Goal: Transaction & Acquisition: Book appointment/travel/reservation

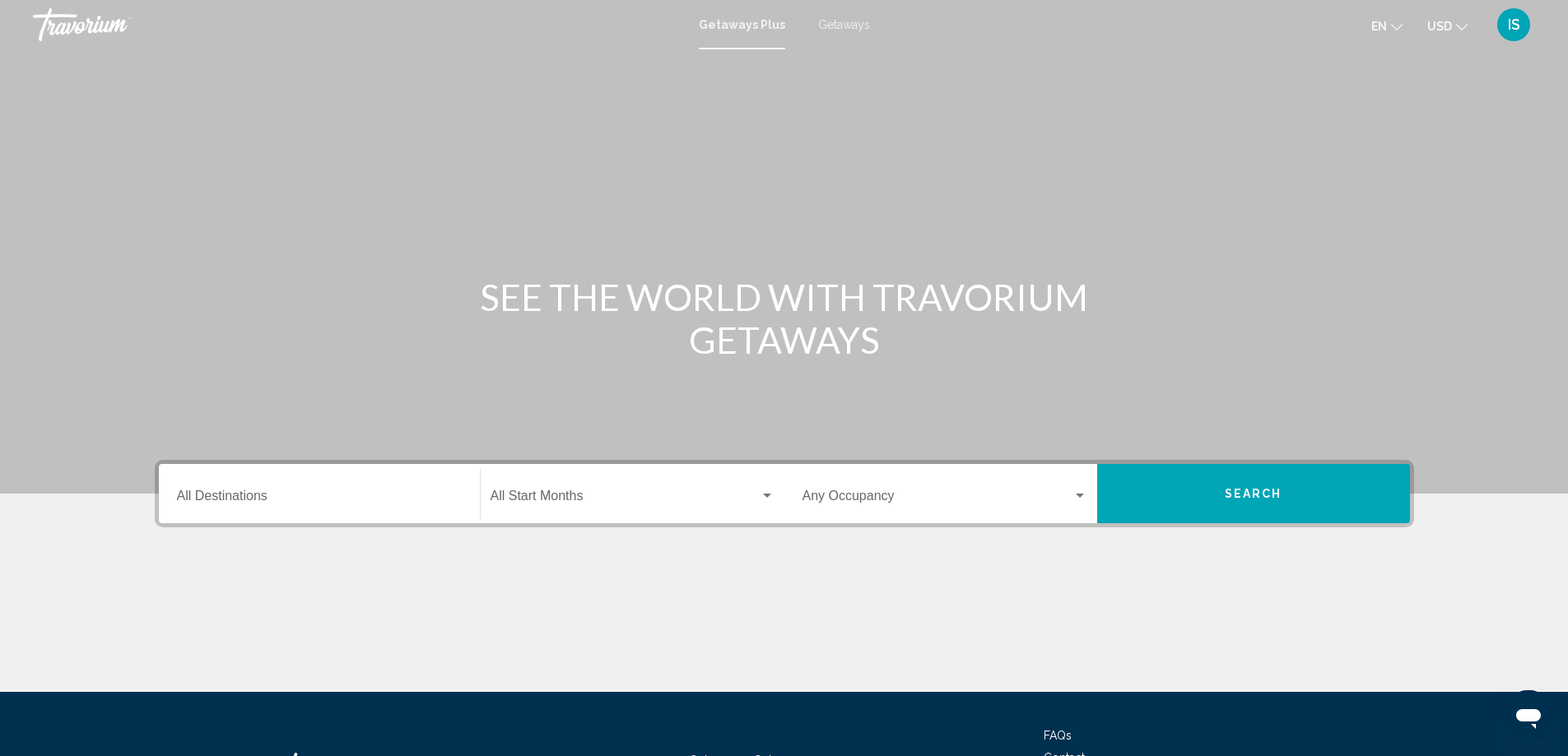
click at [322, 507] on div "Destination All Destinations" at bounding box center [319, 494] width 284 height 51
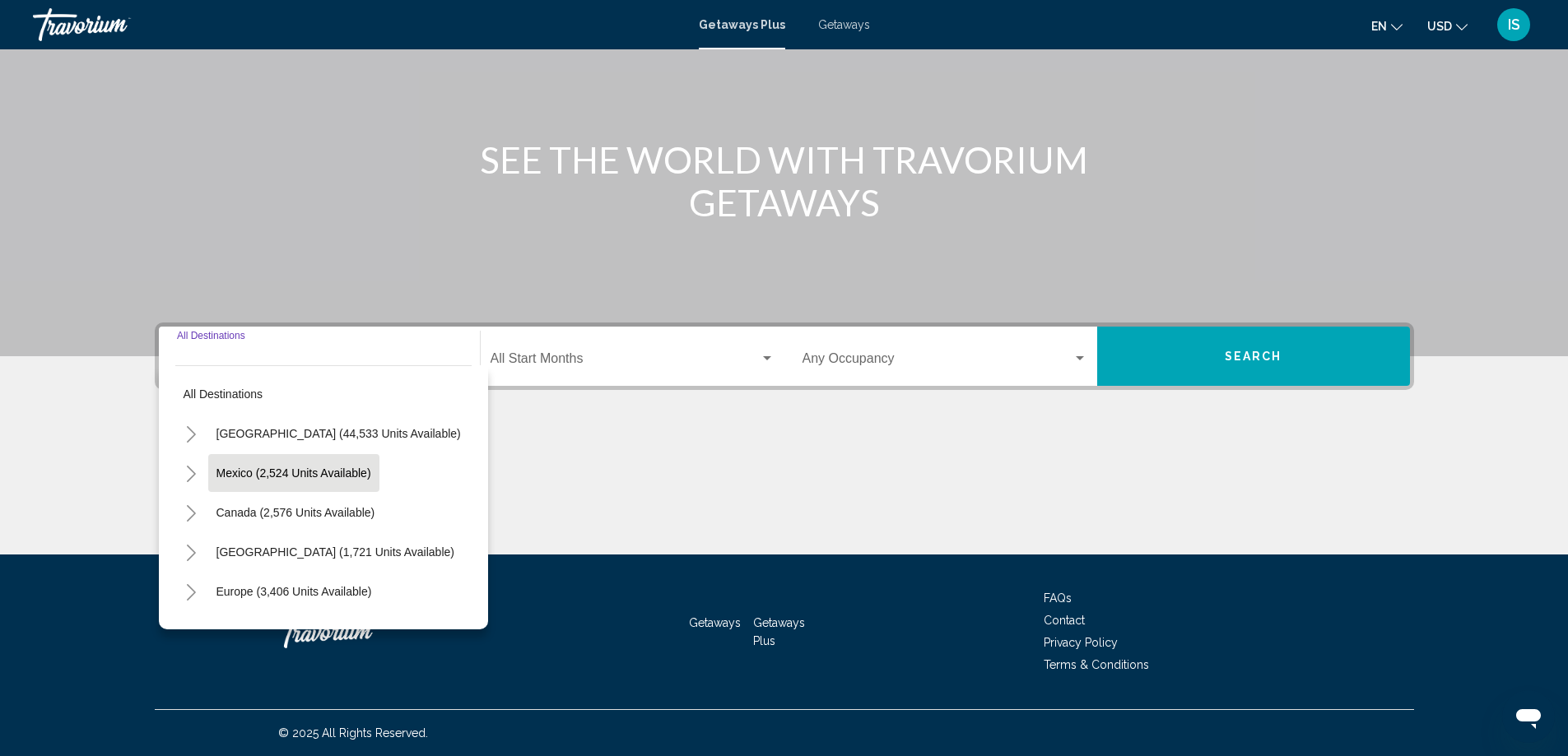
click at [284, 482] on button "Mexico (2,524 units available)" at bounding box center [294, 472] width 171 height 38
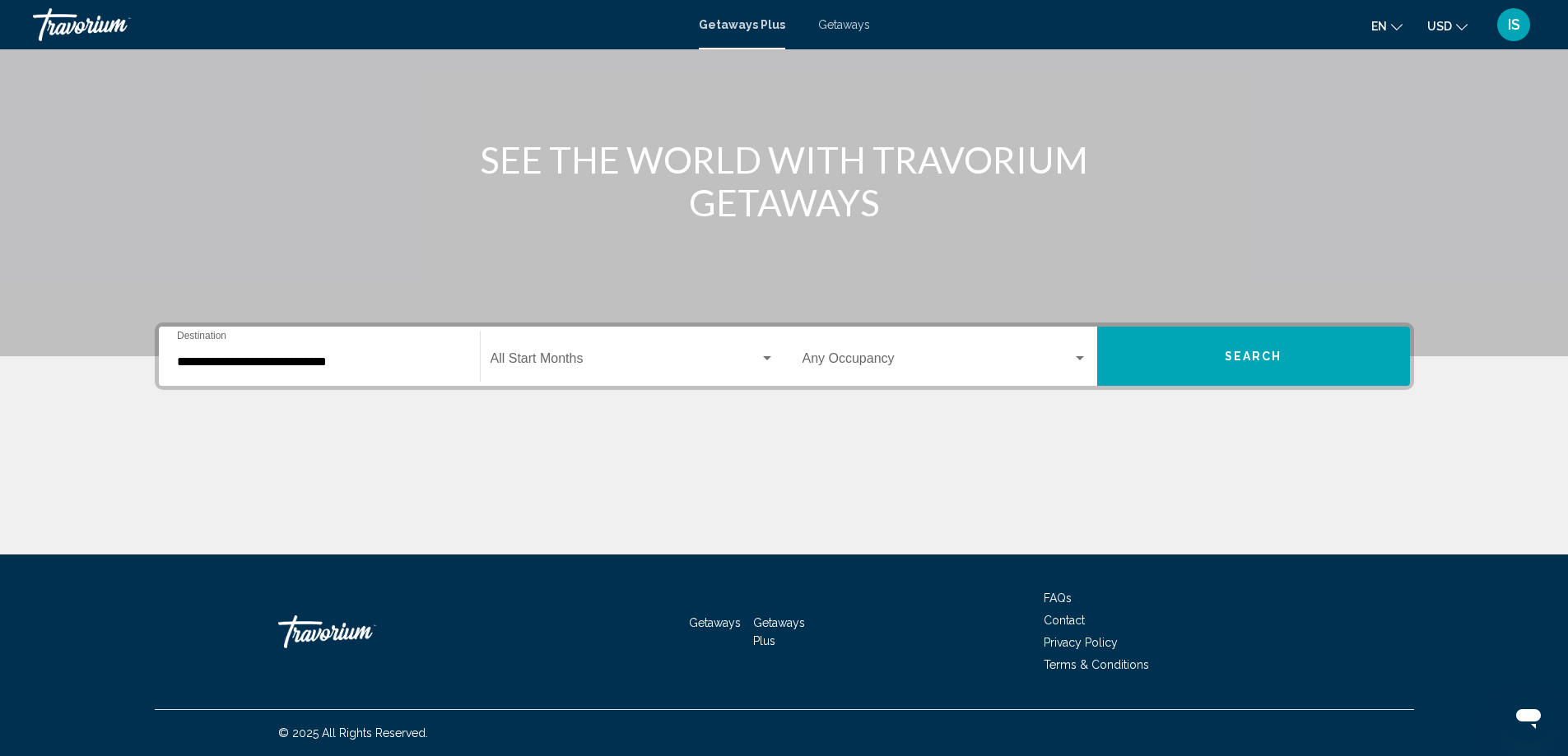
click at [409, 370] on div "**********" at bounding box center [319, 356] width 284 height 51
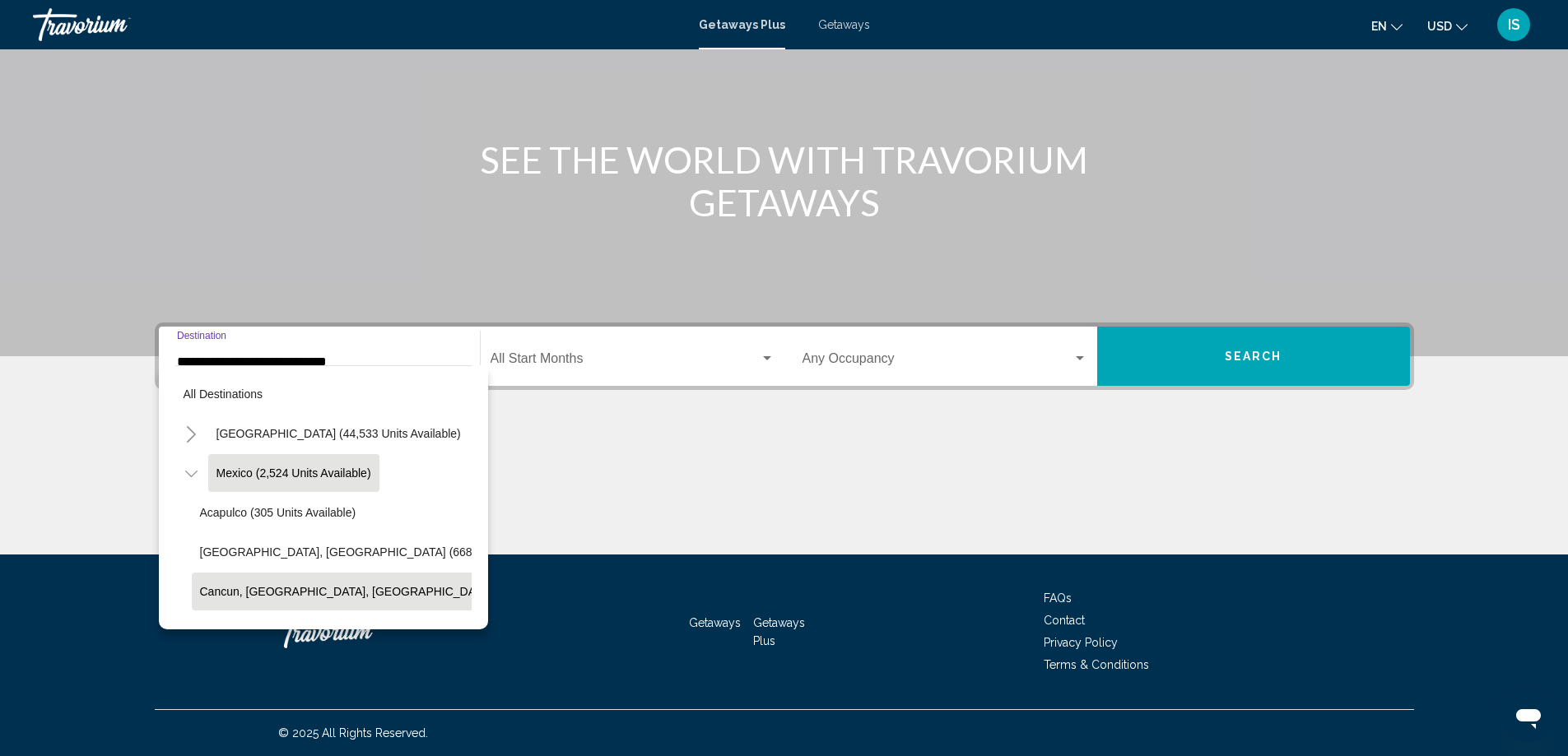
scroll to position [83, 0]
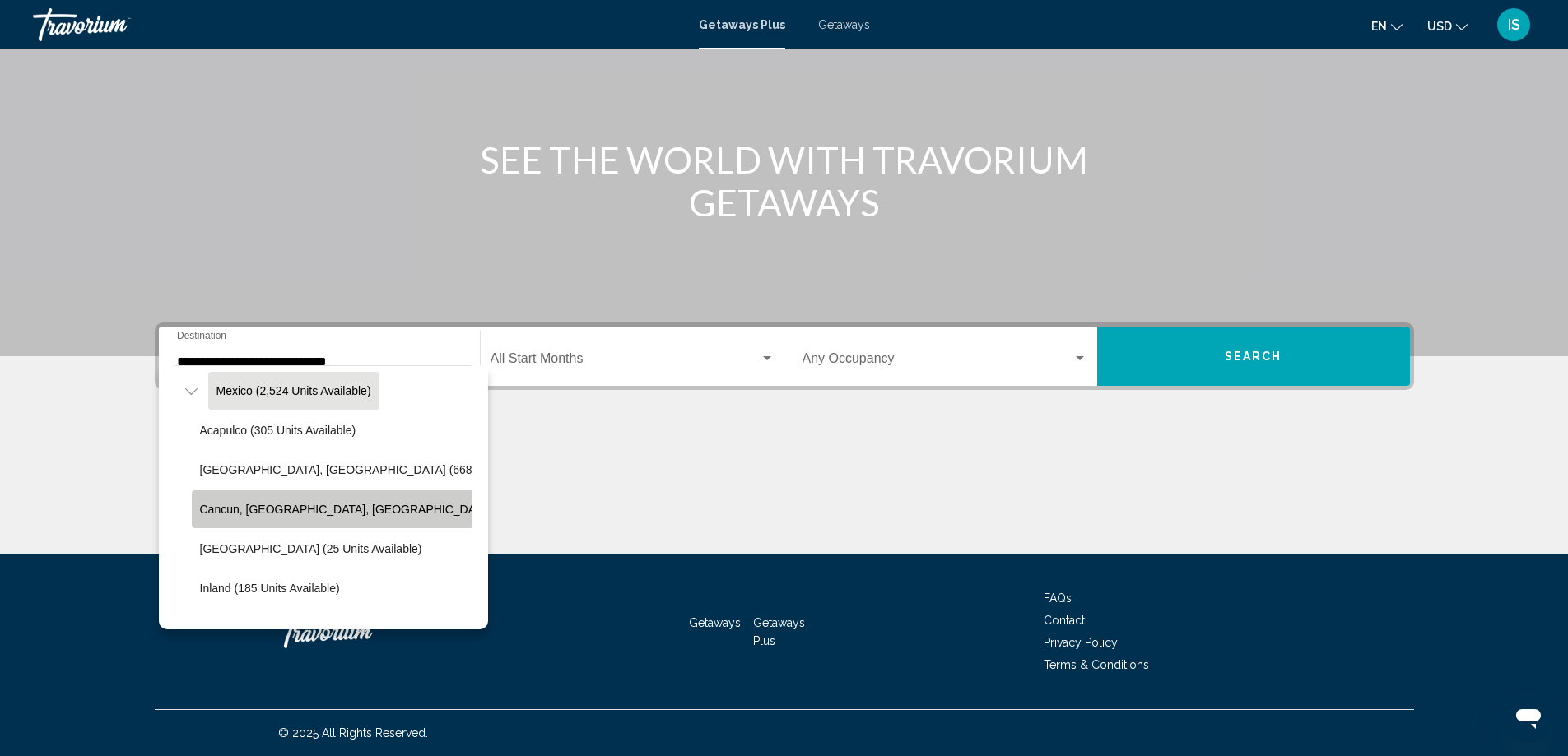
click at [290, 510] on span "Cancun, [GEOGRAPHIC_DATA], [GEOGRAPHIC_DATA] (362 units available)" at bounding box center [400, 510] width 401 height 14
type input "**********"
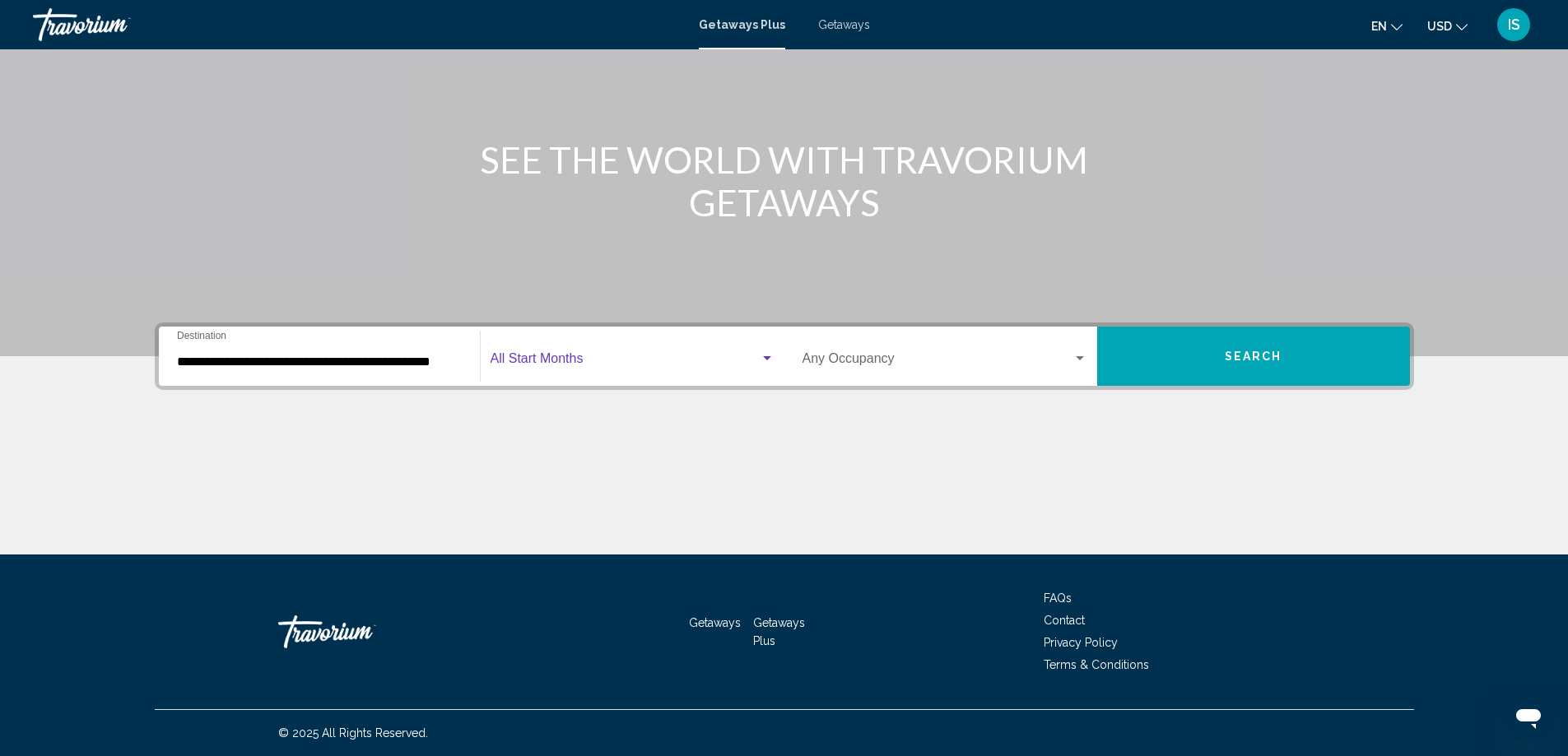
click at [565, 362] on span "Search widget" at bounding box center [624, 362] width 269 height 15
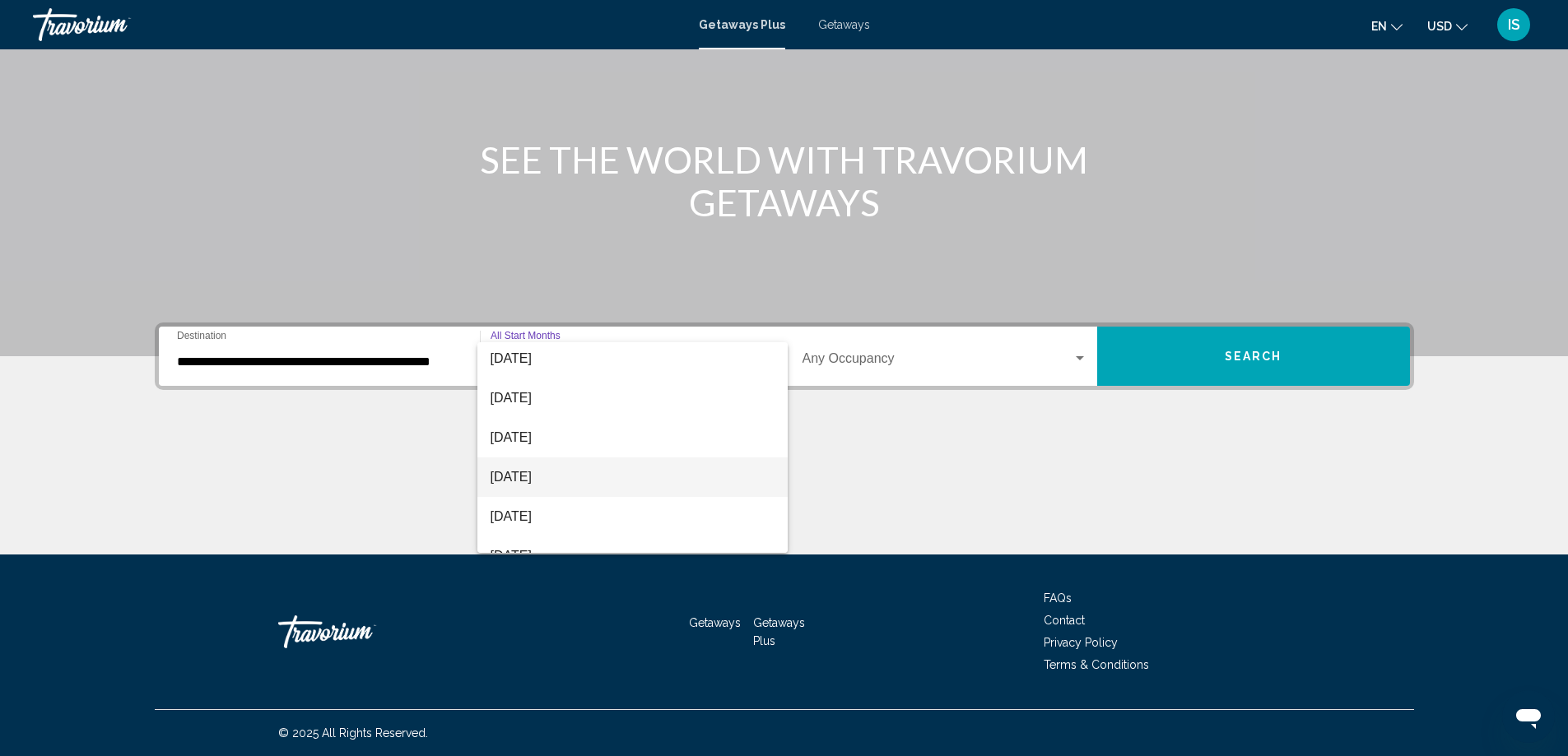
click at [601, 480] on span "[DATE]" at bounding box center [632, 477] width 284 height 40
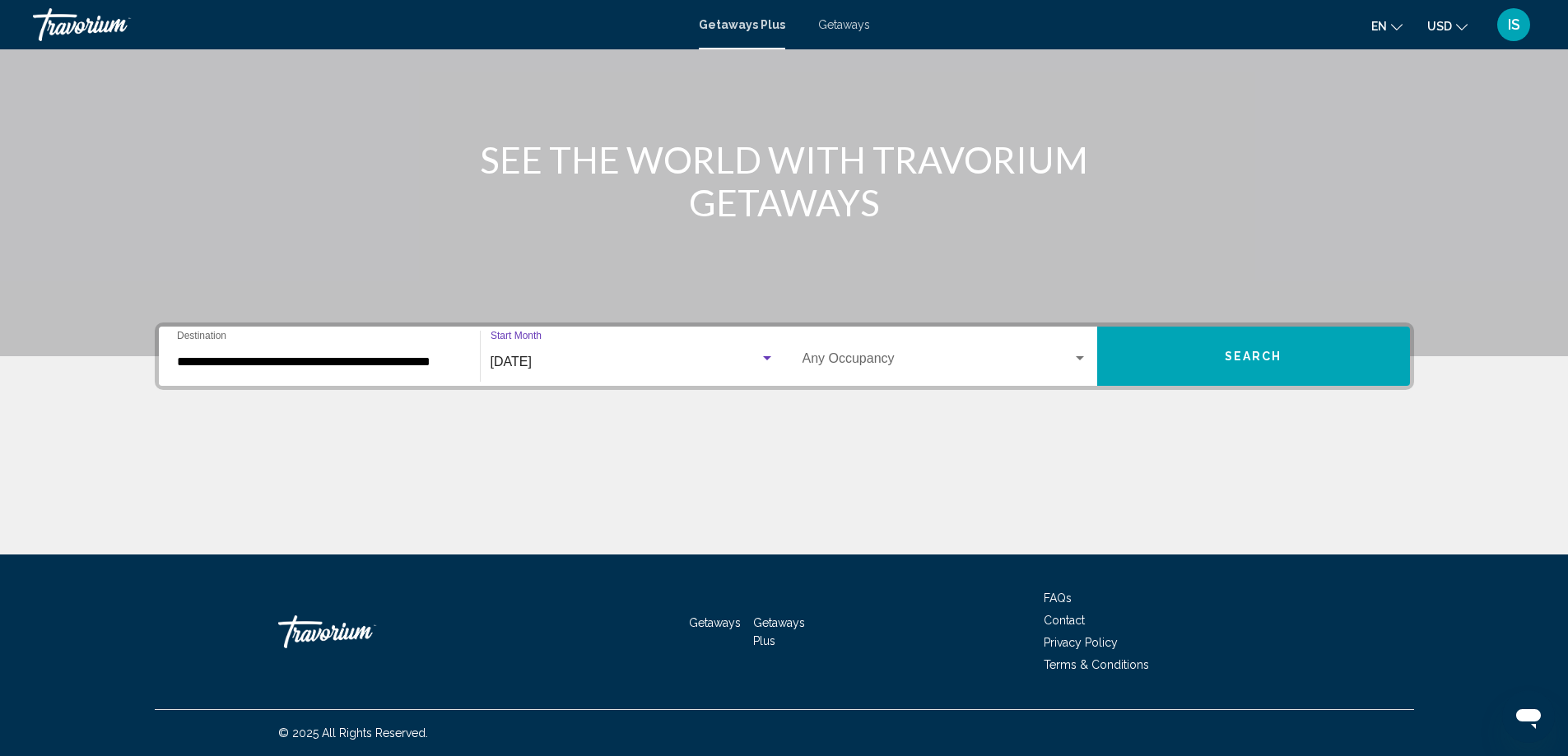
click at [917, 353] on div "Occupancy Any Occupancy" at bounding box center [944, 356] width 284 height 51
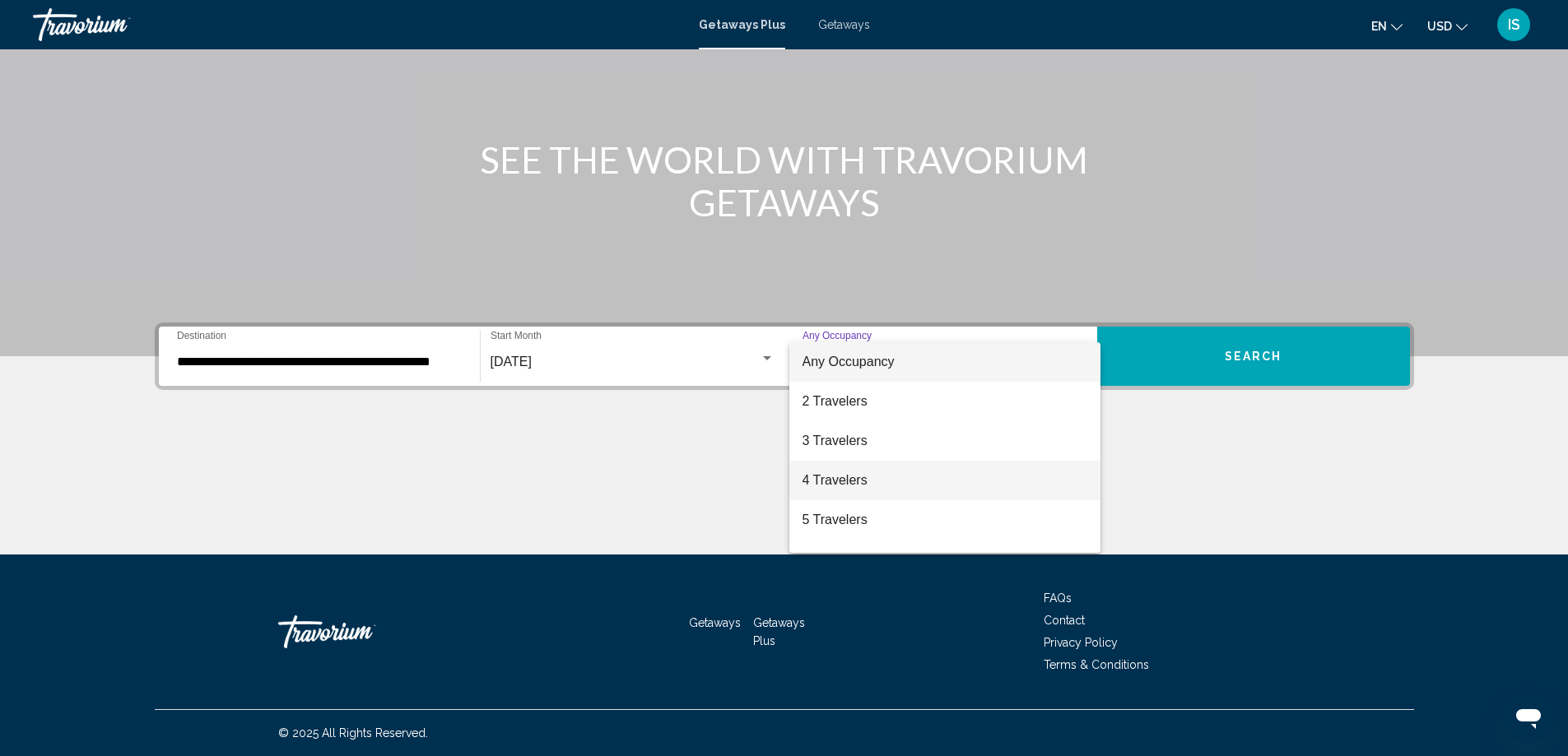
click at [870, 477] on span "4 Travelers" at bounding box center [944, 480] width 284 height 40
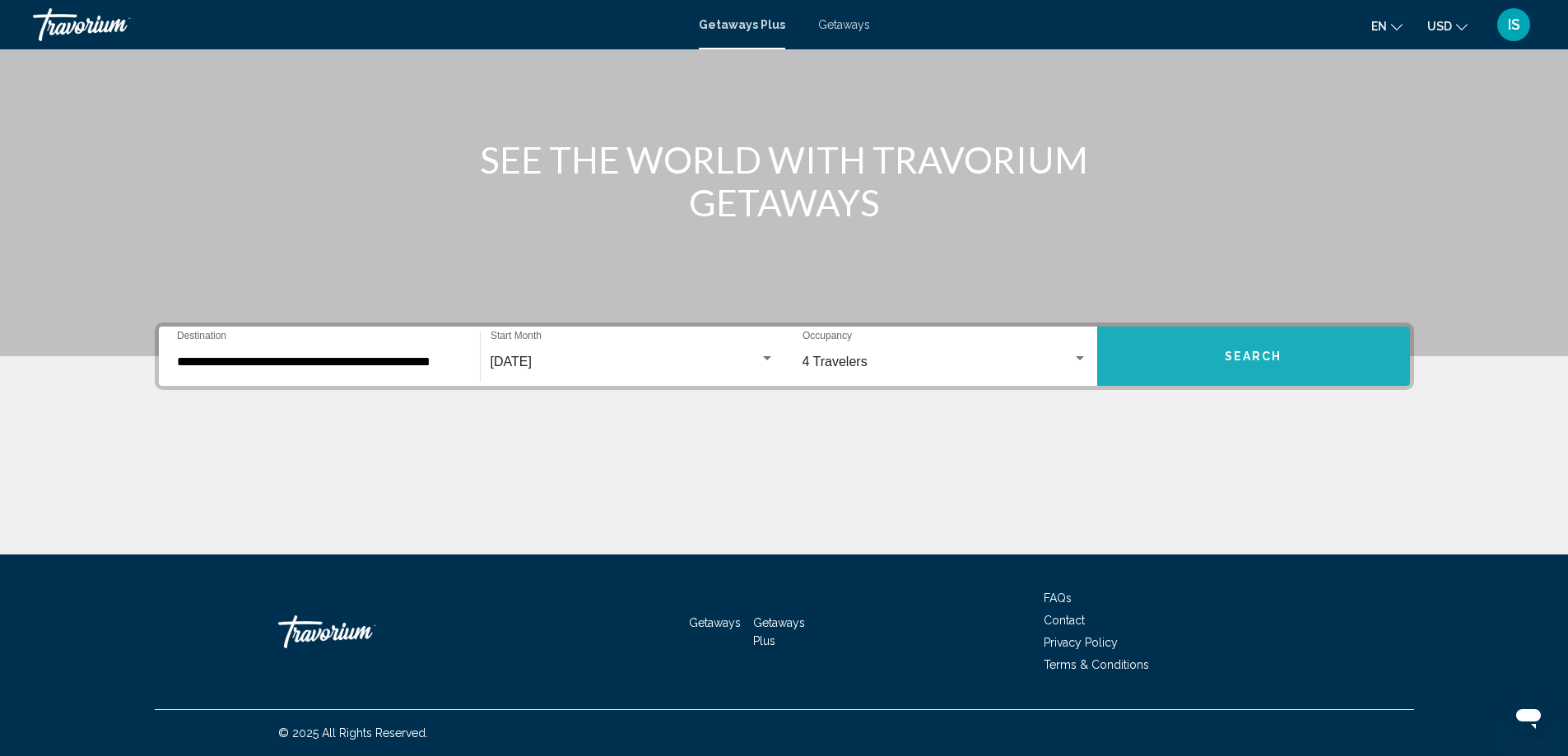
click at [1268, 352] on span "Search" at bounding box center [1253, 357] width 57 height 14
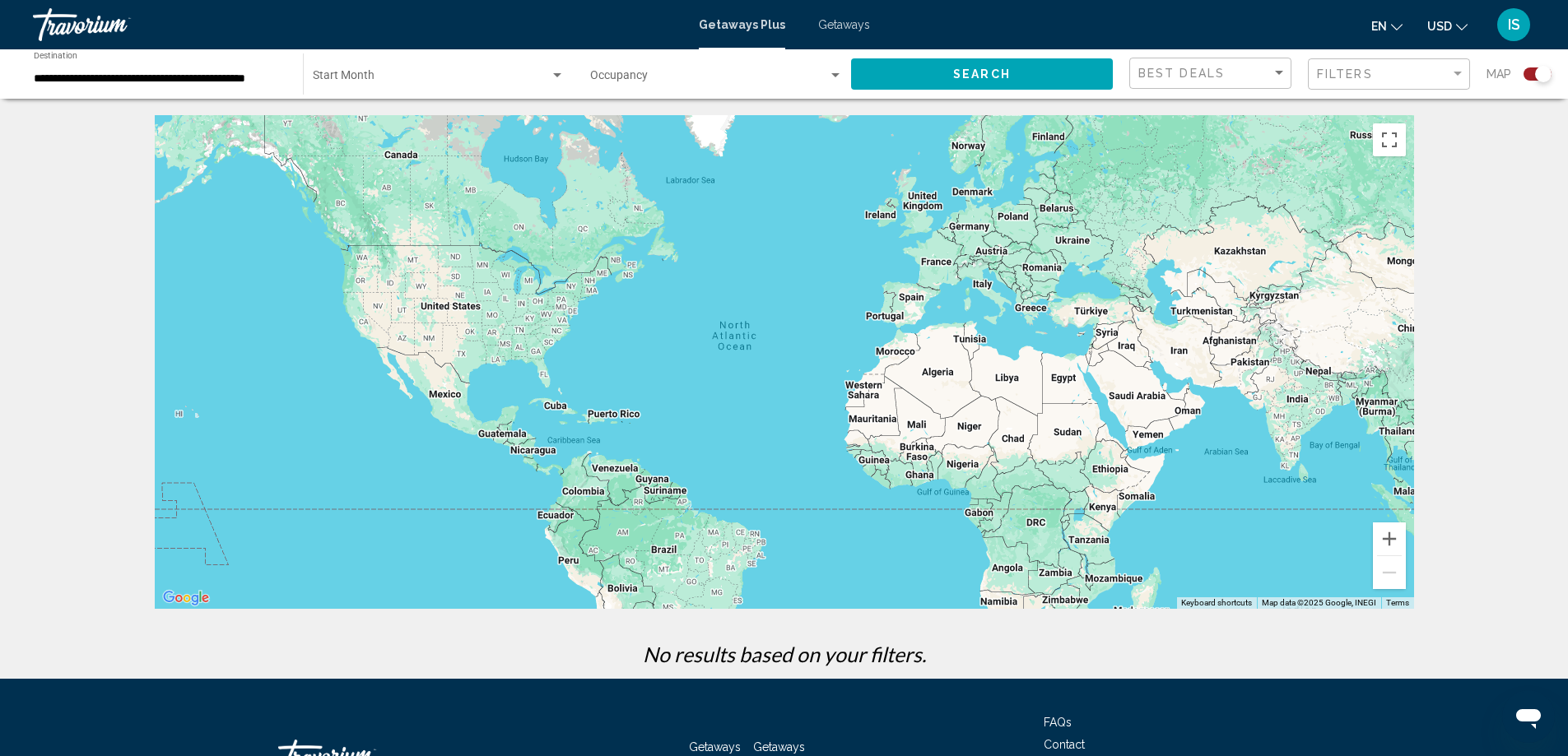
click at [114, 69] on div "**********" at bounding box center [160, 74] width 252 height 46
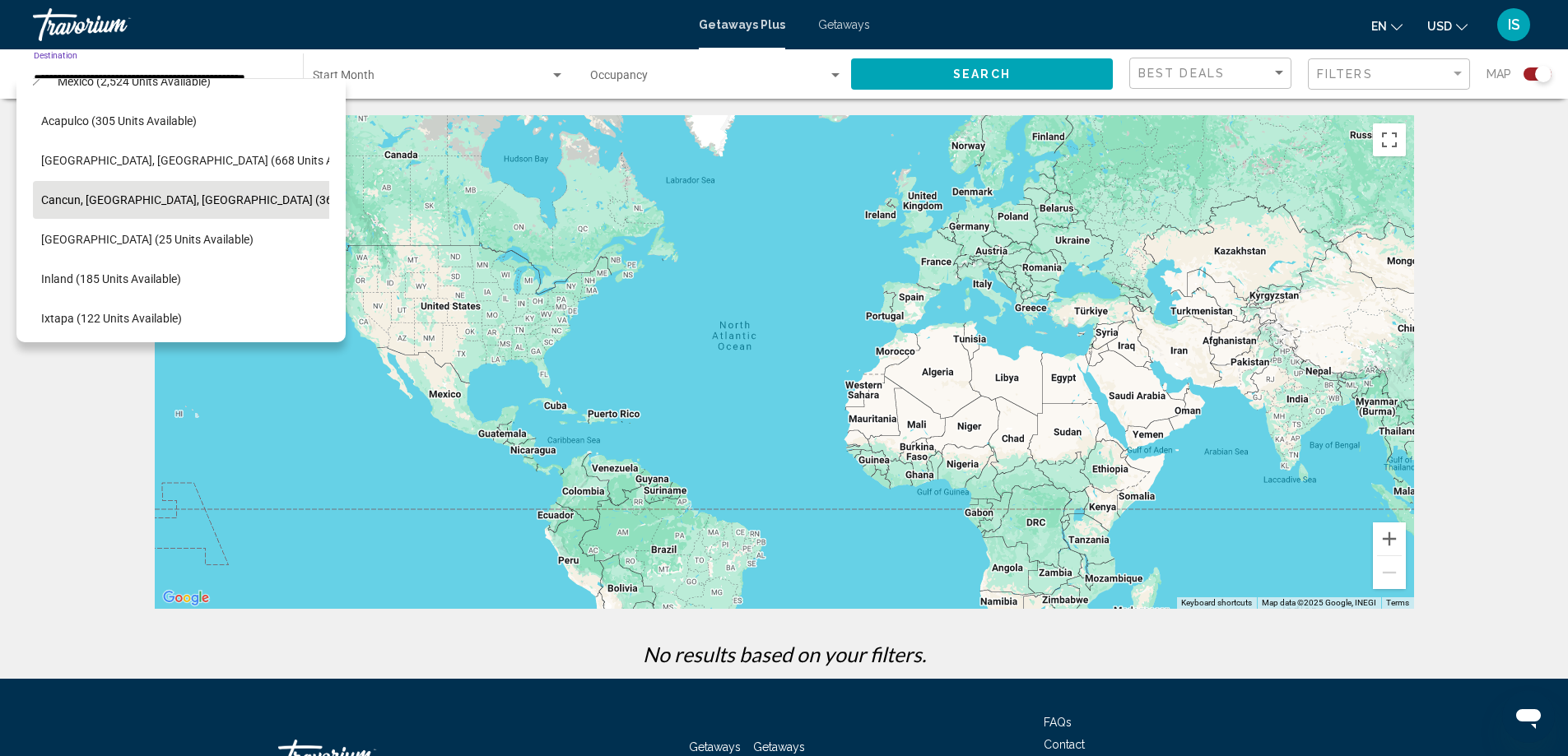
scroll to position [22, 17]
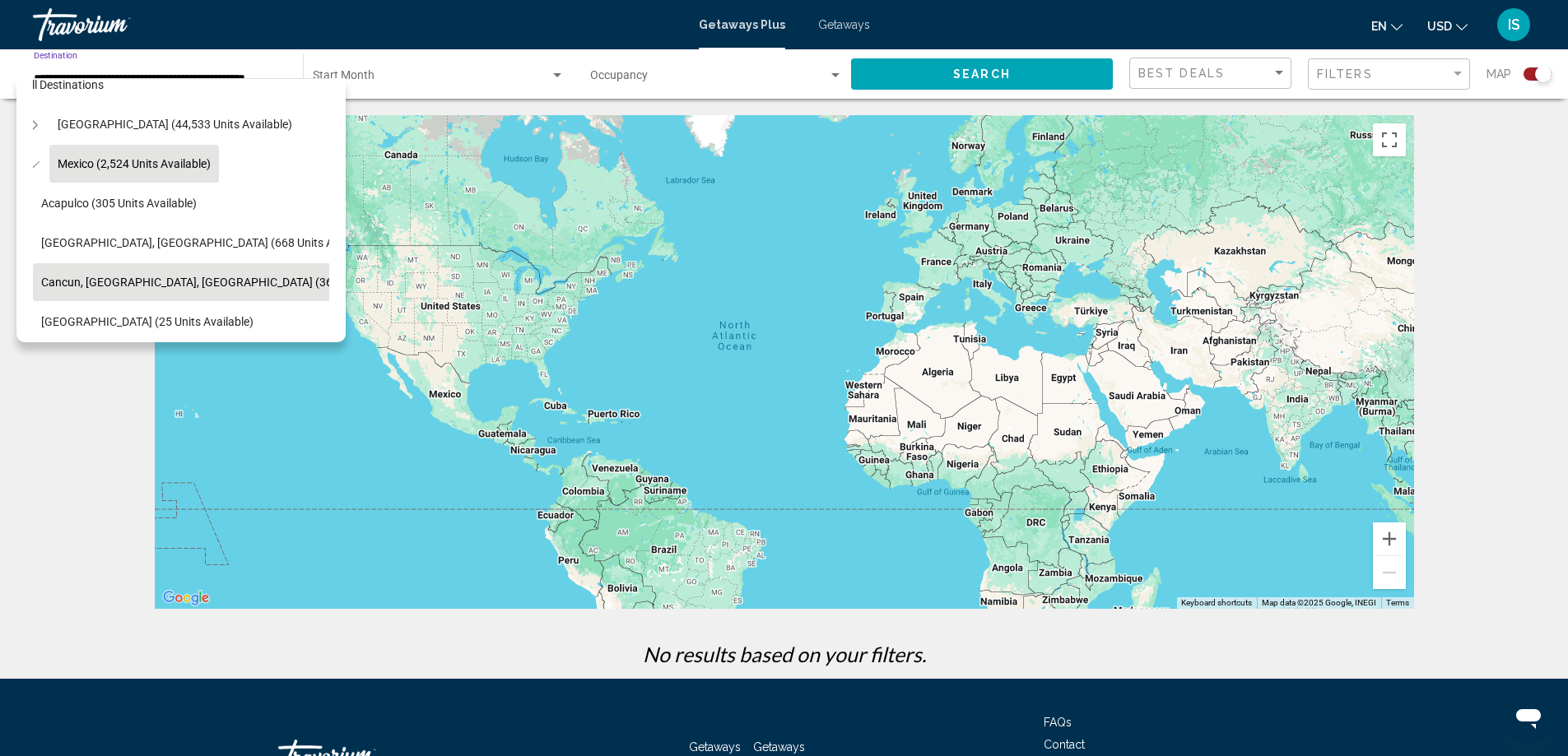
click at [139, 168] on span "Mexico (2,524 units available)" at bounding box center [133, 164] width 153 height 14
type input "**********"
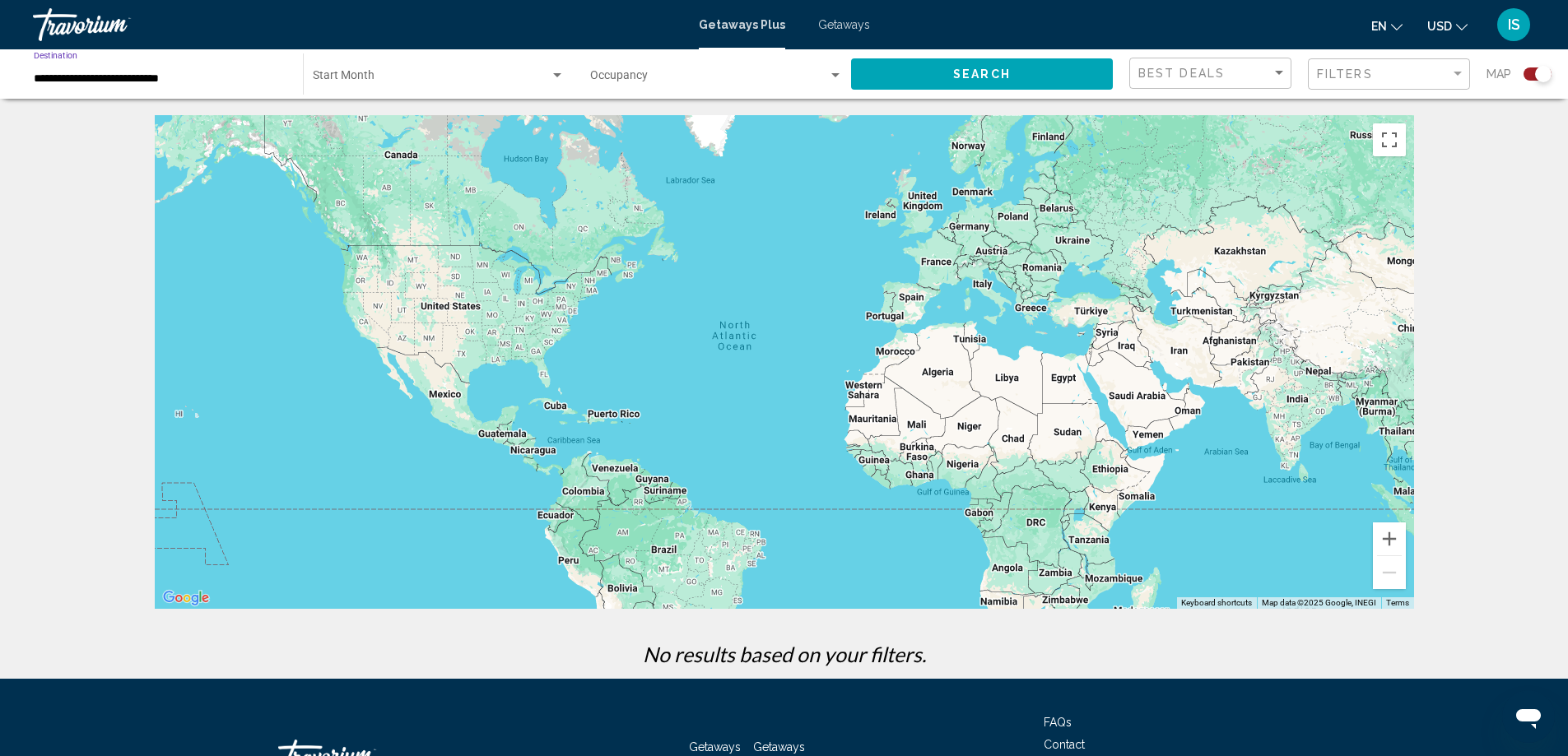
click at [396, 70] on div "Start Month All Start Months" at bounding box center [439, 74] width 251 height 46
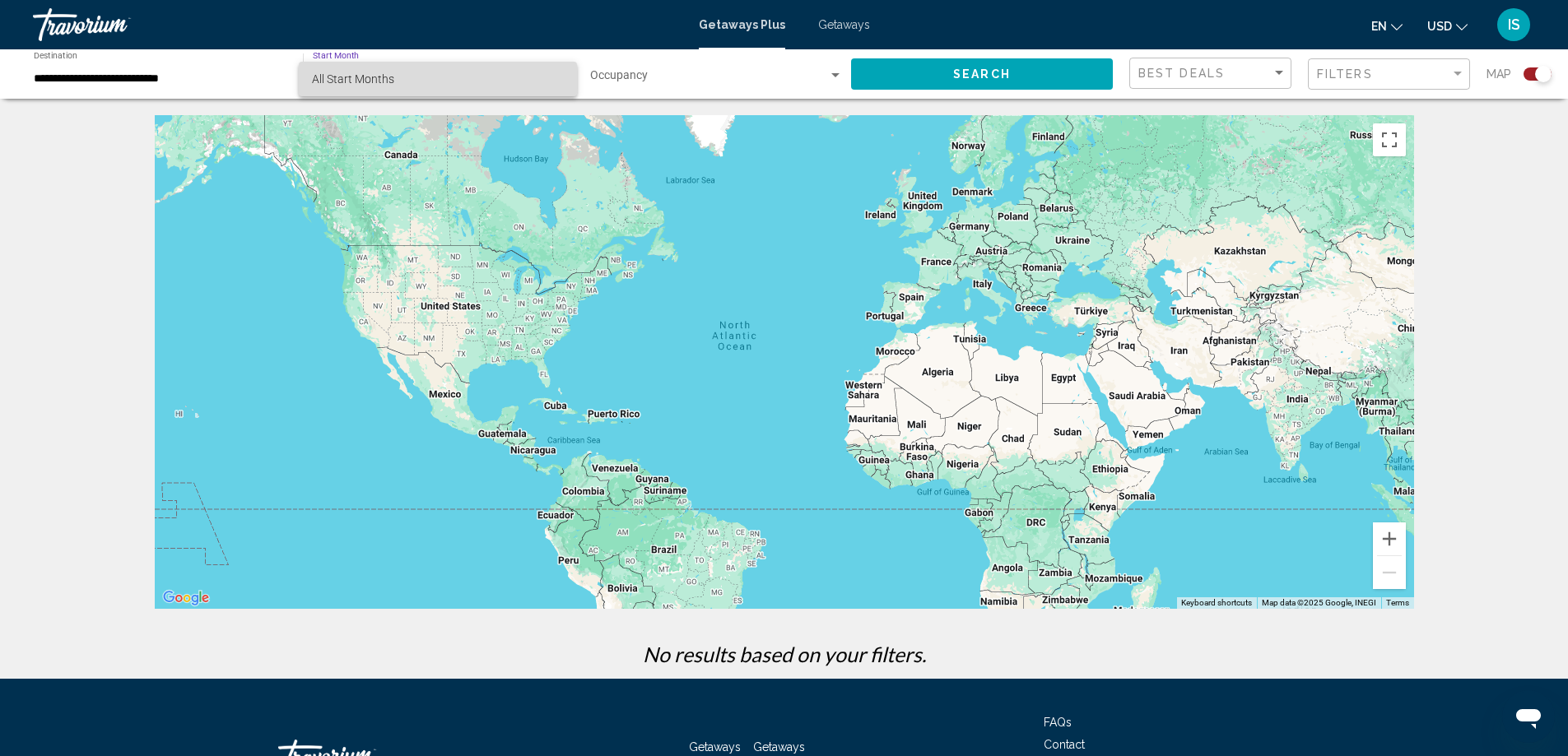
click at [352, 84] on span "All Start Months" at bounding box center [354, 79] width 83 height 14
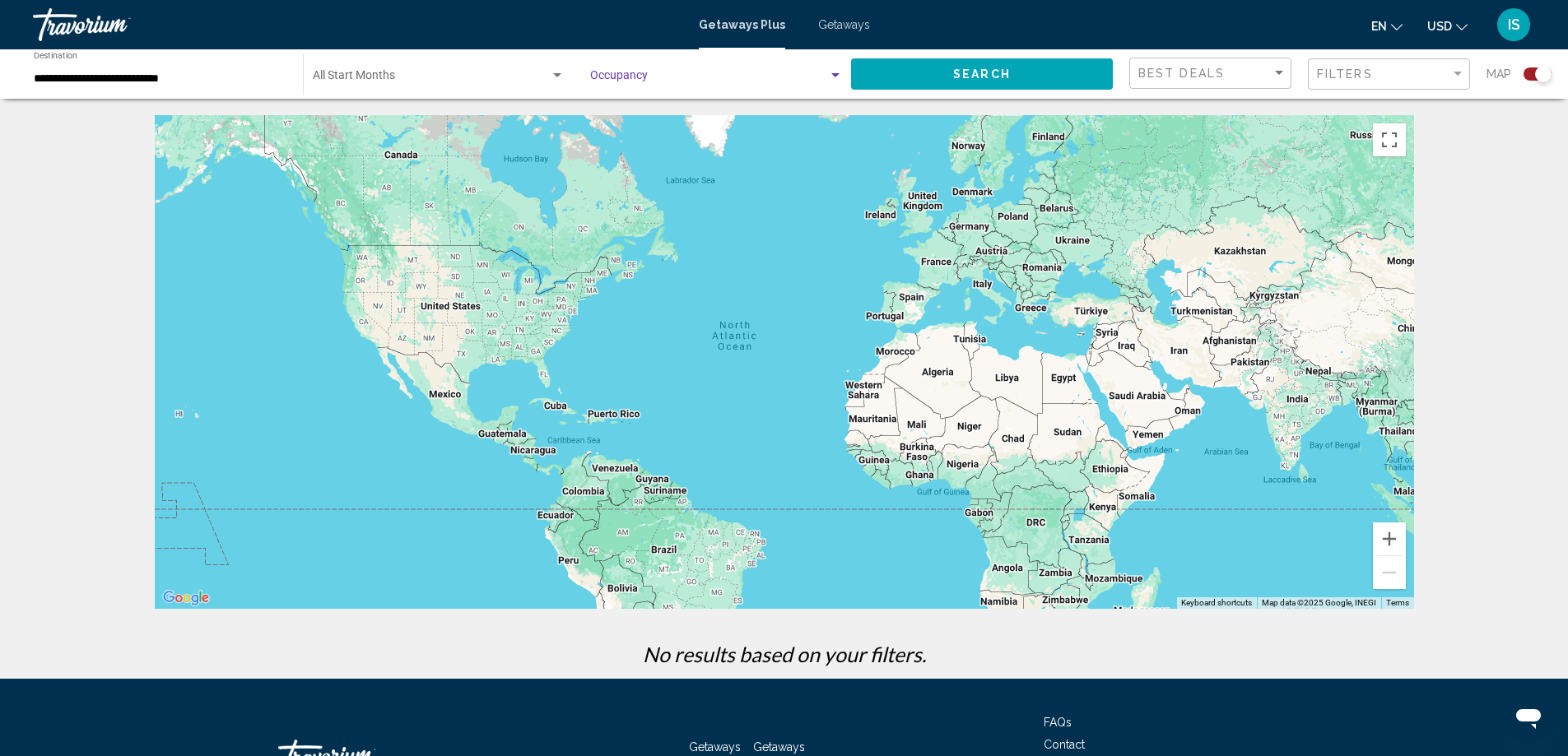
click at [704, 75] on span "Search widget" at bounding box center [709, 79] width 238 height 14
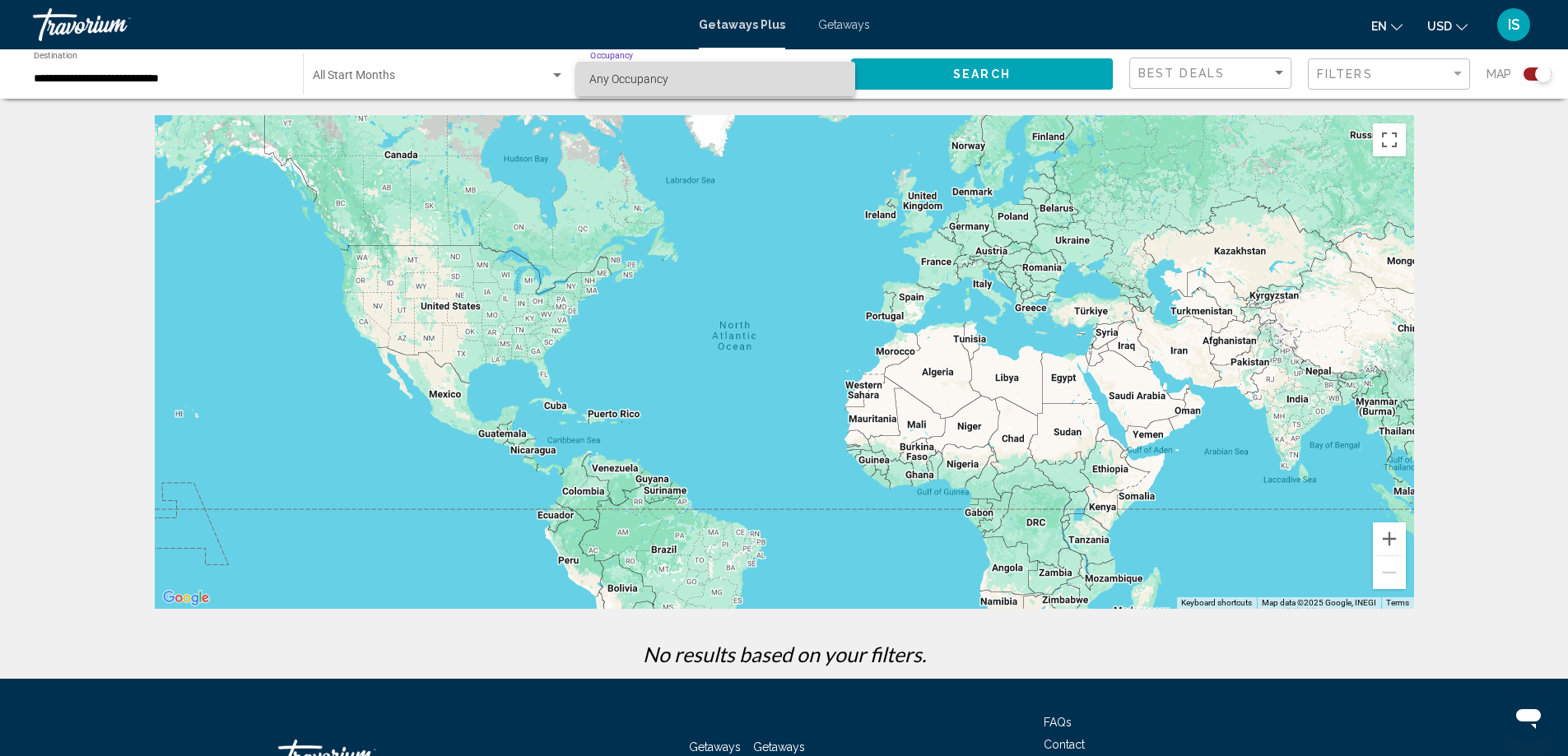
click at [631, 82] on span "Any Occupancy" at bounding box center [629, 79] width 79 height 14
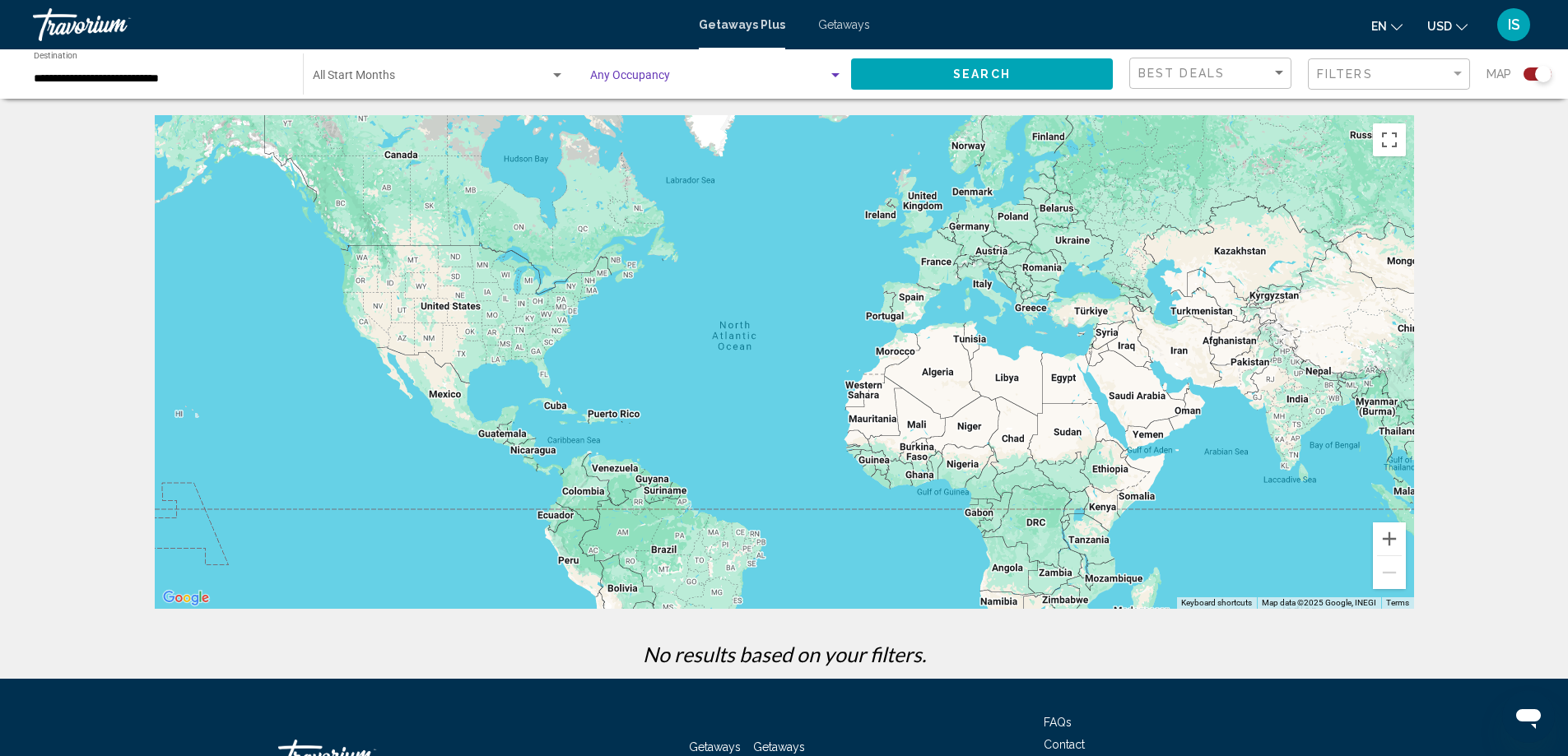
click at [941, 70] on button "Search" at bounding box center [981, 73] width 262 height 30
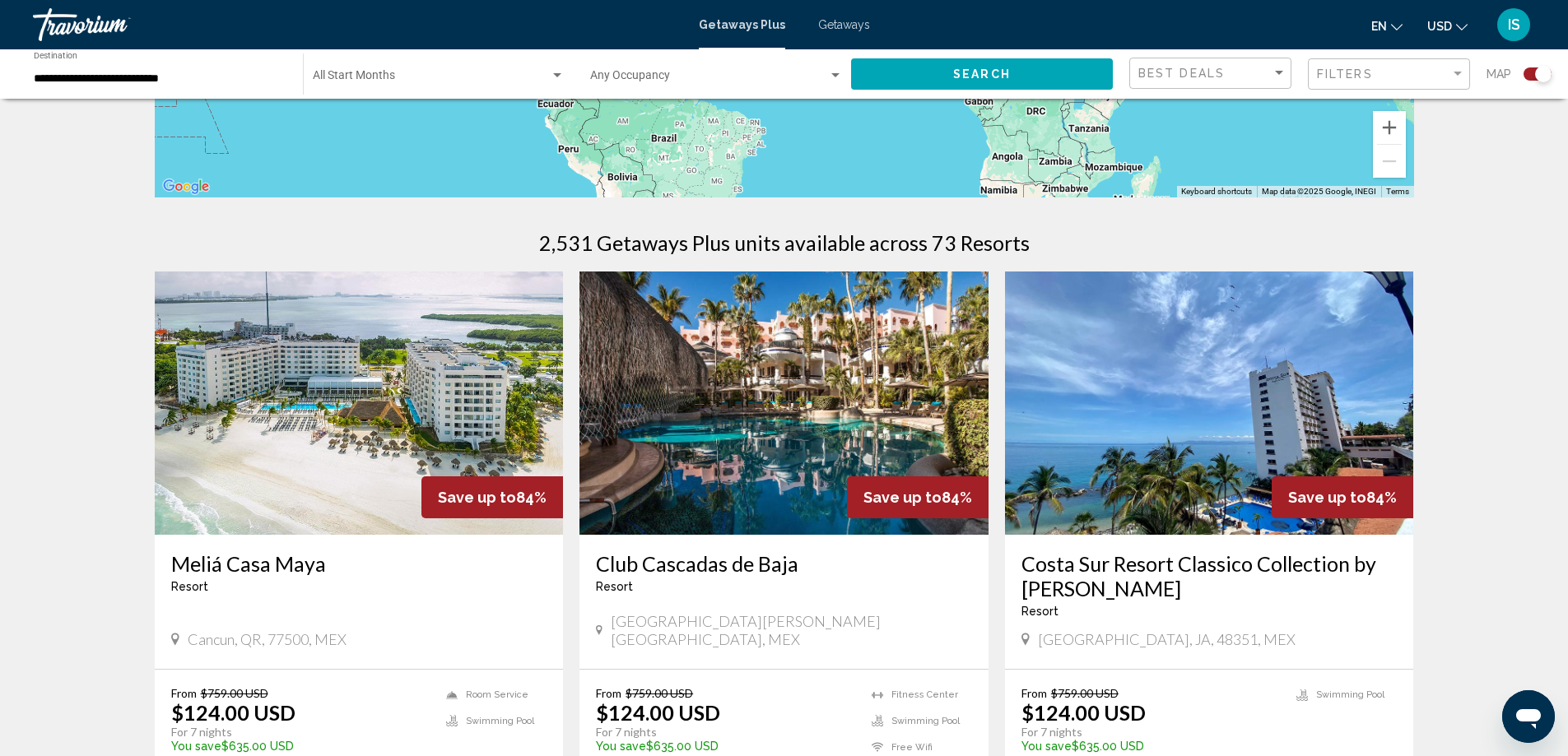
scroll to position [494, 0]
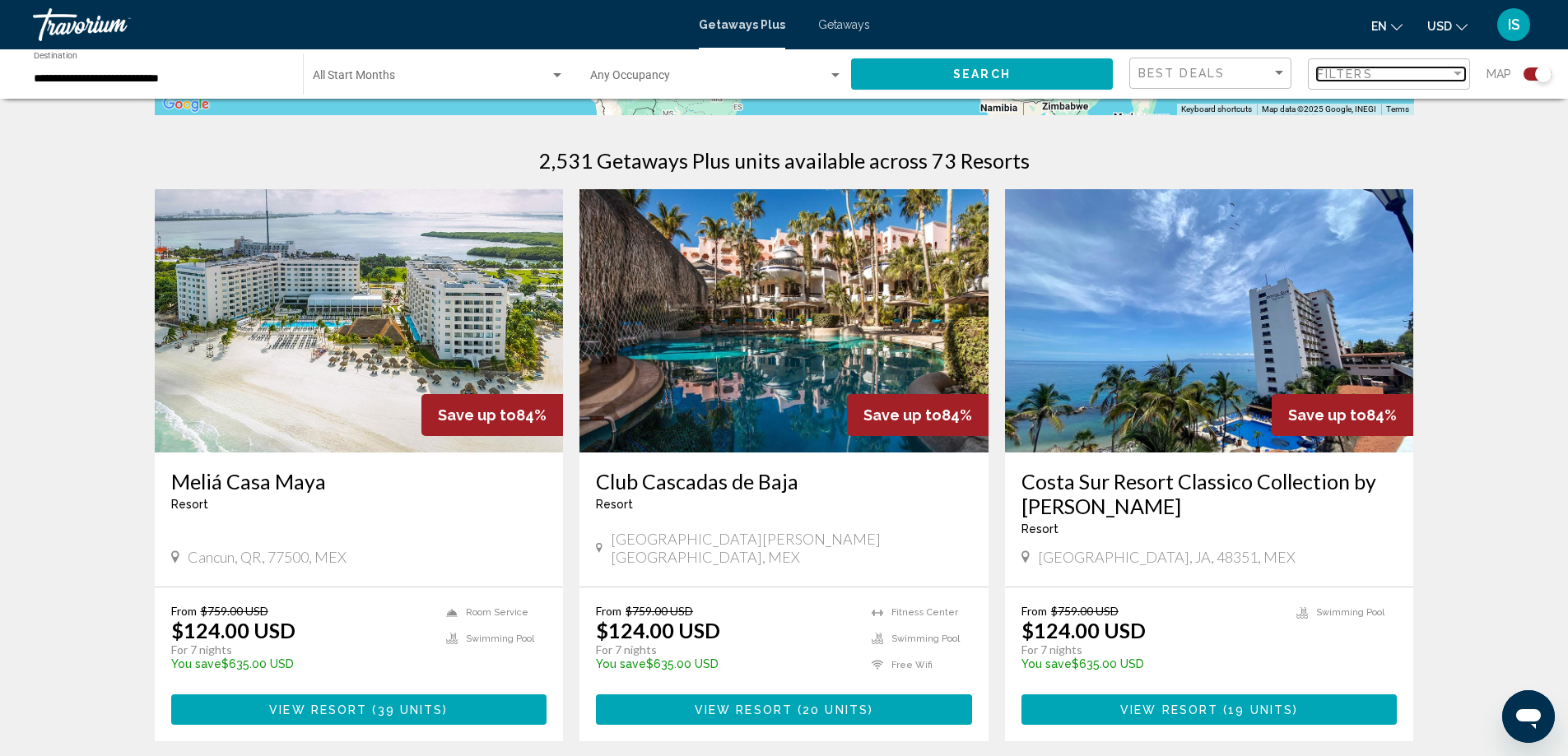
click at [1433, 77] on div "Filters" at bounding box center [1383, 74] width 133 height 14
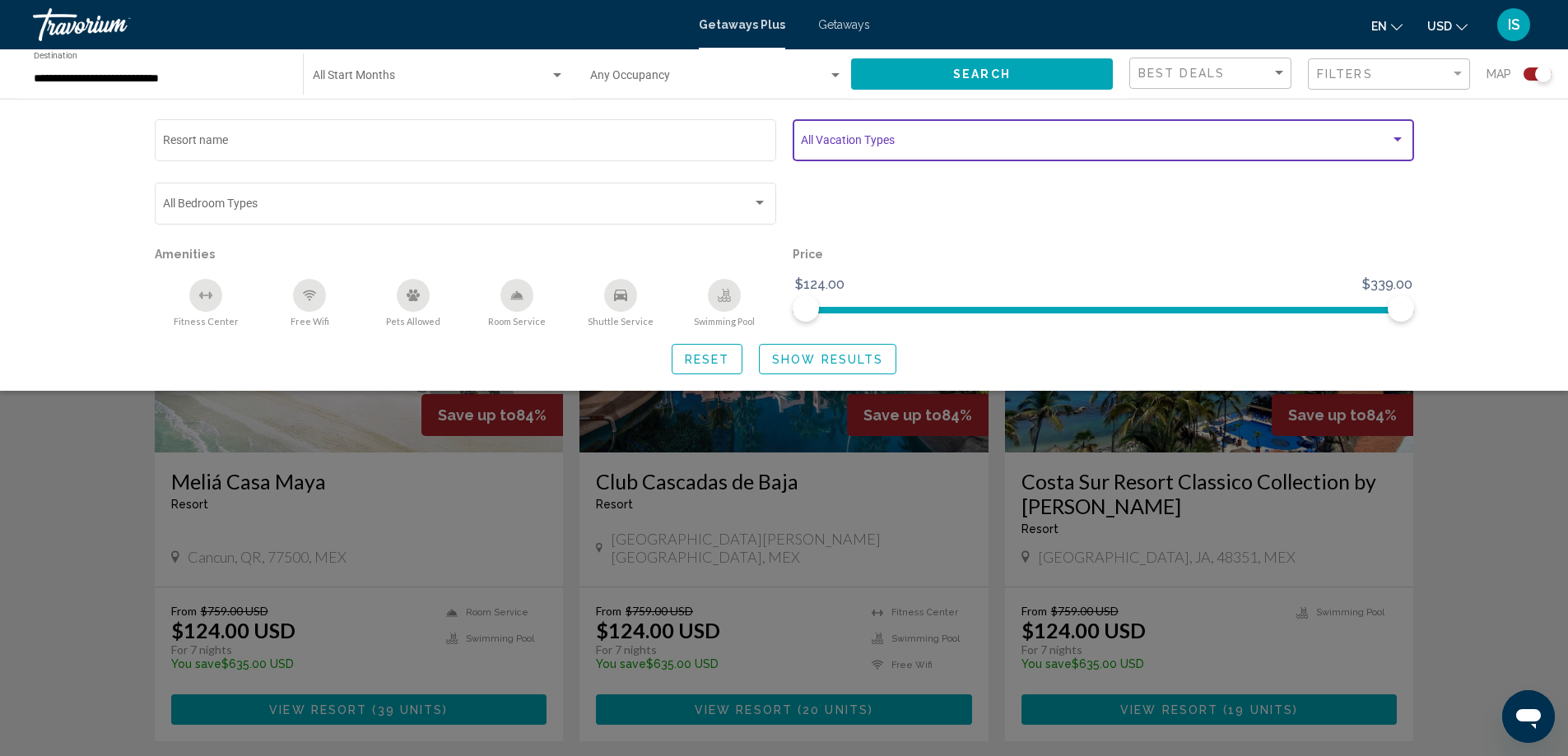
click at [838, 143] on span "Search widget" at bounding box center [1095, 143] width 589 height 14
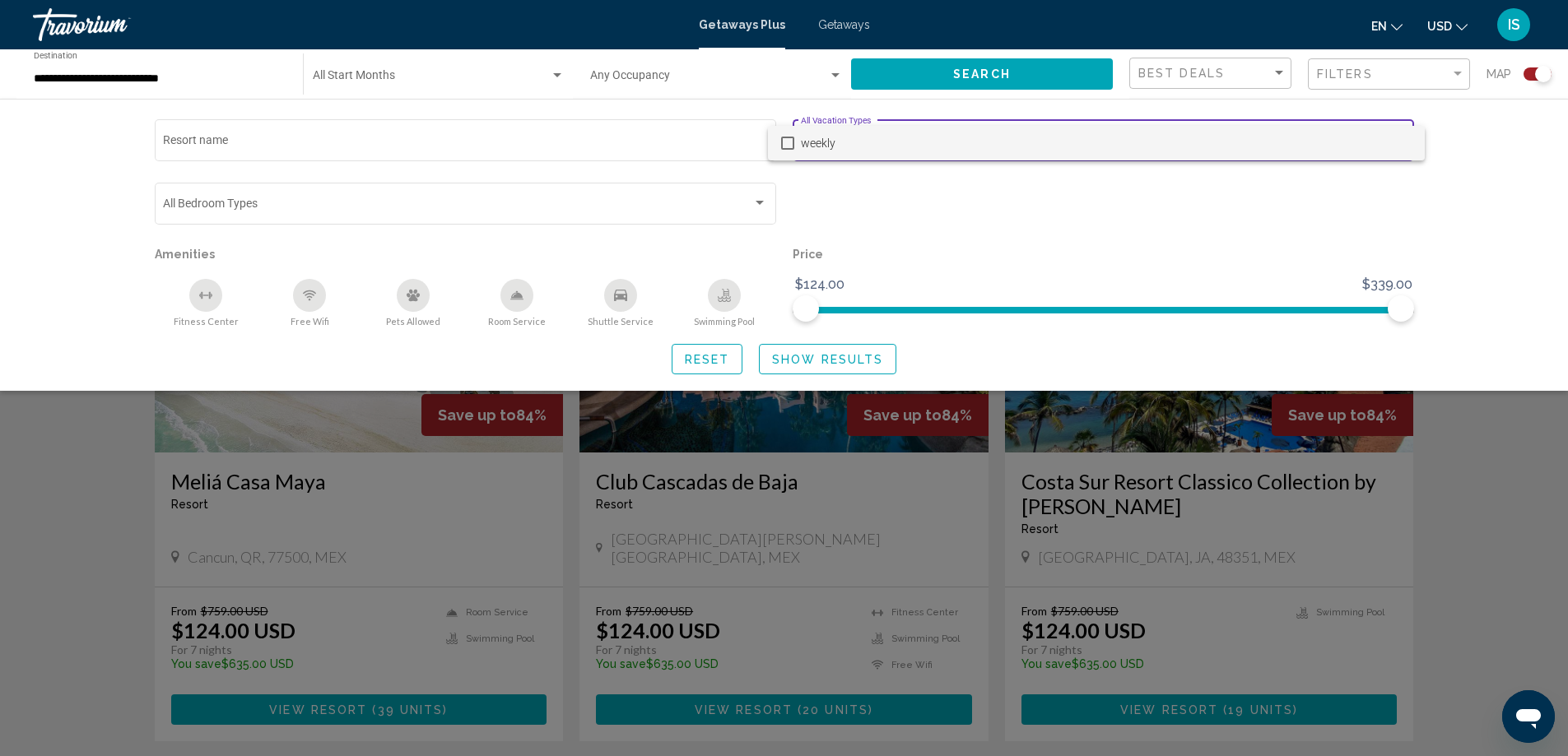
click at [862, 206] on div at bounding box center [784, 378] width 1568 height 756
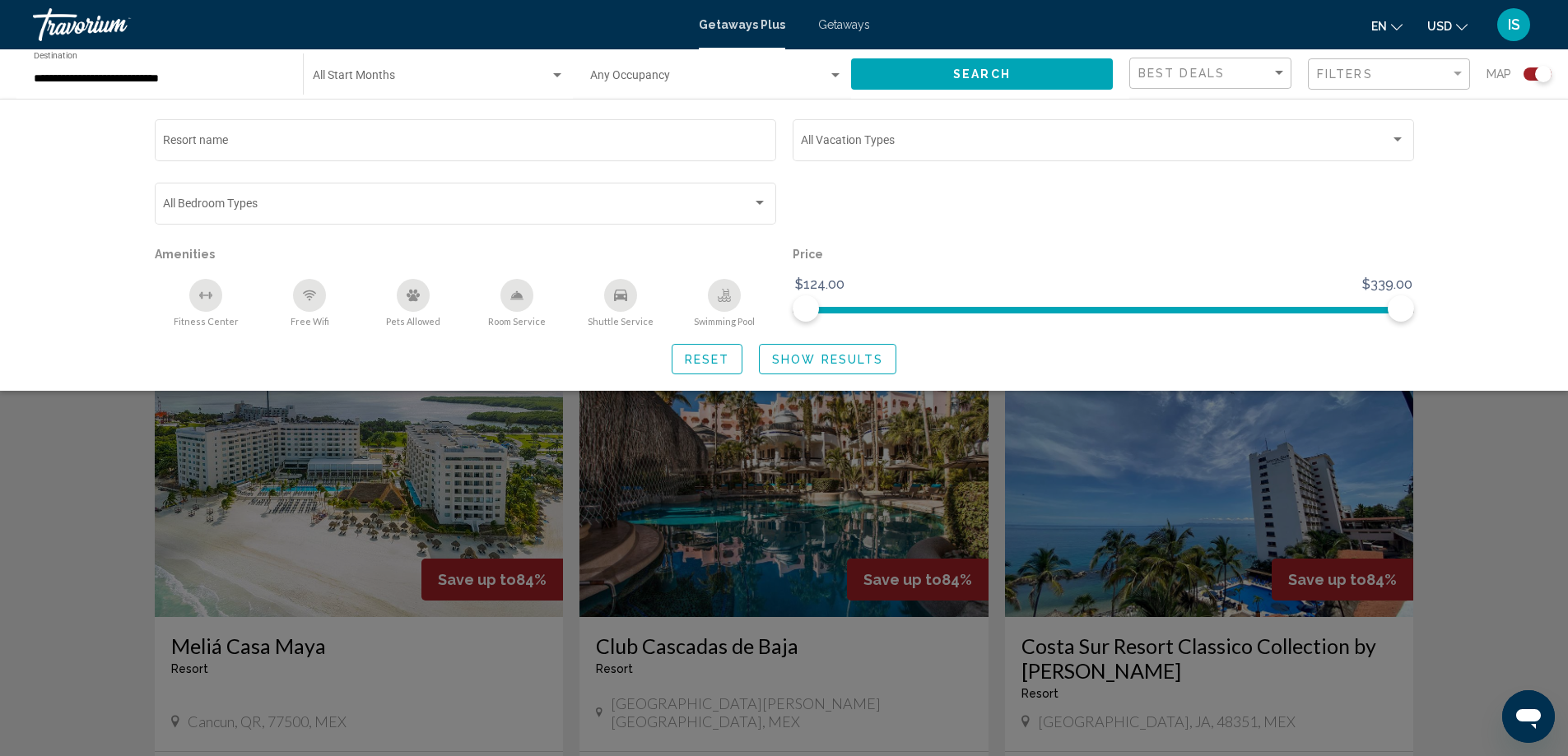
scroll to position [247, 0]
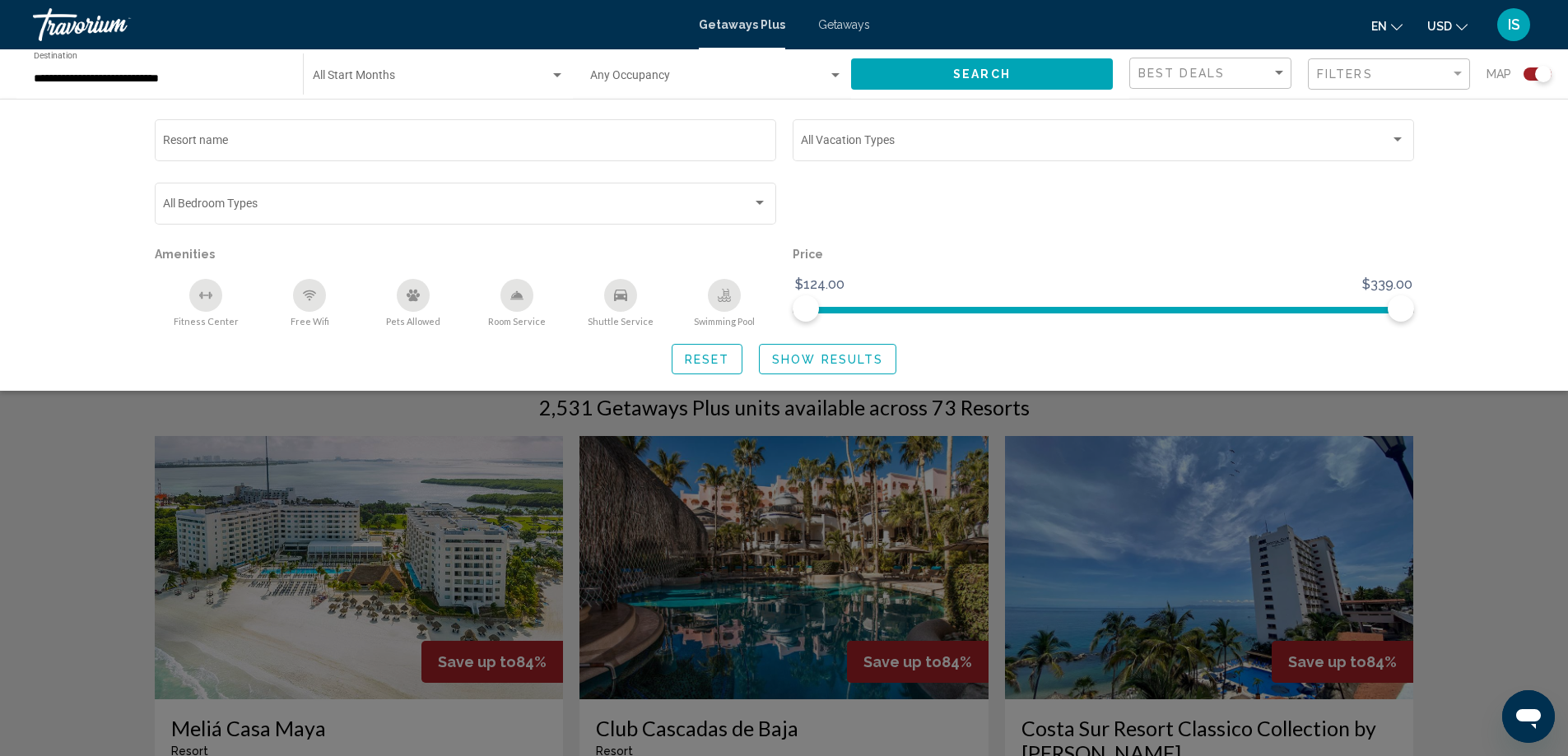
click at [841, 361] on span "Show Results" at bounding box center [828, 359] width 111 height 14
click at [781, 362] on span "Show Results" at bounding box center [828, 359] width 111 height 14
click at [1460, 541] on div "Search widget" at bounding box center [784, 502] width 1568 height 510
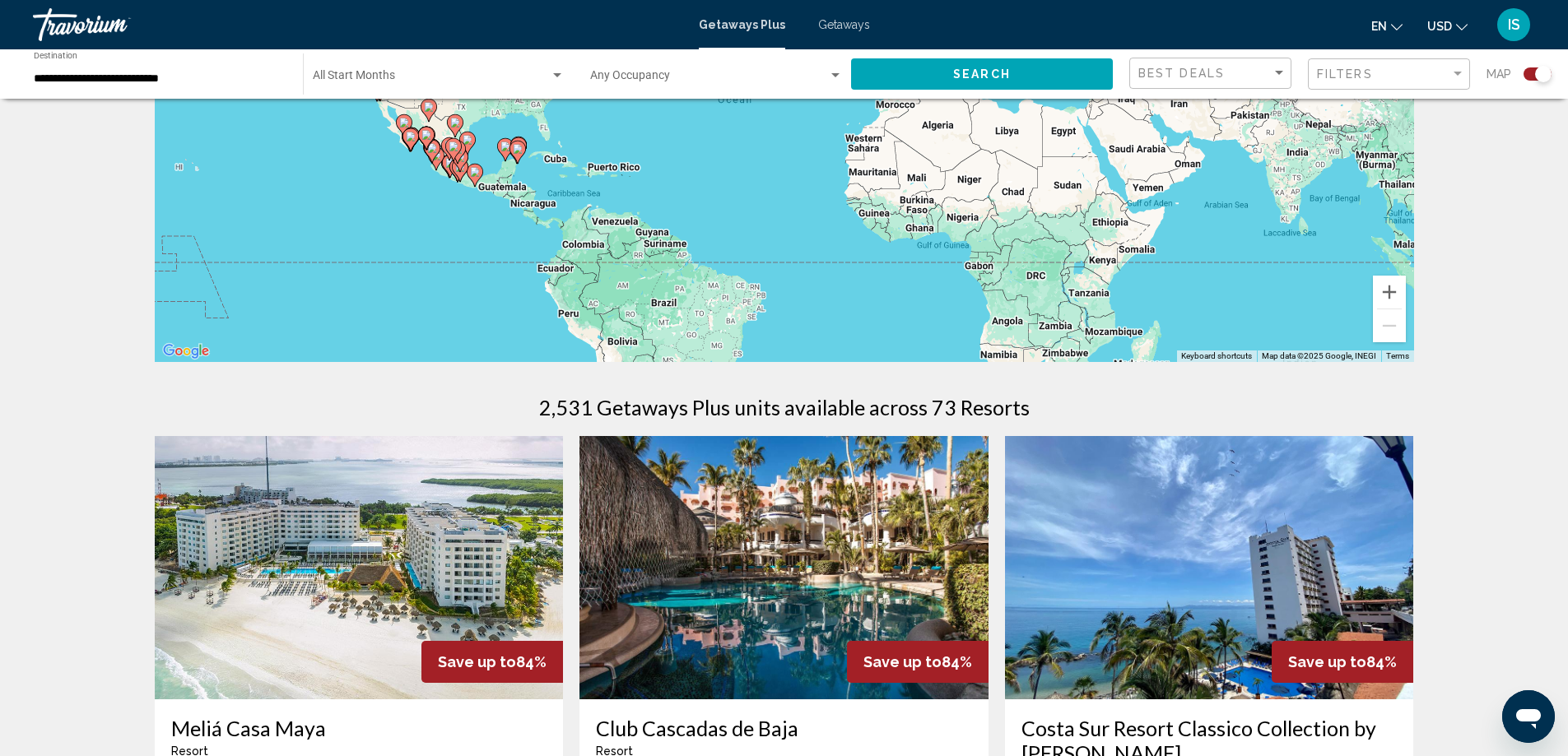
scroll to position [329, 0]
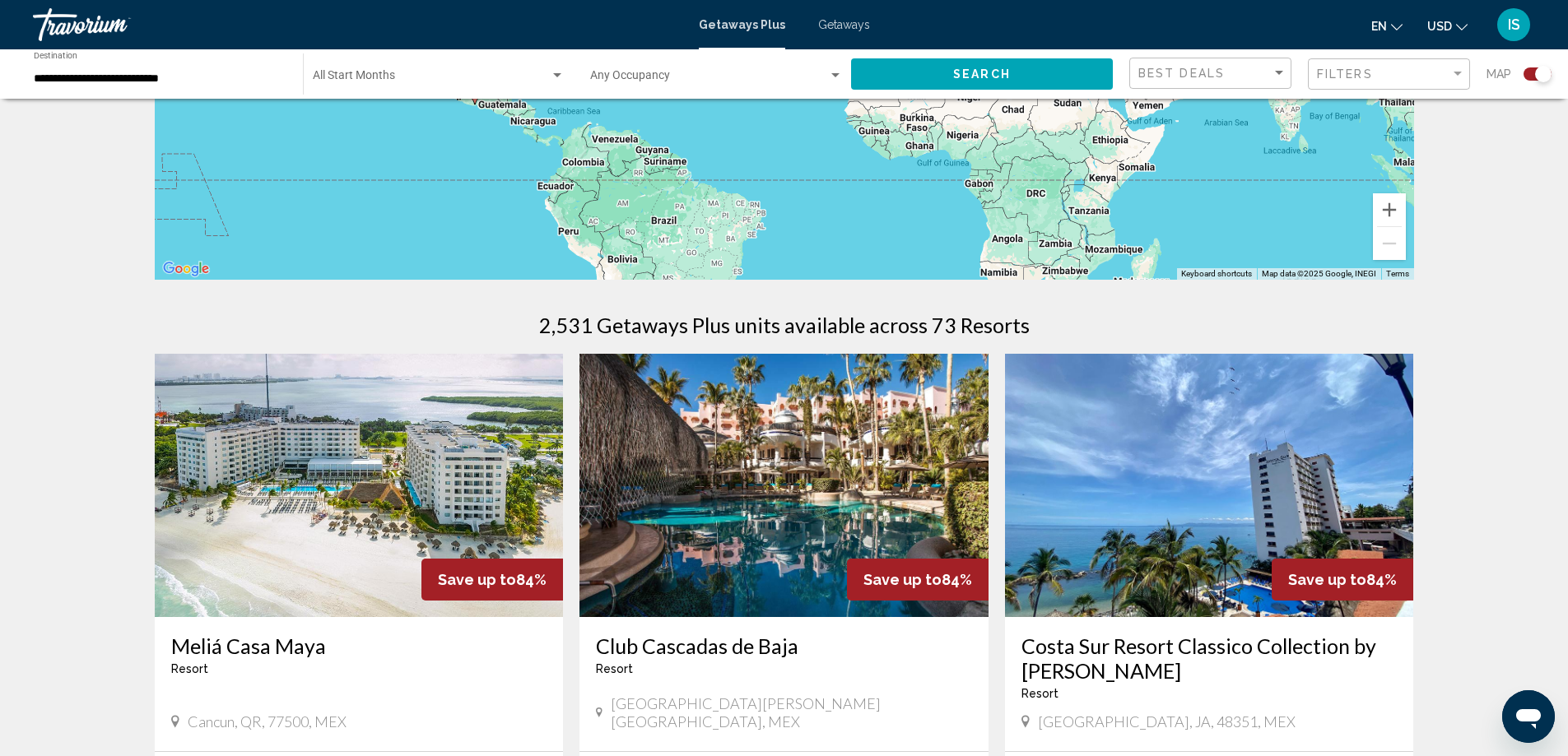
click at [1362, 82] on div "Filters" at bounding box center [1391, 74] width 149 height 30
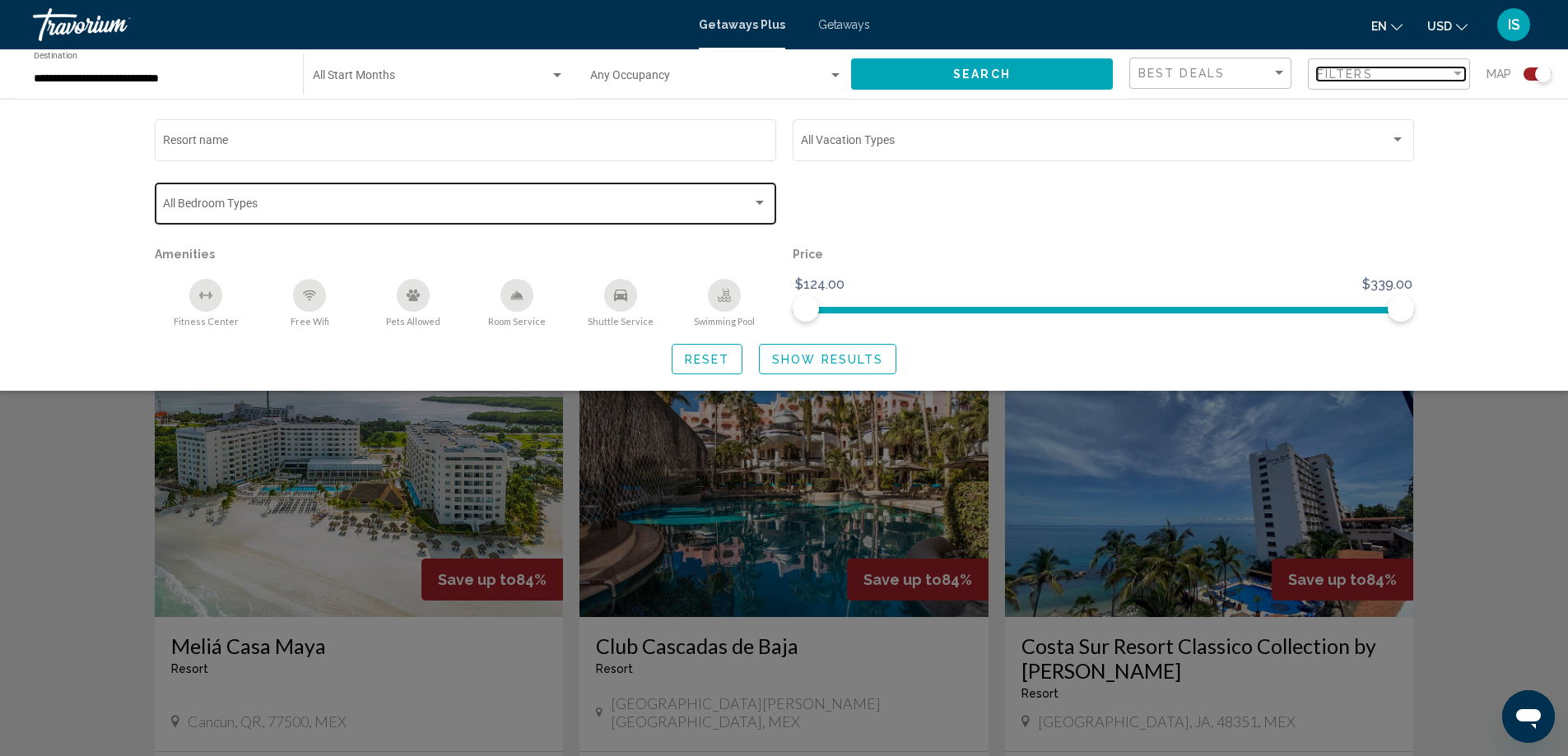
scroll to position [165, 0]
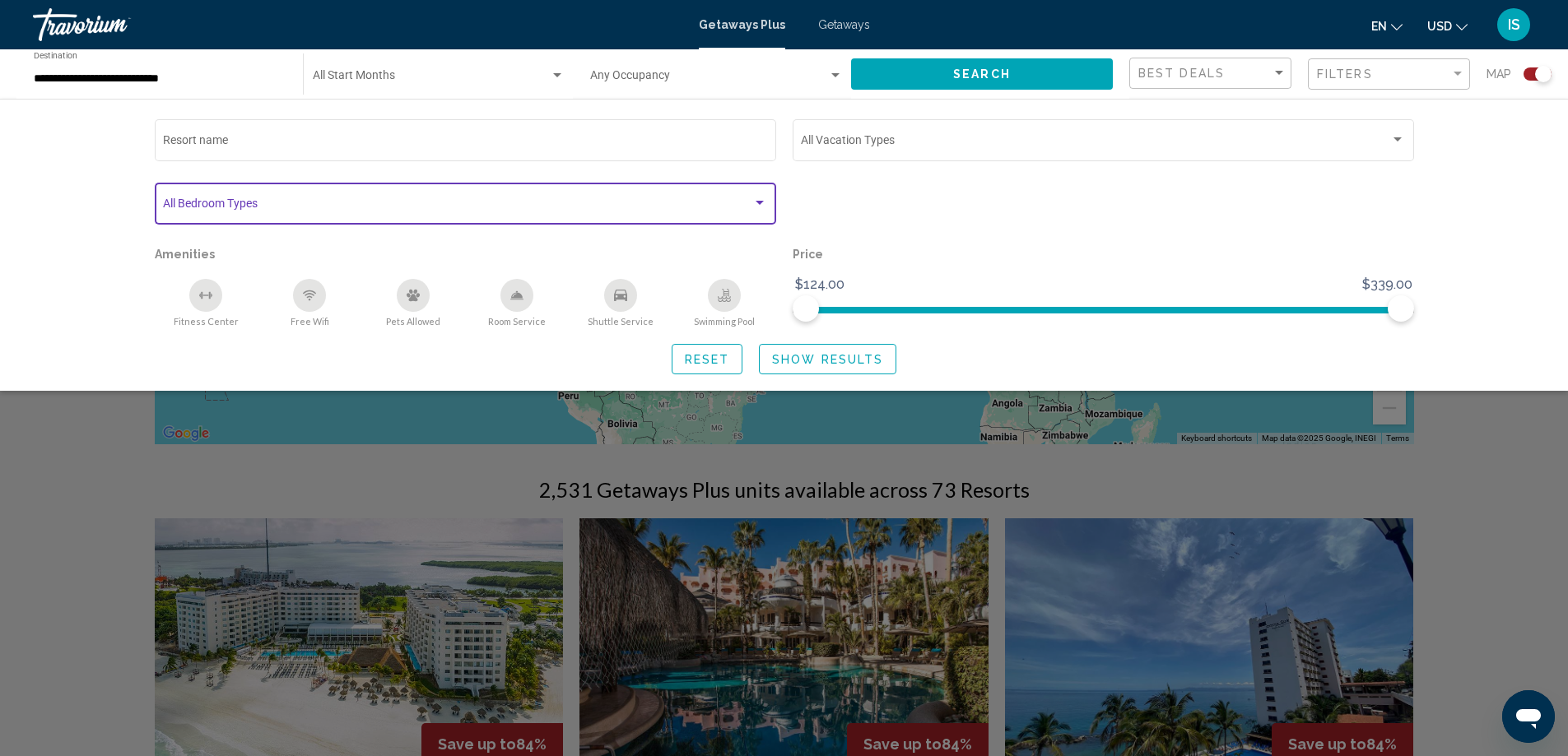
click at [662, 203] on span "Search widget" at bounding box center [457, 207] width 589 height 14
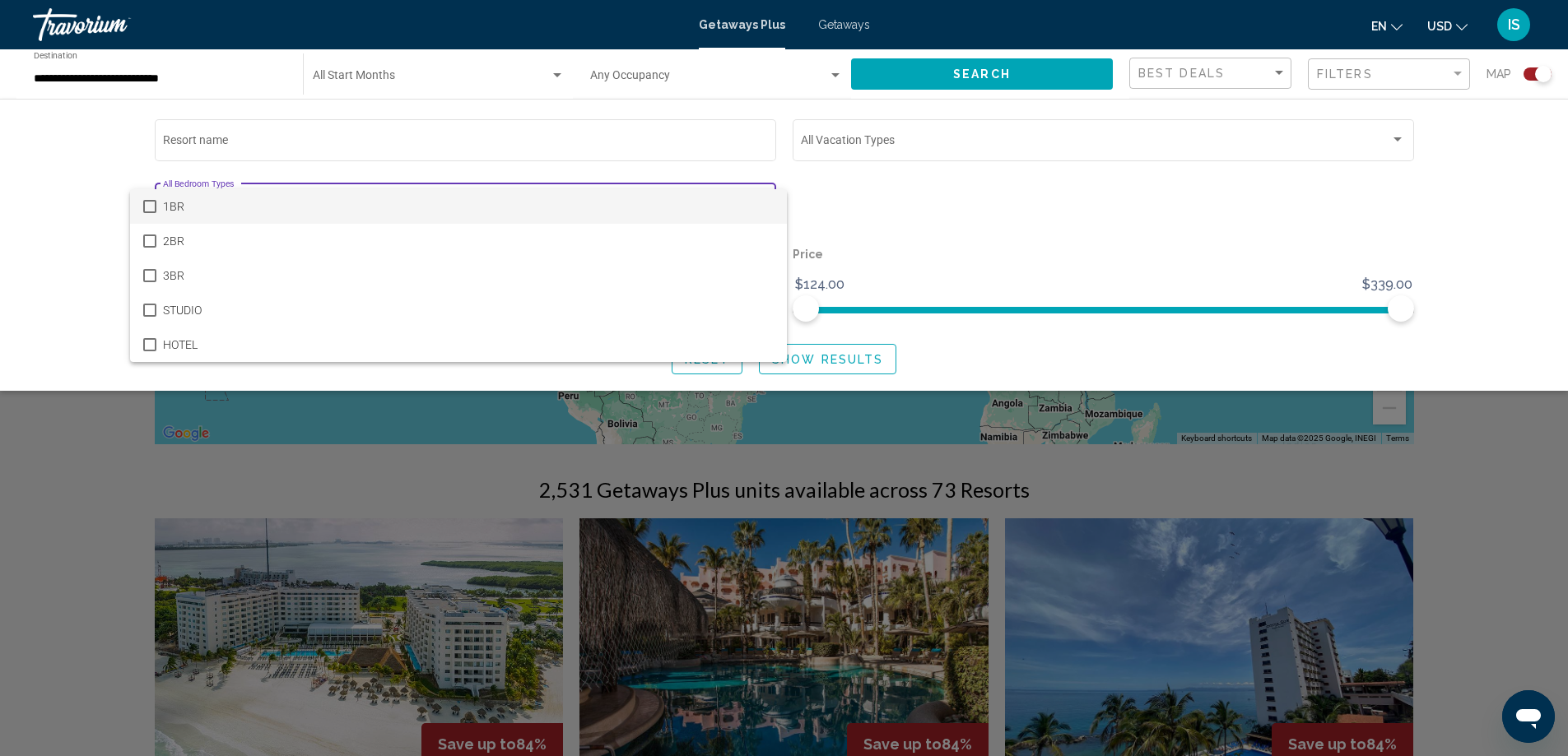
click at [662, 203] on span "1BR" at bounding box center [468, 206] width 611 height 35
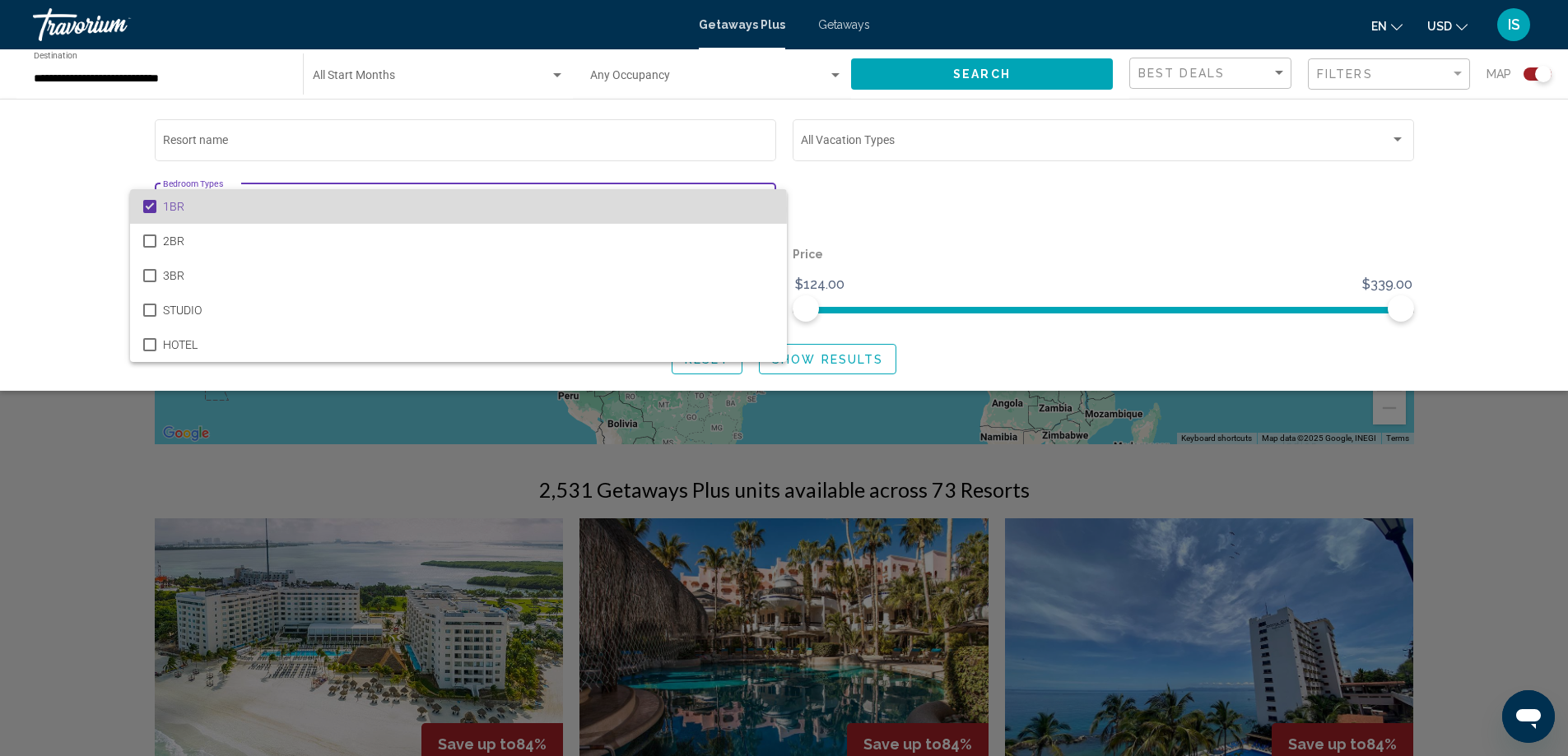
click at [144, 211] on mat-pseudo-checkbox at bounding box center [150, 207] width 14 height 14
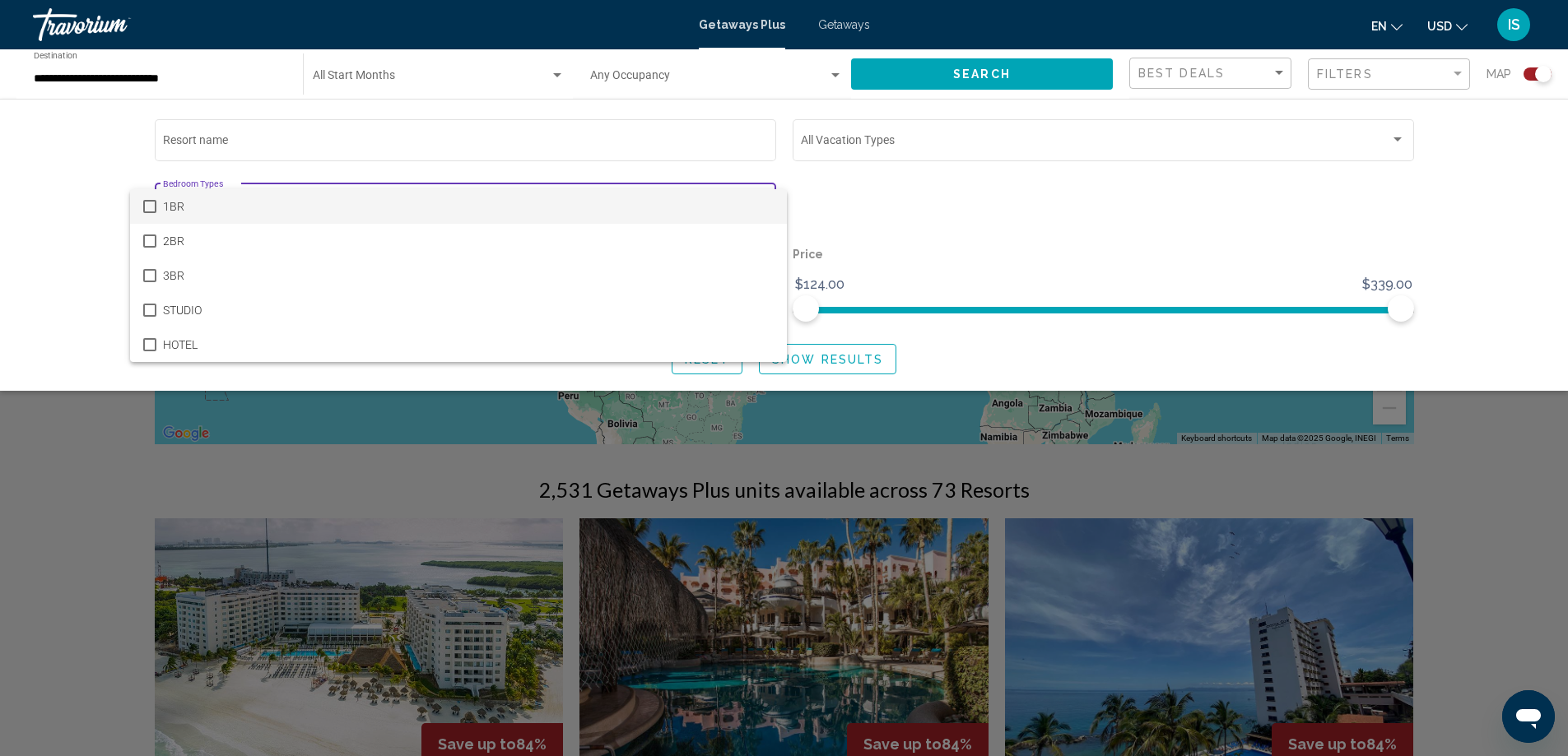
click at [810, 356] on div at bounding box center [784, 378] width 1568 height 756
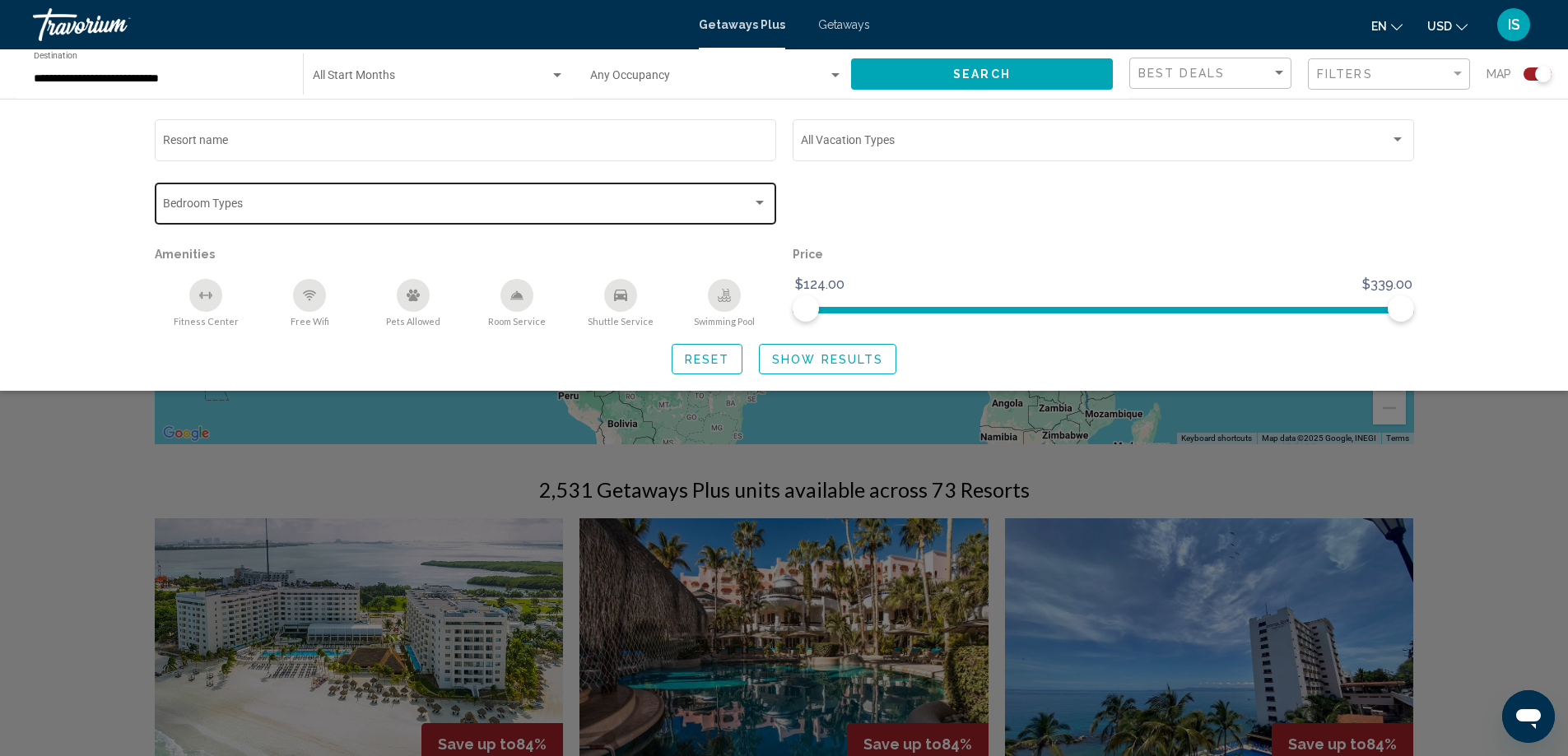
click at [1420, 501] on div "Search widget" at bounding box center [784, 502] width 1568 height 510
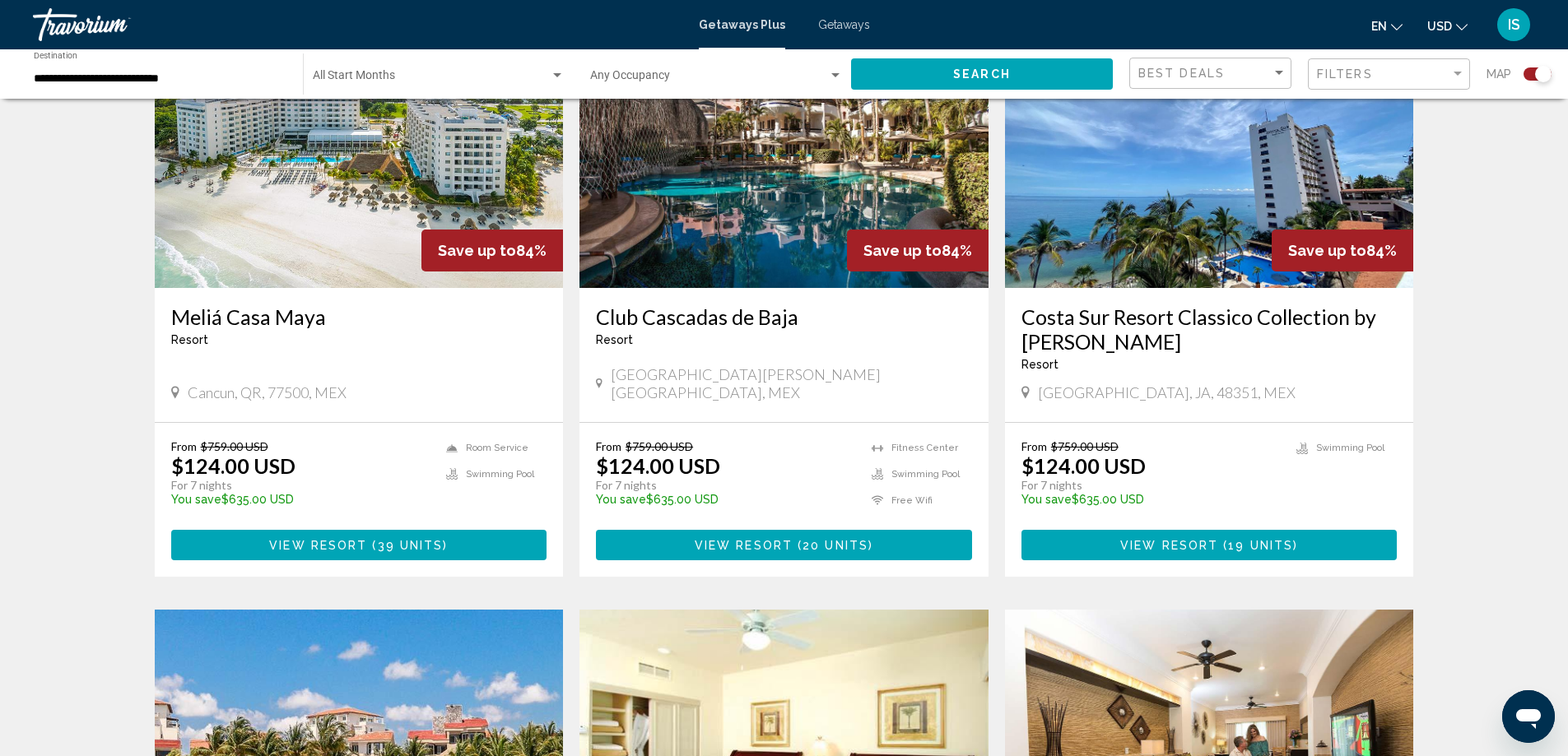
scroll to position [576, 0]
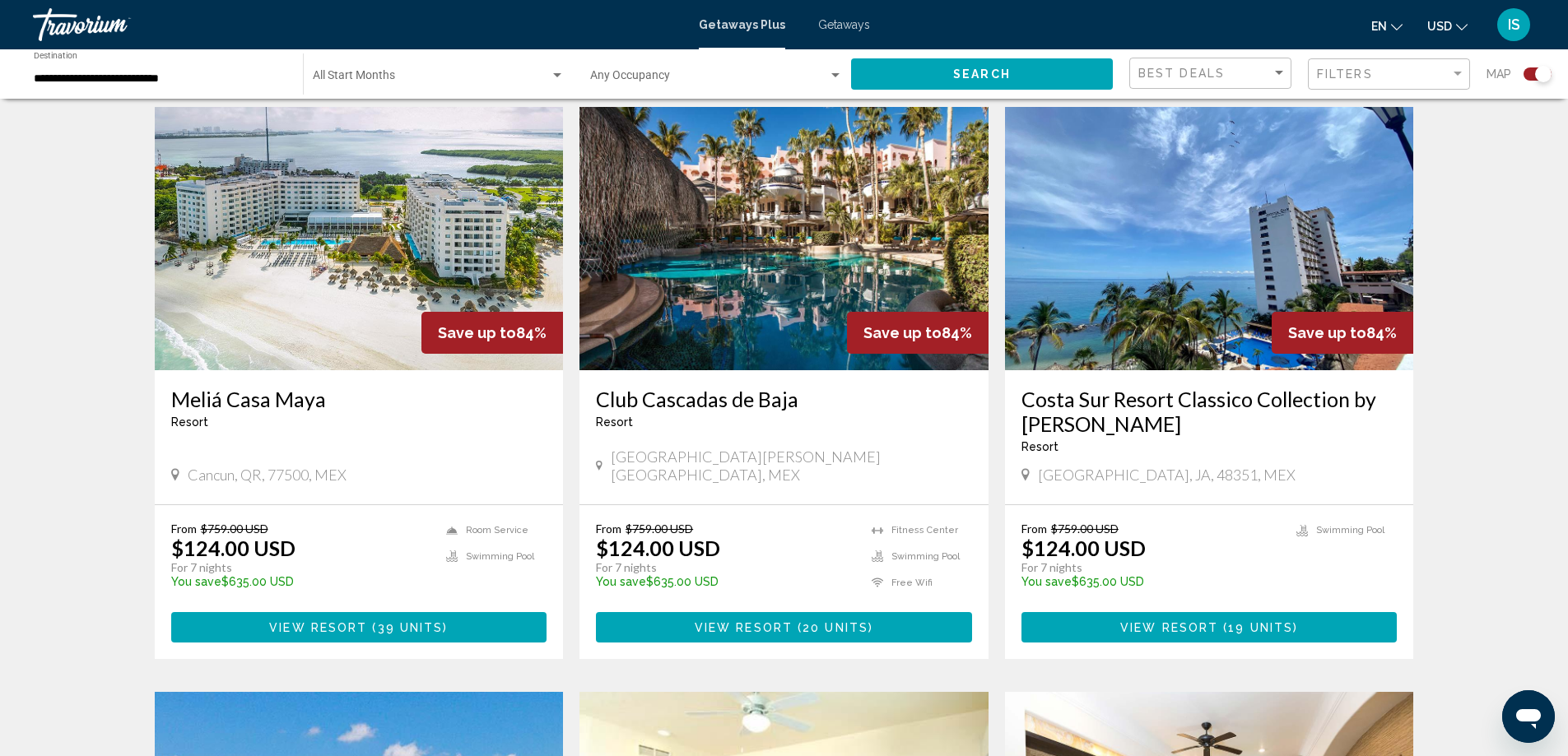
click at [99, 16] on div "Travorium" at bounding box center [115, 24] width 165 height 33
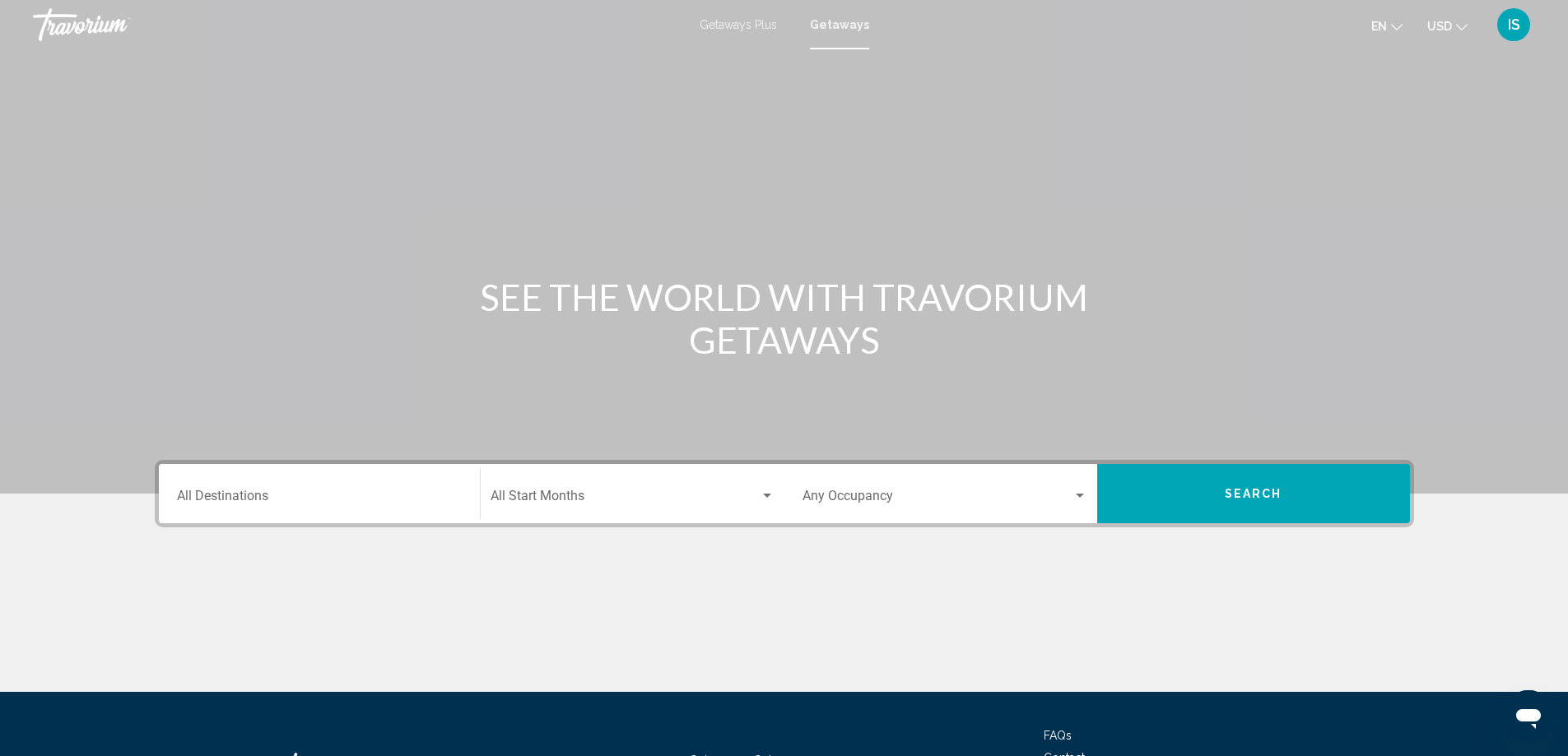
click at [711, 30] on span "Getaways Plus" at bounding box center [738, 24] width 78 height 14
click at [257, 494] on input "Destination All Destinations" at bounding box center [319, 500] width 284 height 15
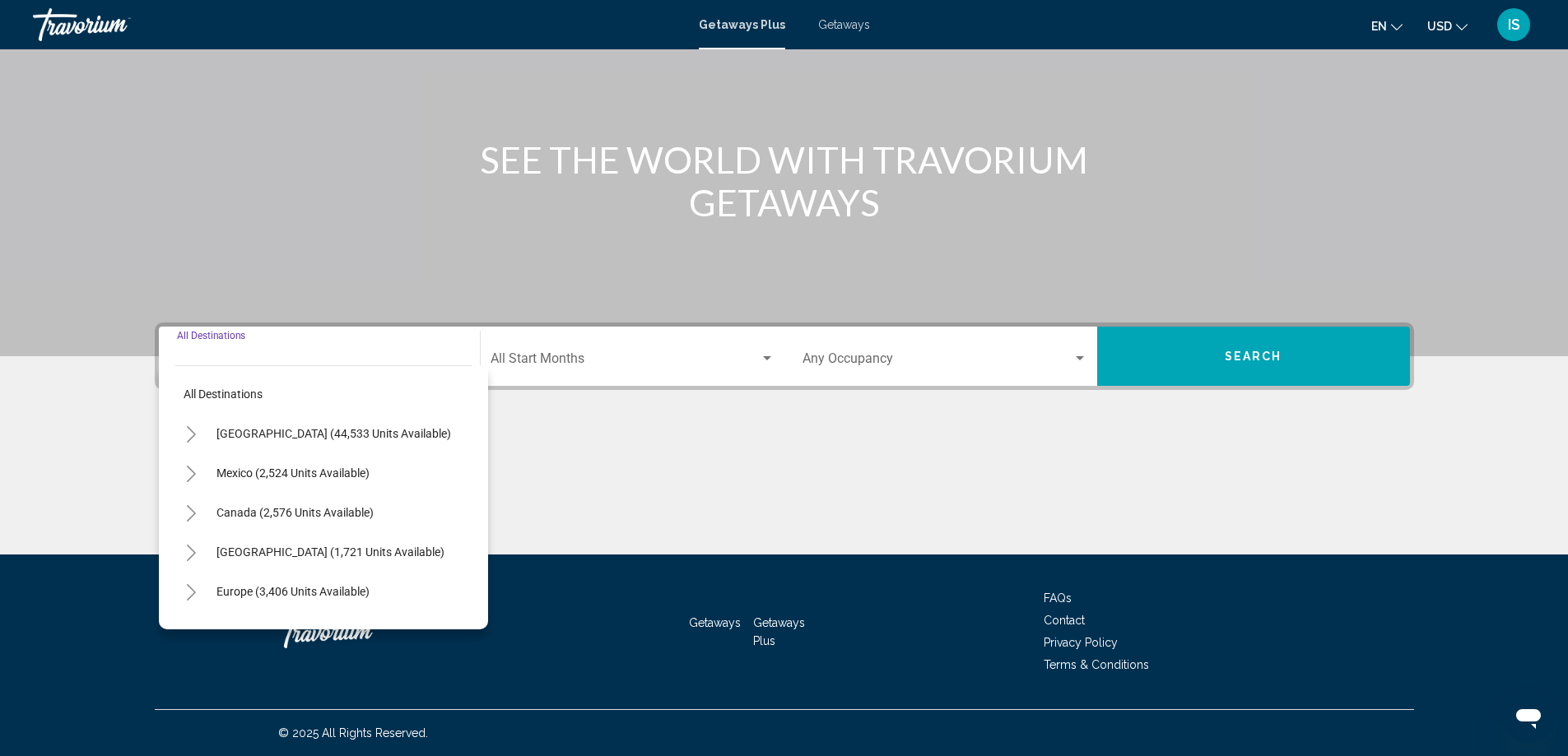
click at [192, 475] on icon "Toggle Mexico (2,524 units available)" at bounding box center [191, 474] width 13 height 17
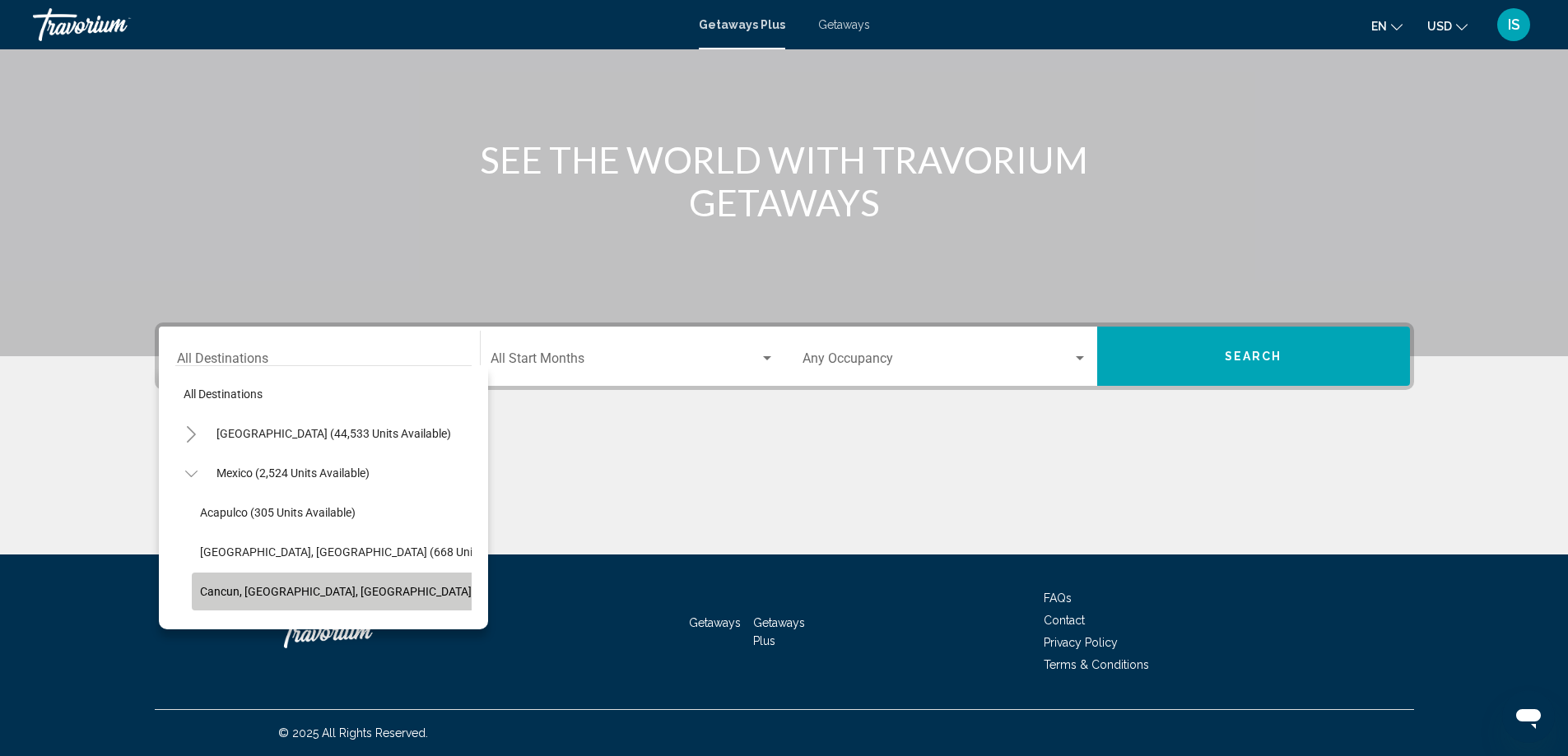
click at [237, 585] on span "Cancun, [GEOGRAPHIC_DATA], [GEOGRAPHIC_DATA] (362 units available)" at bounding box center [390, 591] width 380 height 14
type input "**********"
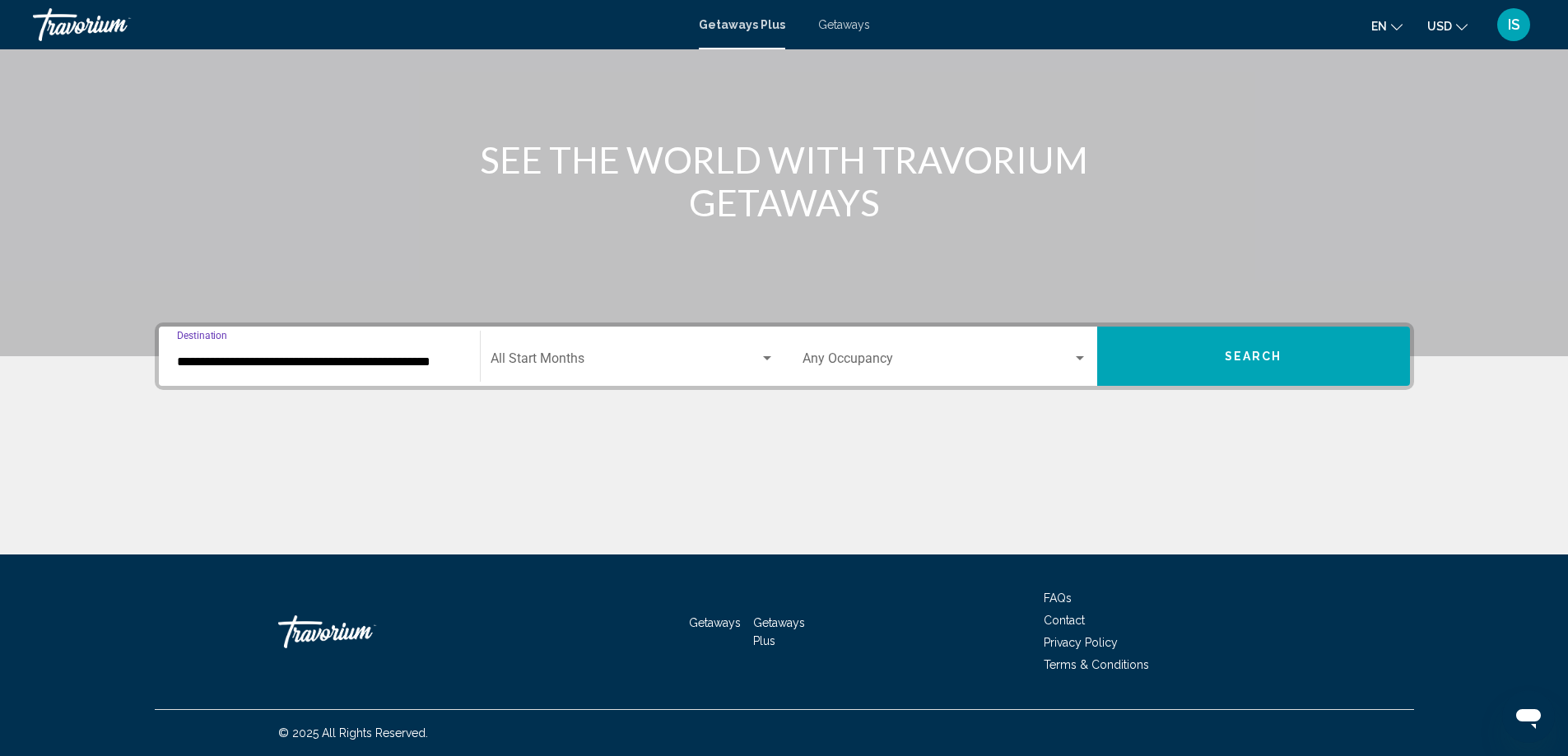
click at [988, 357] on span "Search widget" at bounding box center [938, 362] width 270 height 15
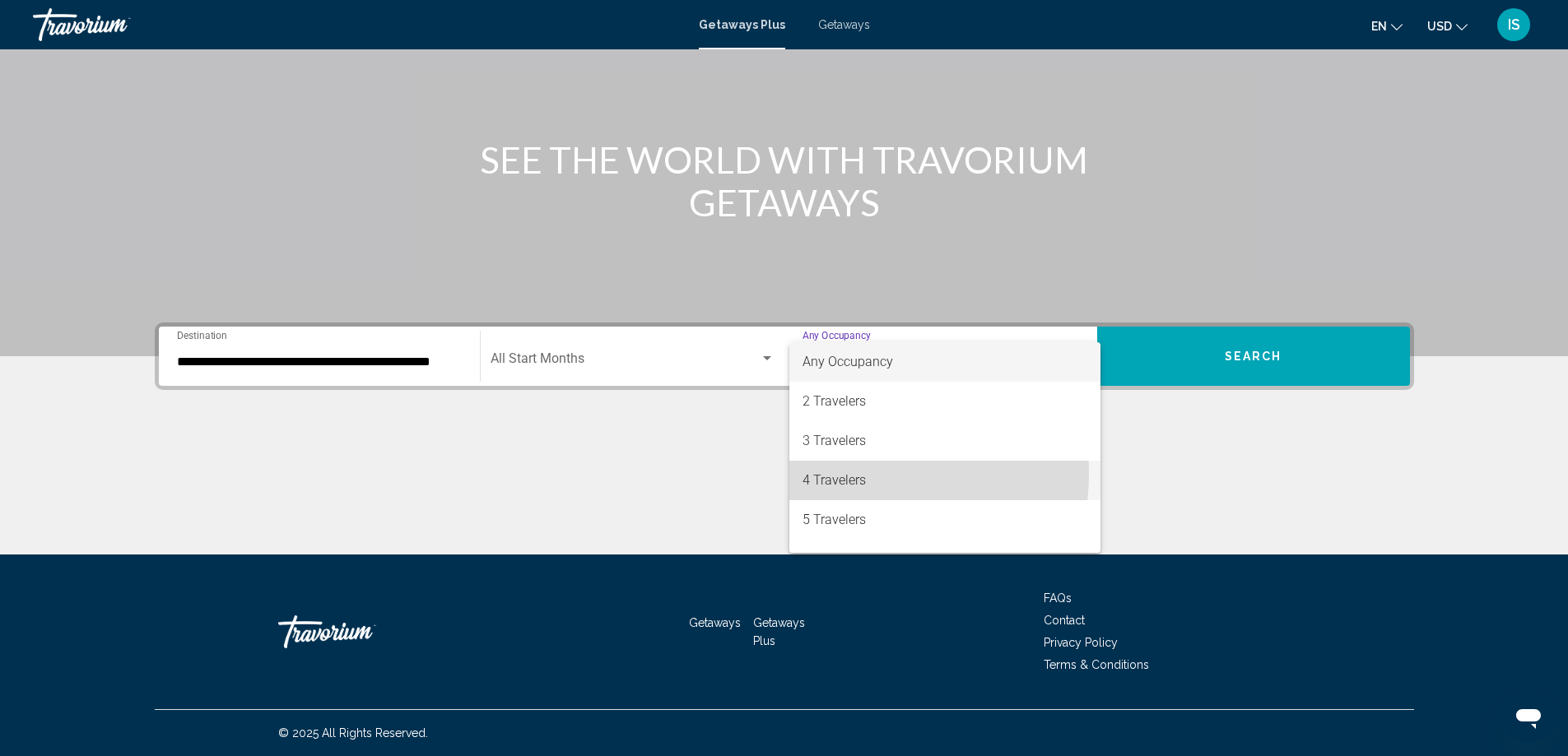
click at [860, 474] on span "4 Travelers" at bounding box center [944, 480] width 284 height 40
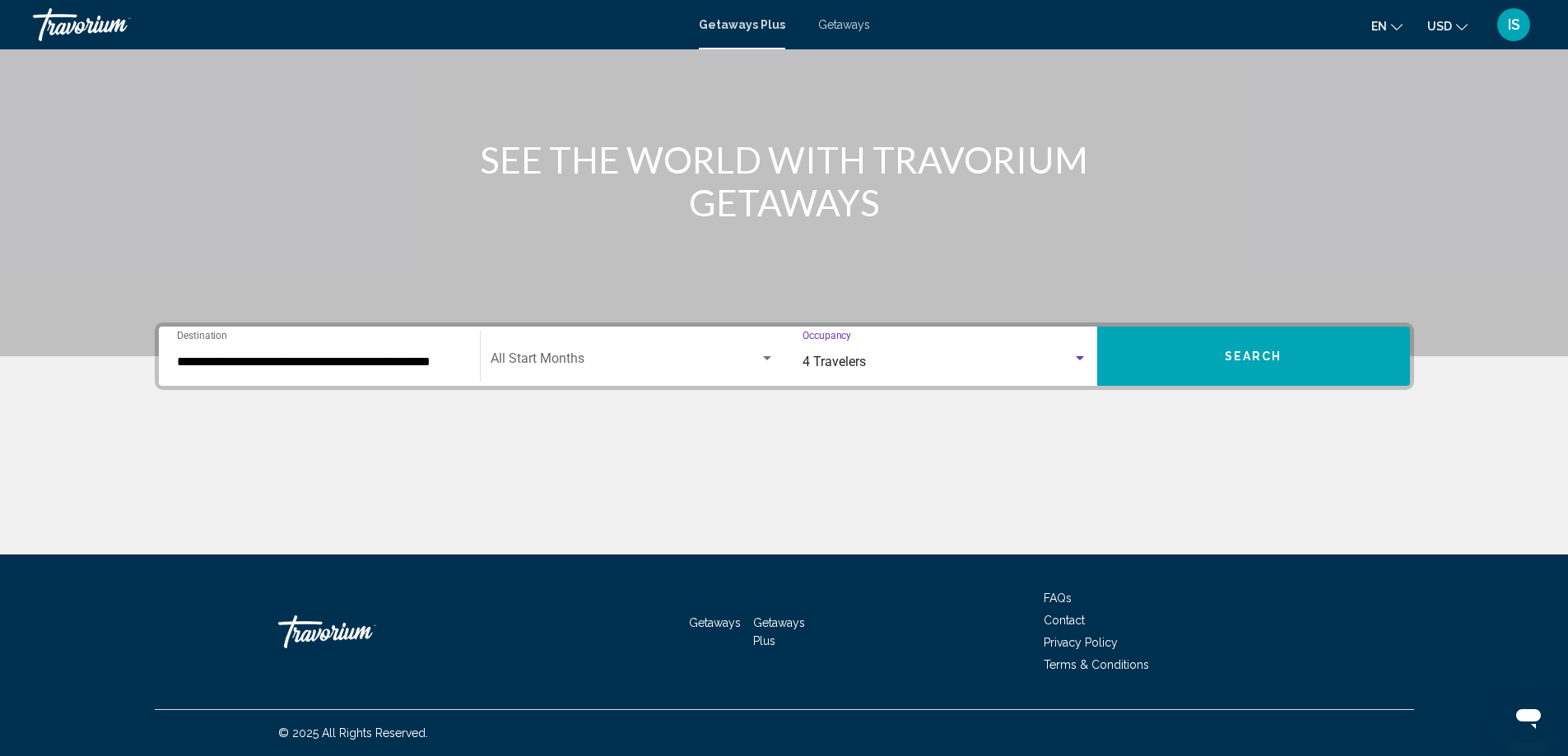
click at [1245, 361] on span "Search" at bounding box center [1253, 357] width 57 height 14
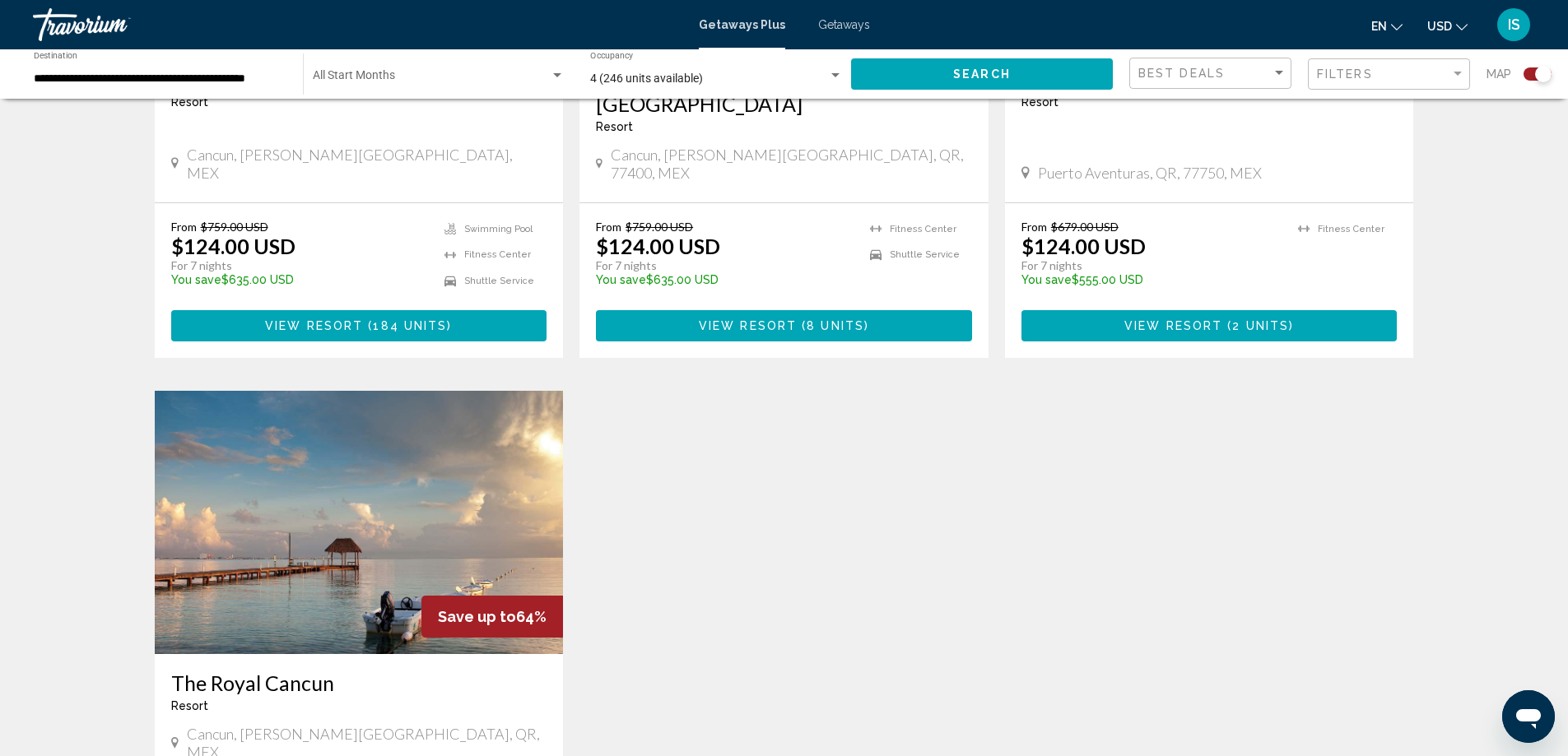
scroll to position [1316, 0]
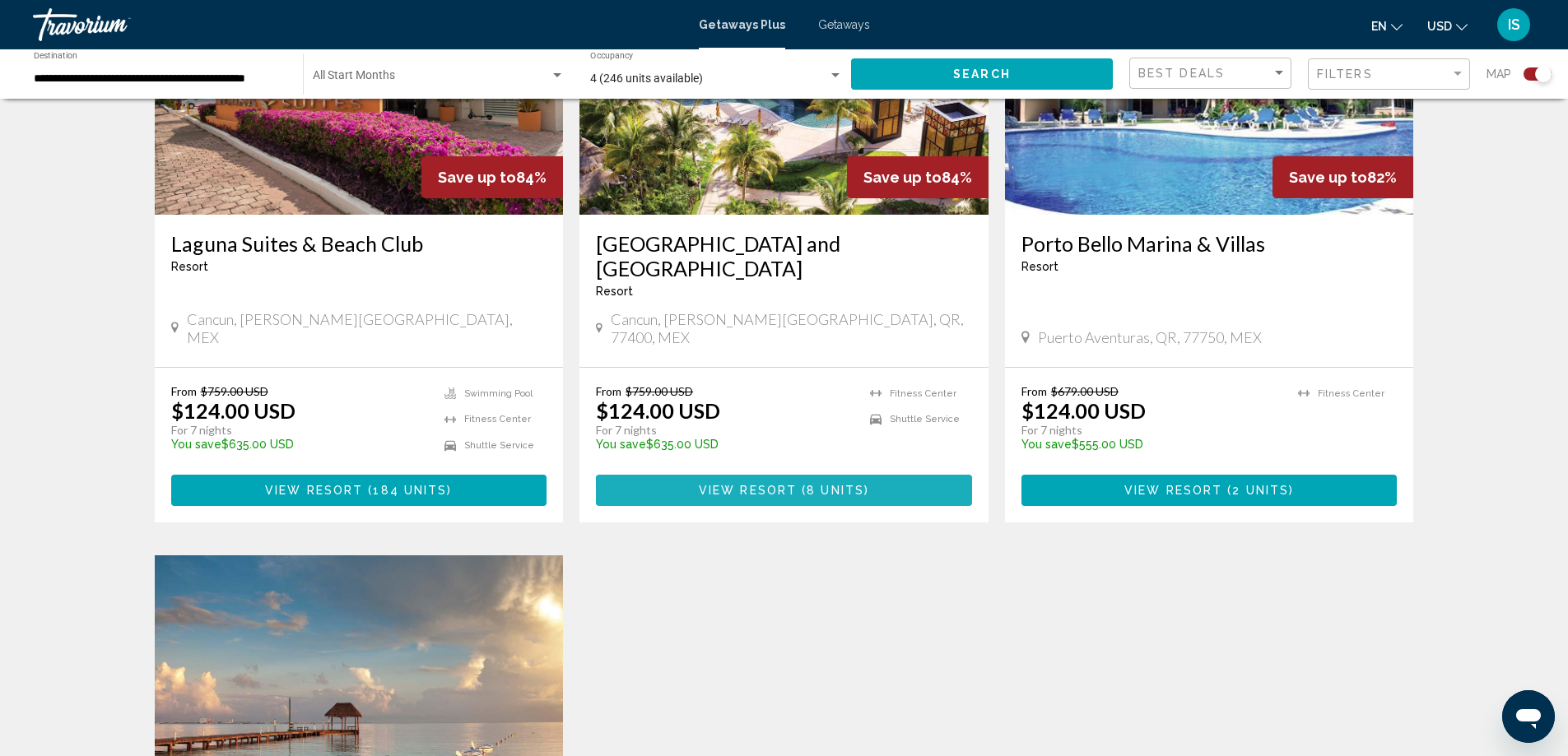
click at [835, 484] on span "8 units" at bounding box center [835, 491] width 57 height 14
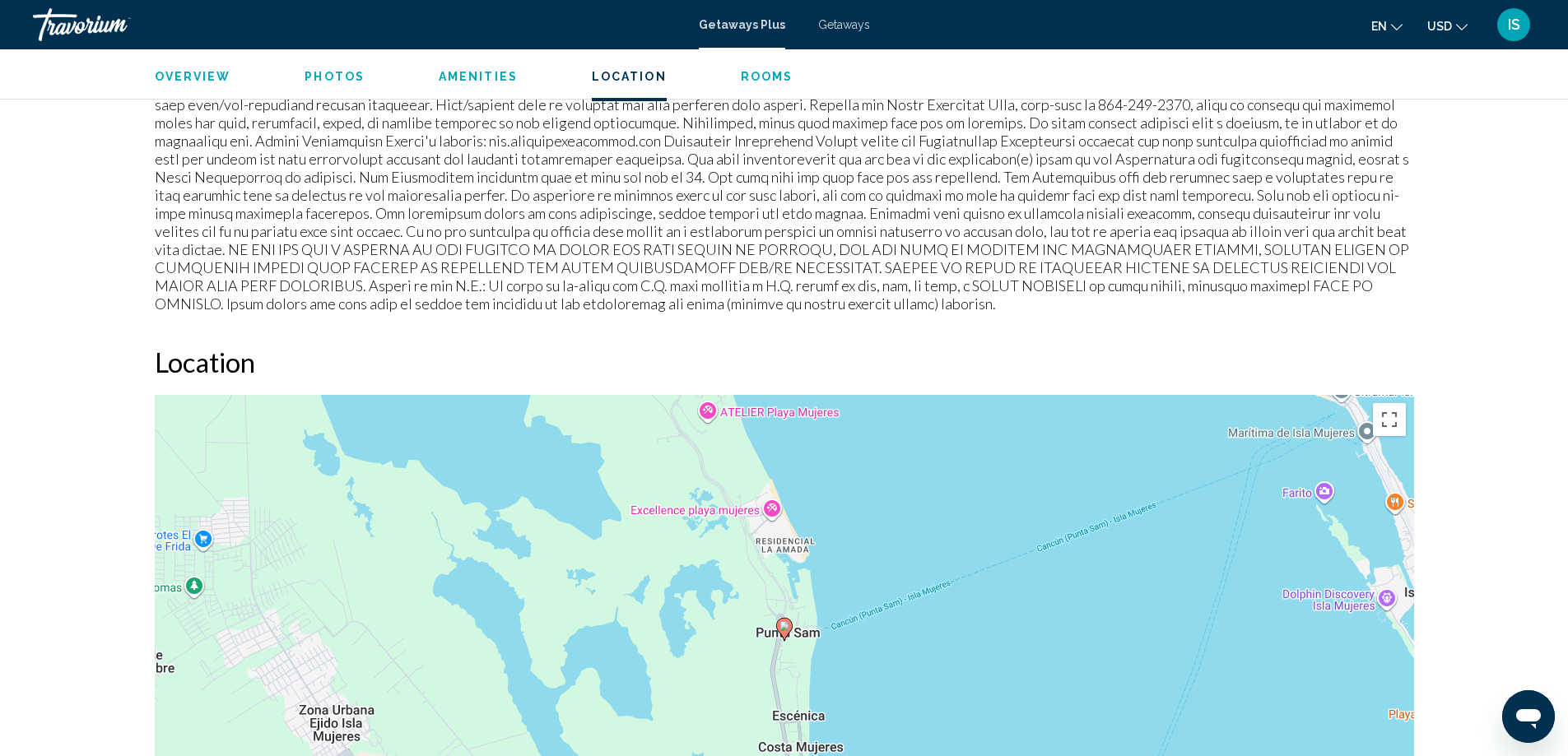
scroll to position [2141, 0]
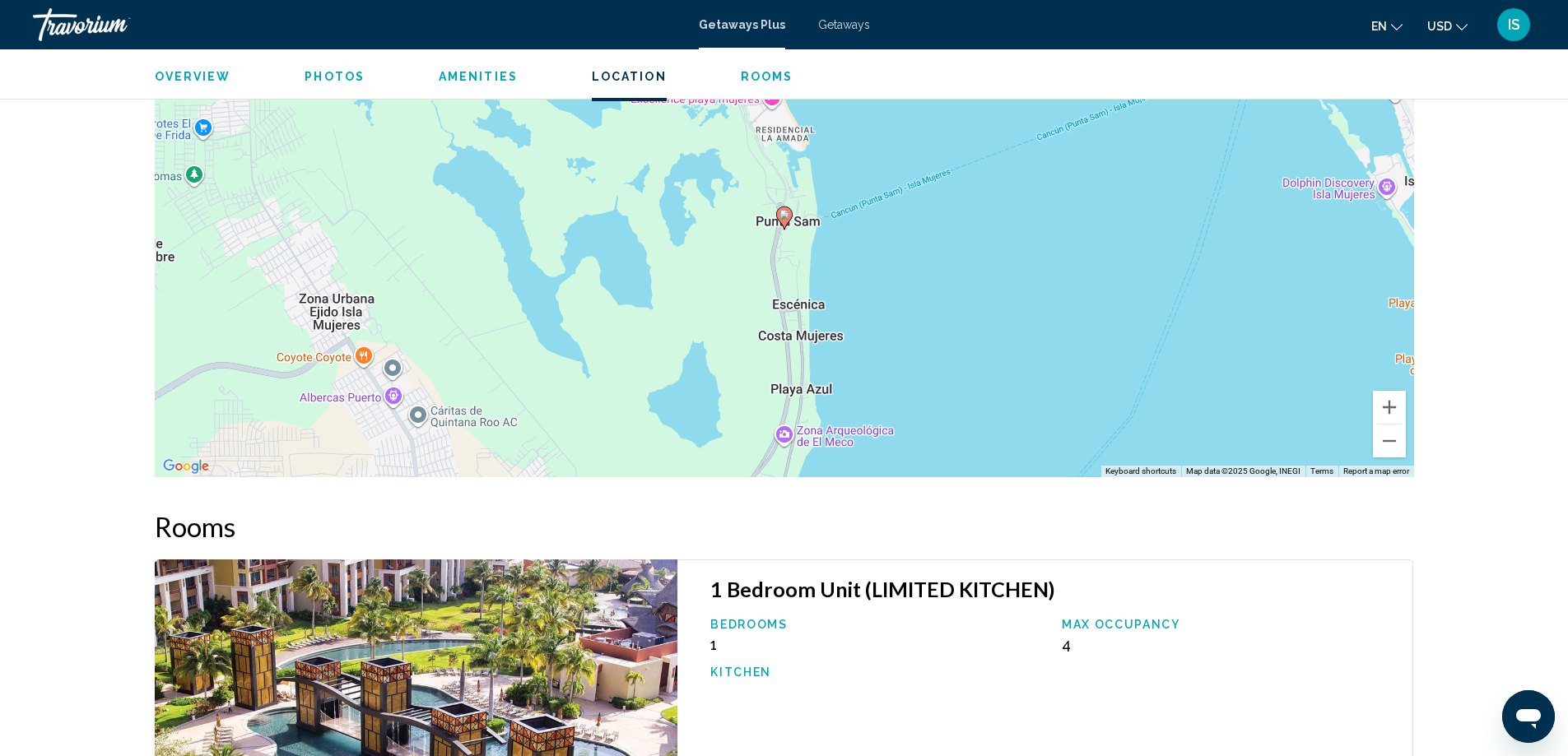
click at [753, 78] on span "Rooms" at bounding box center [767, 77] width 52 height 14
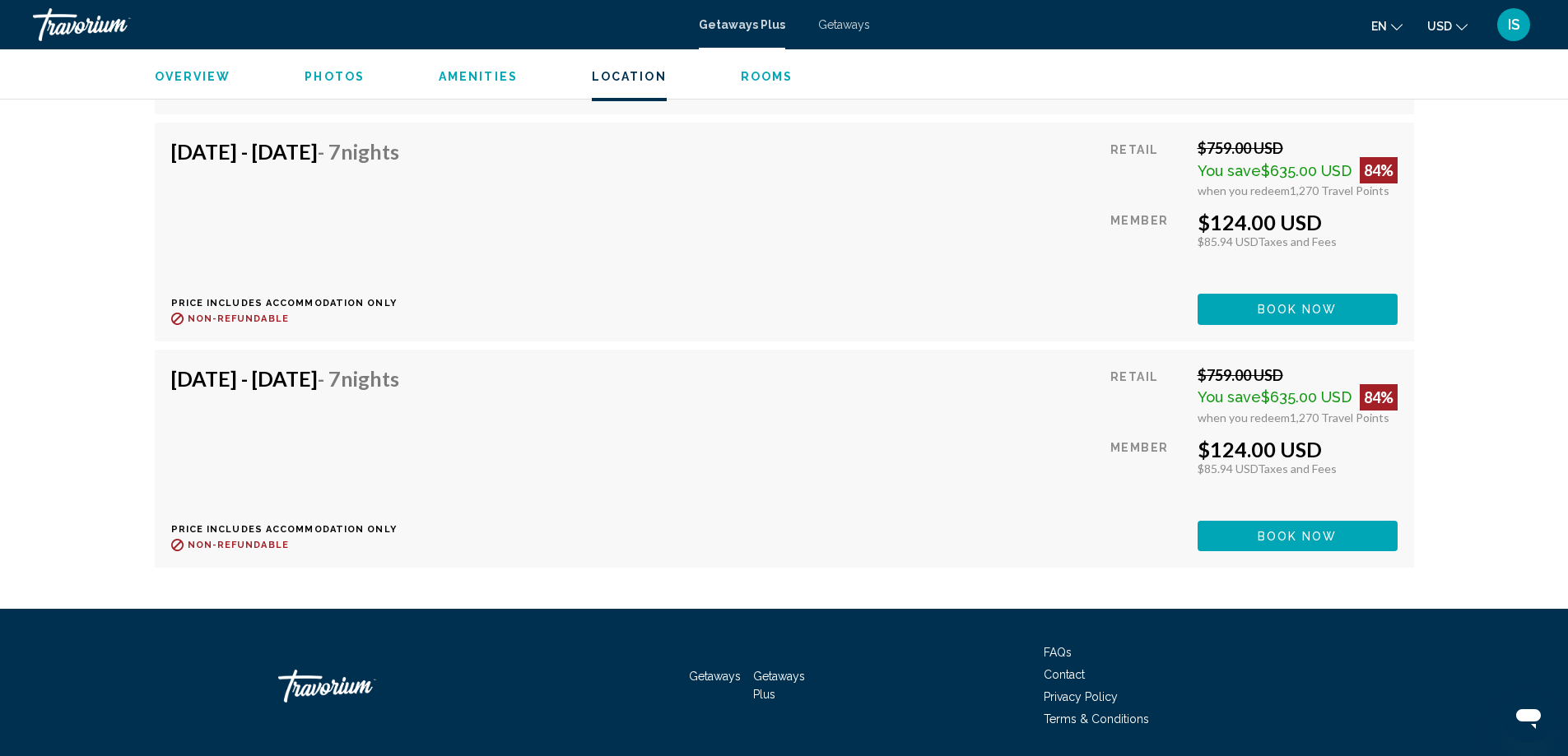
scroll to position [3511, 0]
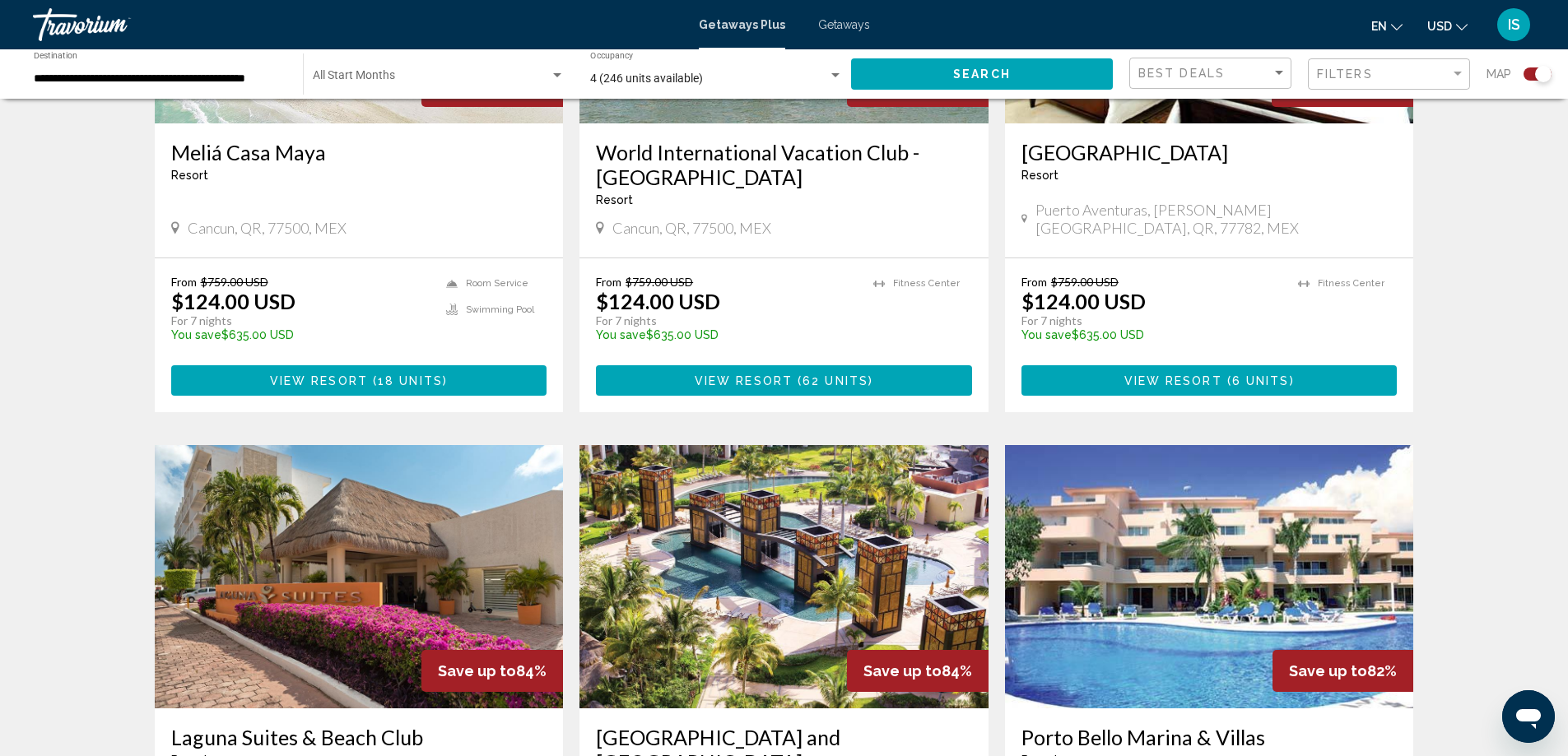
scroll to position [987, 0]
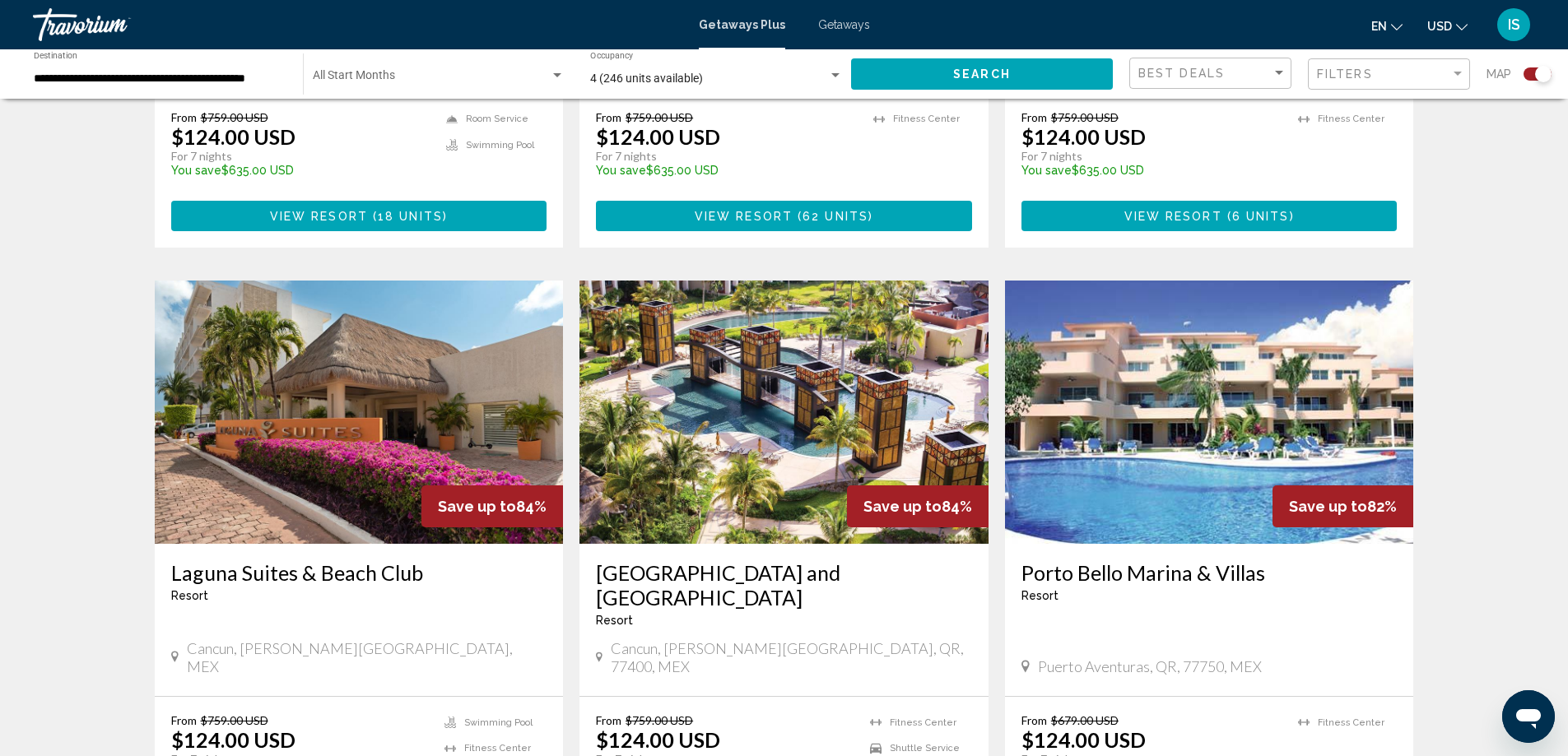
click at [416, 435] on img "Main content" at bounding box center [359, 413] width 409 height 263
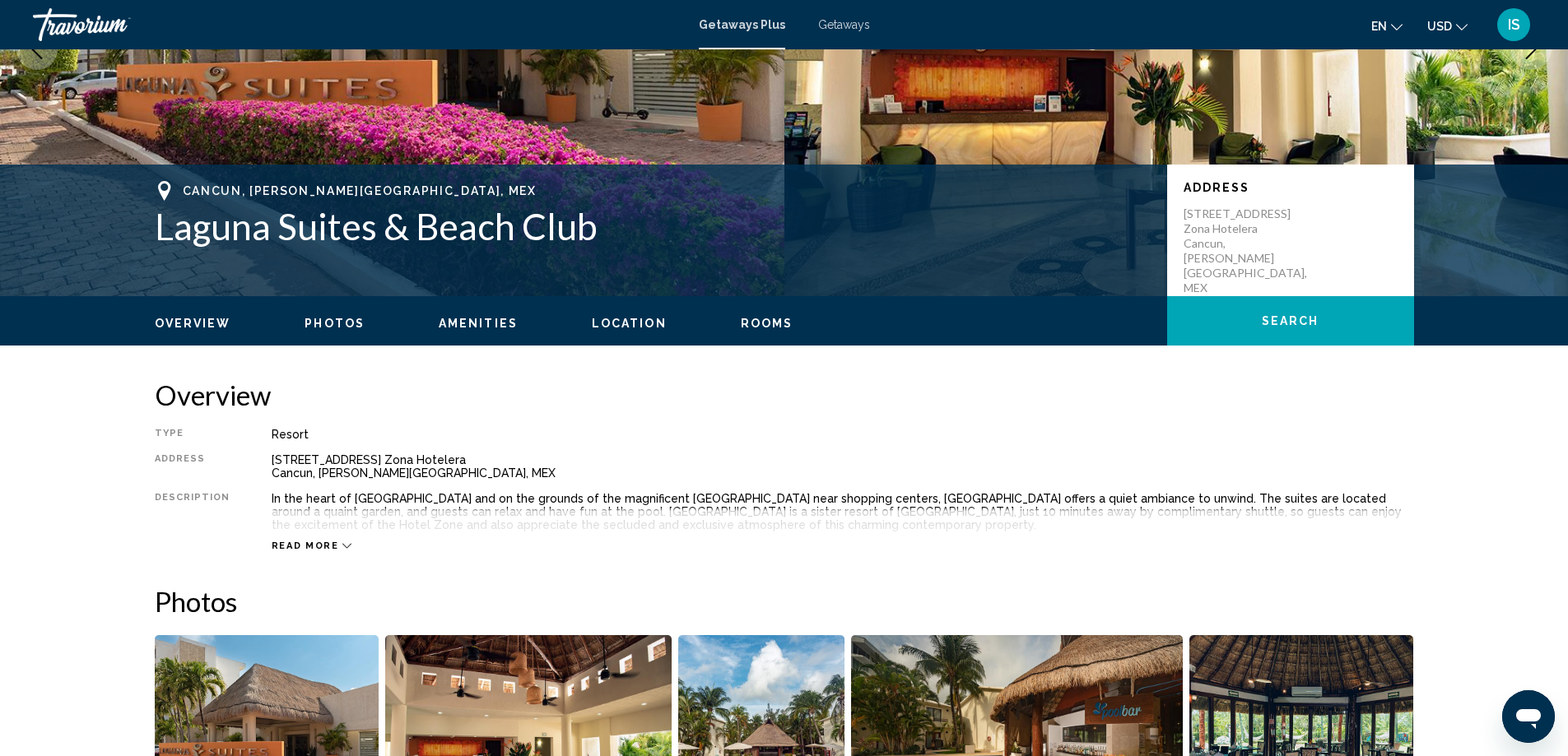
scroll to position [412, 0]
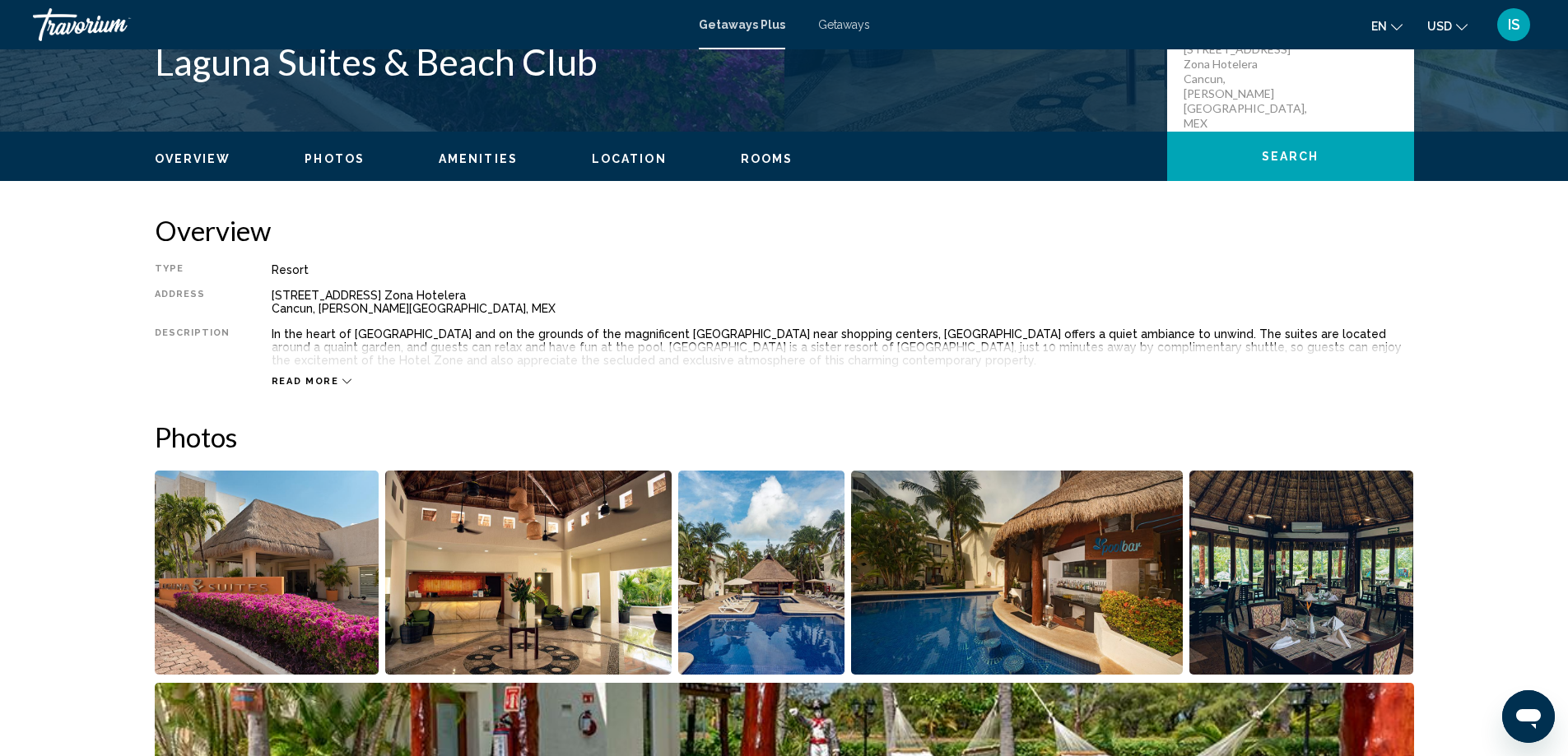
click at [751, 164] on span "Rooms" at bounding box center [767, 159] width 52 height 14
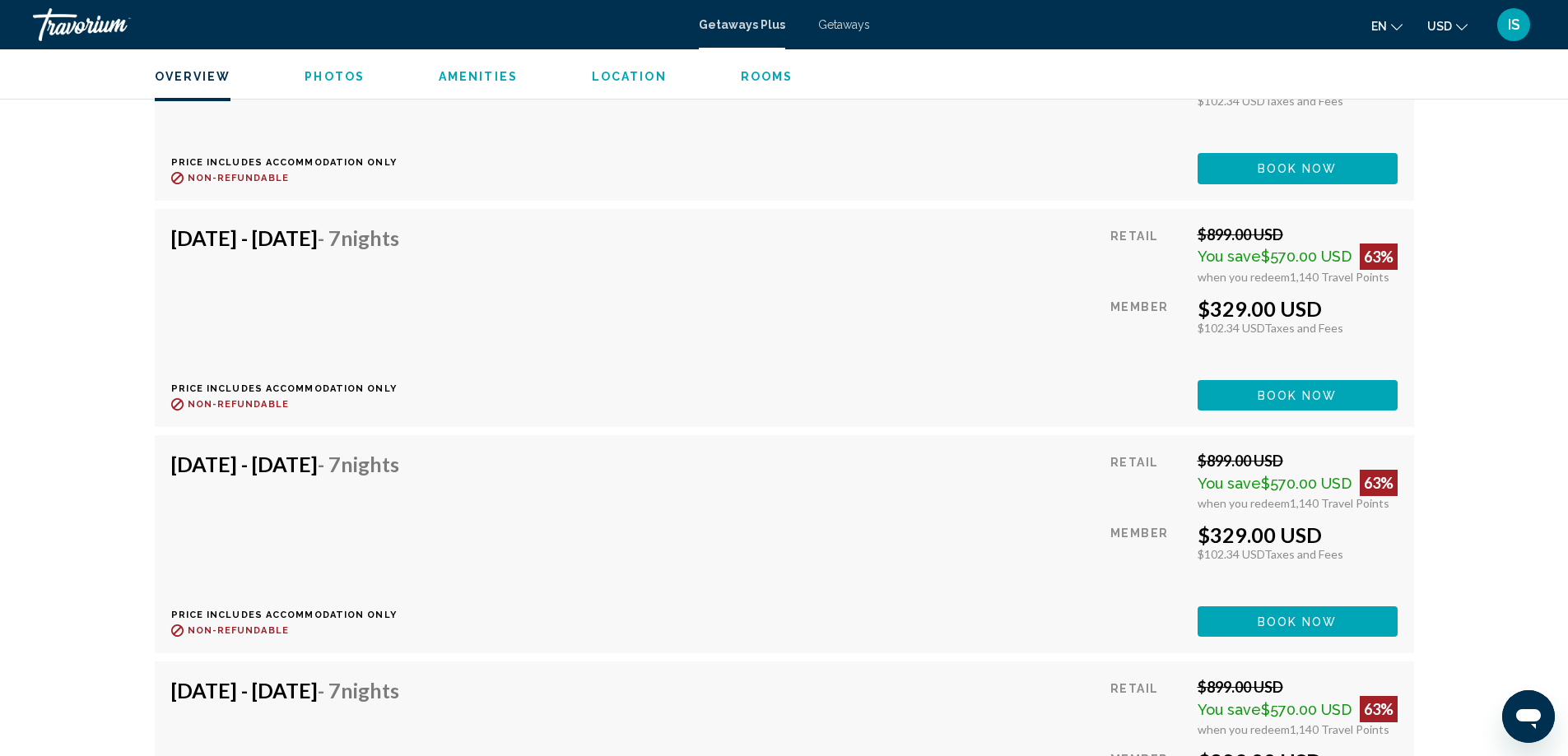
scroll to position [11363, 0]
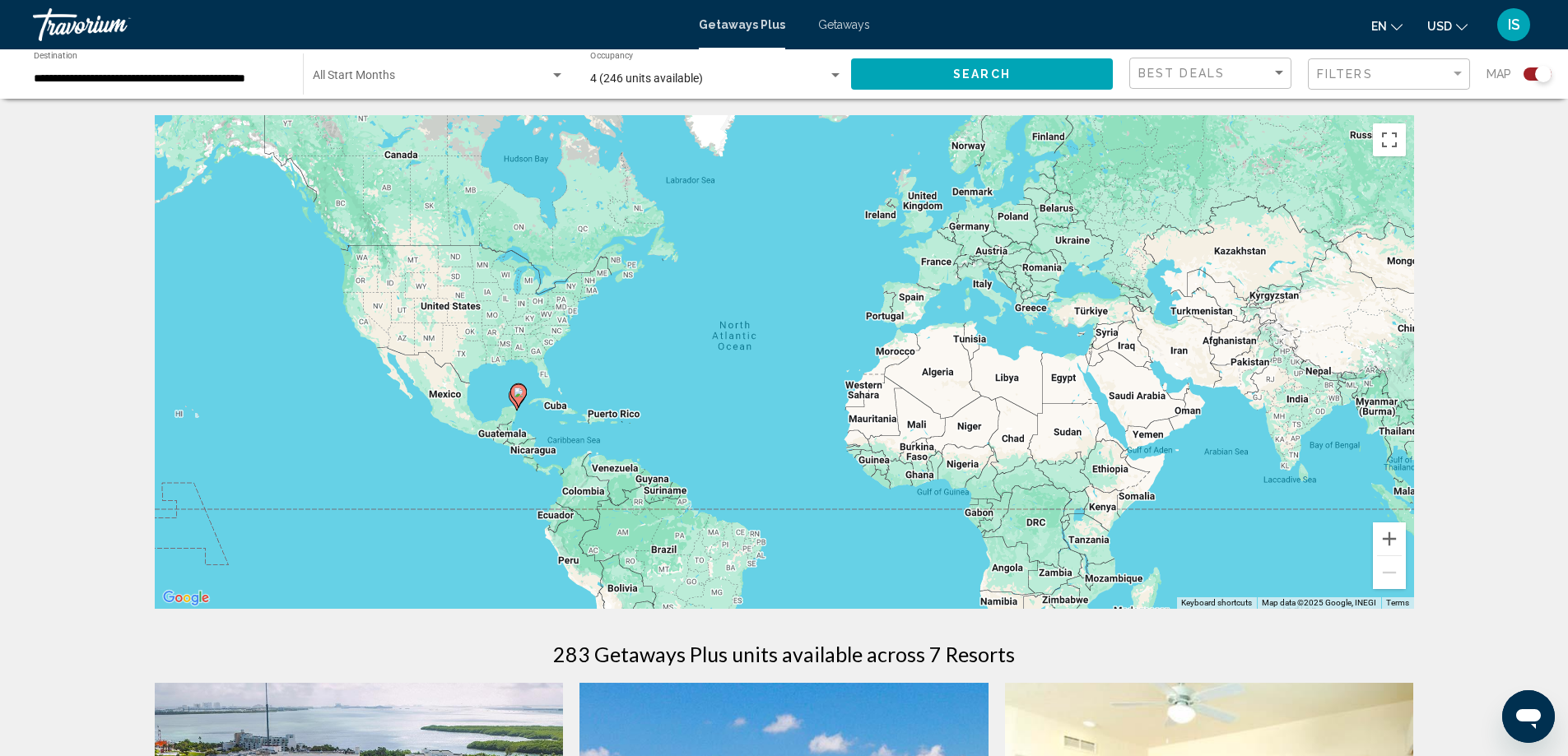
click at [518, 411] on gmp-advanced-marker "Main content" at bounding box center [517, 398] width 17 height 24
type input "**********"
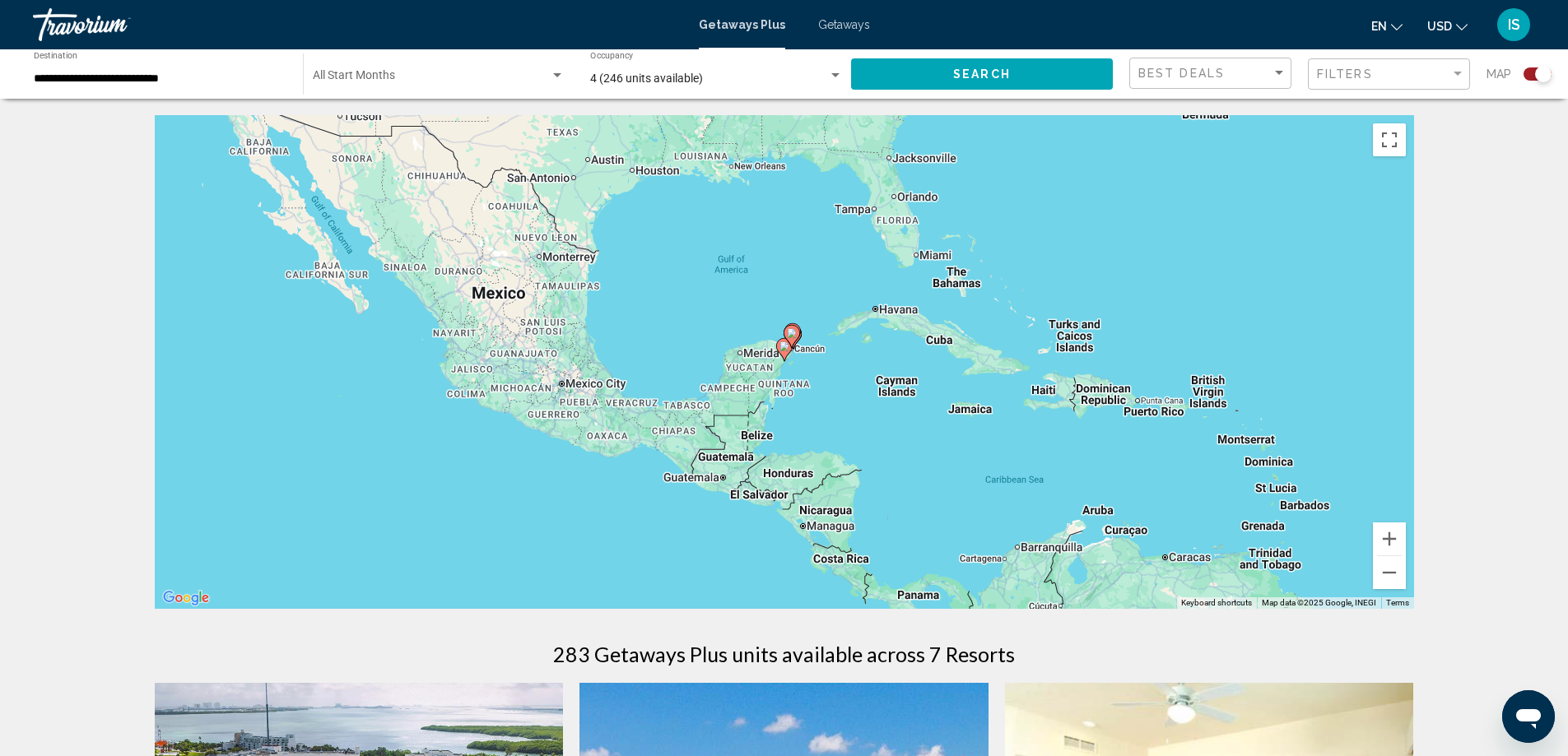
click at [796, 358] on div "To navigate, press the arrow keys. To activate drag with keyboard, press Alt + …" at bounding box center [784, 362] width 1259 height 494
click at [803, 355] on div "To activate drag with keyboard, press Alt + Enter. Once in keyboard drag state,…" at bounding box center [784, 362] width 1259 height 494
click at [383, 83] on span "Search widget" at bounding box center [431, 79] width 237 height 14
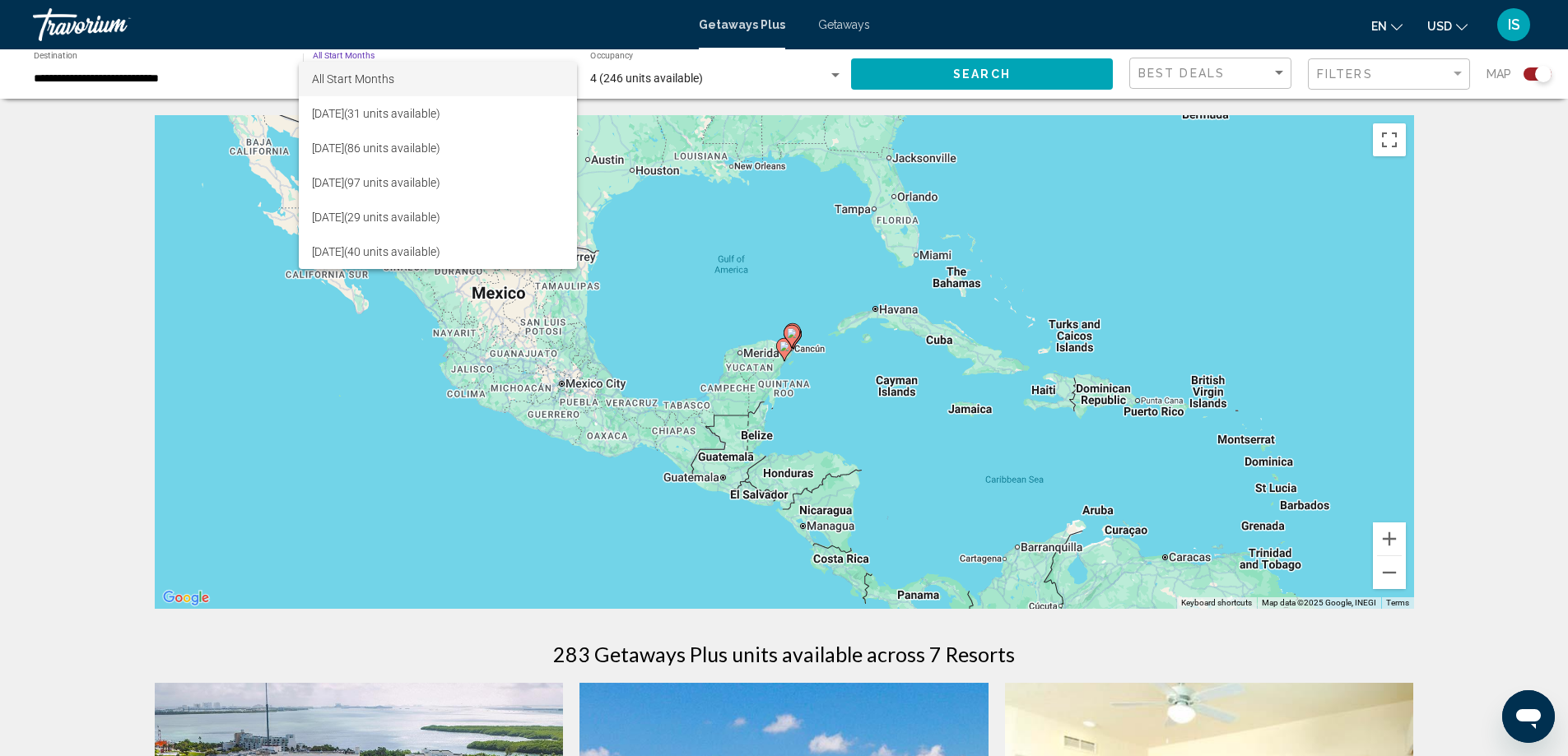
click at [227, 76] on div at bounding box center [784, 378] width 1568 height 756
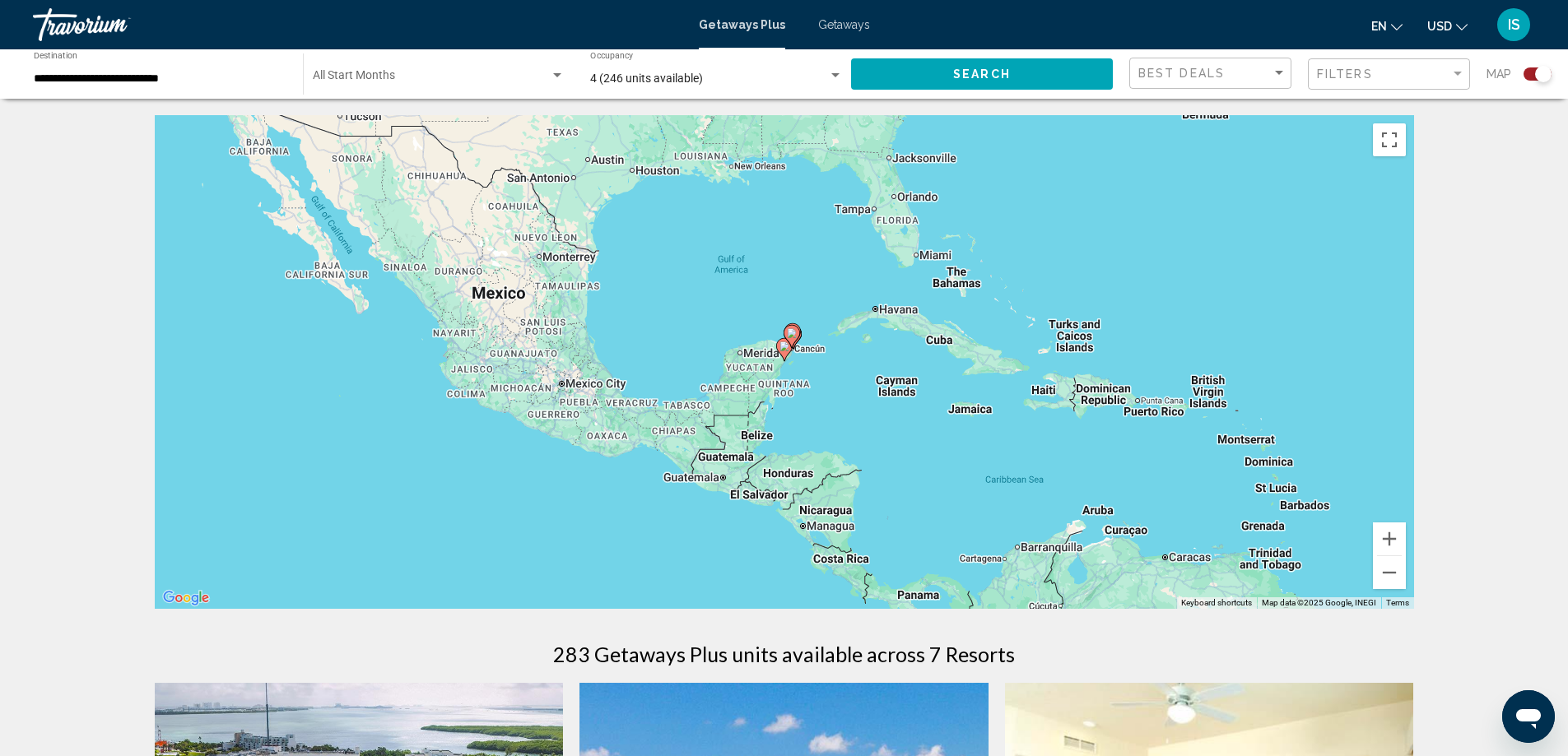
click at [166, 77] on input "**********" at bounding box center [160, 79] width 252 height 14
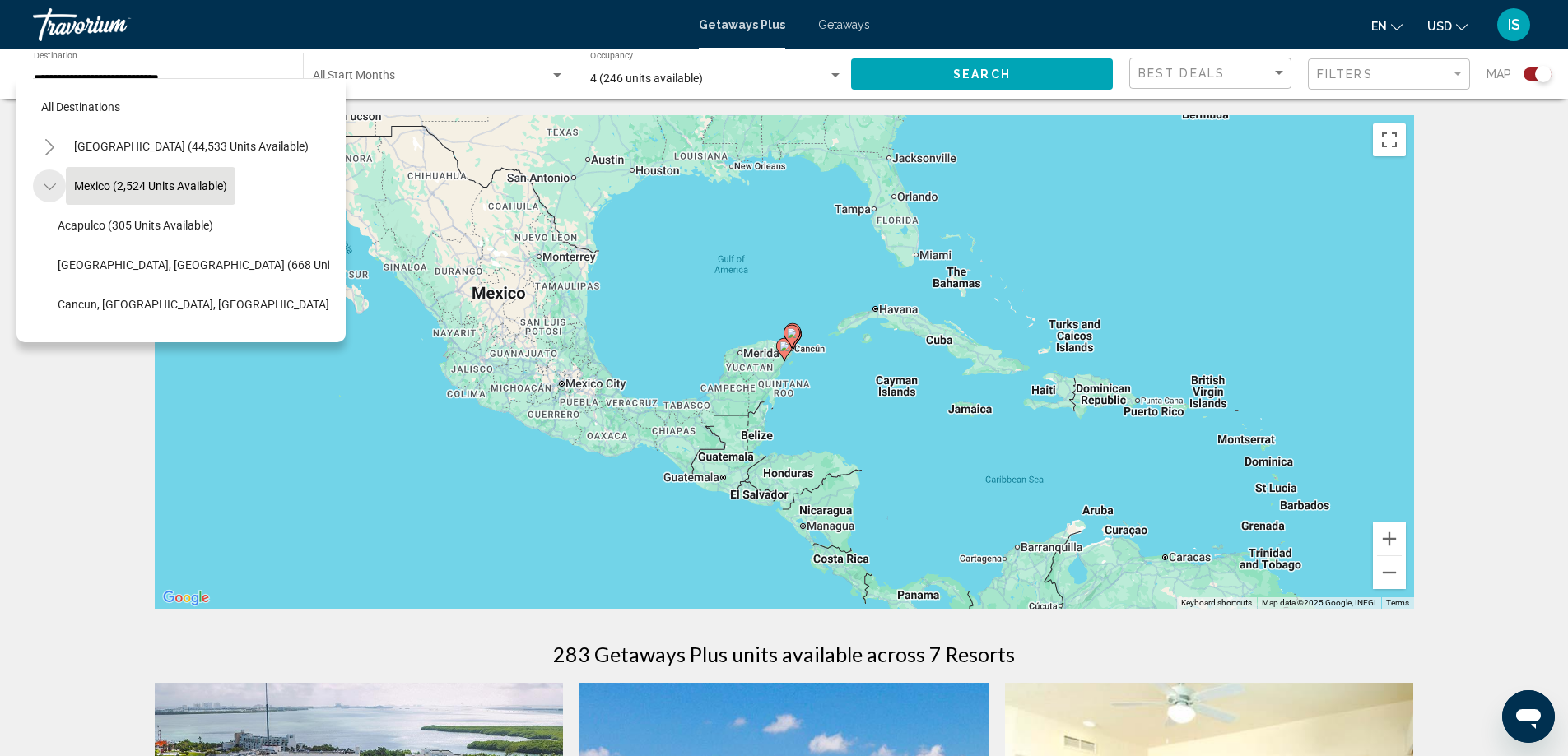
click at [49, 187] on icon "Toggle Mexico (2,524 units available)" at bounding box center [50, 187] width 13 height 17
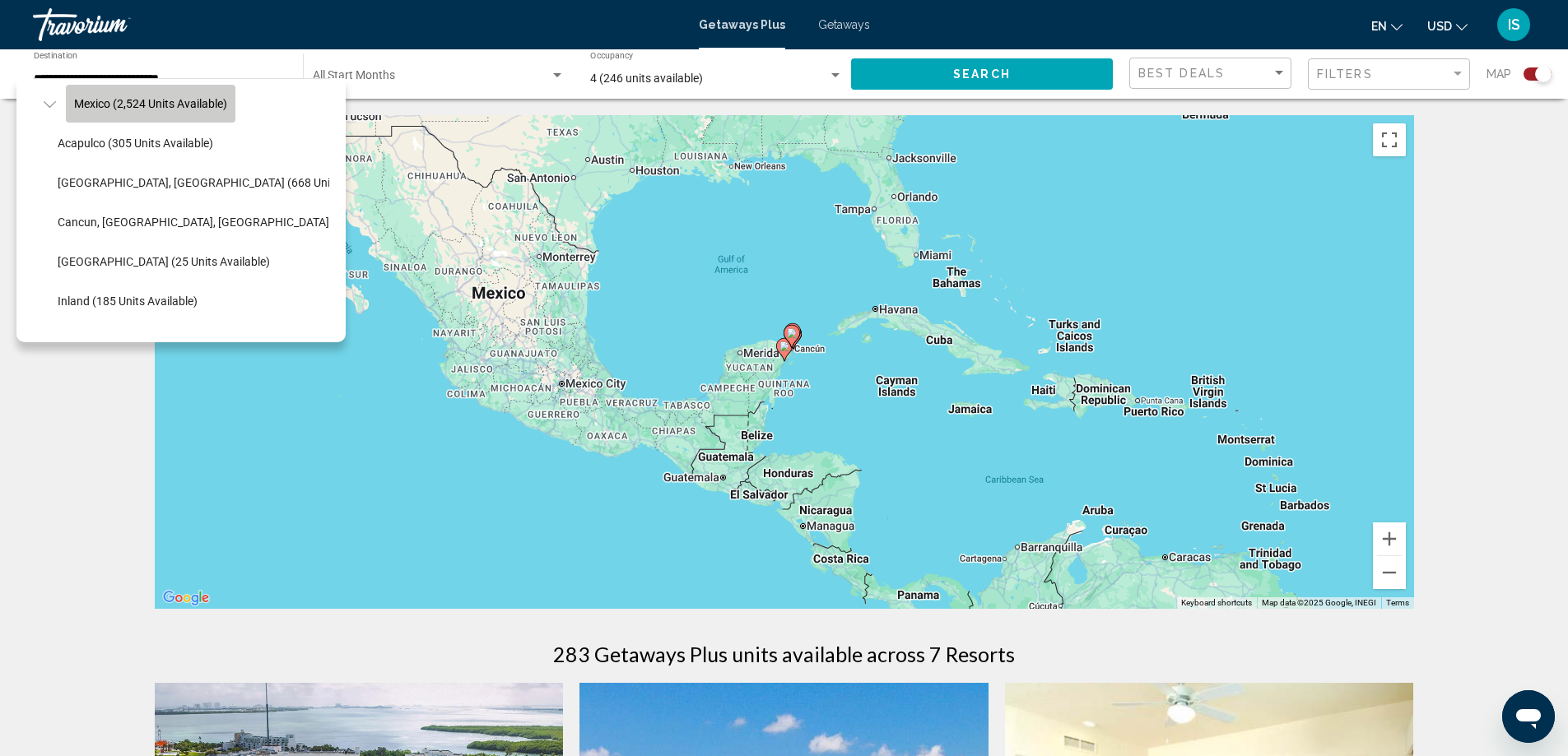
click at [142, 105] on span "Mexico (2,524 units available)" at bounding box center [150, 104] width 153 height 14
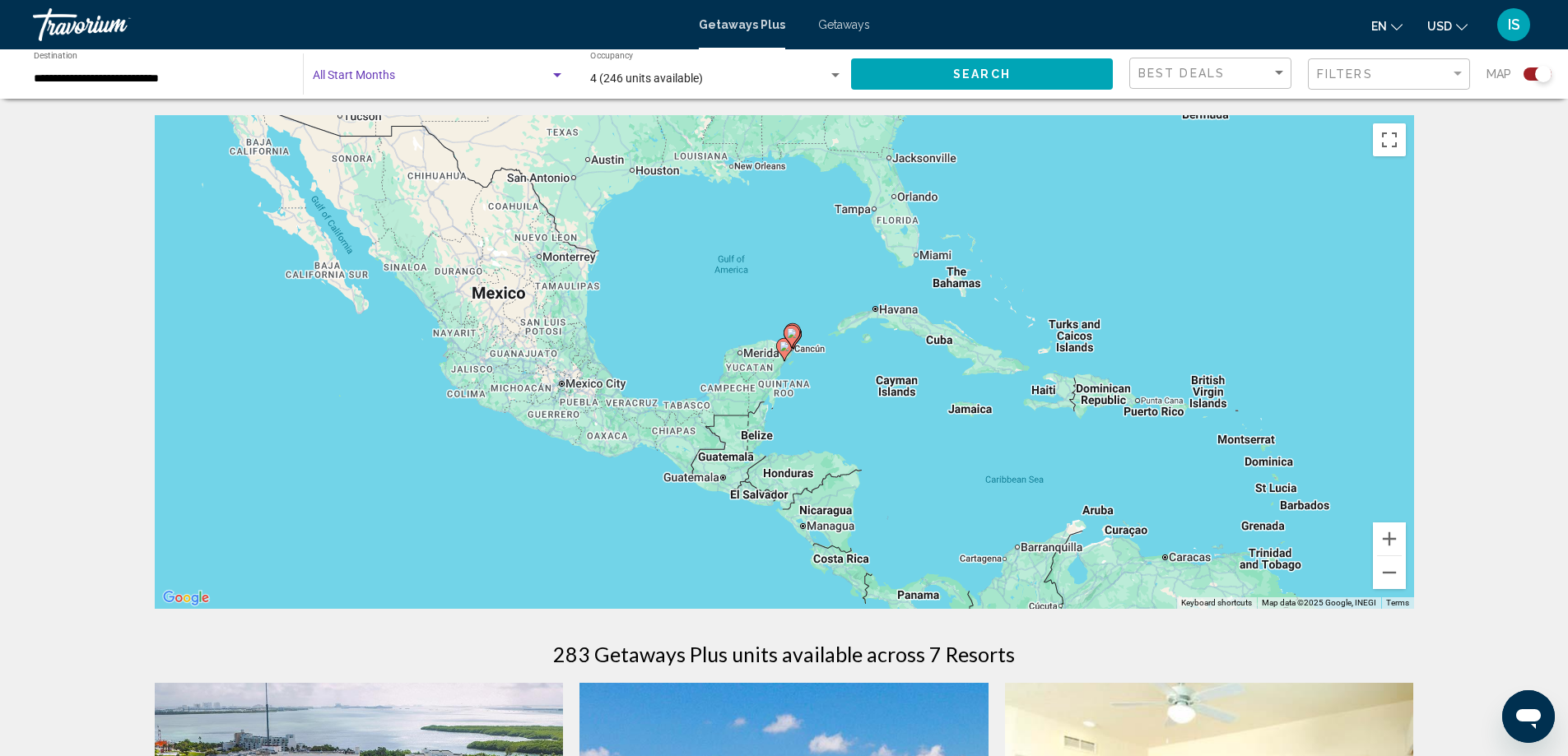
click at [338, 84] on span "Search widget" at bounding box center [431, 79] width 237 height 14
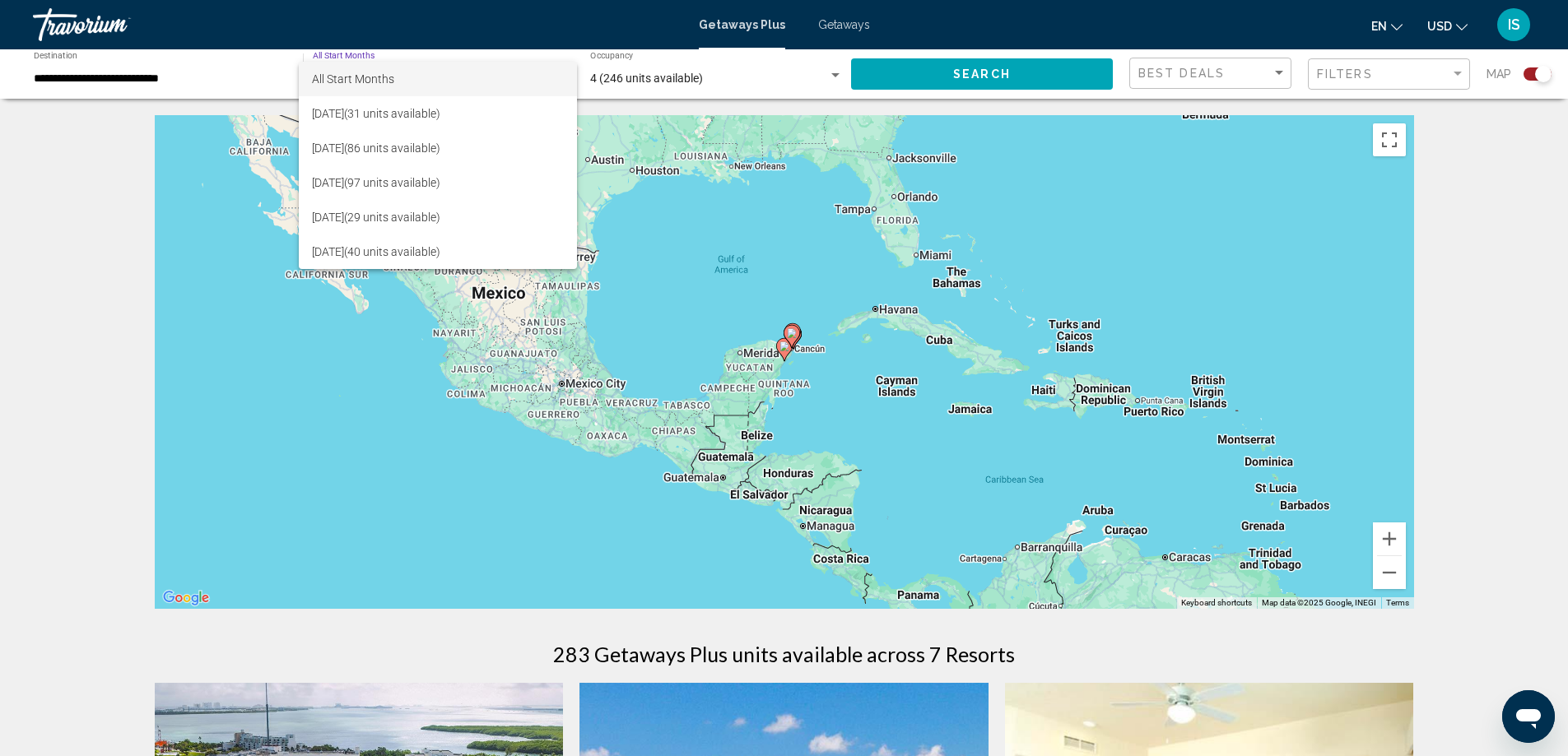
click at [831, 22] on div at bounding box center [784, 378] width 1568 height 756
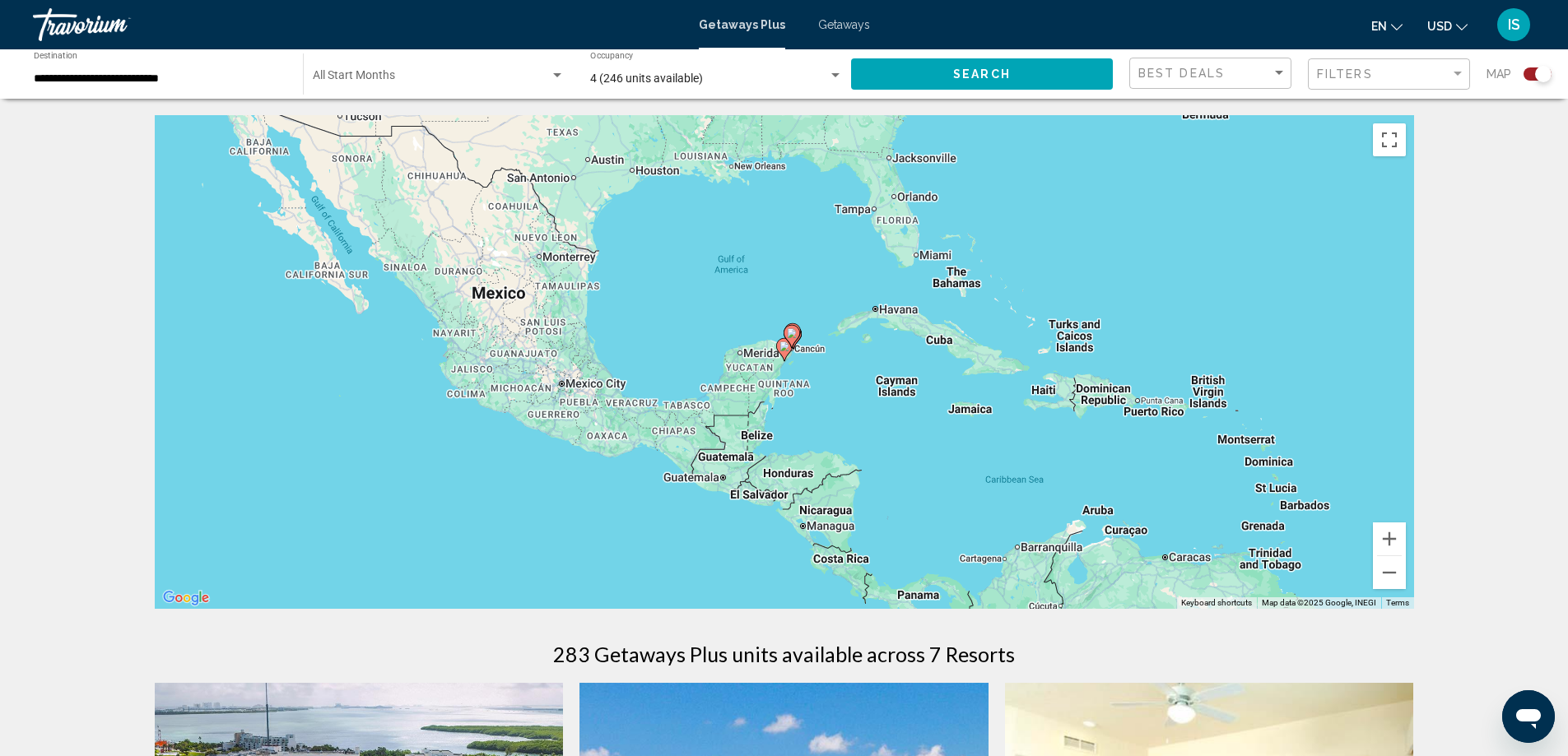
click at [832, 22] on span "Getaways" at bounding box center [843, 24] width 51 height 14
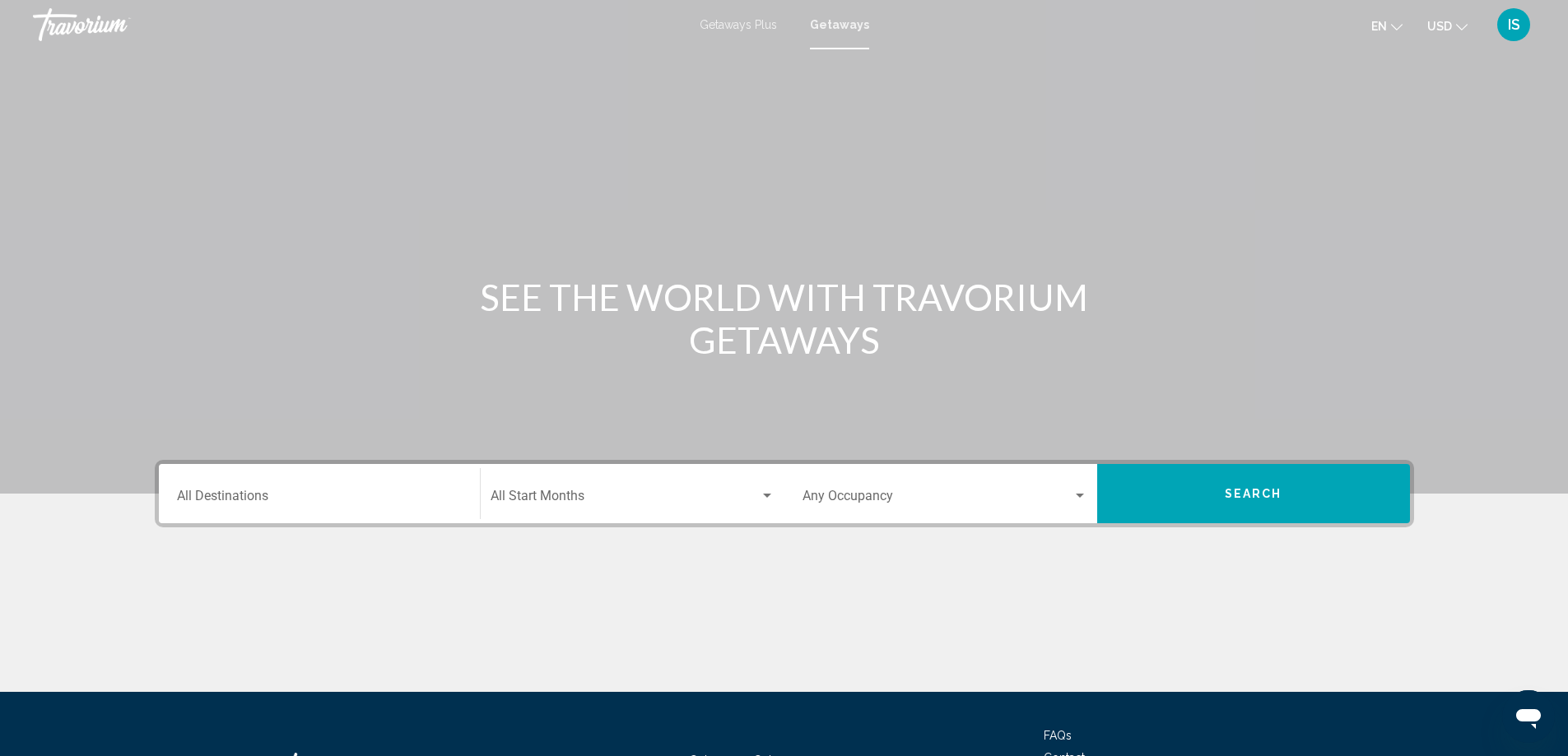
click at [342, 490] on div "Destination All Destinations" at bounding box center [319, 494] width 284 height 51
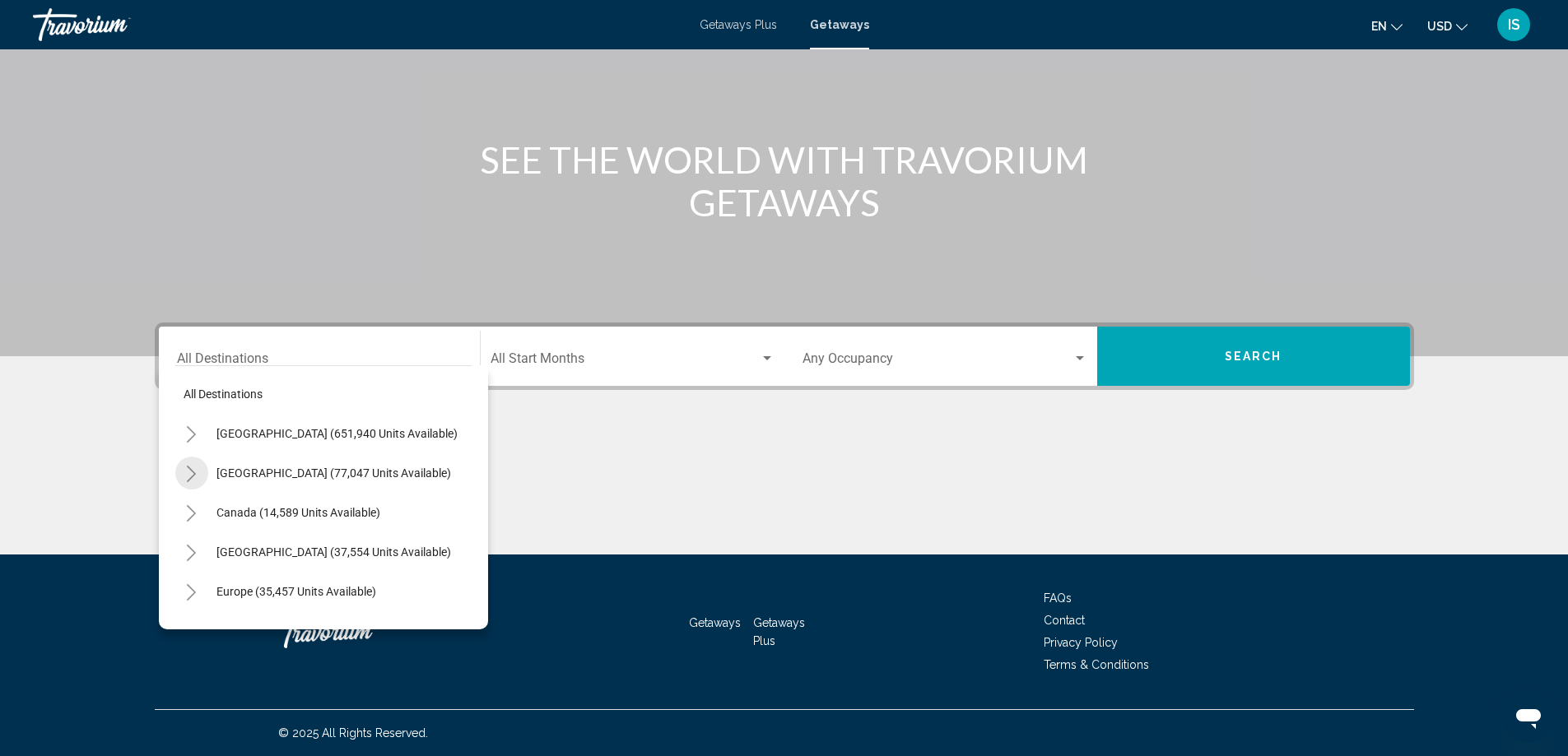
click at [191, 470] on icon "Toggle Mexico (77,047 units available)" at bounding box center [191, 474] width 9 height 17
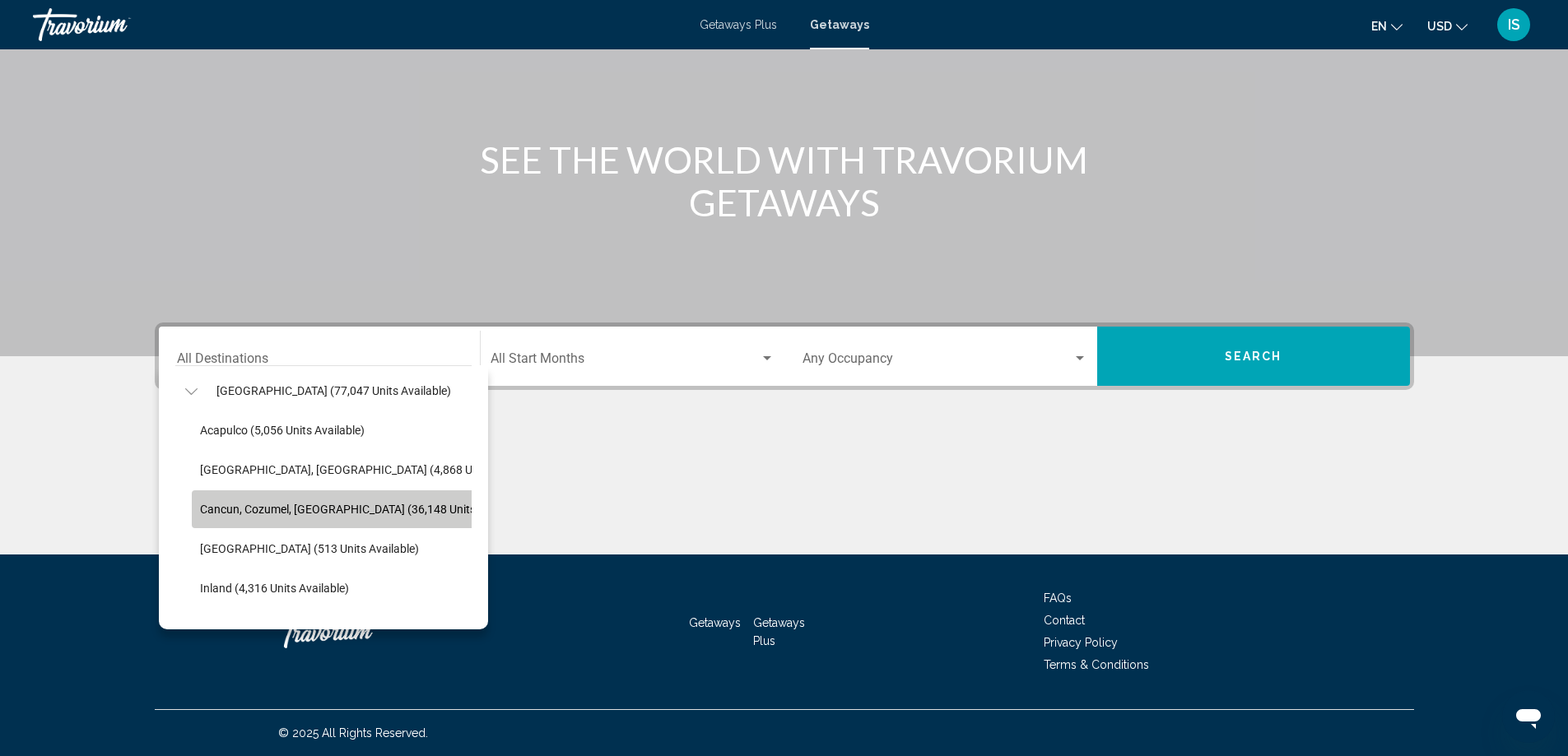
click at [280, 512] on span "Cancun, Cozumel, [GEOGRAPHIC_DATA] (36,148 units available)" at bounding box center [364, 510] width 328 height 14
type input "**********"
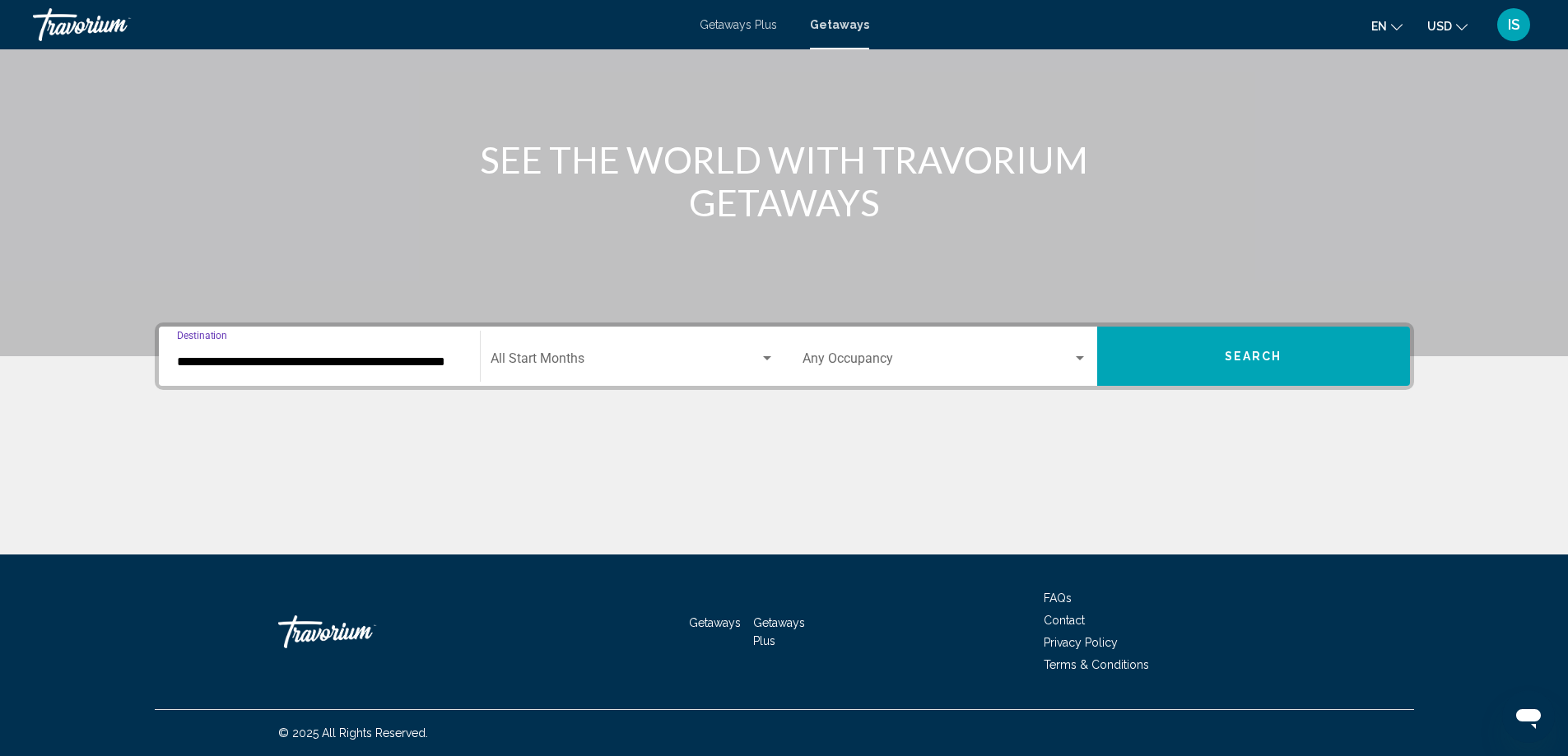
click at [903, 363] on span "Search widget" at bounding box center [938, 362] width 270 height 15
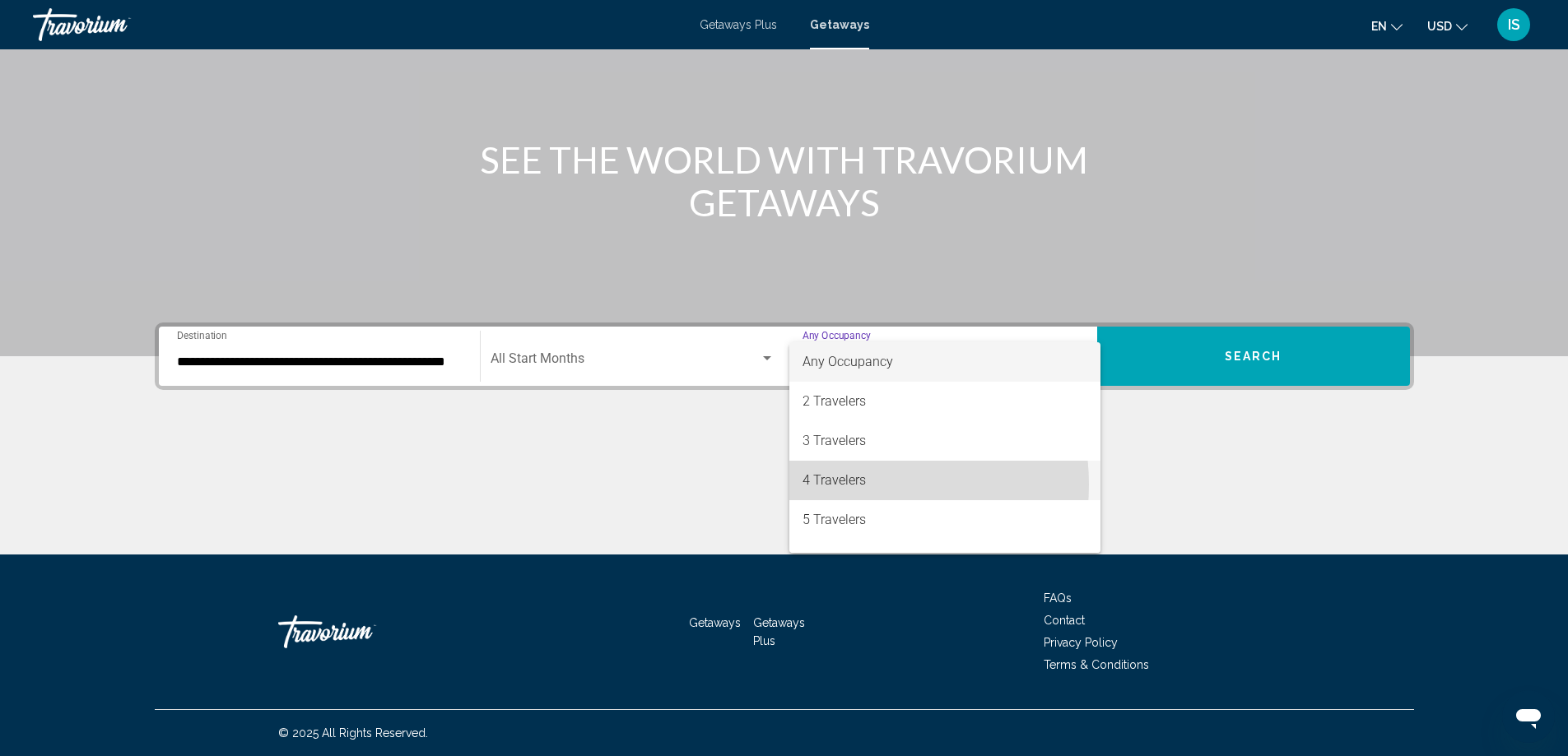
click at [852, 484] on span "4 Travelers" at bounding box center [944, 480] width 284 height 40
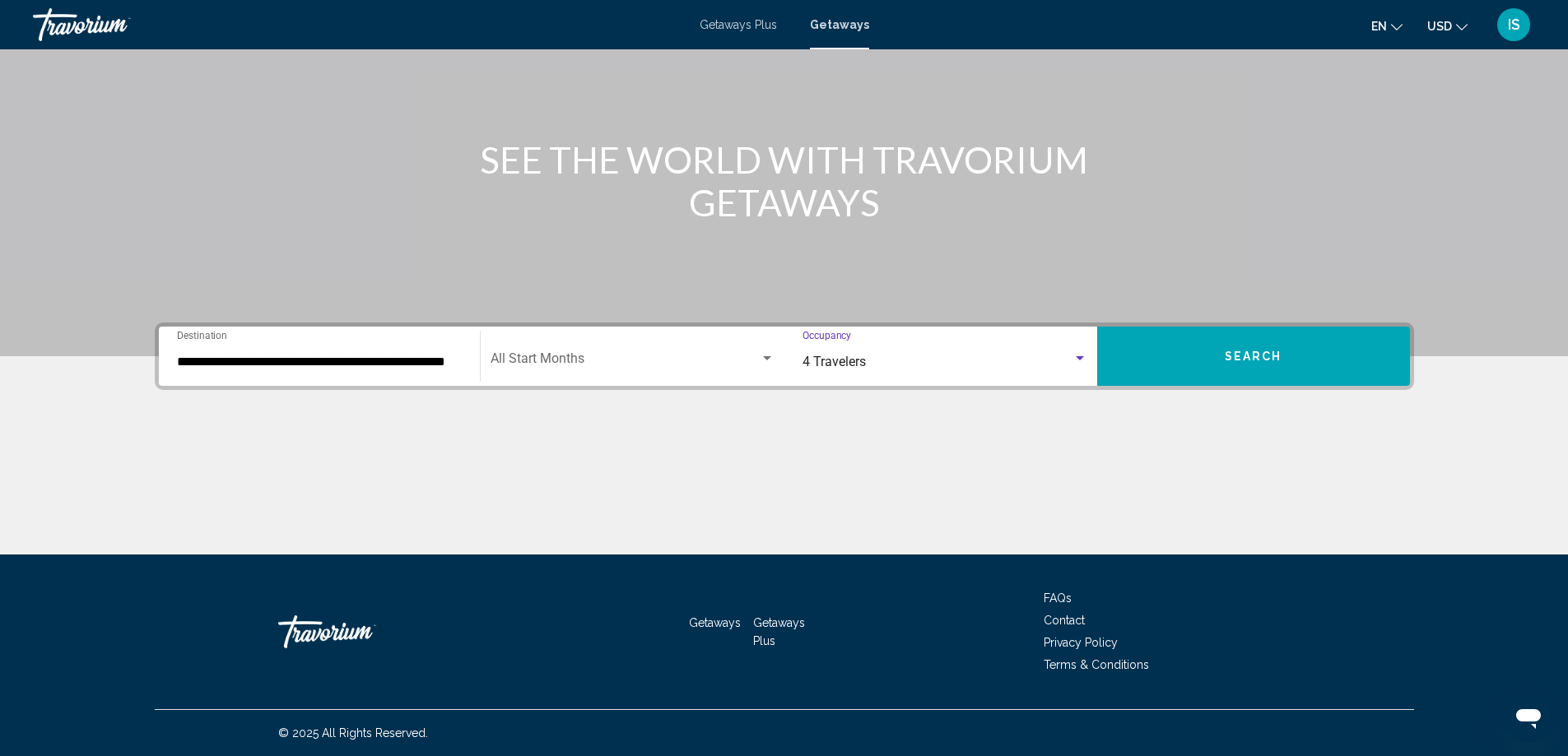
click at [1188, 345] on button "Search" at bounding box center [1253, 356] width 313 height 59
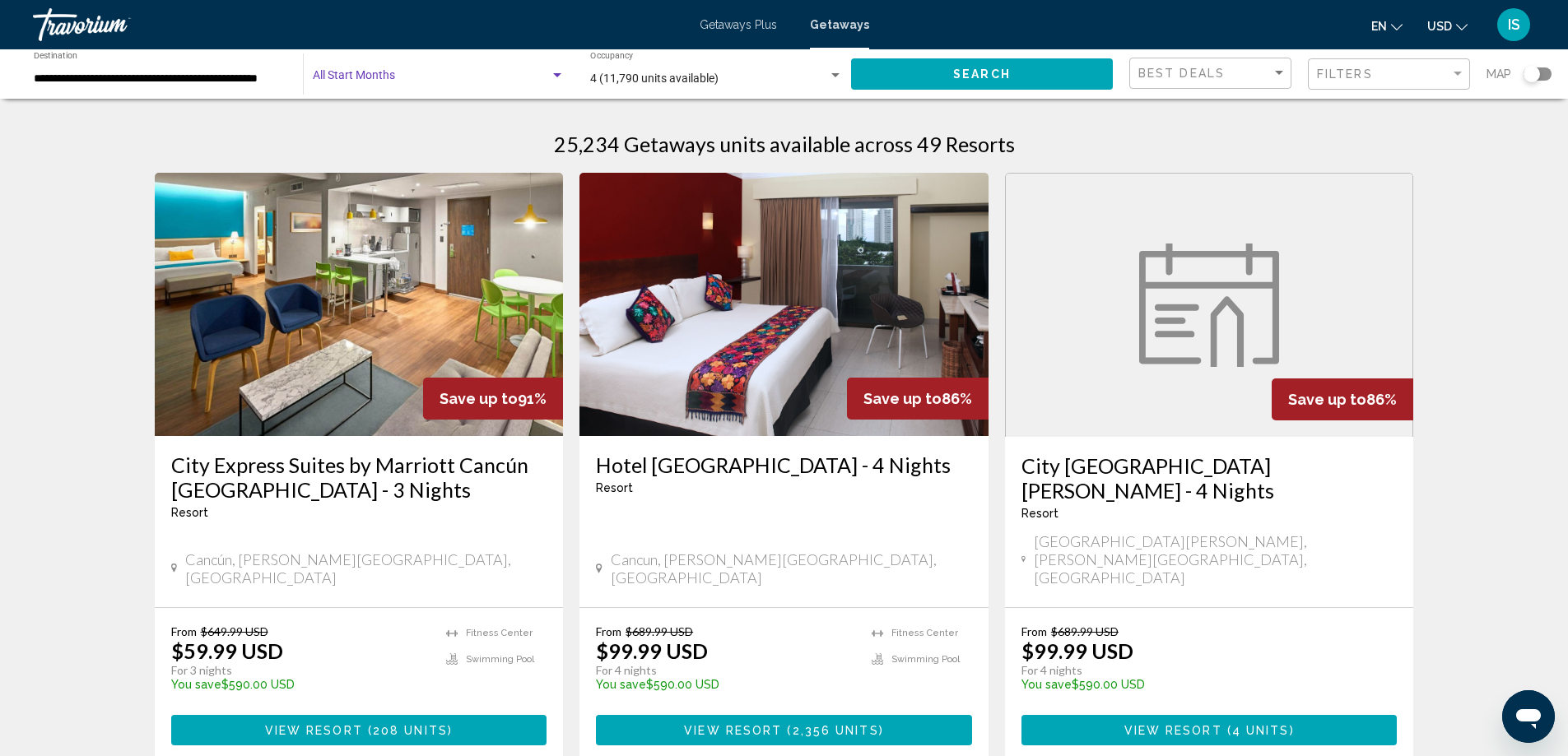
click at [528, 75] on span "Search widget" at bounding box center [431, 79] width 237 height 14
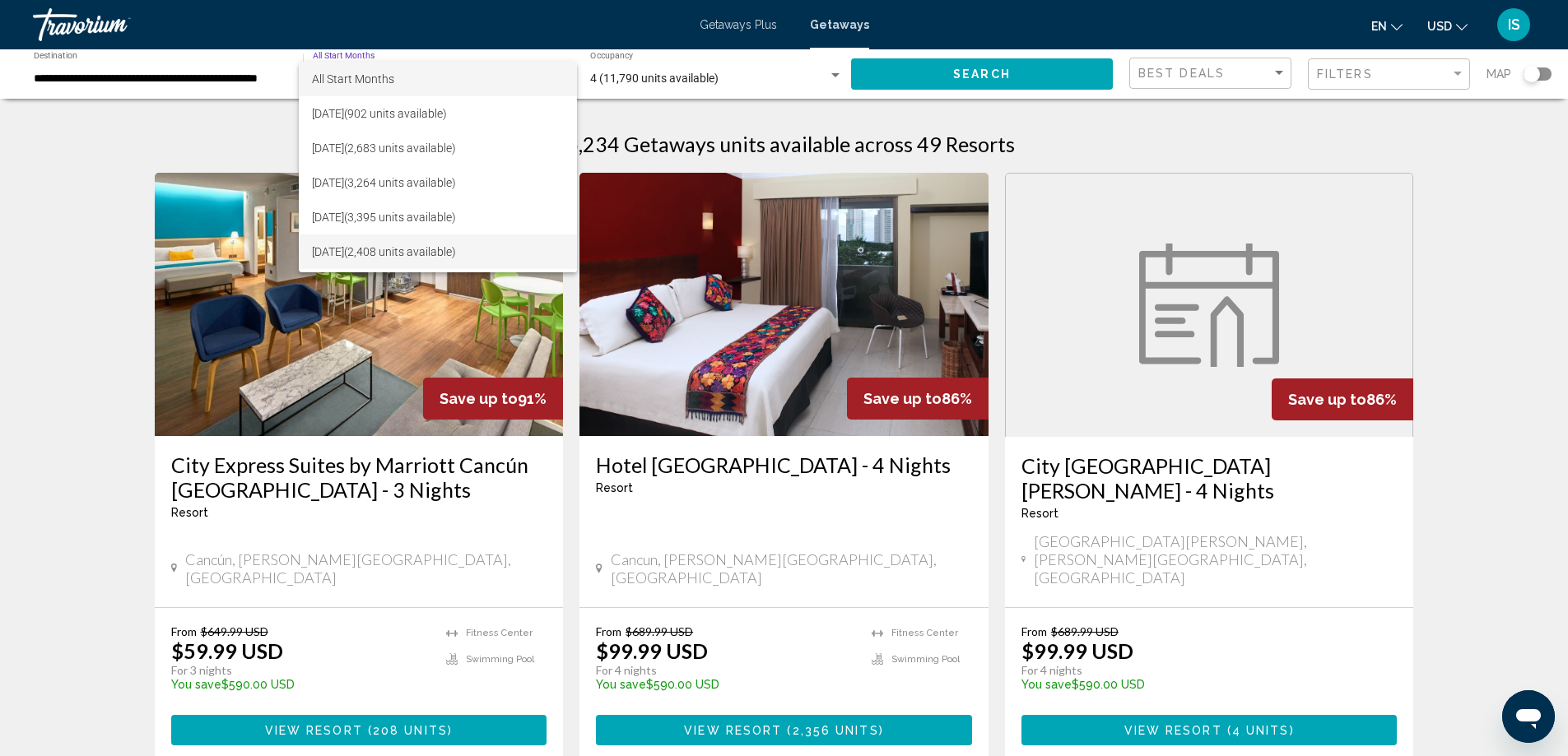
scroll to position [83, 0]
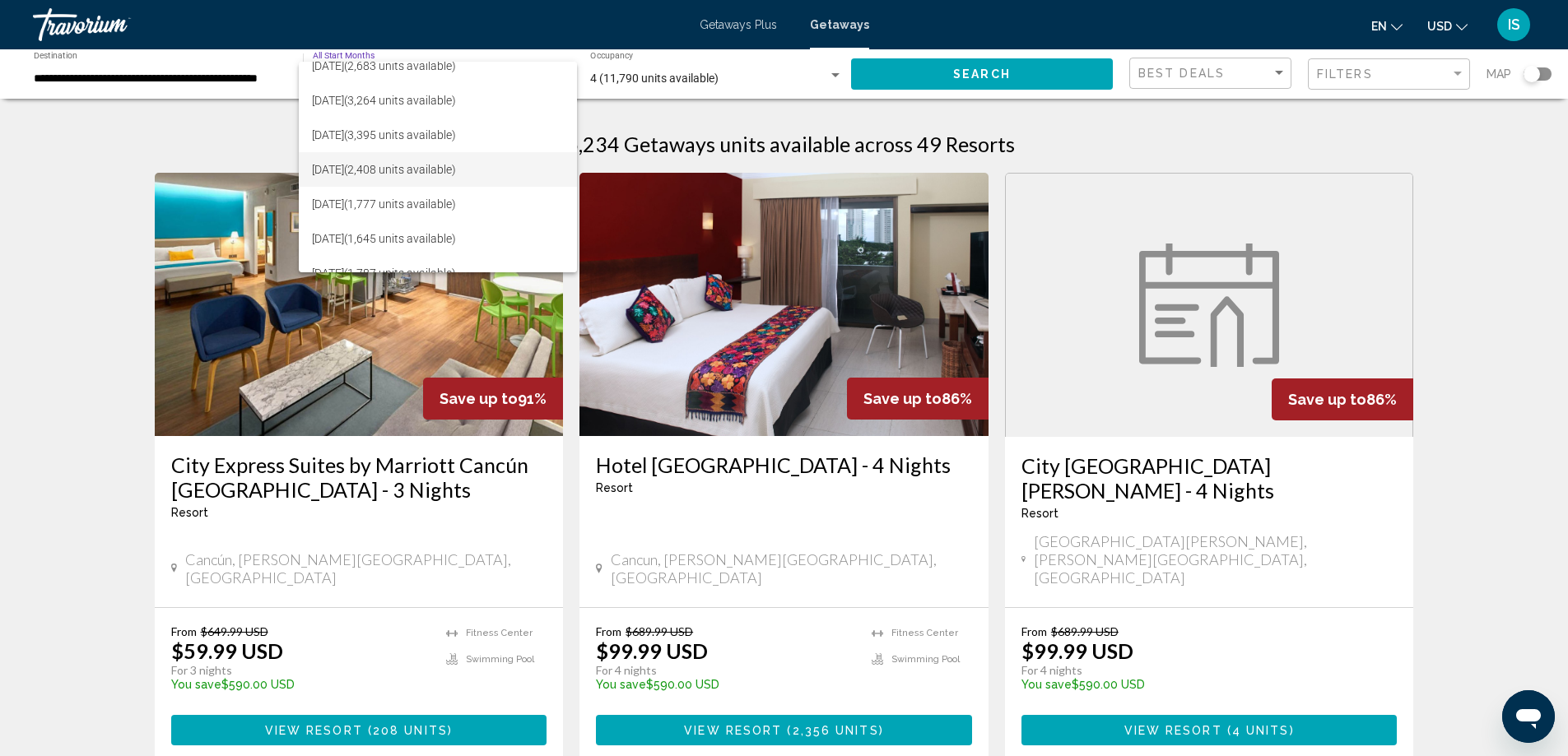
click at [412, 170] on span "[DATE] (2,408 units available)" at bounding box center [438, 169] width 251 height 35
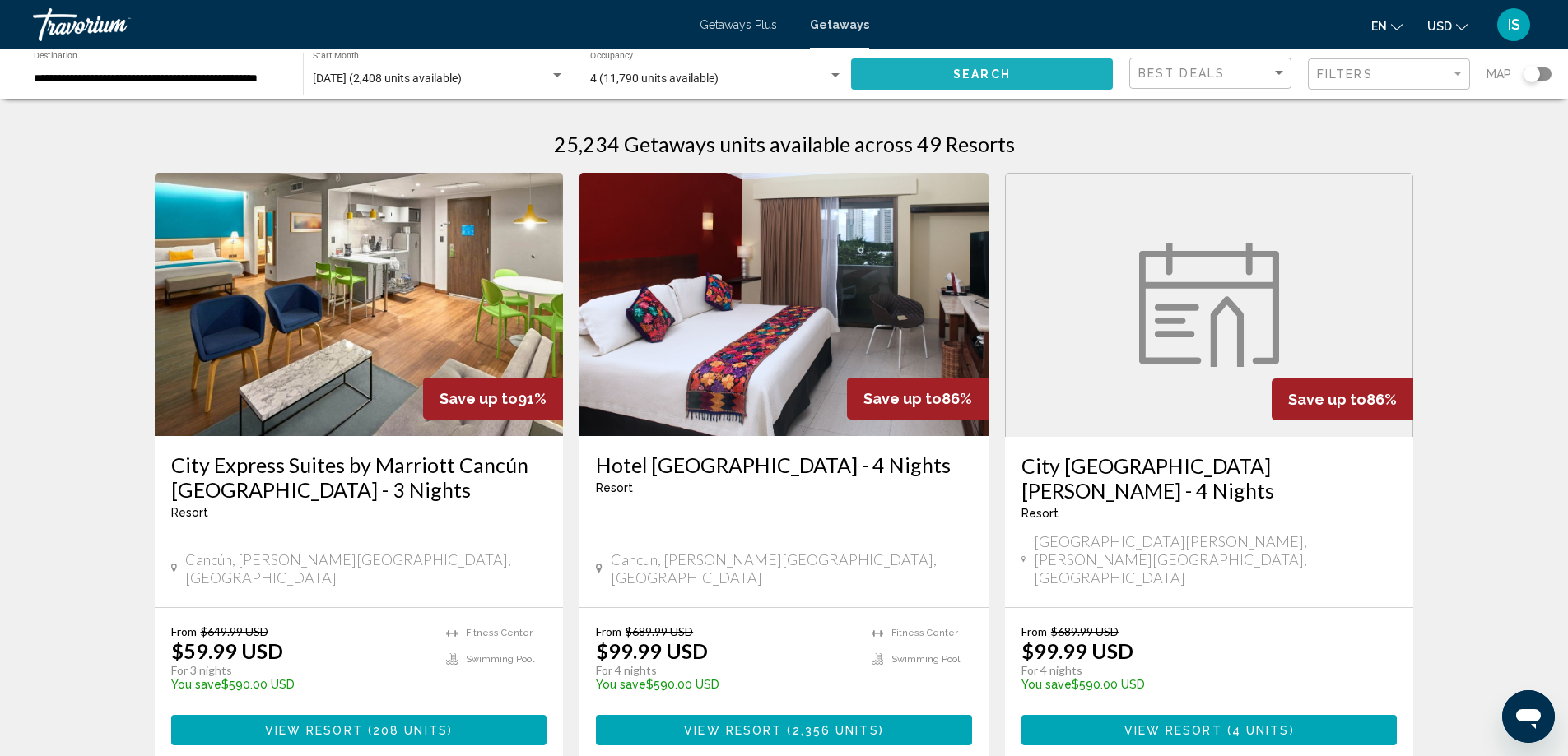
click at [963, 73] on span "Search" at bounding box center [981, 75] width 57 height 14
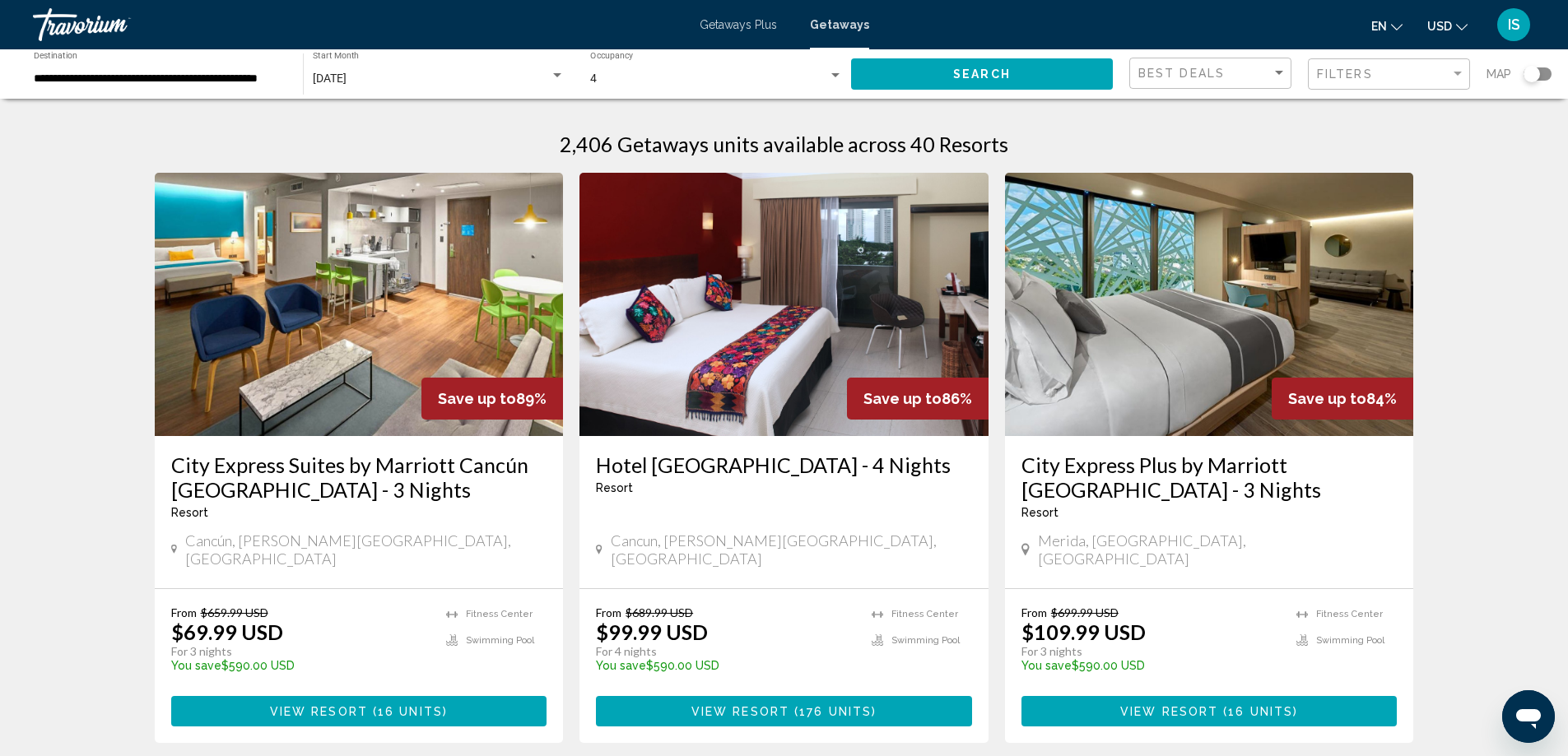
click at [1232, 81] on div "Best Deals" at bounding box center [1213, 73] width 149 height 30
click at [1201, 101] on span "Lowest Price" at bounding box center [1171, 108] width 65 height 14
click at [1187, 70] on span "Lowest Price" at bounding box center [1192, 73] width 106 height 14
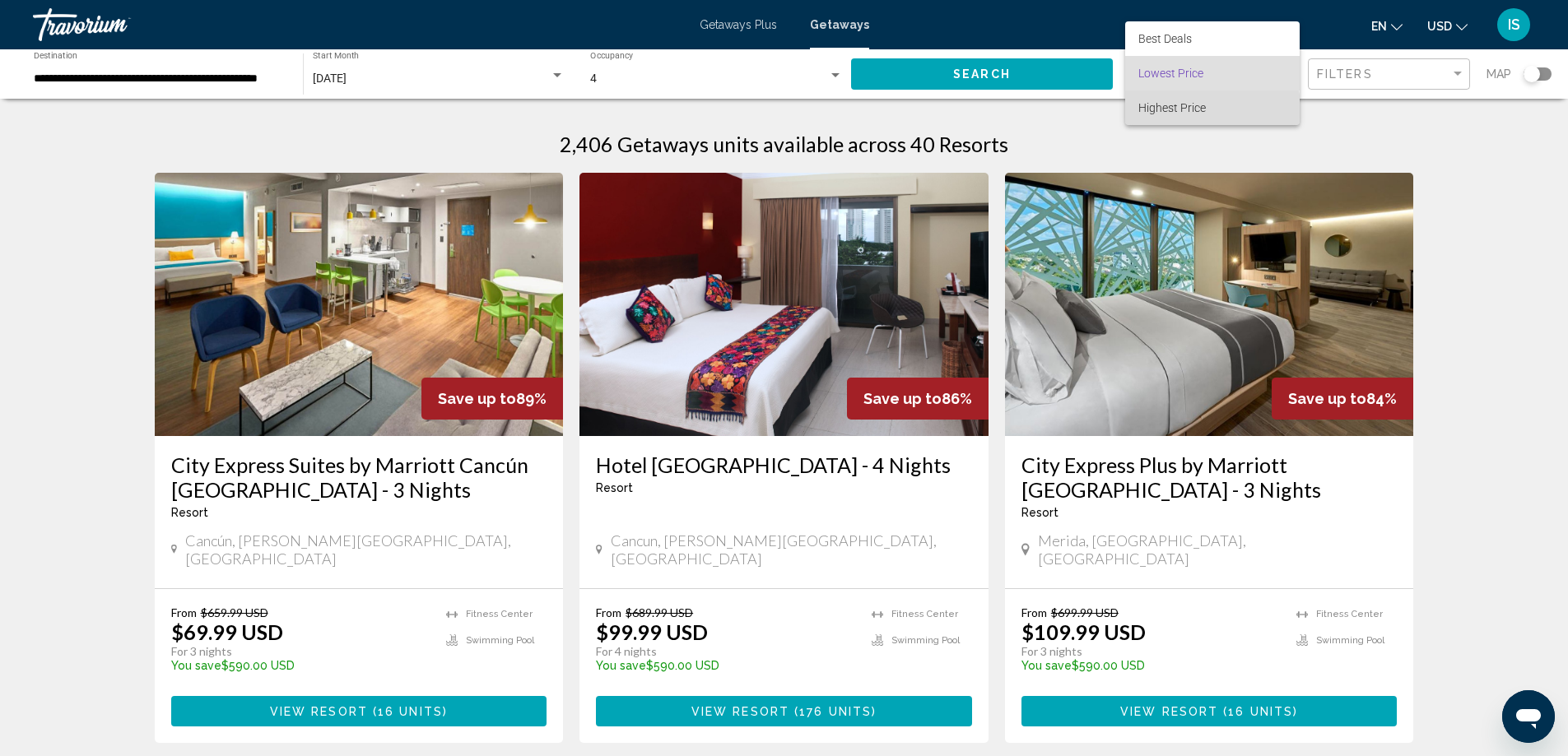
click at [1181, 114] on span "Highest Price" at bounding box center [1172, 108] width 68 height 14
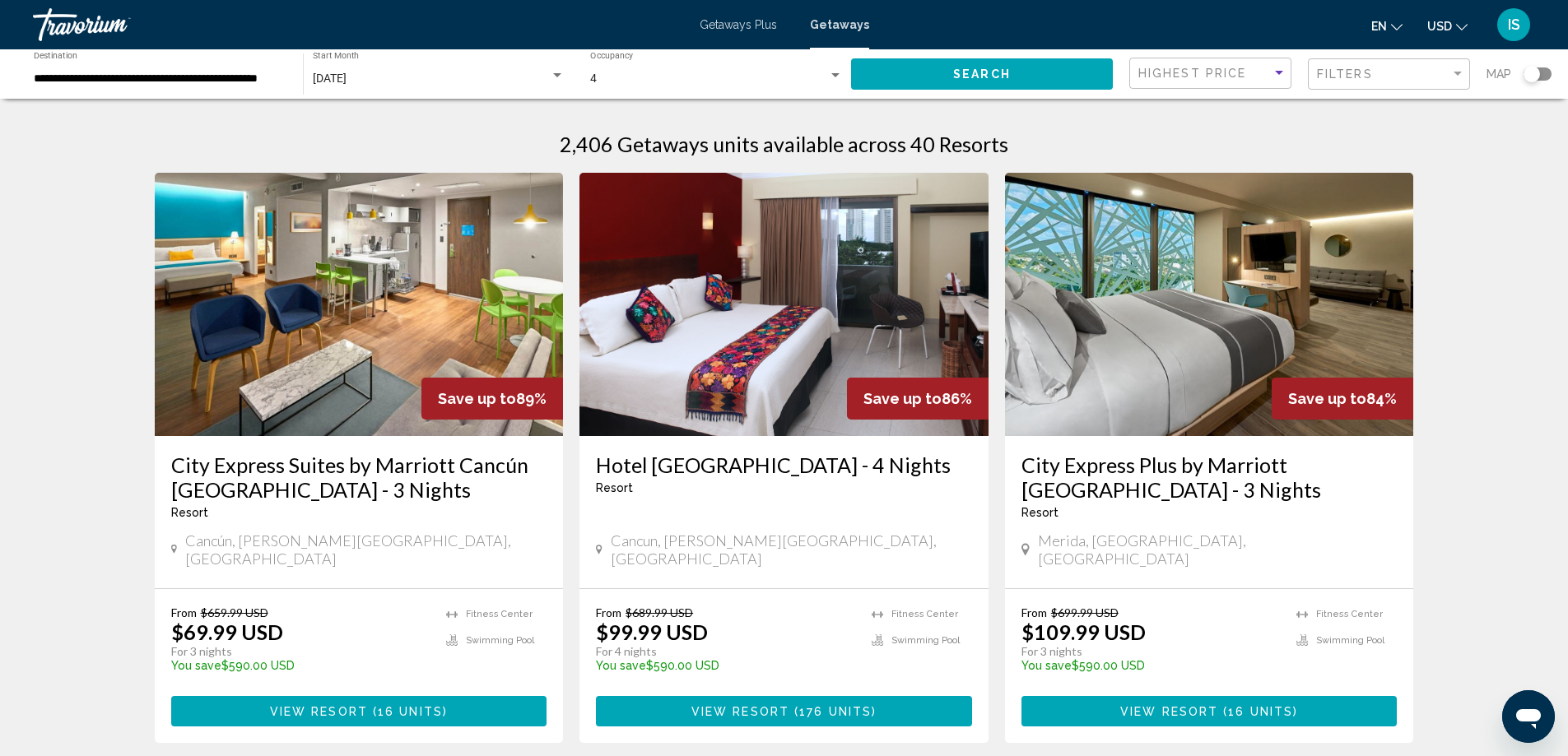
click at [1052, 66] on button "Search" at bounding box center [981, 73] width 262 height 30
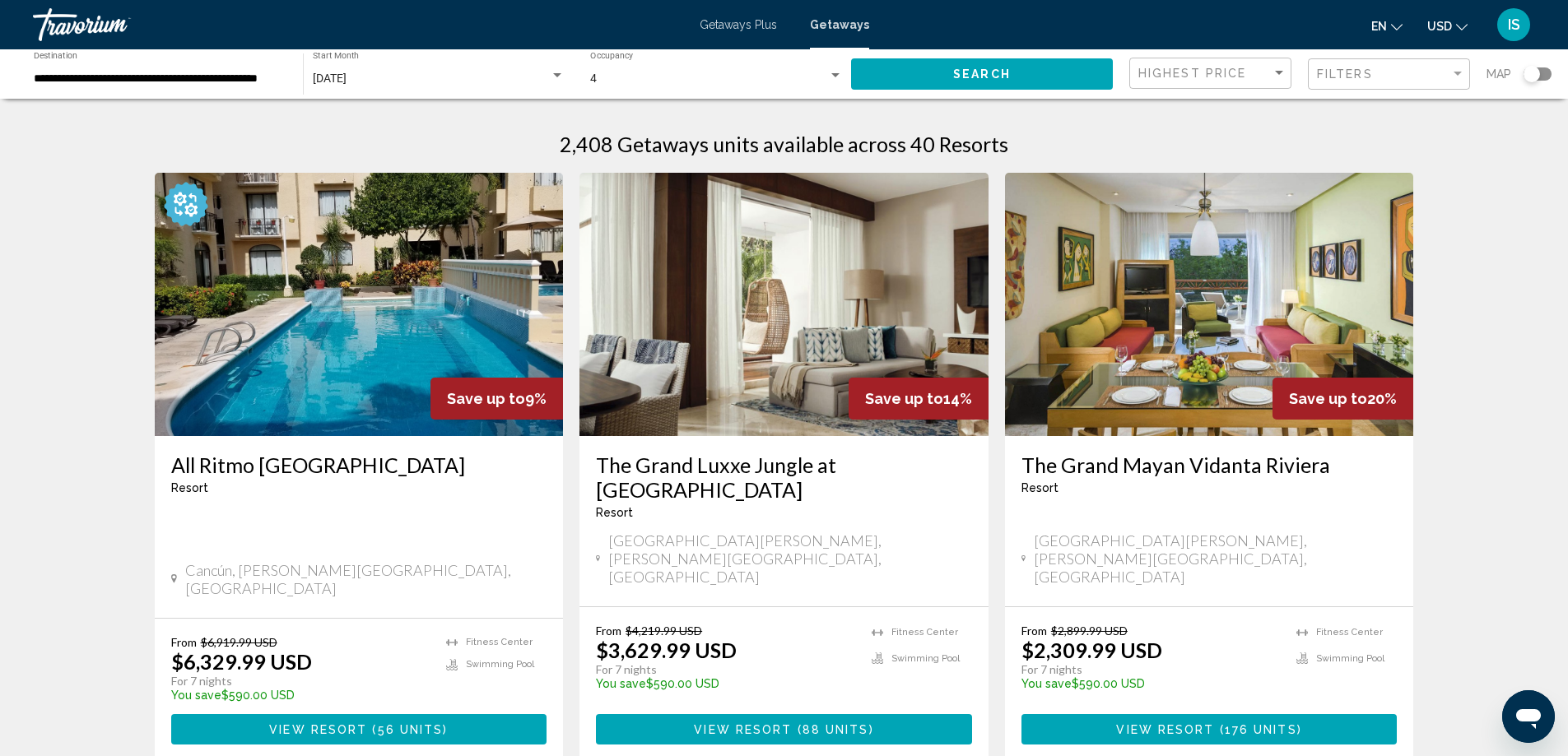
click at [1241, 52] on app-map-search-filters "Highest Price Filters Map" at bounding box center [1340, 74] width 422 height 50
click at [1241, 76] on span "Highest Price" at bounding box center [1192, 73] width 108 height 14
click at [1231, 79] on span "Best Deals" at bounding box center [1213, 84] width 149 height 35
click at [971, 71] on span "Search" at bounding box center [981, 75] width 57 height 14
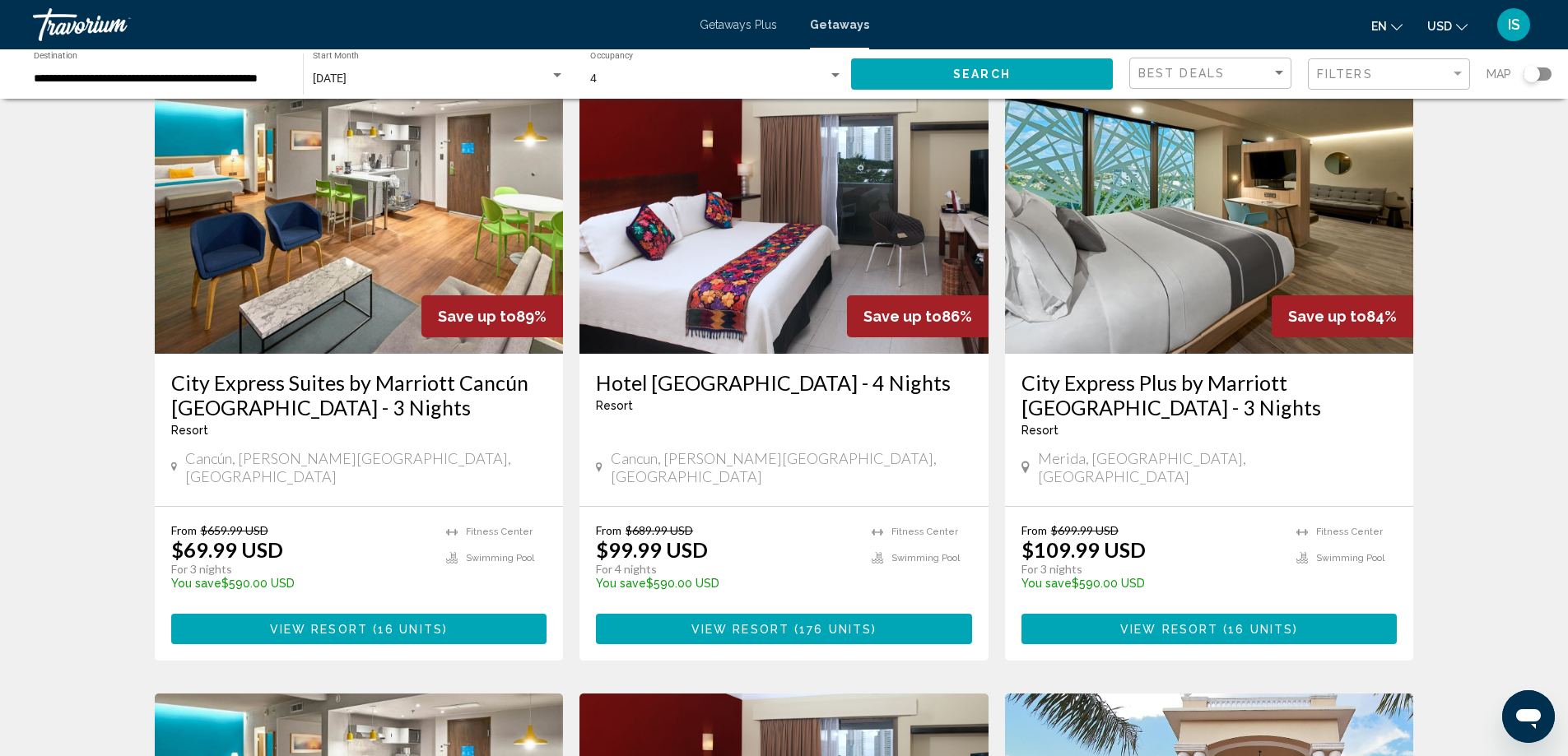
scroll to position [165, 0]
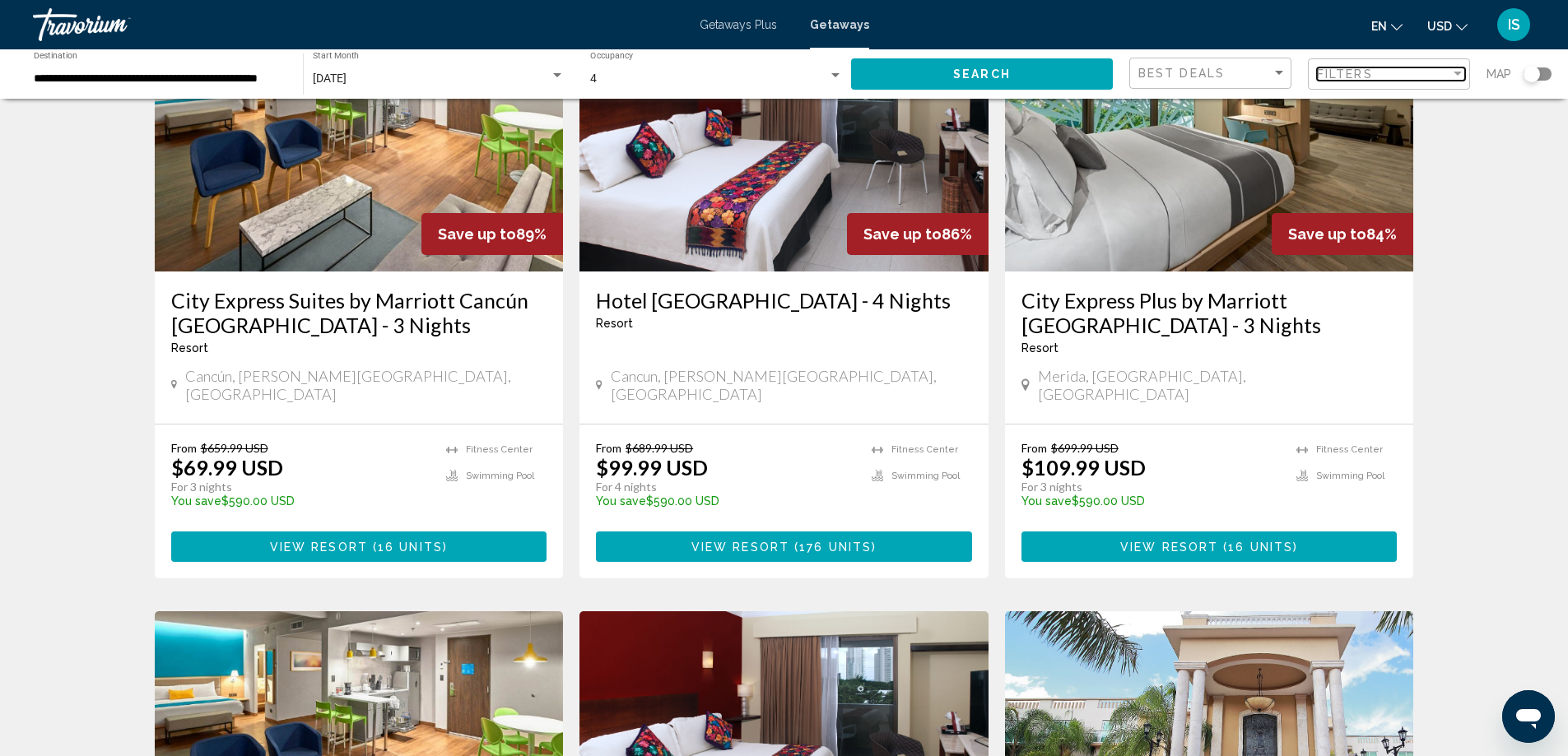
click at [1422, 76] on div "Filters" at bounding box center [1383, 74] width 133 height 14
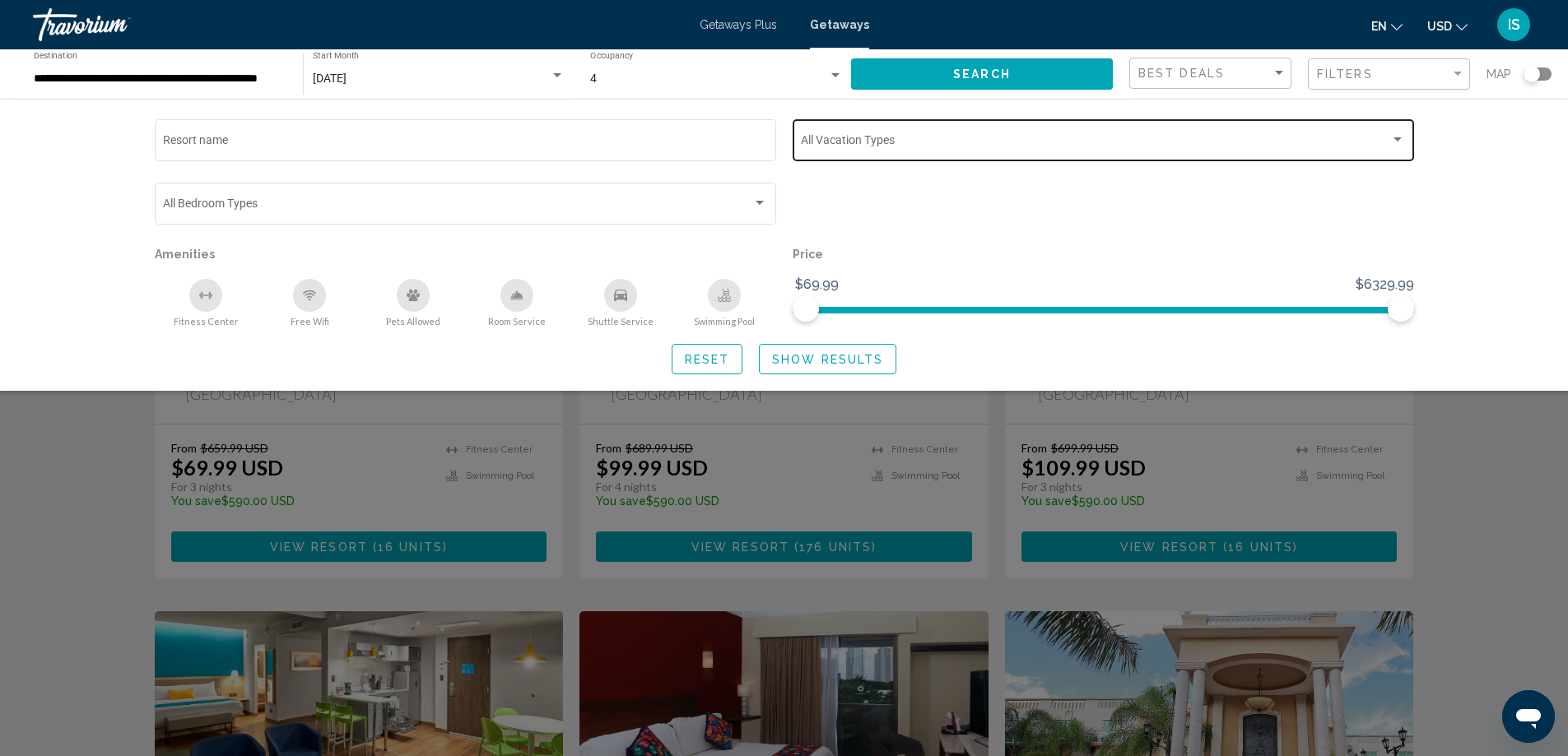
click at [1193, 142] on span "Search widget" at bounding box center [1095, 143] width 589 height 14
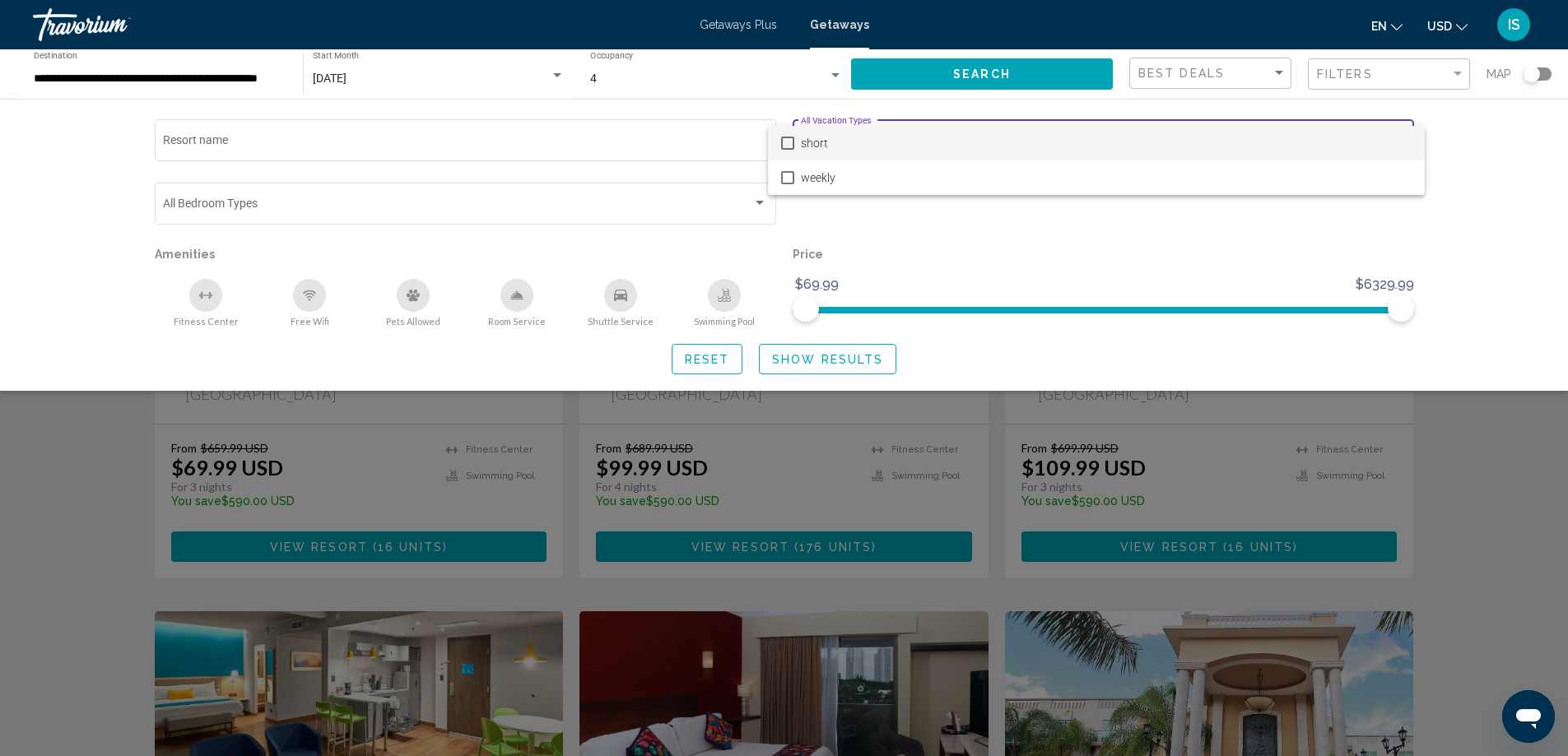
click at [1481, 219] on div at bounding box center [784, 378] width 1568 height 756
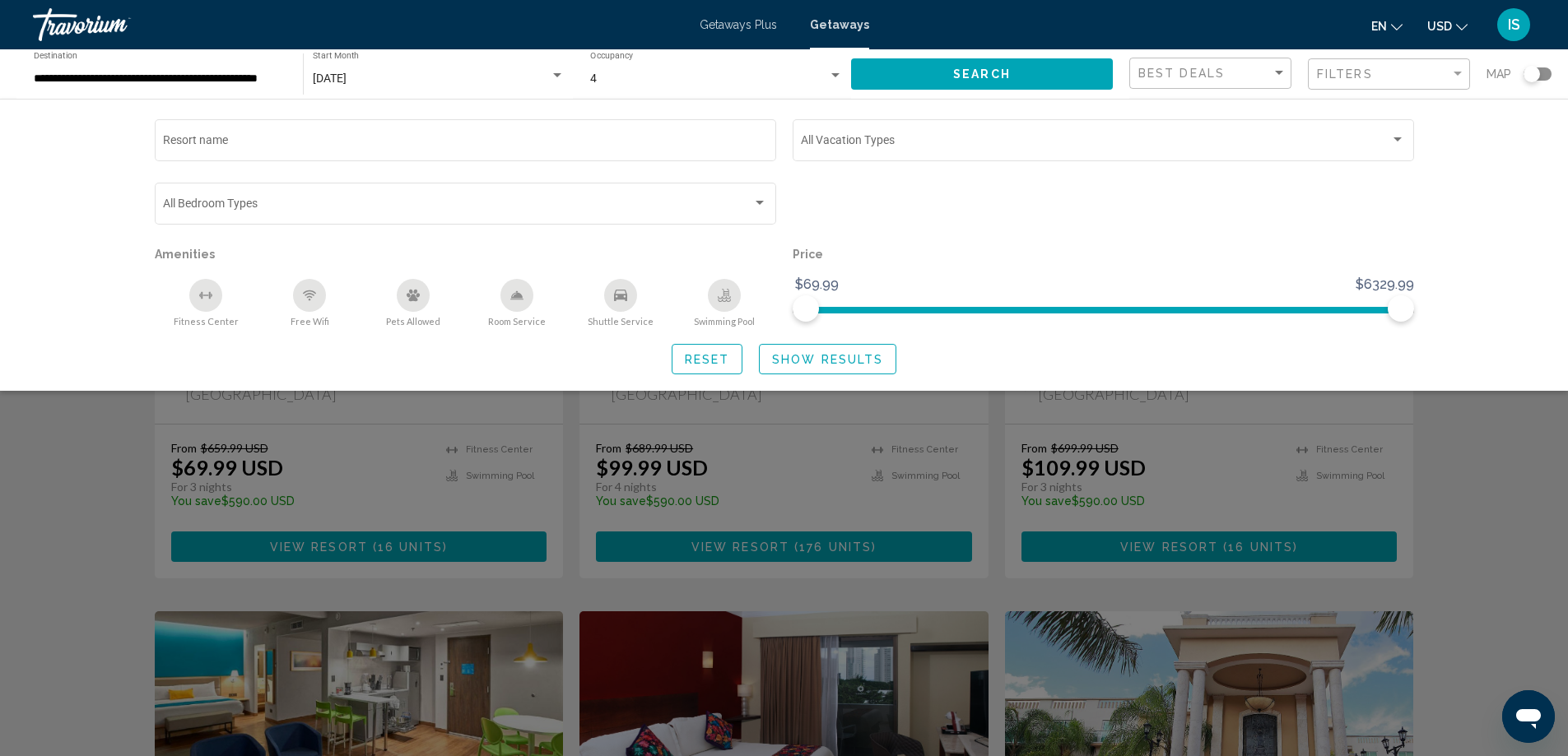
click at [819, 364] on span "Show Results" at bounding box center [828, 359] width 111 height 14
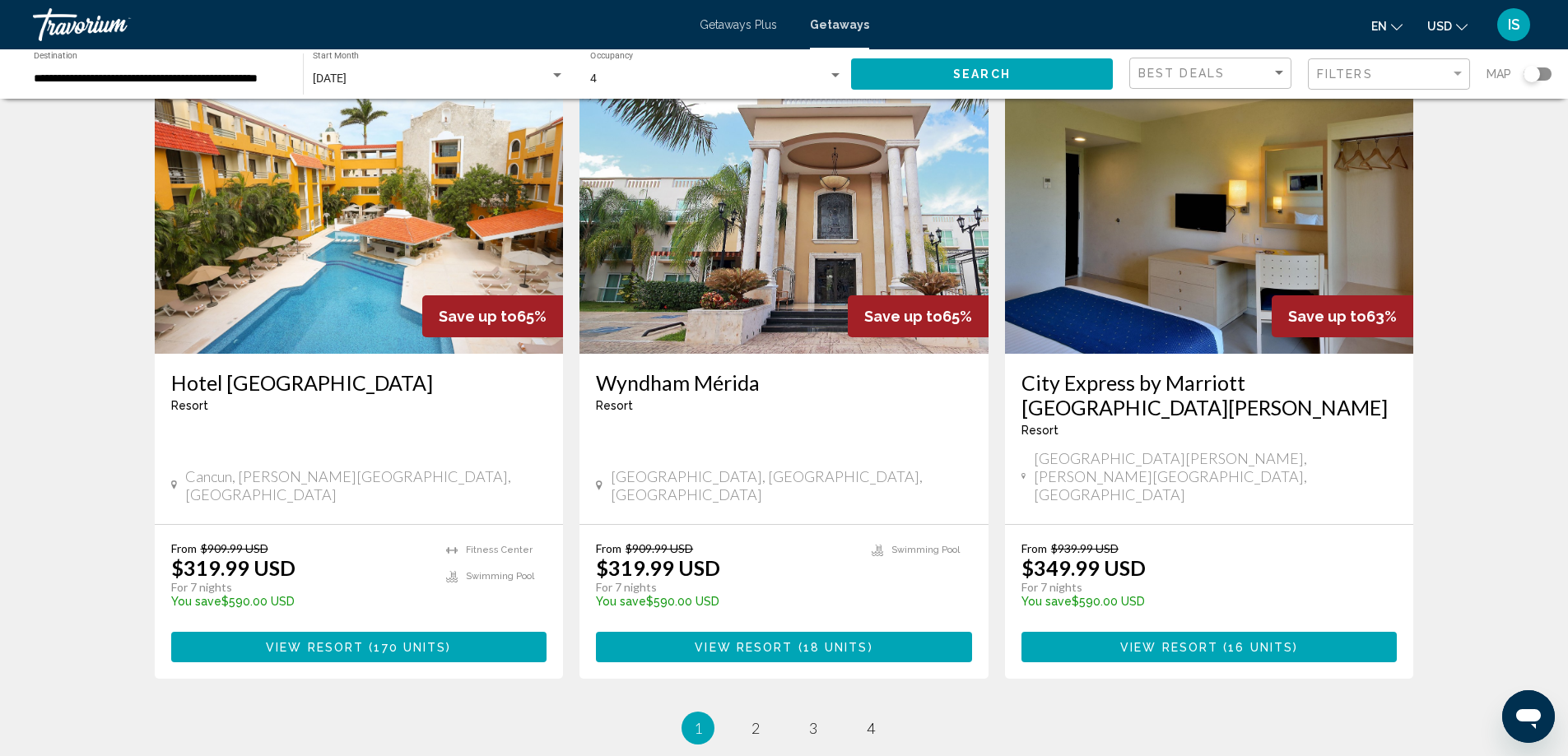
scroll to position [1975, 0]
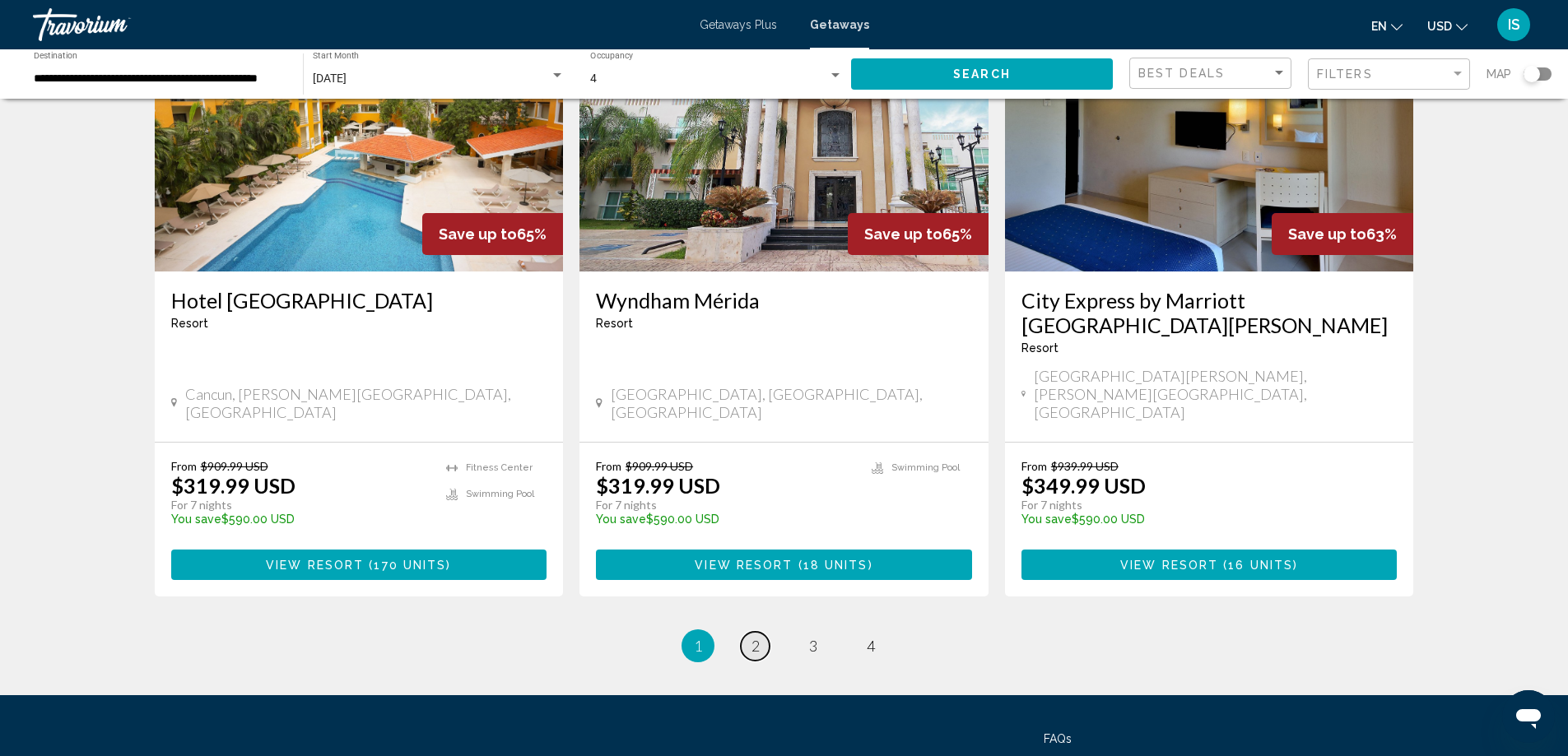
click at [760, 632] on link "page 2" at bounding box center [755, 646] width 29 height 29
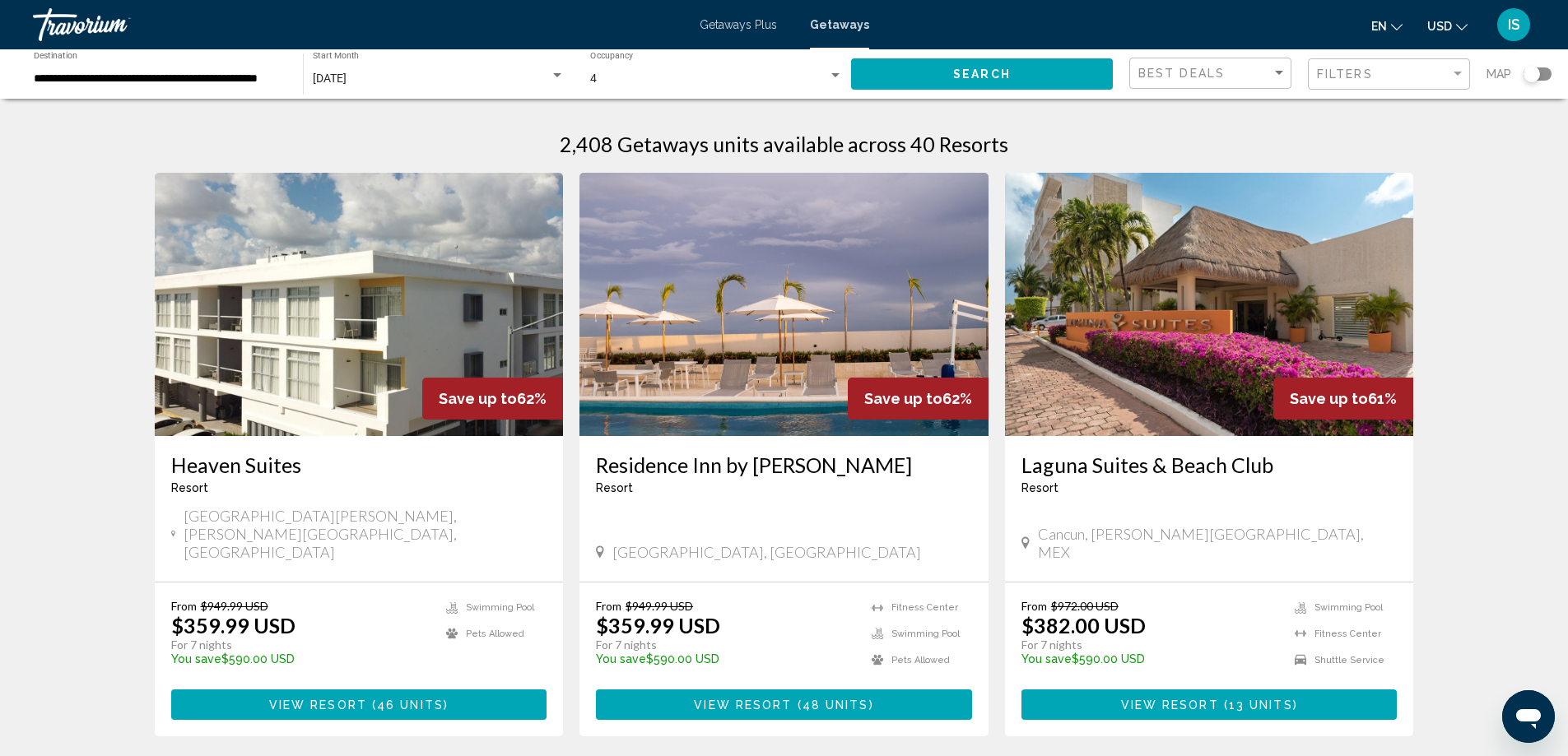
click at [1128, 467] on h3 "Laguna Suites & Beach Club" at bounding box center [1209, 464] width 376 height 24
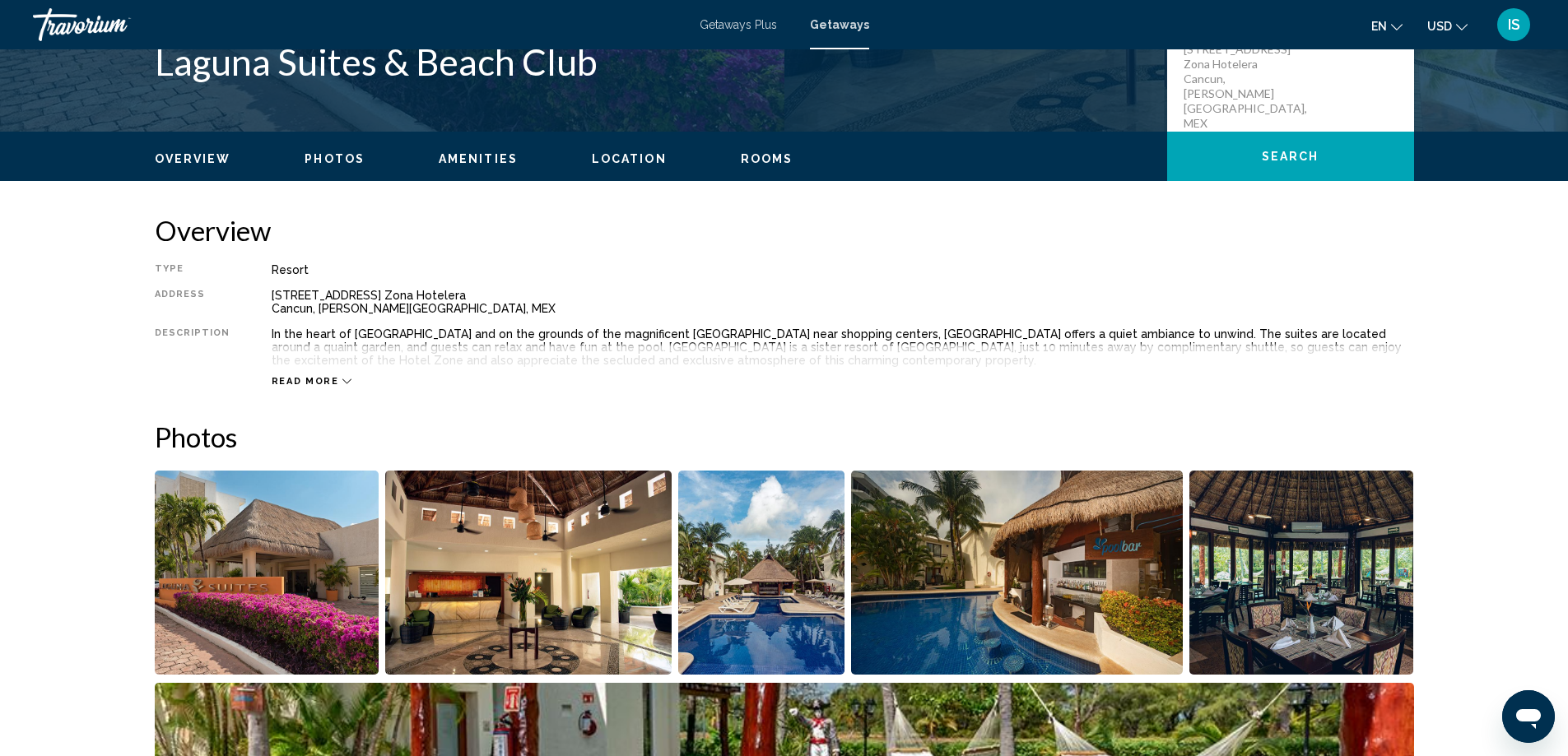
scroll to position [494, 0]
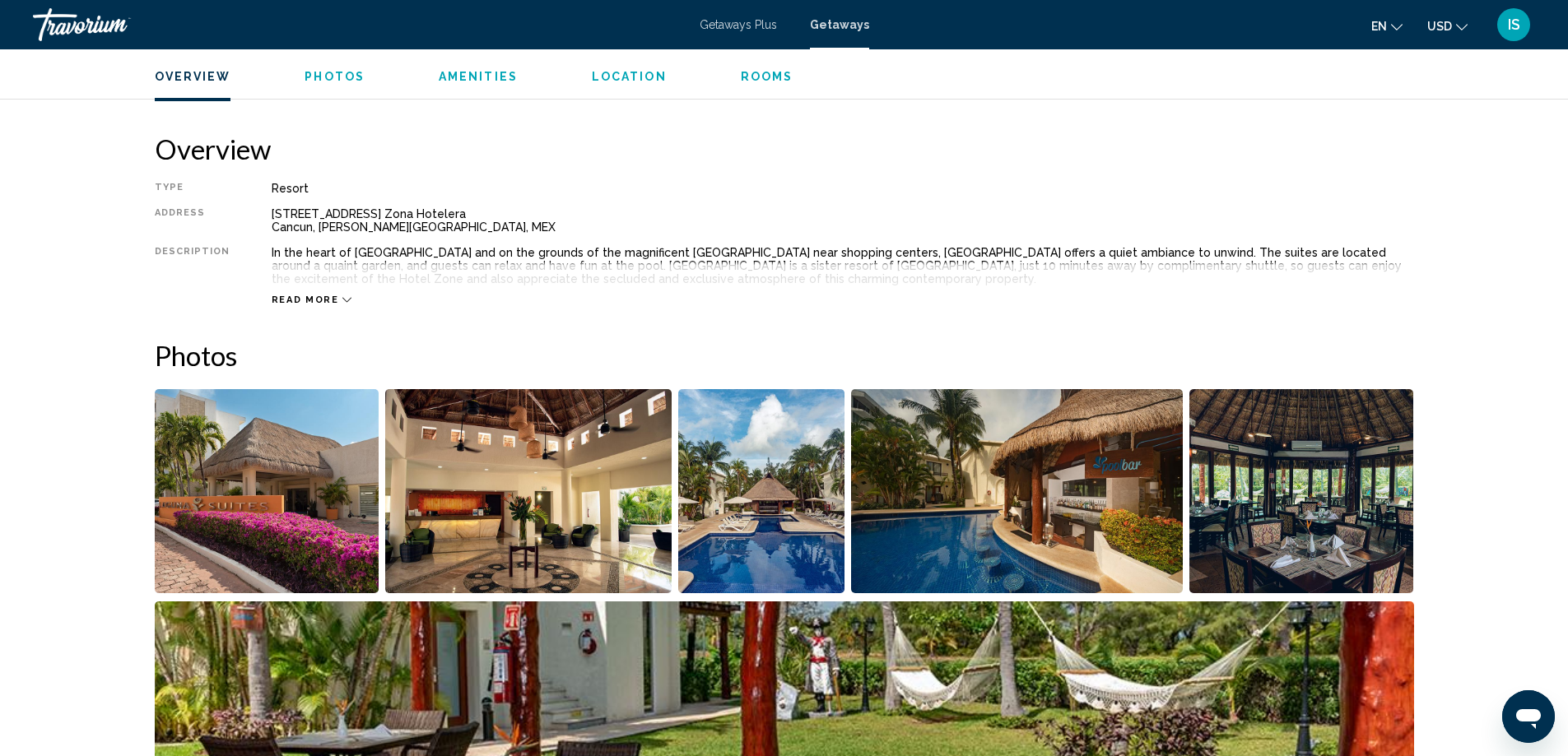
click at [773, 69] on button "Rooms" at bounding box center [767, 77] width 52 height 15
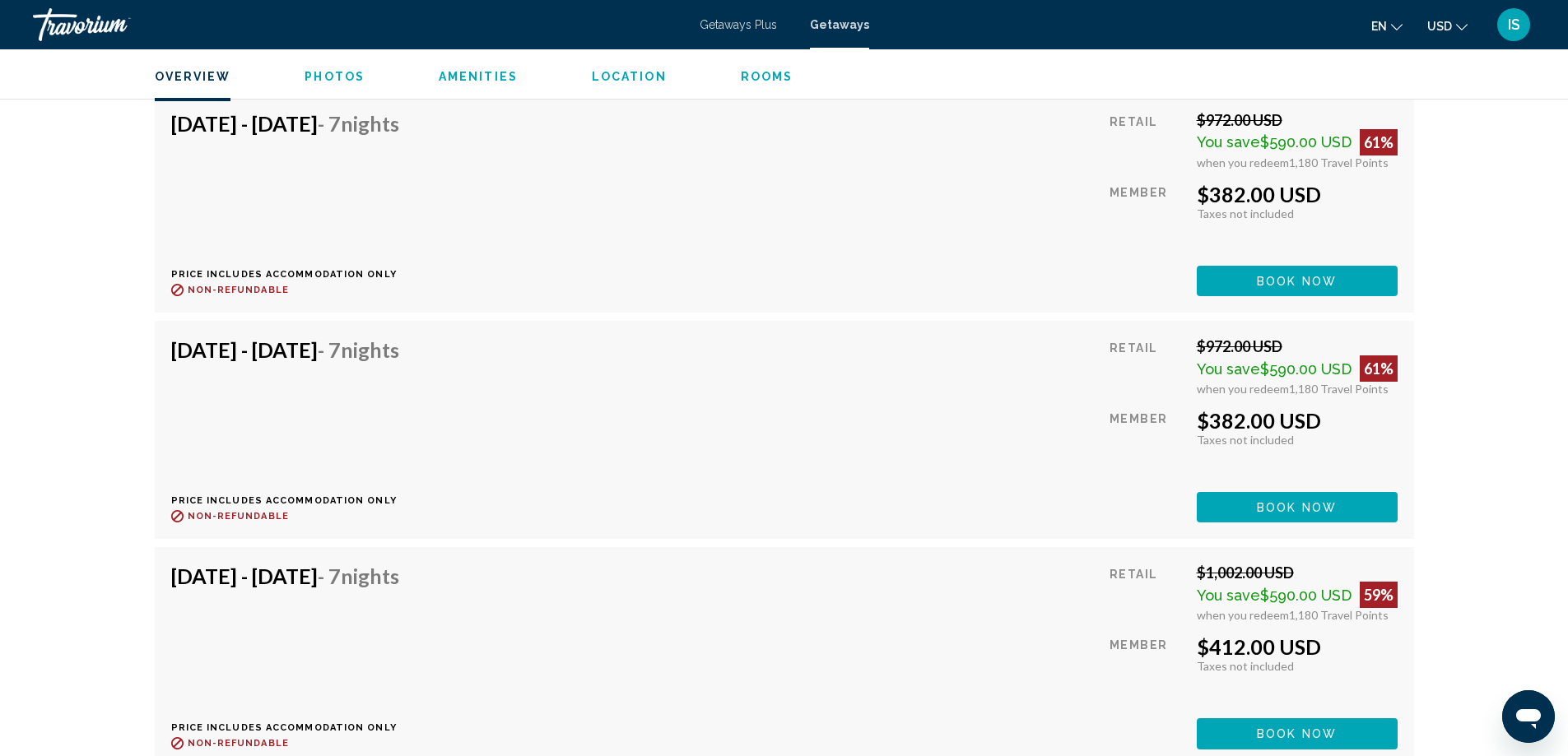
scroll to position [2805, 0]
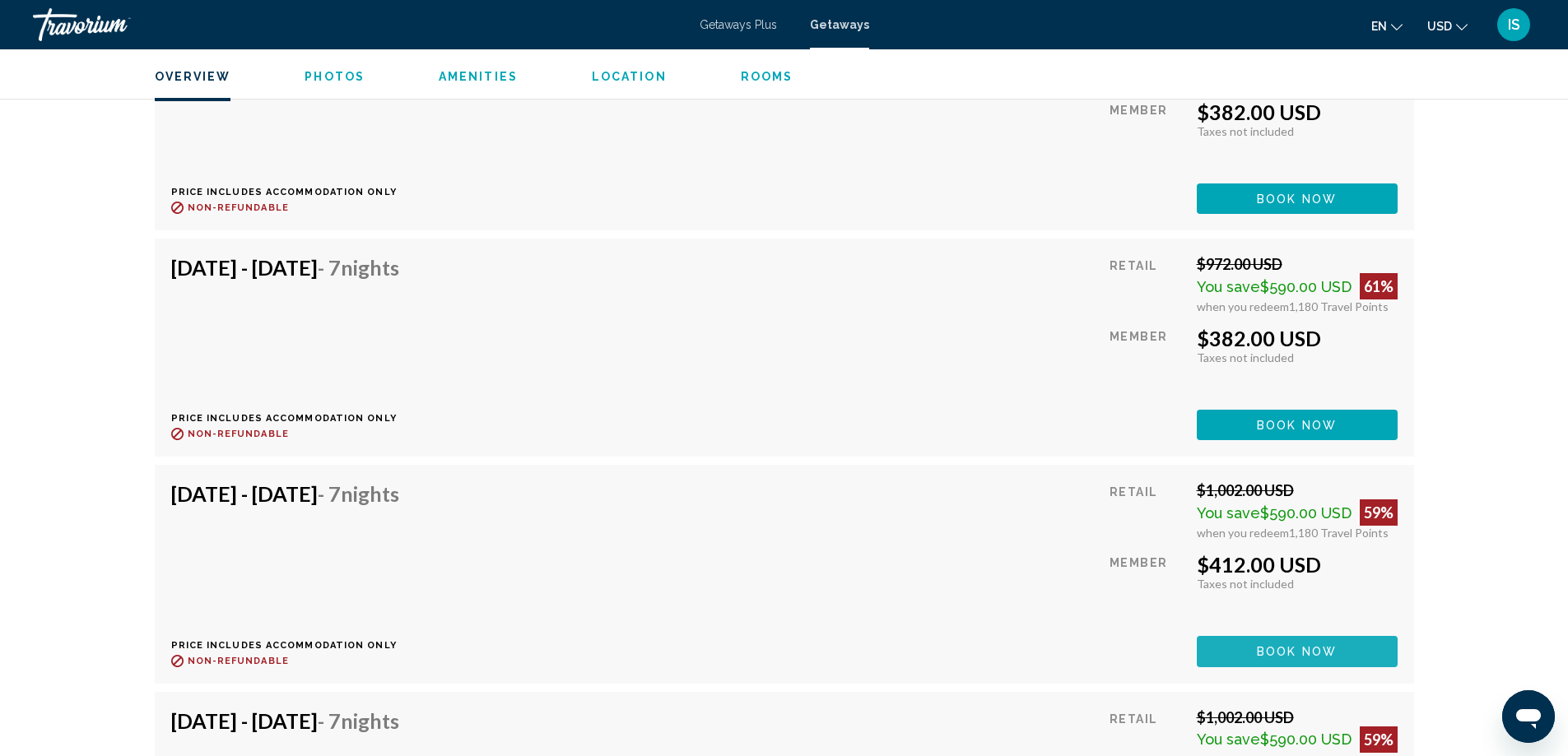
click at [1278, 654] on span "Book now" at bounding box center [1296, 653] width 80 height 14
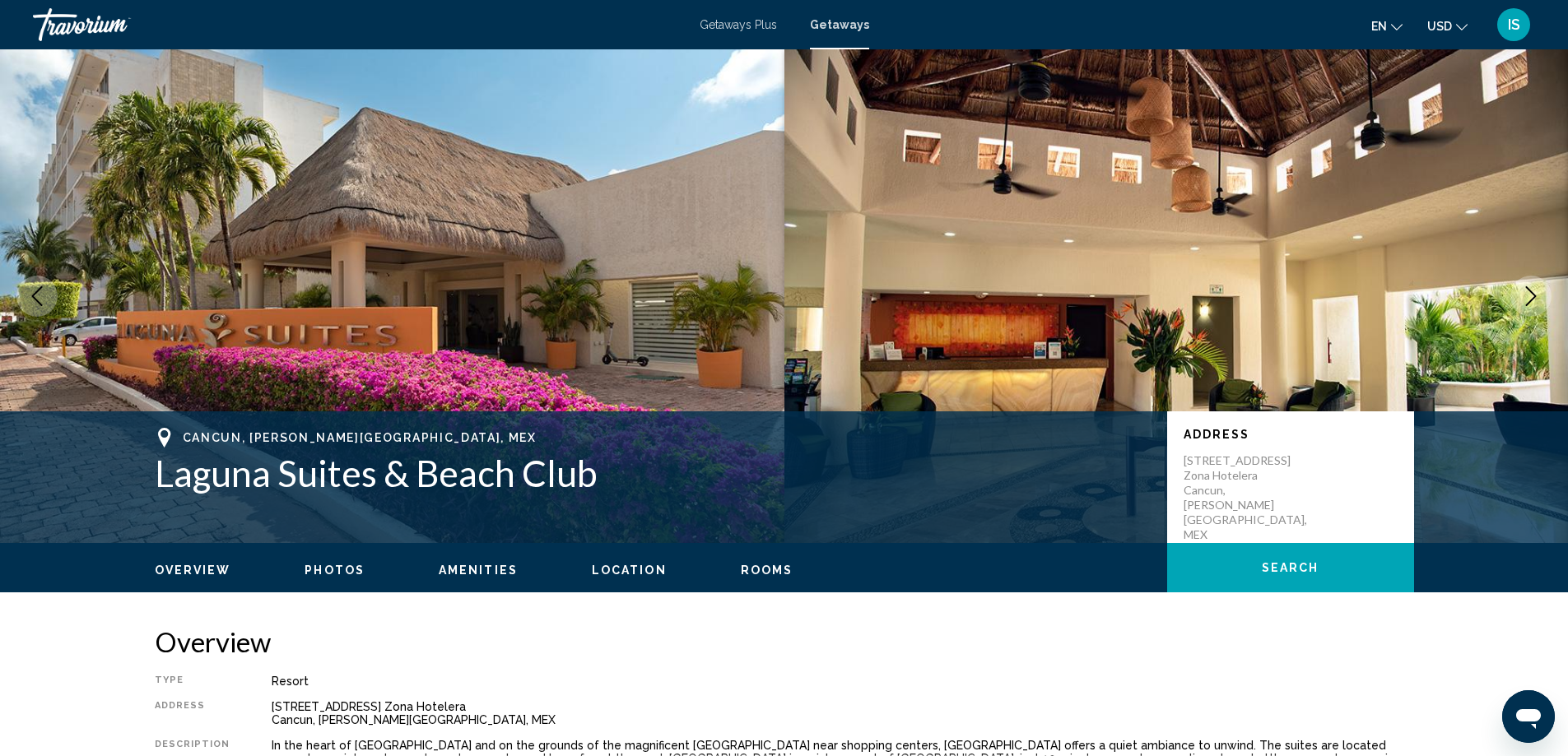
click at [446, 580] on div "Overview Photos Amenities Location Rooms Search" at bounding box center [784, 569] width 1325 height 51
click at [449, 570] on span "Amenities" at bounding box center [479, 570] width 79 height 14
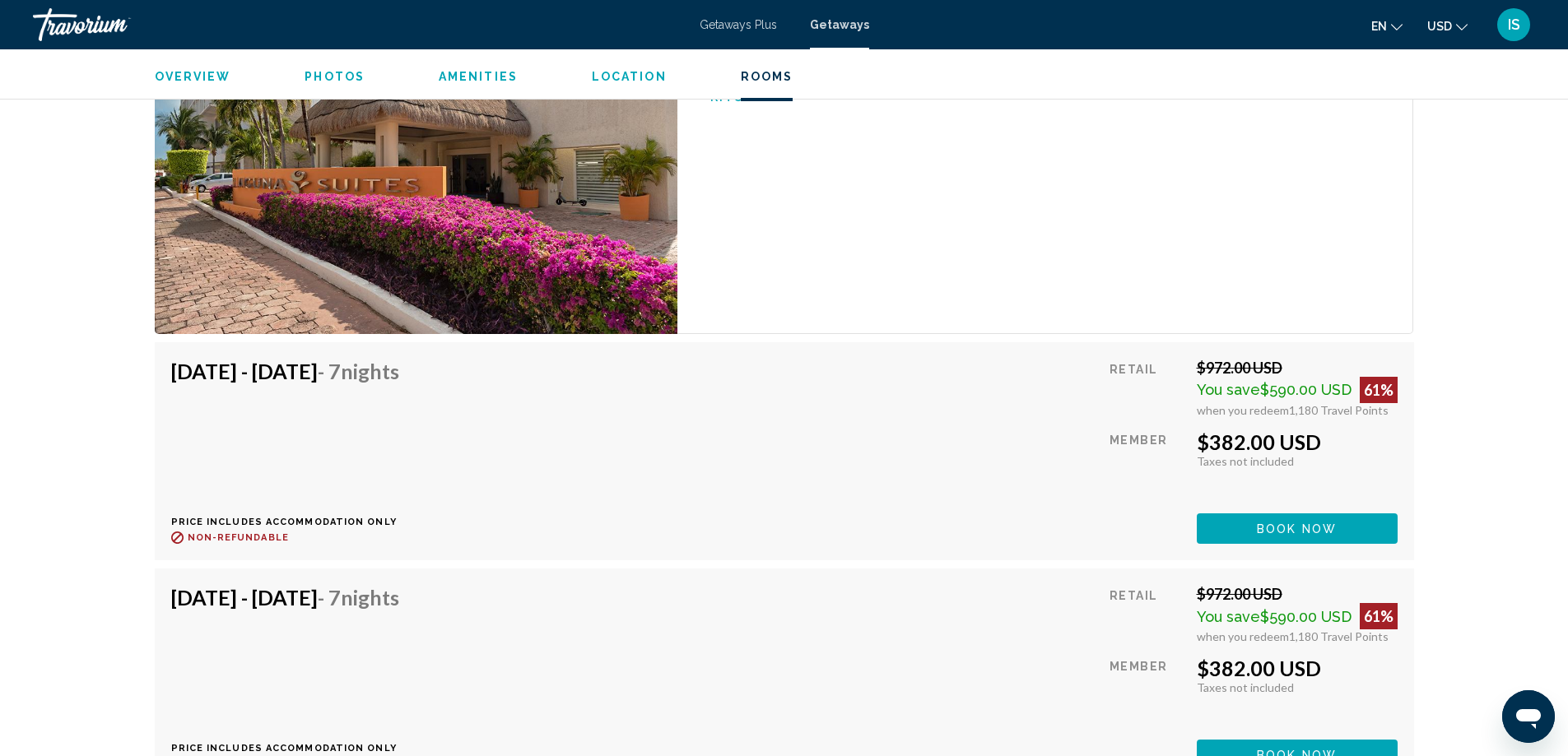
scroll to position [2805, 0]
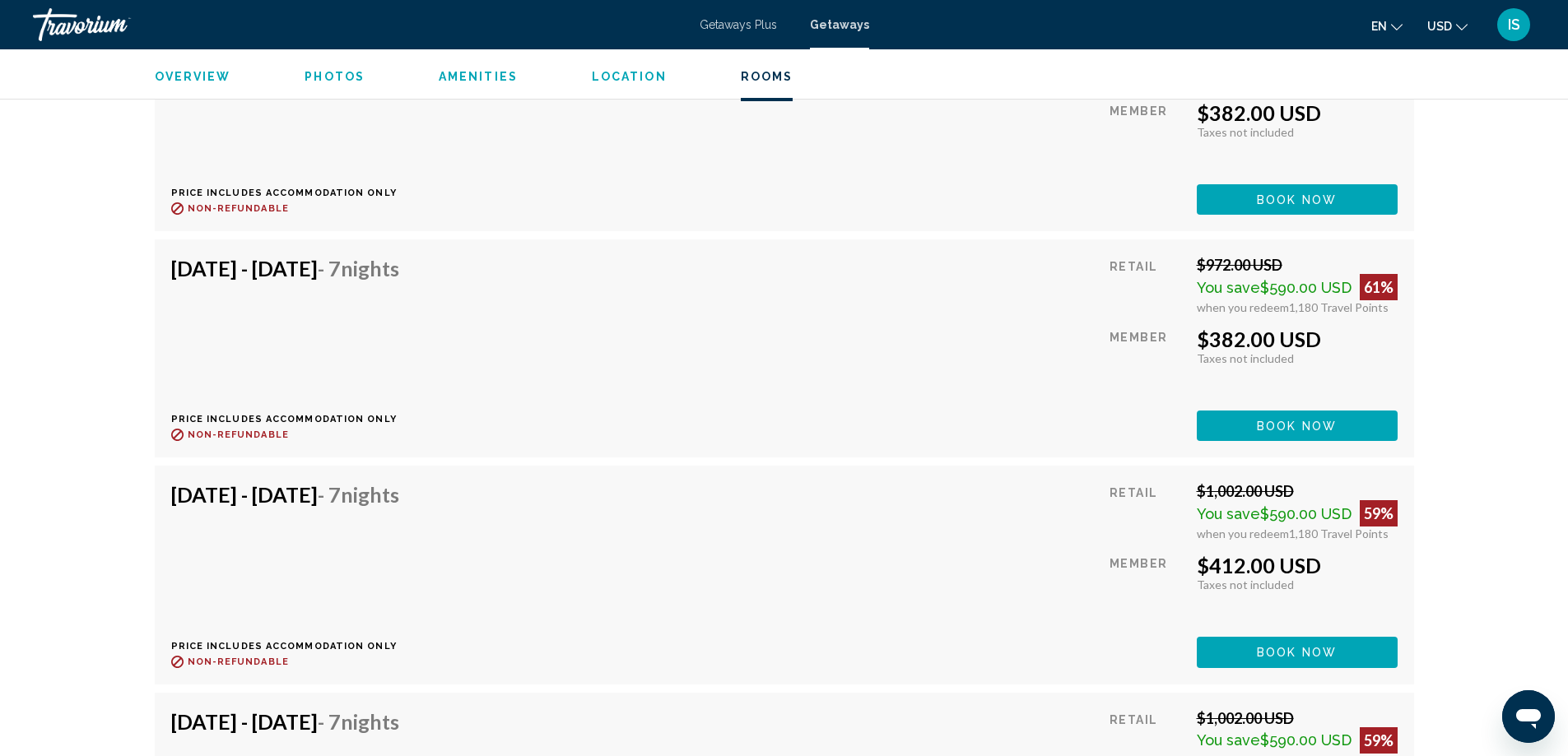
click at [343, 83] on span "Photos" at bounding box center [334, 77] width 60 height 14
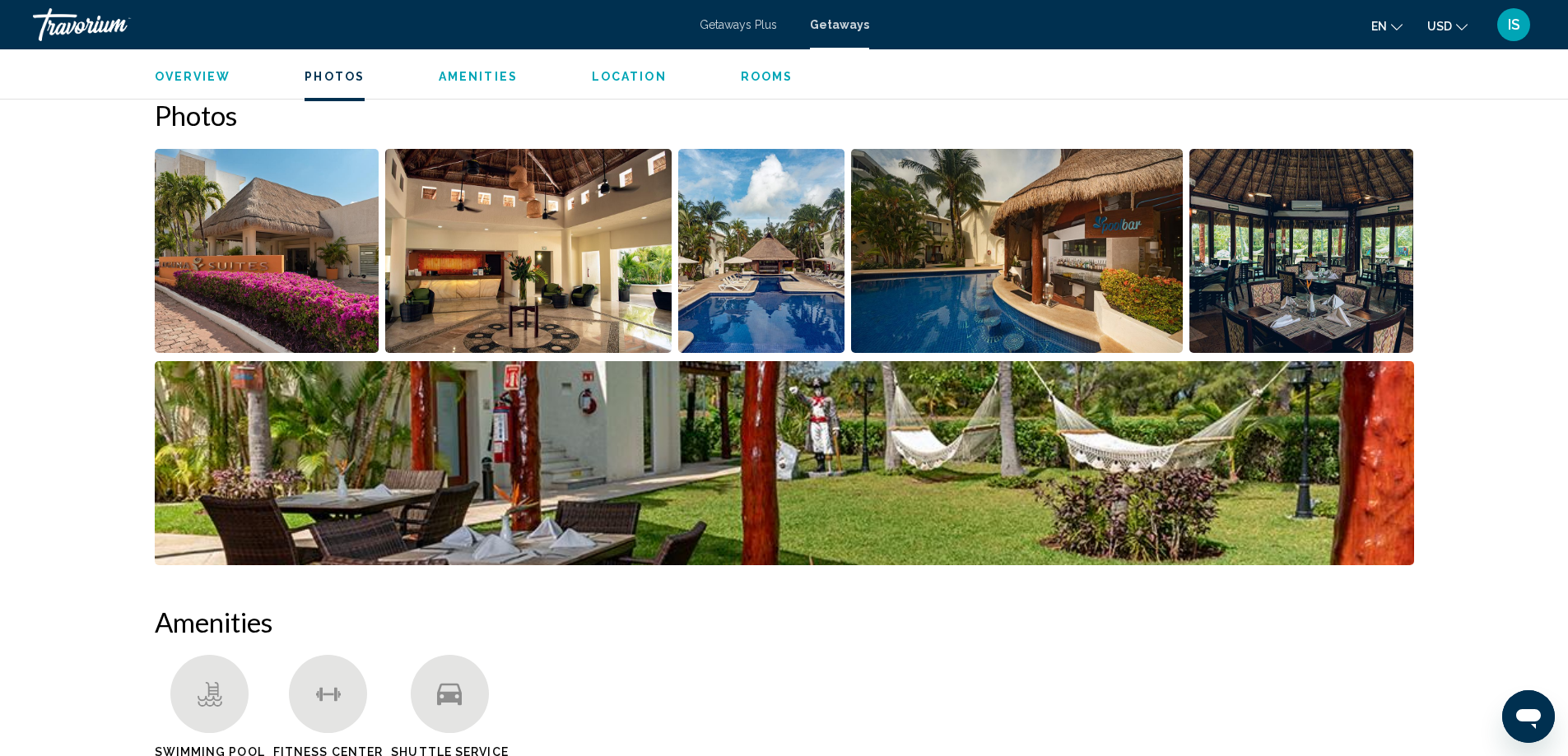
click at [324, 273] on img "Open full-screen image slider" at bounding box center [267, 251] width 224 height 204
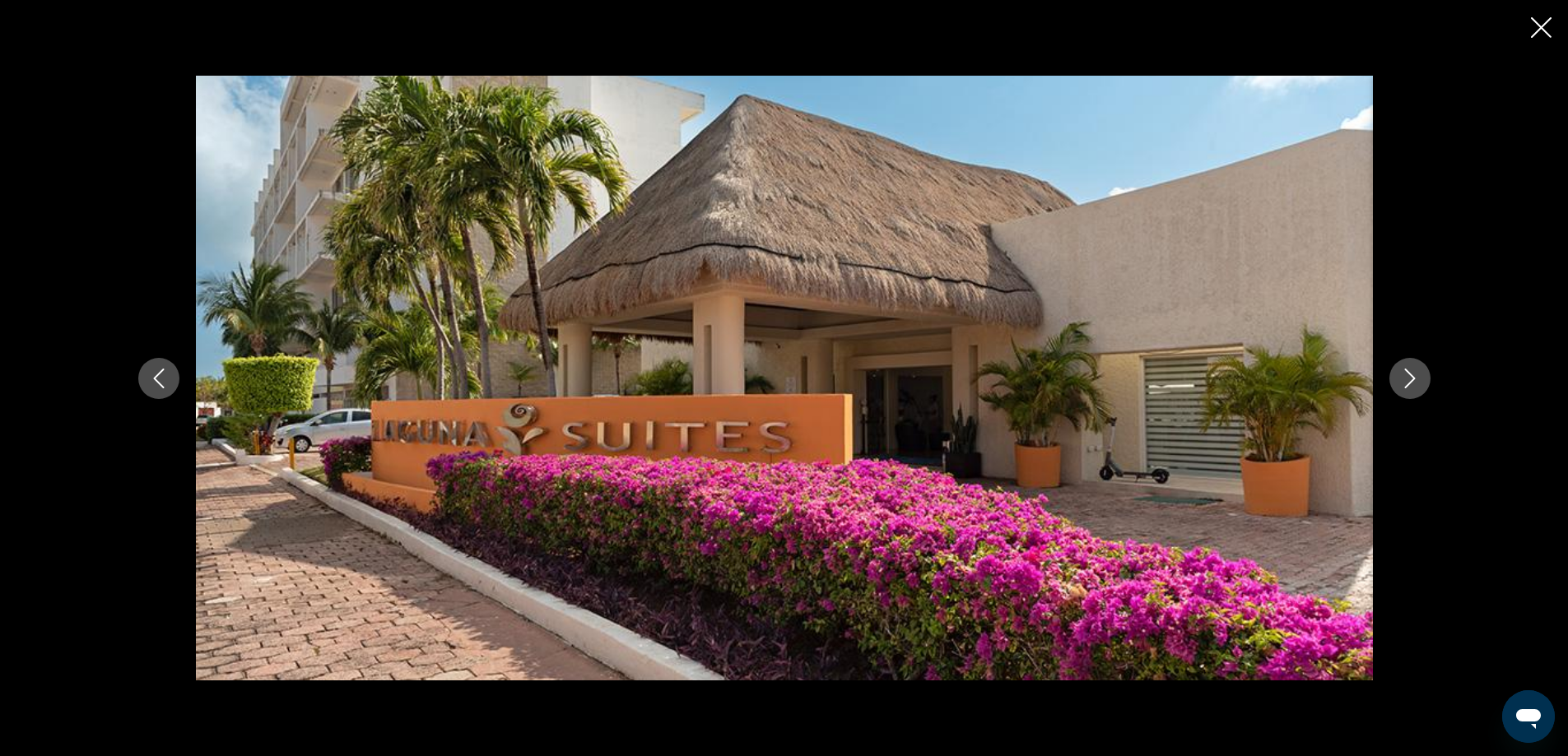
click at [1408, 379] on icon "Next image" at bounding box center [1409, 378] width 19 height 19
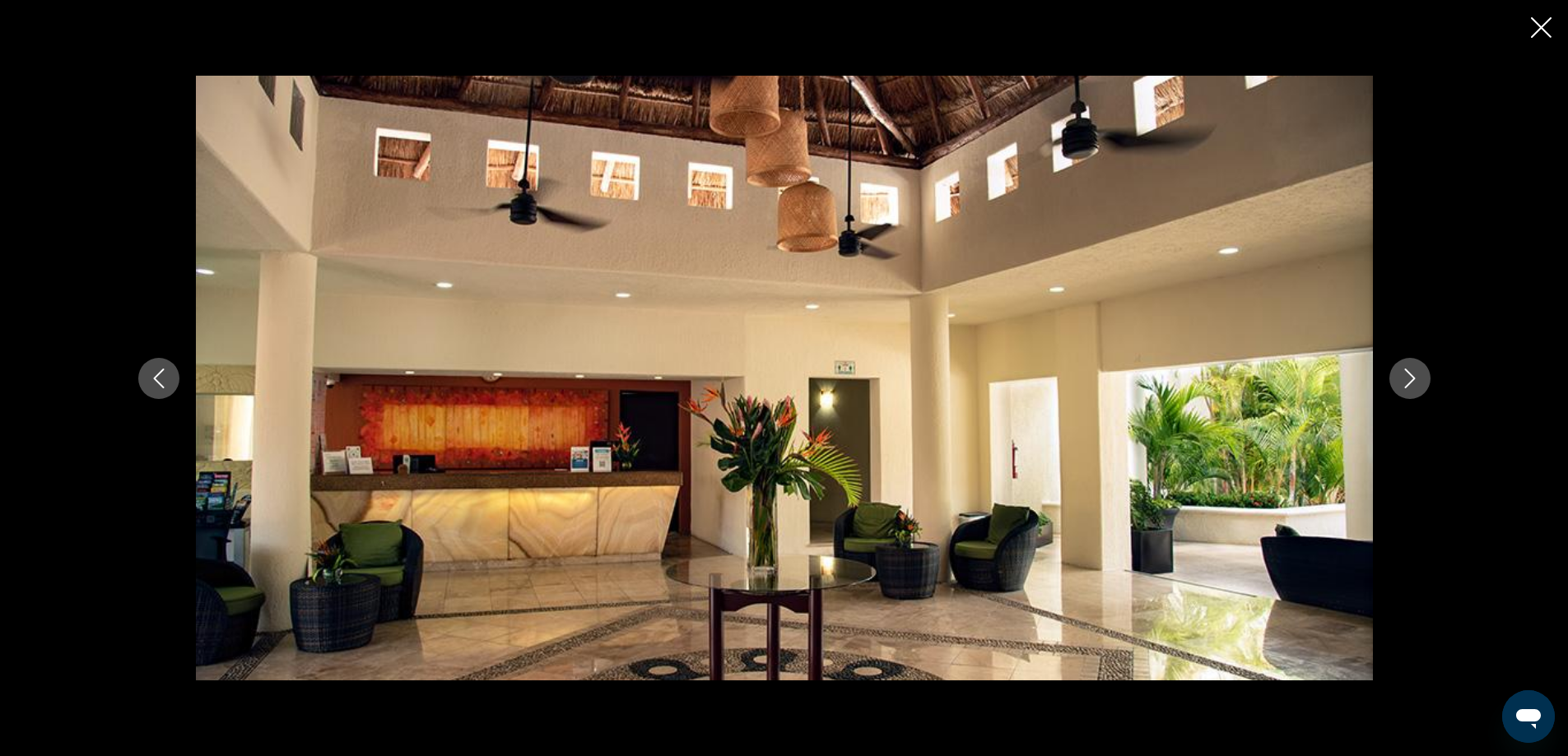
click at [1408, 379] on icon "Next image" at bounding box center [1409, 378] width 19 height 19
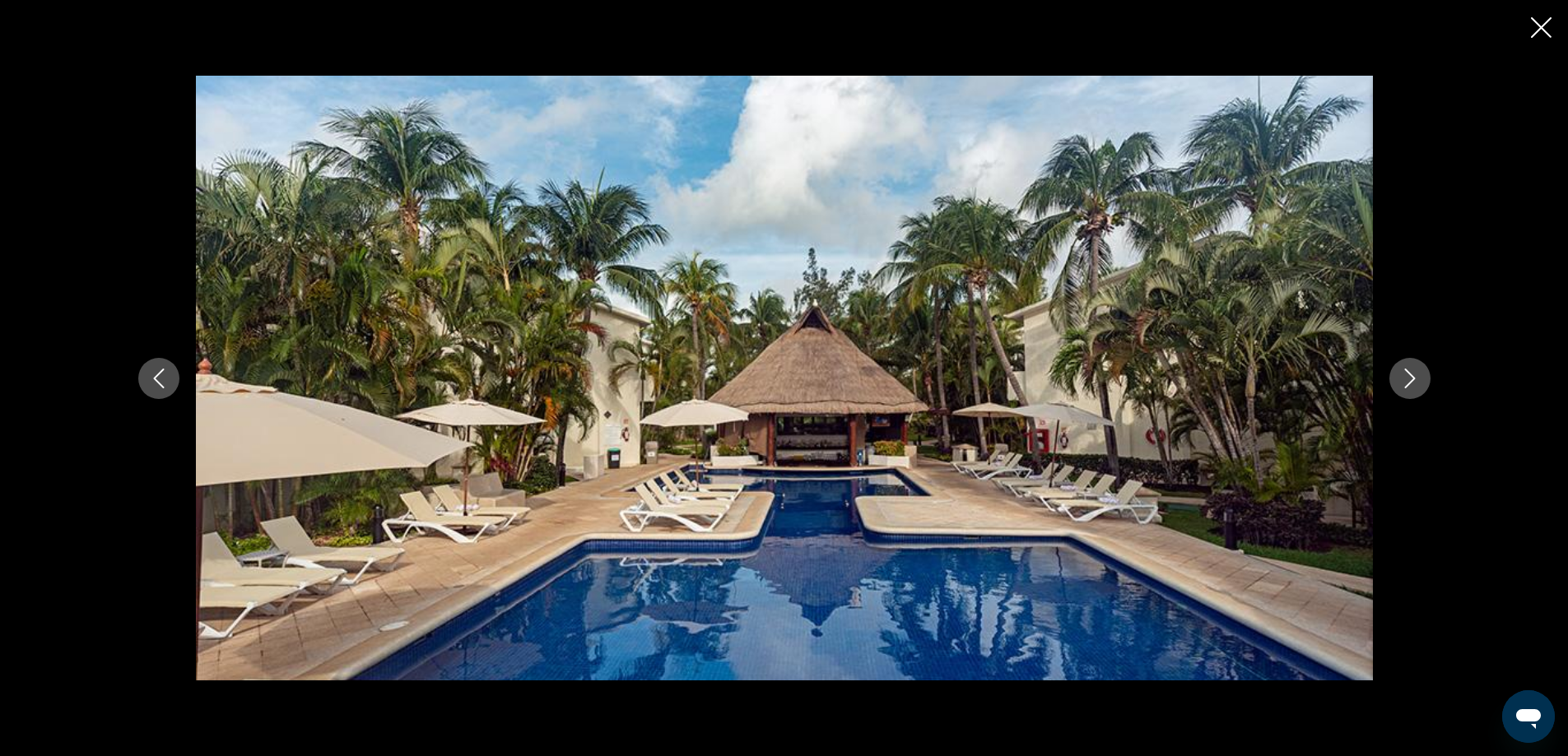
click at [1408, 379] on icon "Next image" at bounding box center [1409, 378] width 19 height 19
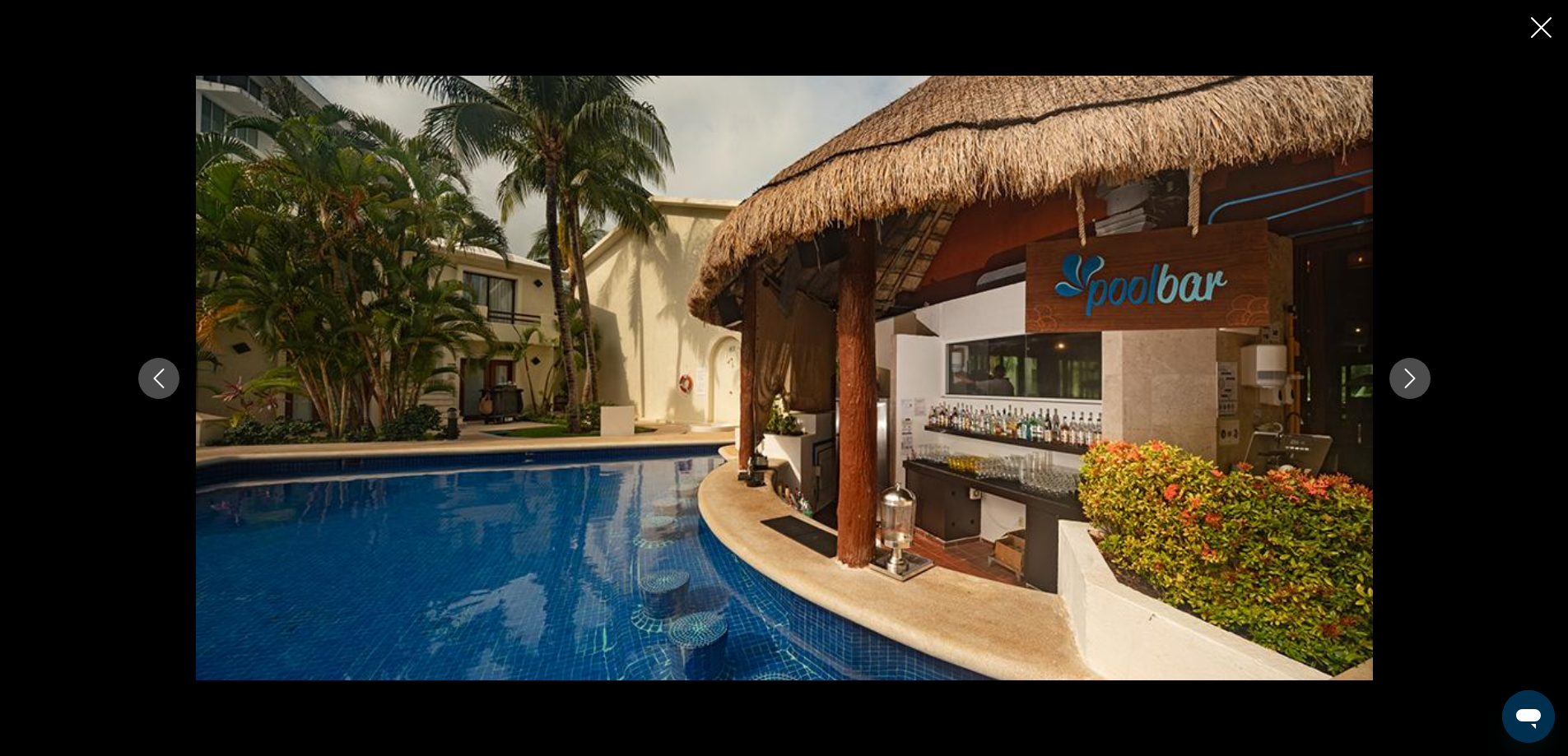
click at [1408, 379] on icon "Next image" at bounding box center [1409, 378] width 19 height 19
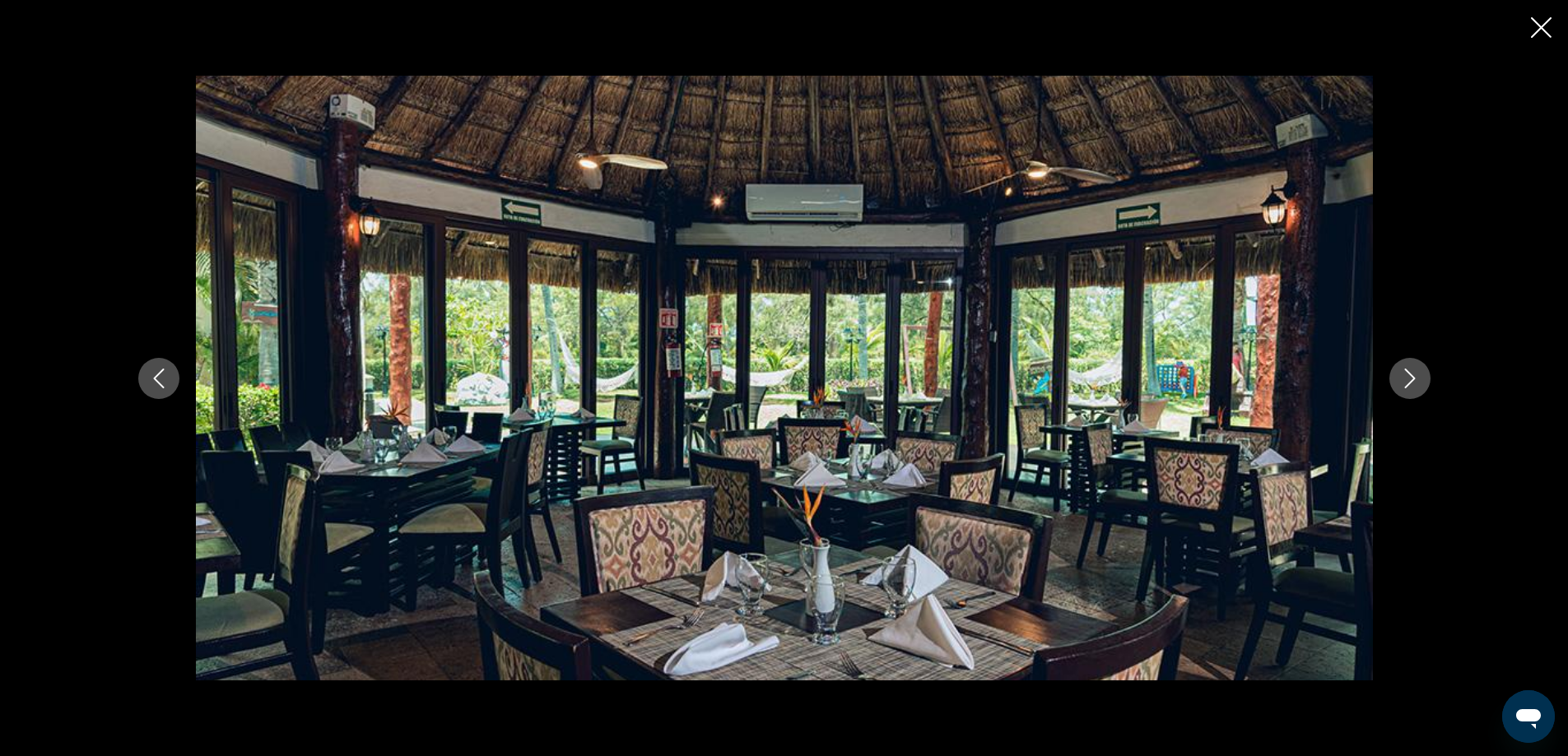
click at [1408, 379] on icon "Next image" at bounding box center [1409, 378] width 19 height 19
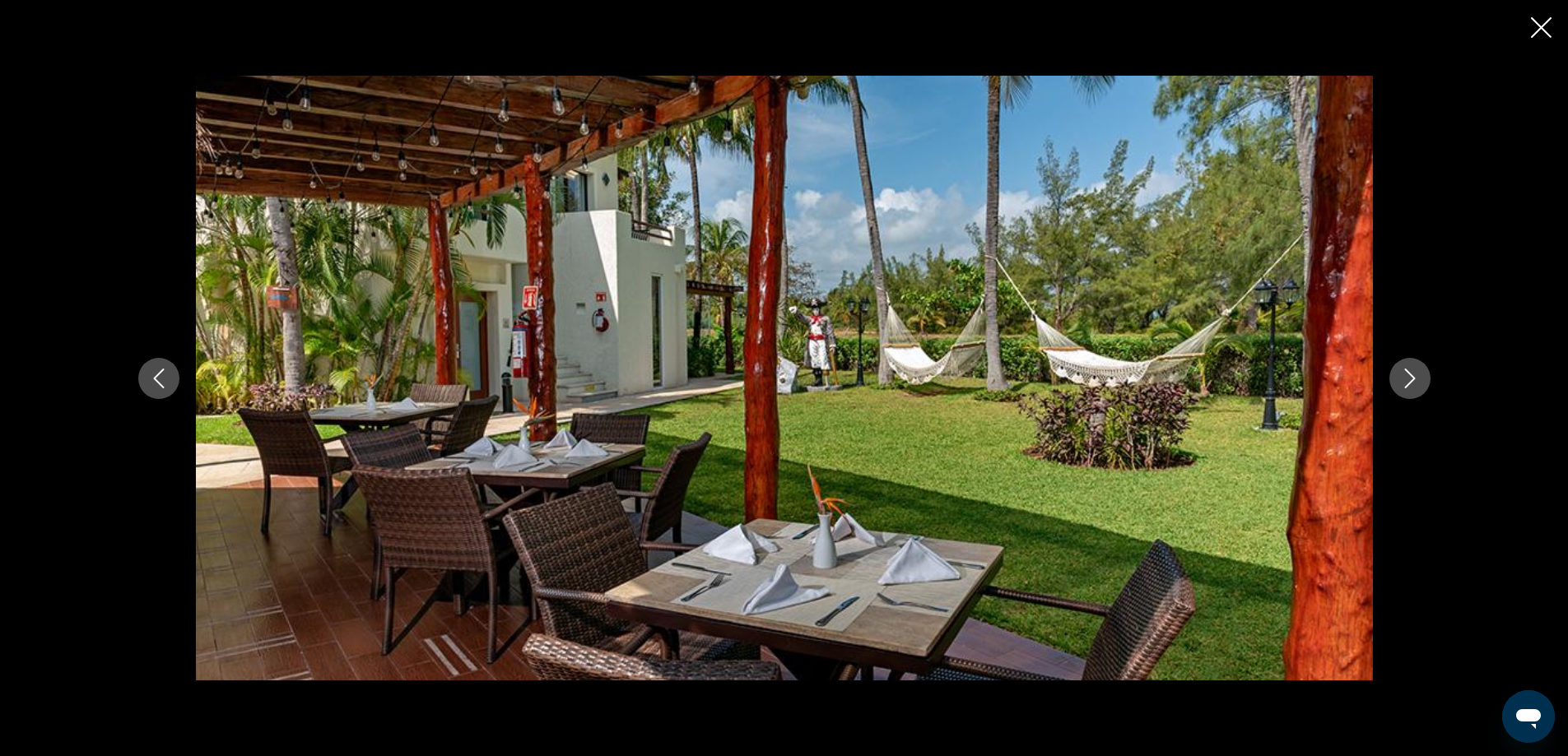
click at [1408, 379] on icon "Next image" at bounding box center [1409, 378] width 19 height 19
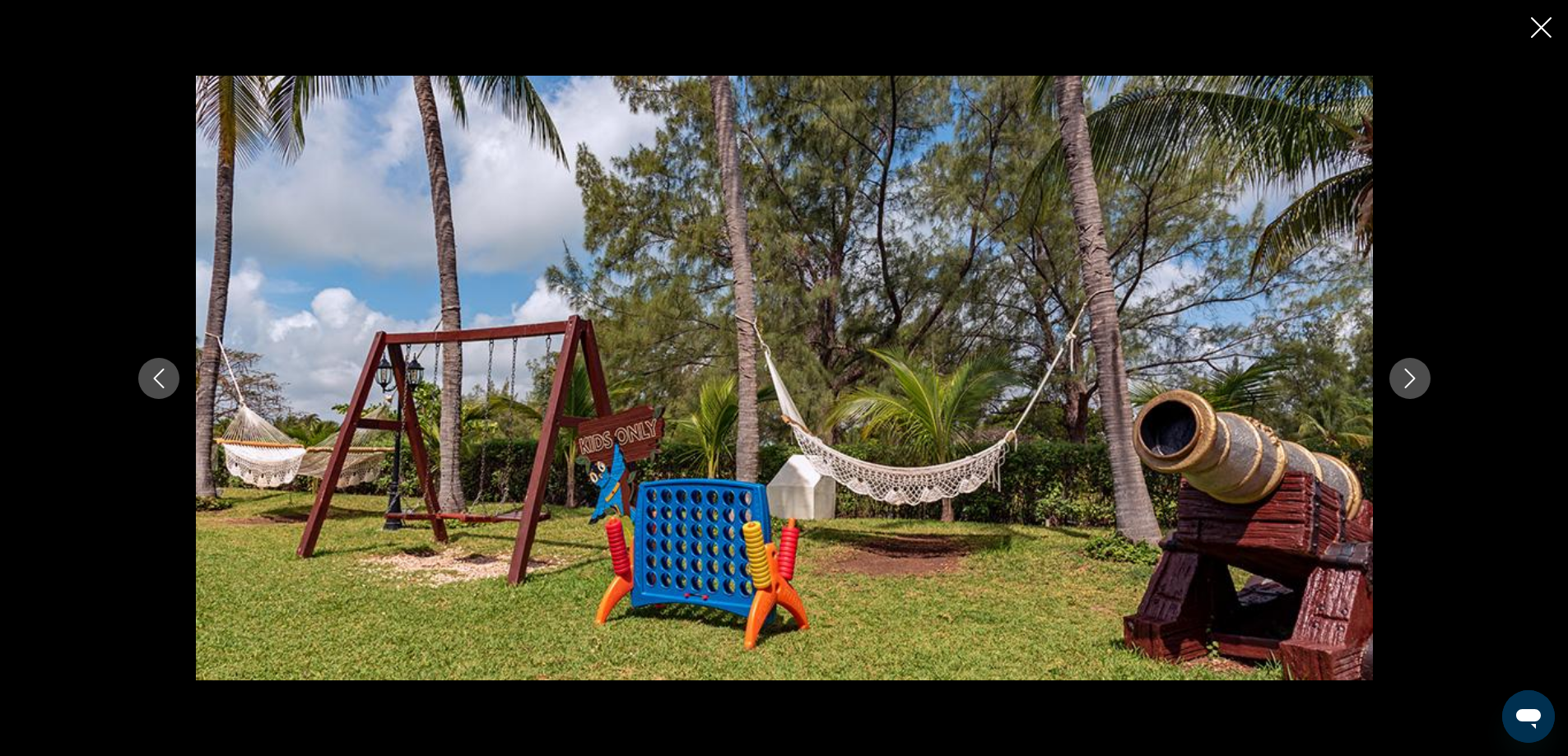
click at [1408, 379] on icon "Next image" at bounding box center [1409, 378] width 19 height 19
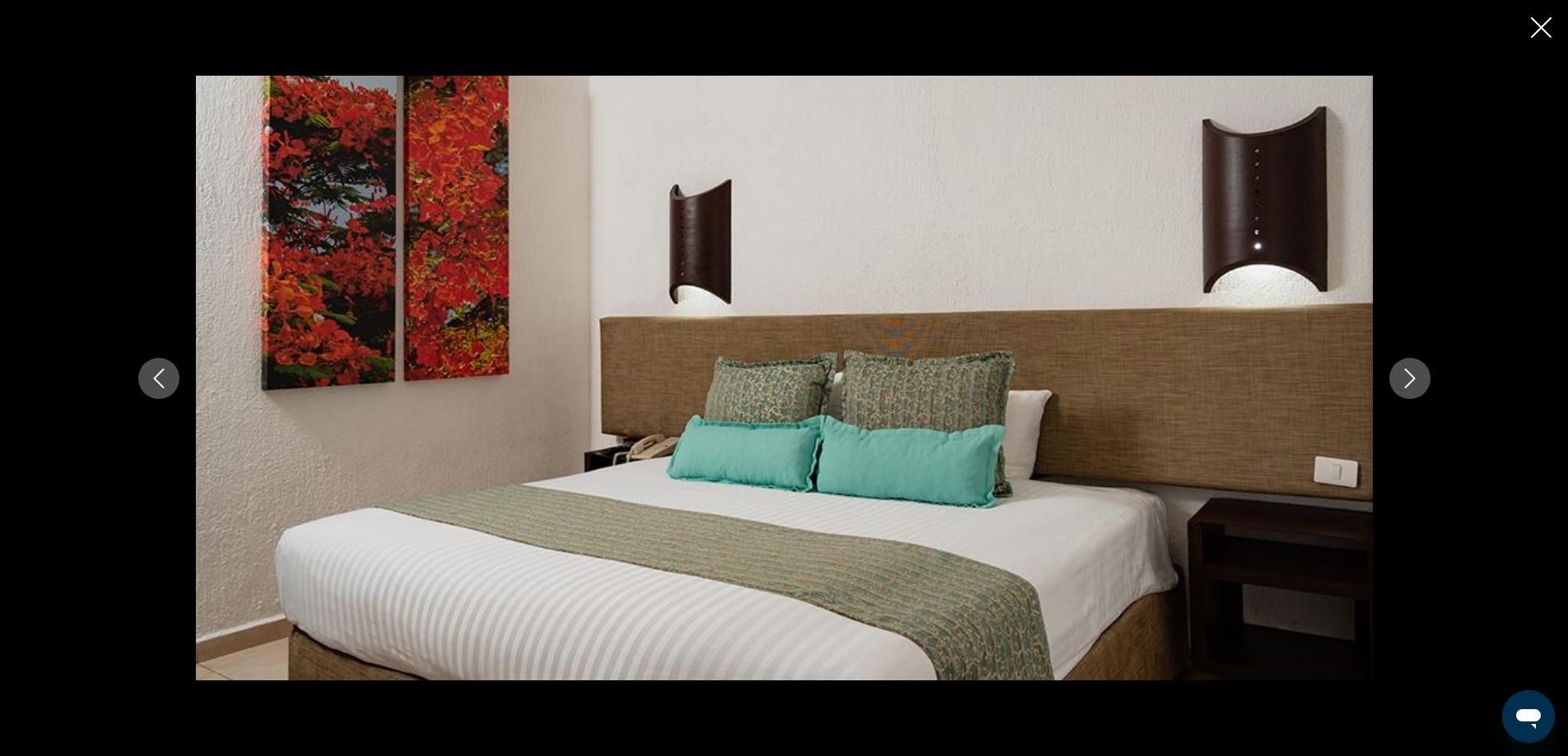
click at [1408, 379] on icon "Next image" at bounding box center [1409, 378] width 19 height 19
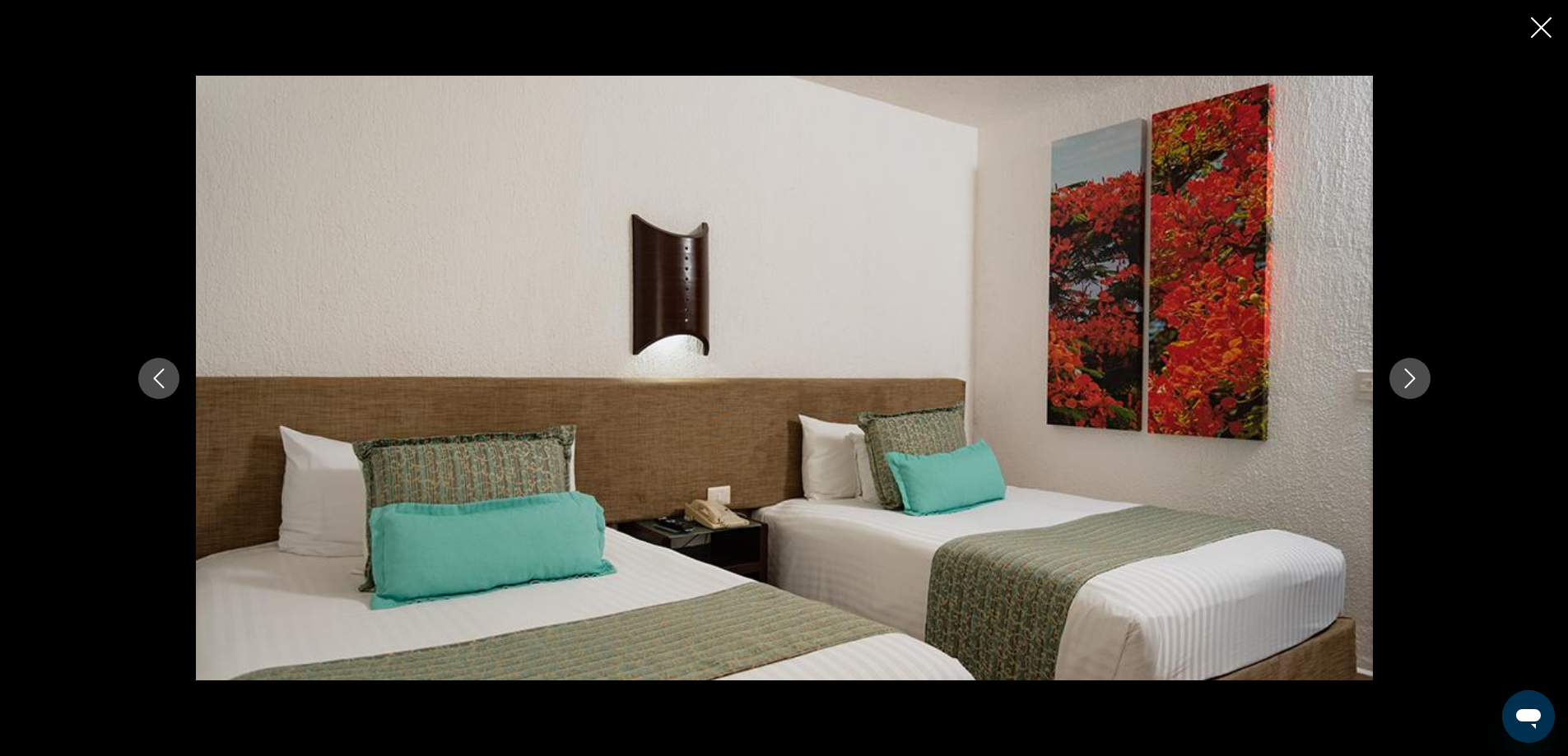
click at [1546, 23] on icon "Close slideshow" at bounding box center [1541, 27] width 20 height 20
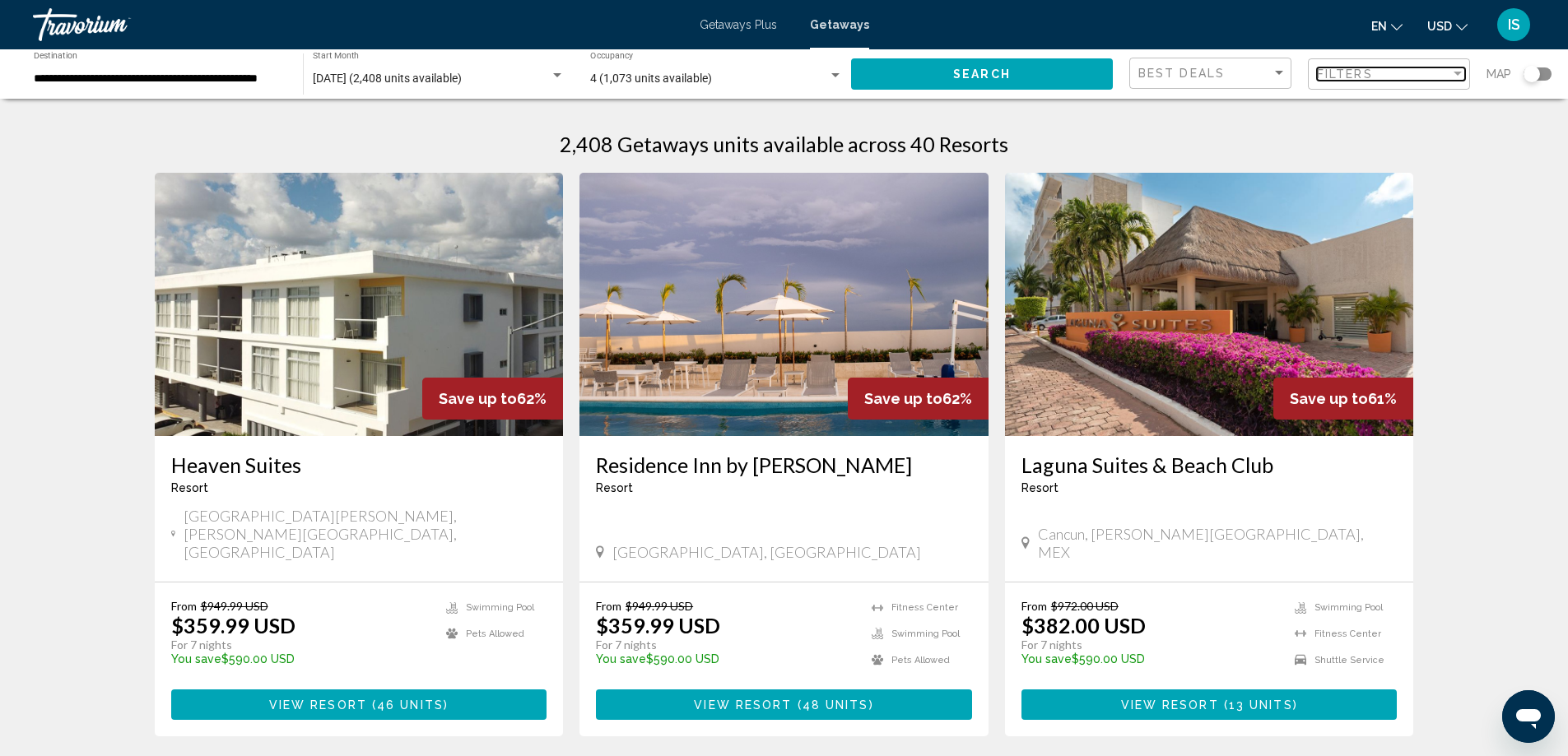
click at [1443, 68] on div "Filters" at bounding box center [1383, 74] width 133 height 14
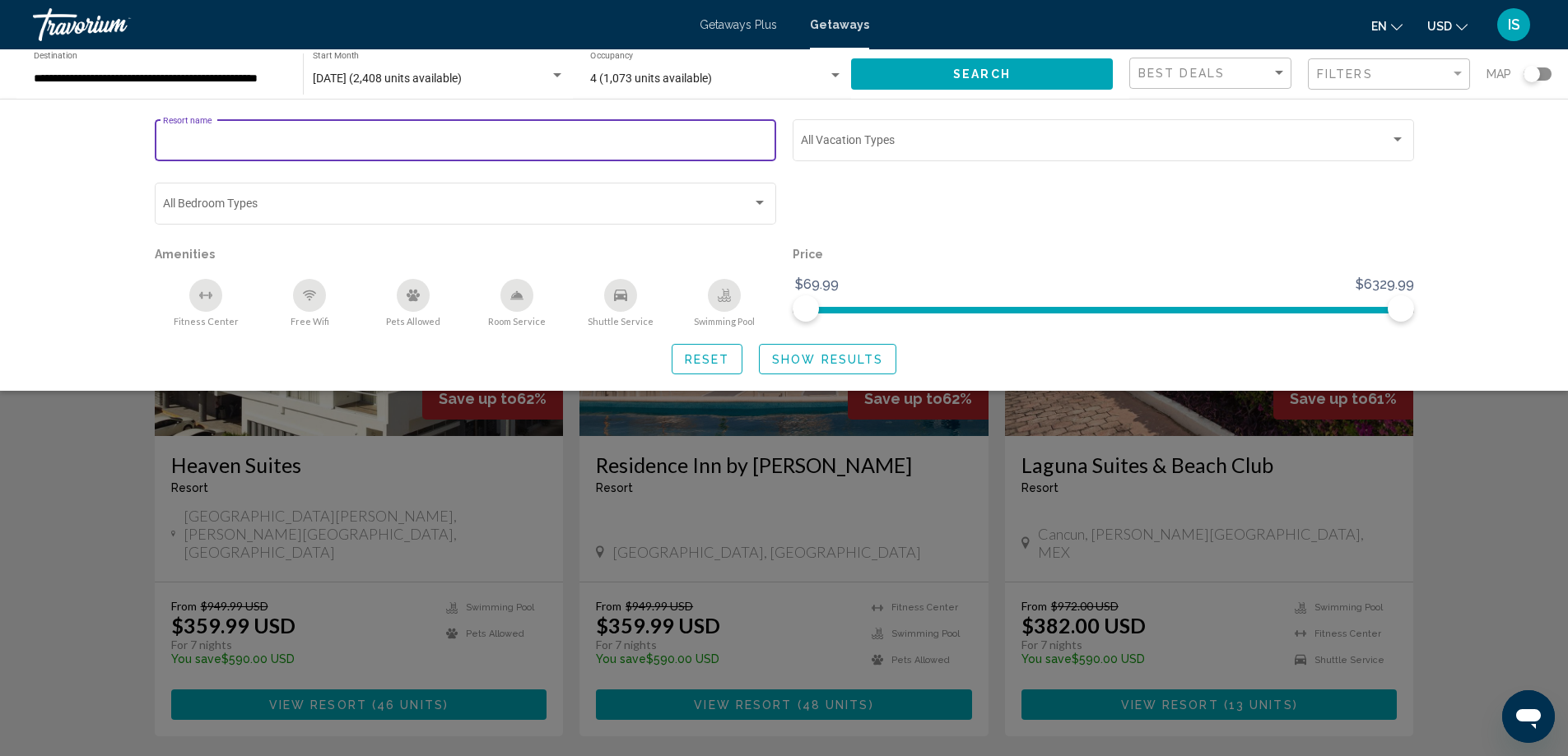
click at [739, 143] on input "Resort name" at bounding box center [465, 143] width 604 height 14
click at [970, 208] on div "Search widget" at bounding box center [1103, 211] width 638 height 63
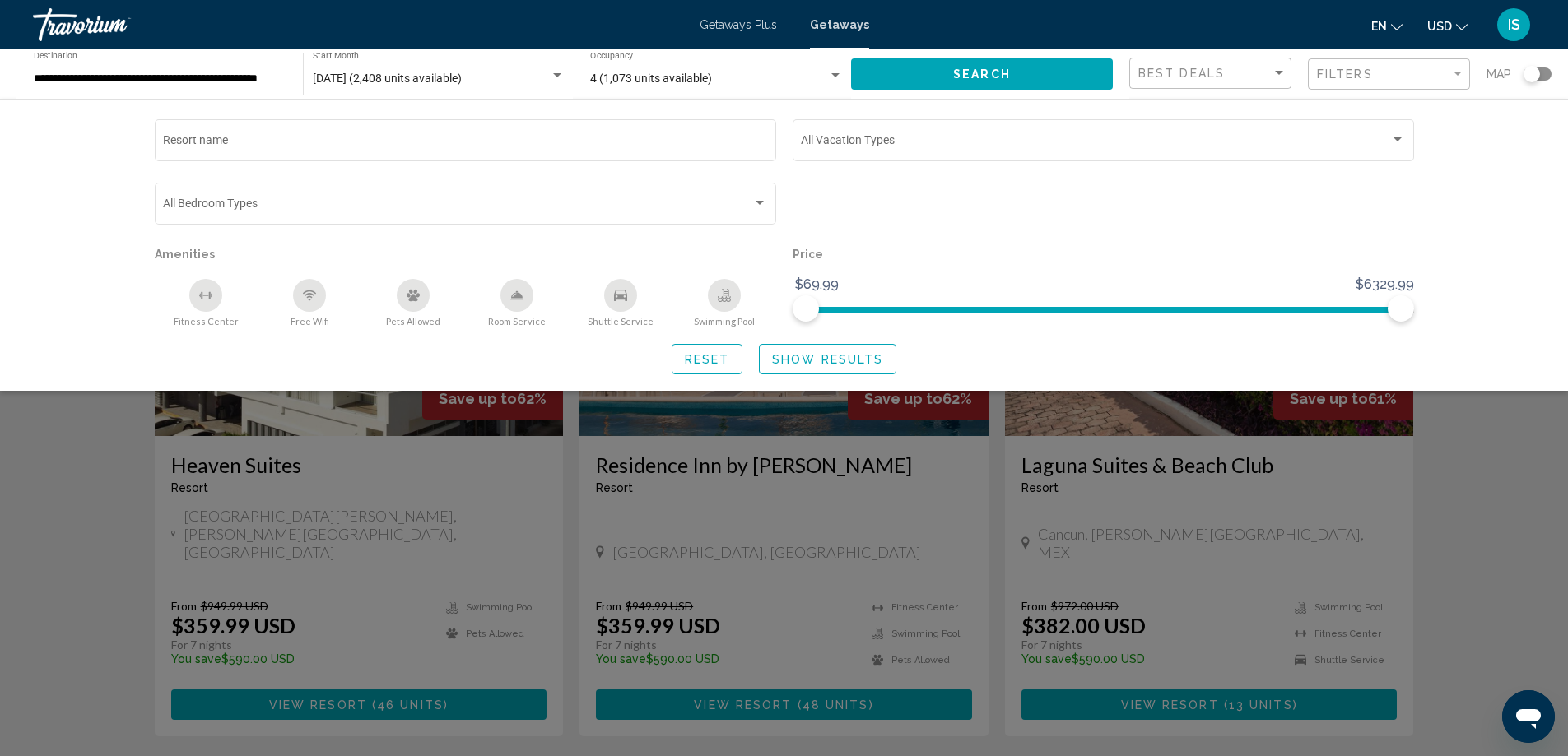
click at [1500, 478] on div "Search widget" at bounding box center [784, 502] width 1568 height 510
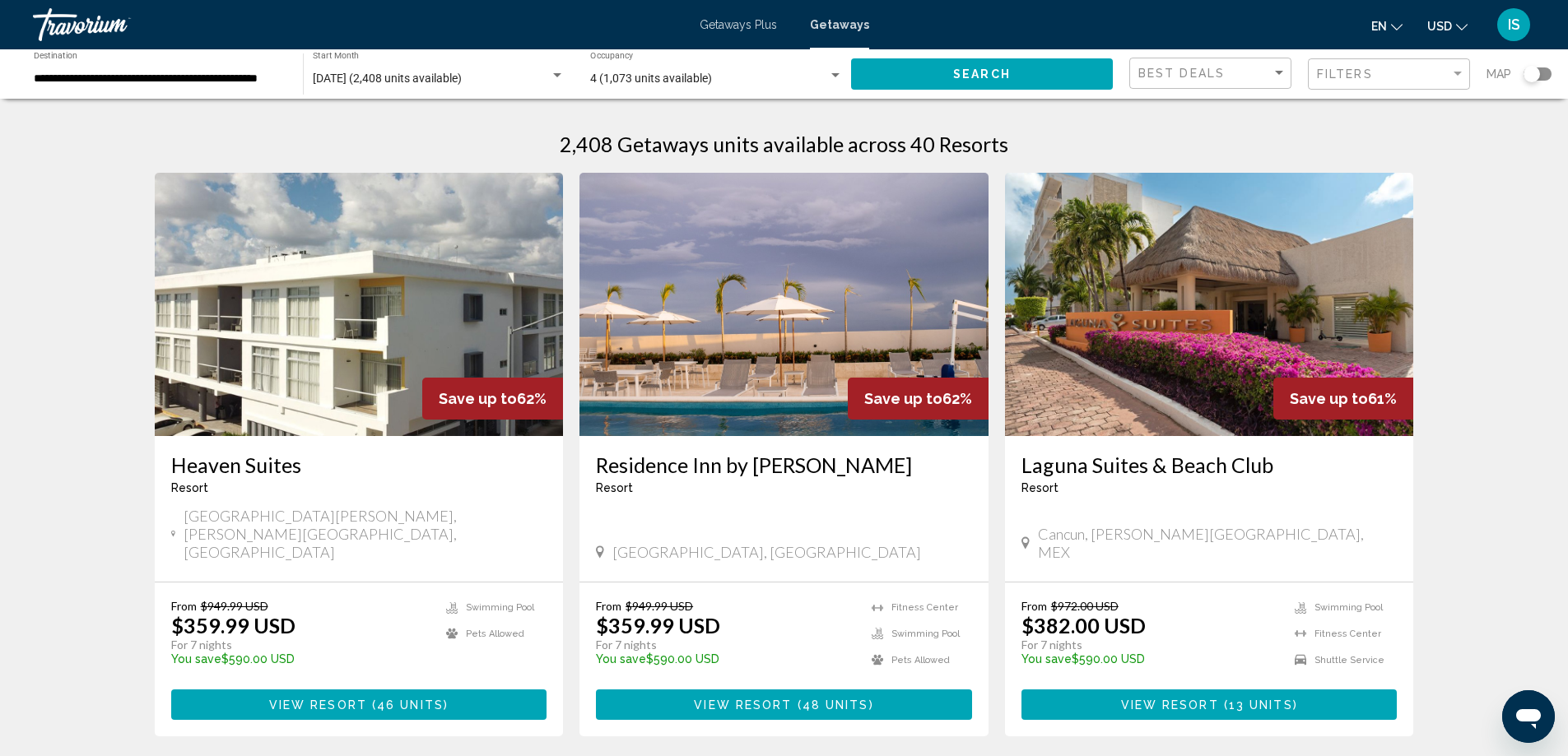
click at [1538, 75] on div "Search widget" at bounding box center [1532, 74] width 17 height 17
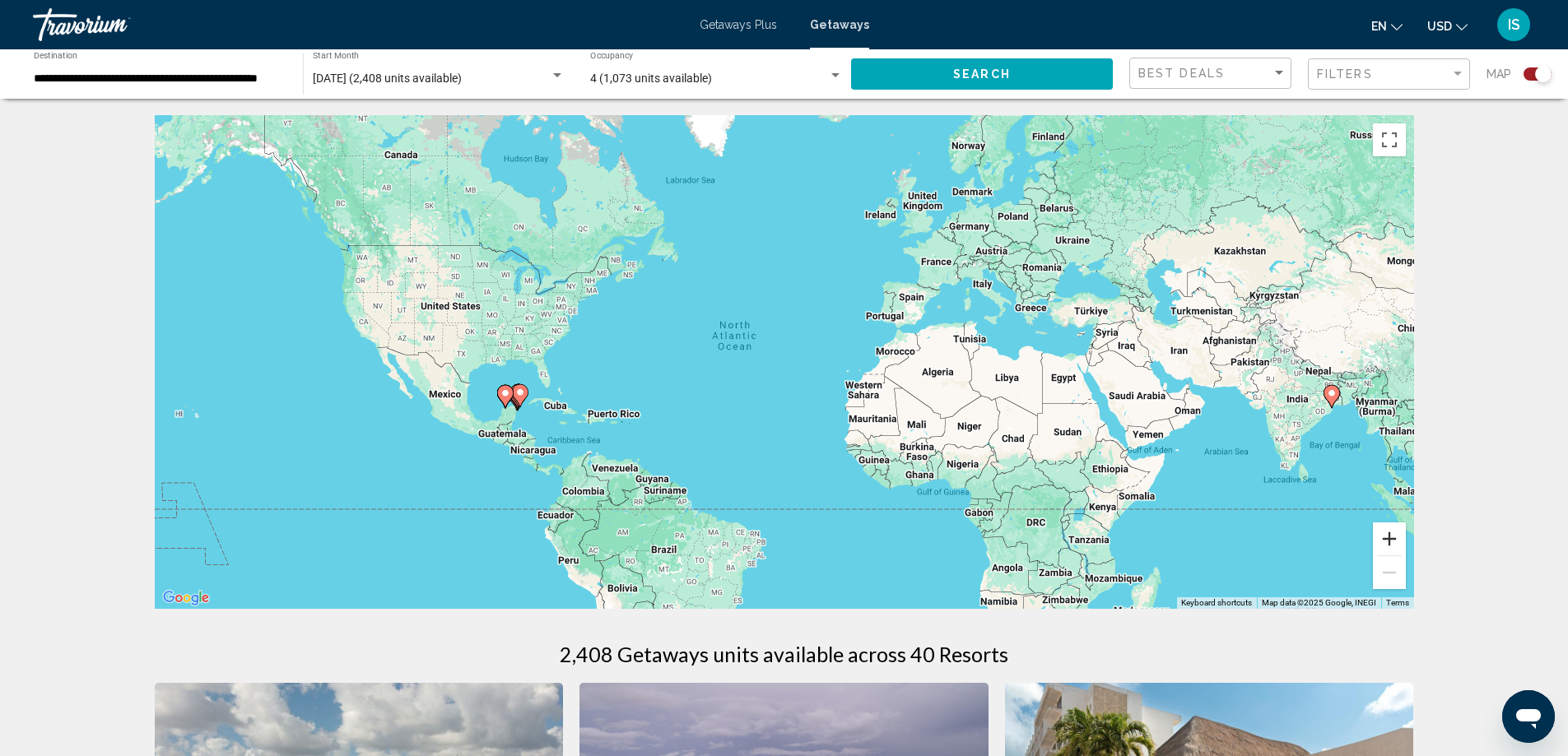
click at [1391, 537] on button "Zoom in" at bounding box center [1389, 538] width 33 height 33
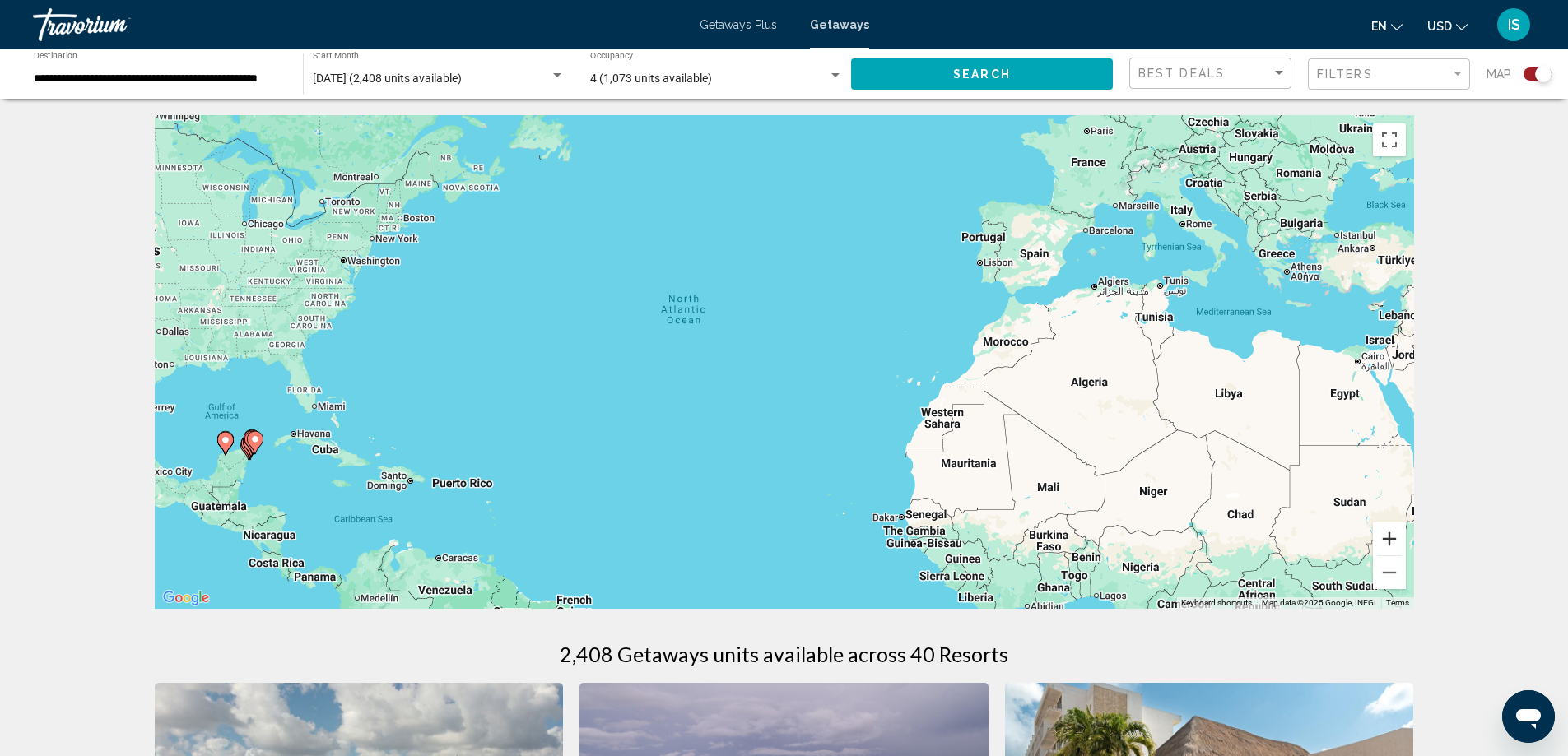
click at [1391, 537] on button "Zoom in" at bounding box center [1389, 538] width 33 height 33
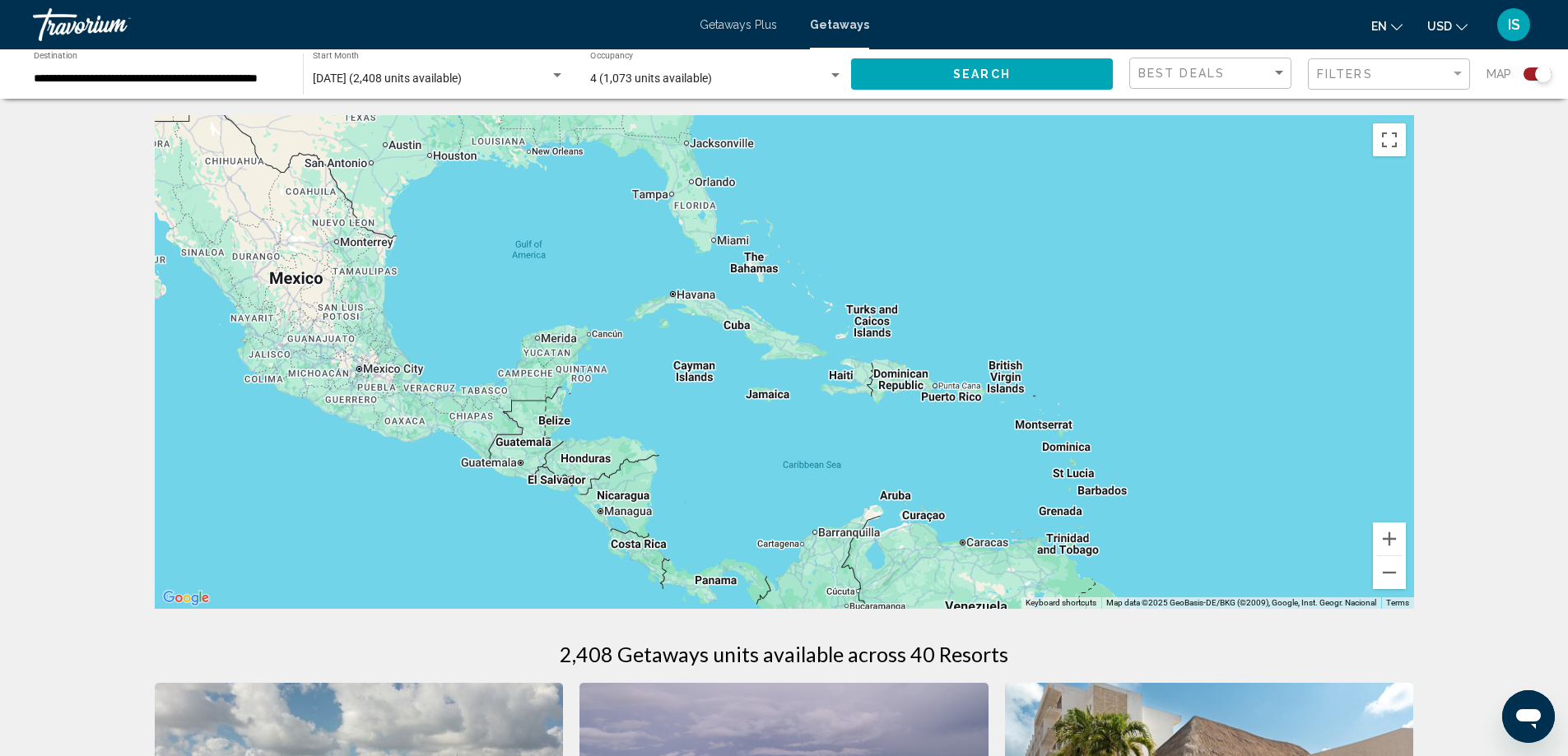
drag, startPoint x: 528, startPoint y: 462, endPoint x: 1402, endPoint y: 250, distance: 899.3
click at [1402, 250] on div "Main content" at bounding box center [784, 362] width 1259 height 494
click at [1387, 539] on button "Zoom in" at bounding box center [1389, 538] width 33 height 33
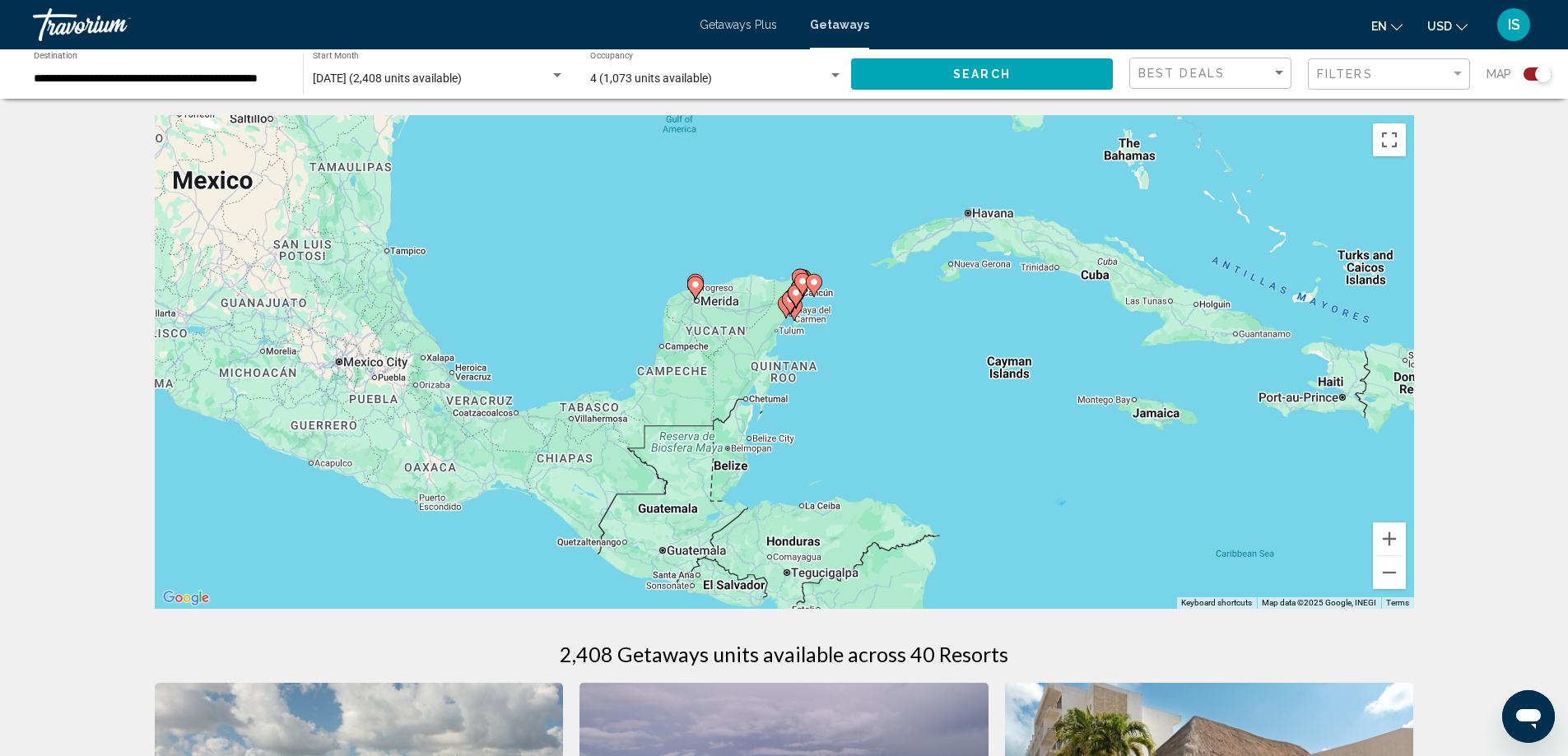
drag, startPoint x: 489, startPoint y: 345, endPoint x: 898, endPoint y: 330, distance: 409.3
click at [898, 330] on div "To activate drag with keyboard, press Alt + Enter. Once in keyboard drag state,…" at bounding box center [784, 362] width 1259 height 494
click at [1395, 537] on button "Zoom in" at bounding box center [1389, 538] width 33 height 33
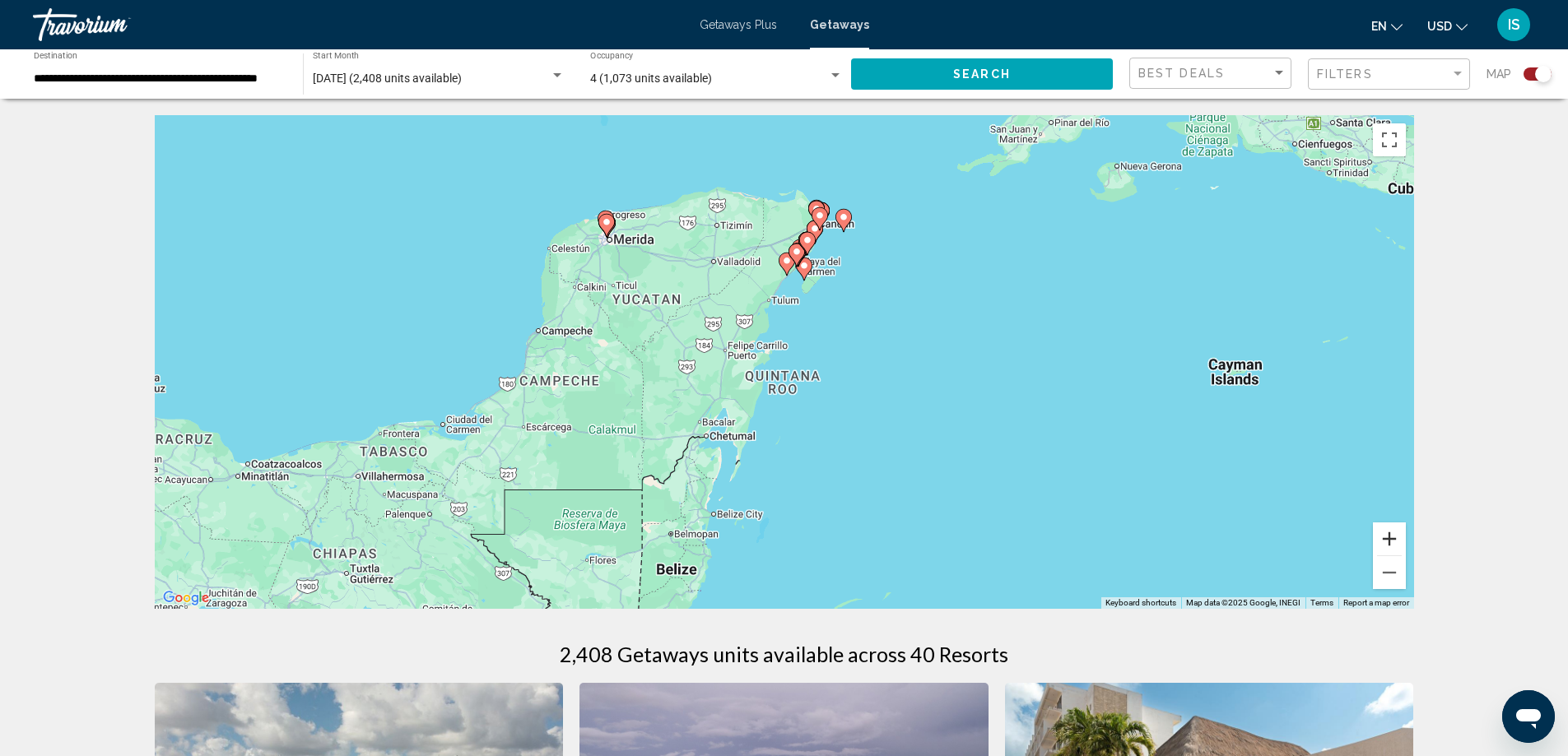
click at [1395, 537] on button "Zoom in" at bounding box center [1389, 538] width 33 height 33
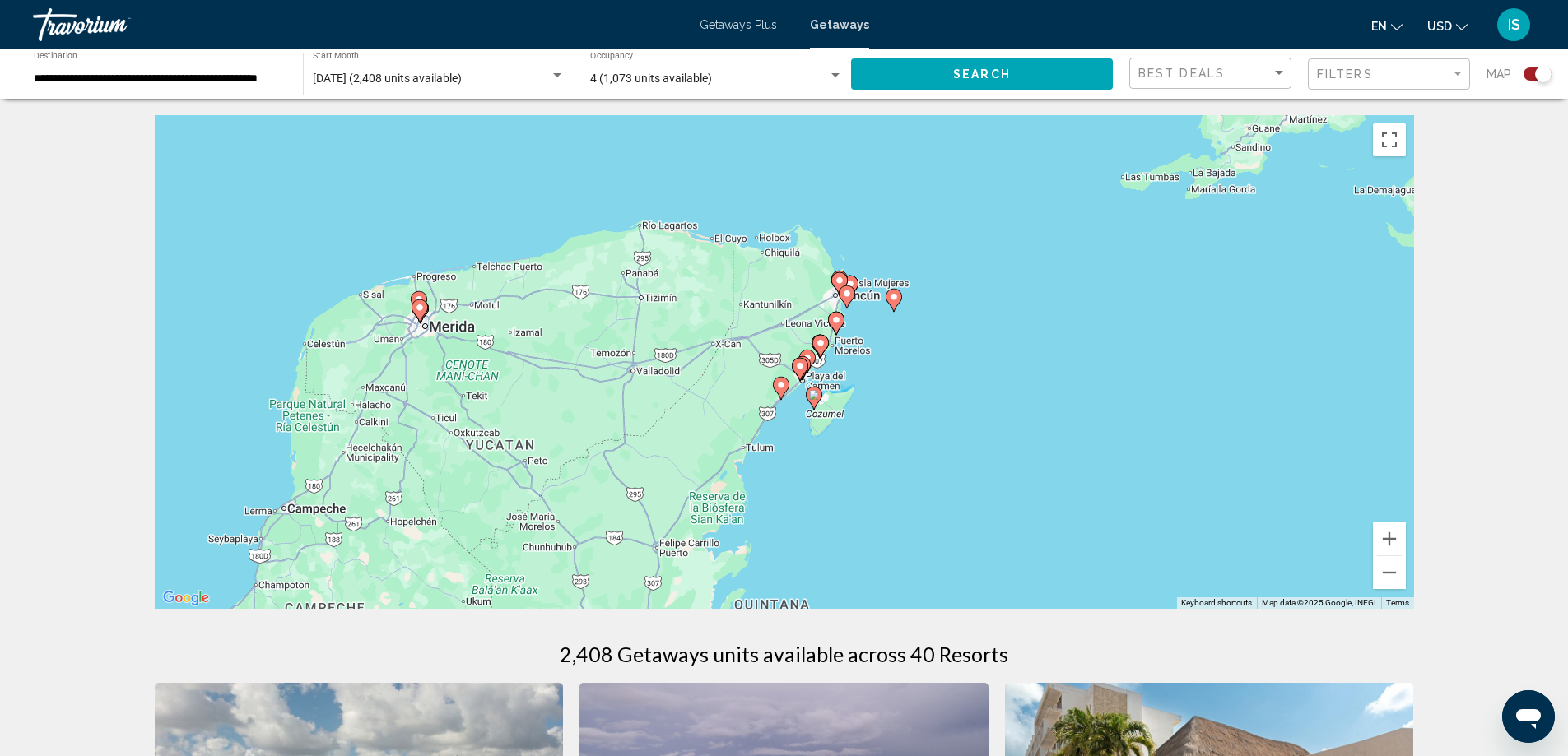
drag, startPoint x: 957, startPoint y: 316, endPoint x: 949, endPoint y: 524, distance: 208.2
click at [949, 524] on div "To activate drag with keyboard, press Alt + Enter. Once in keyboard drag state,…" at bounding box center [784, 362] width 1259 height 494
click at [1392, 543] on button "Zoom in" at bounding box center [1389, 538] width 33 height 33
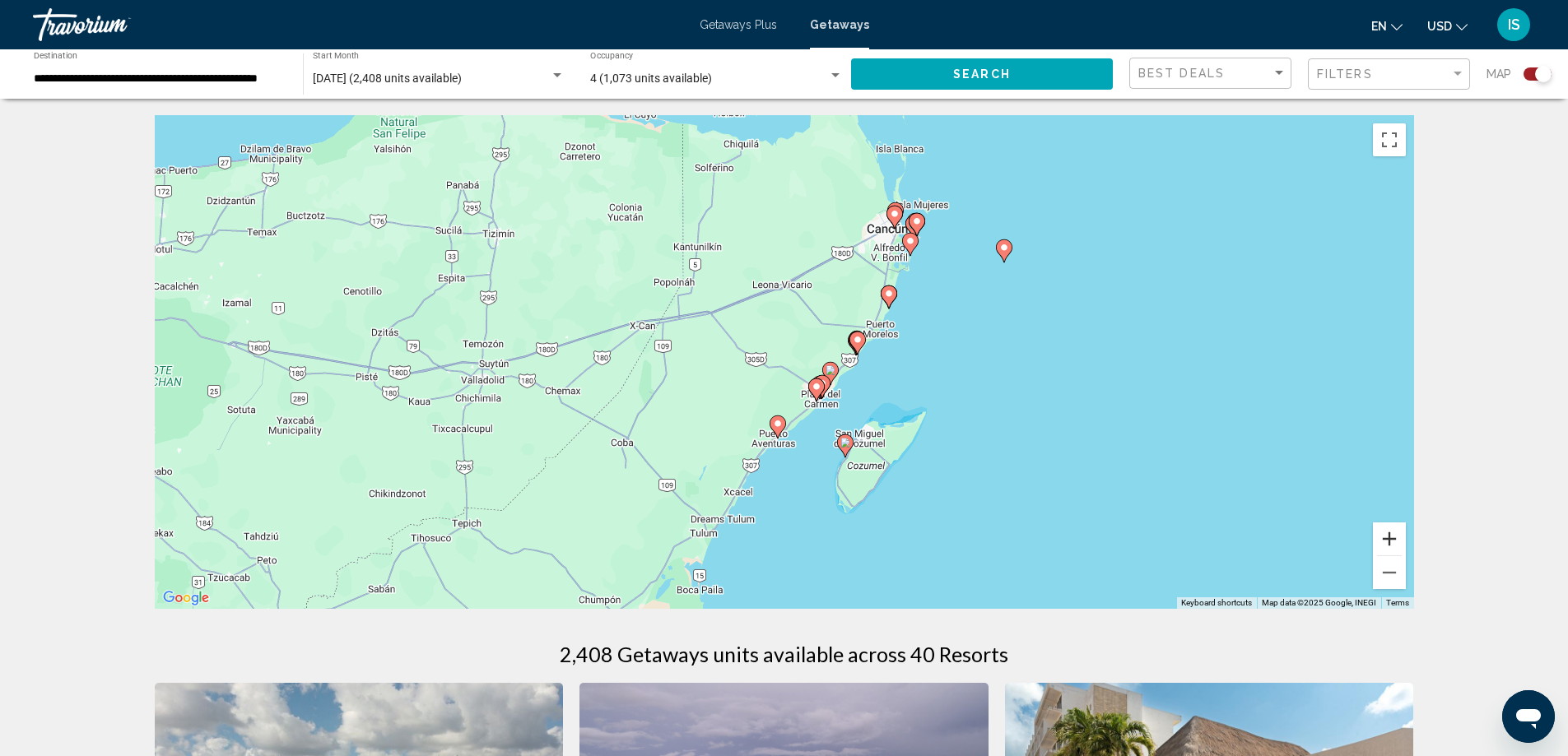
click at [1392, 543] on button "Zoom in" at bounding box center [1389, 538] width 33 height 33
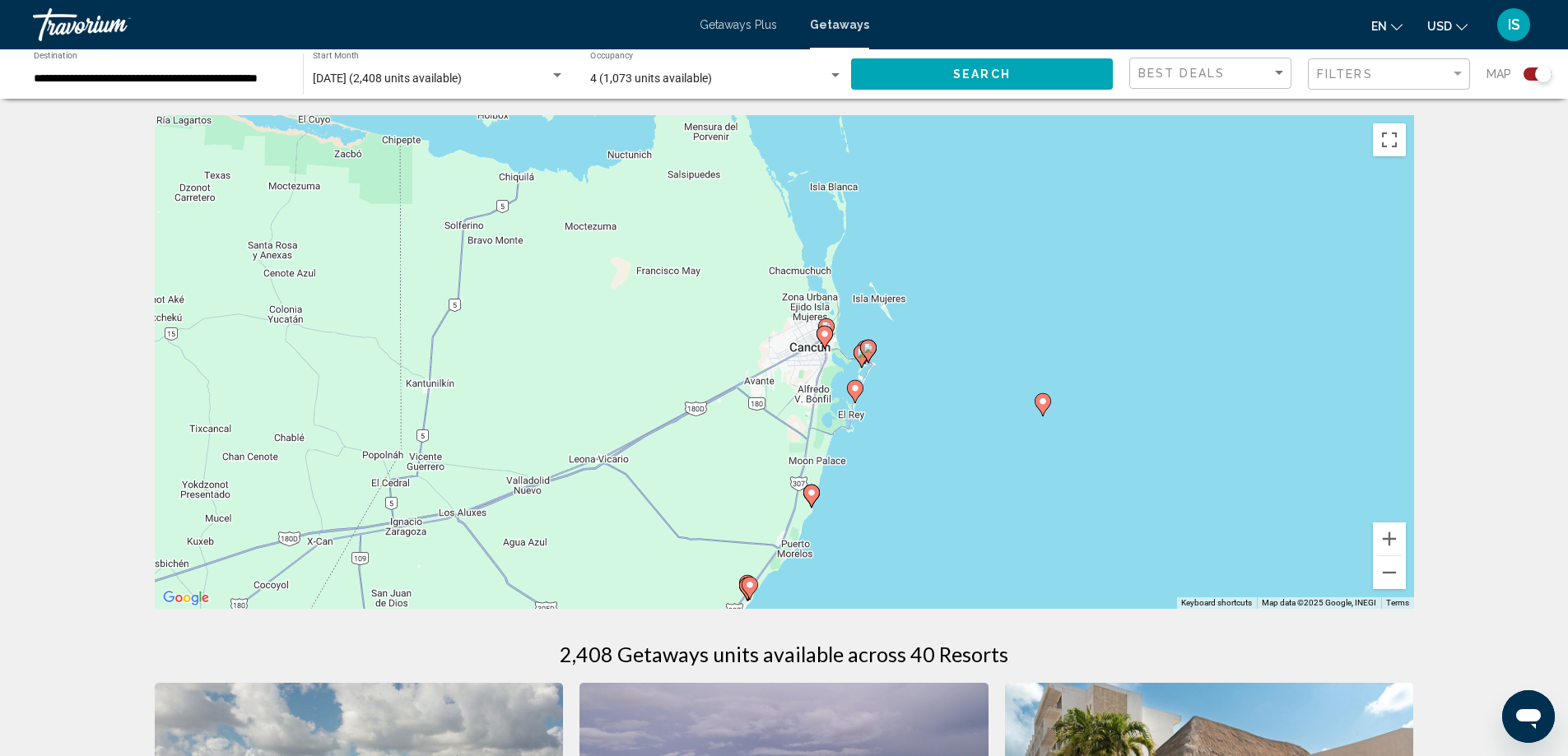
drag, startPoint x: 1203, startPoint y: 276, endPoint x: 1018, endPoint y: 529, distance: 313.4
click at [1018, 529] on div "To activate drag with keyboard, press Alt + Enter. Once in keyboard drag state,…" at bounding box center [784, 362] width 1259 height 494
click at [1387, 540] on button "Zoom in" at bounding box center [1389, 538] width 33 height 33
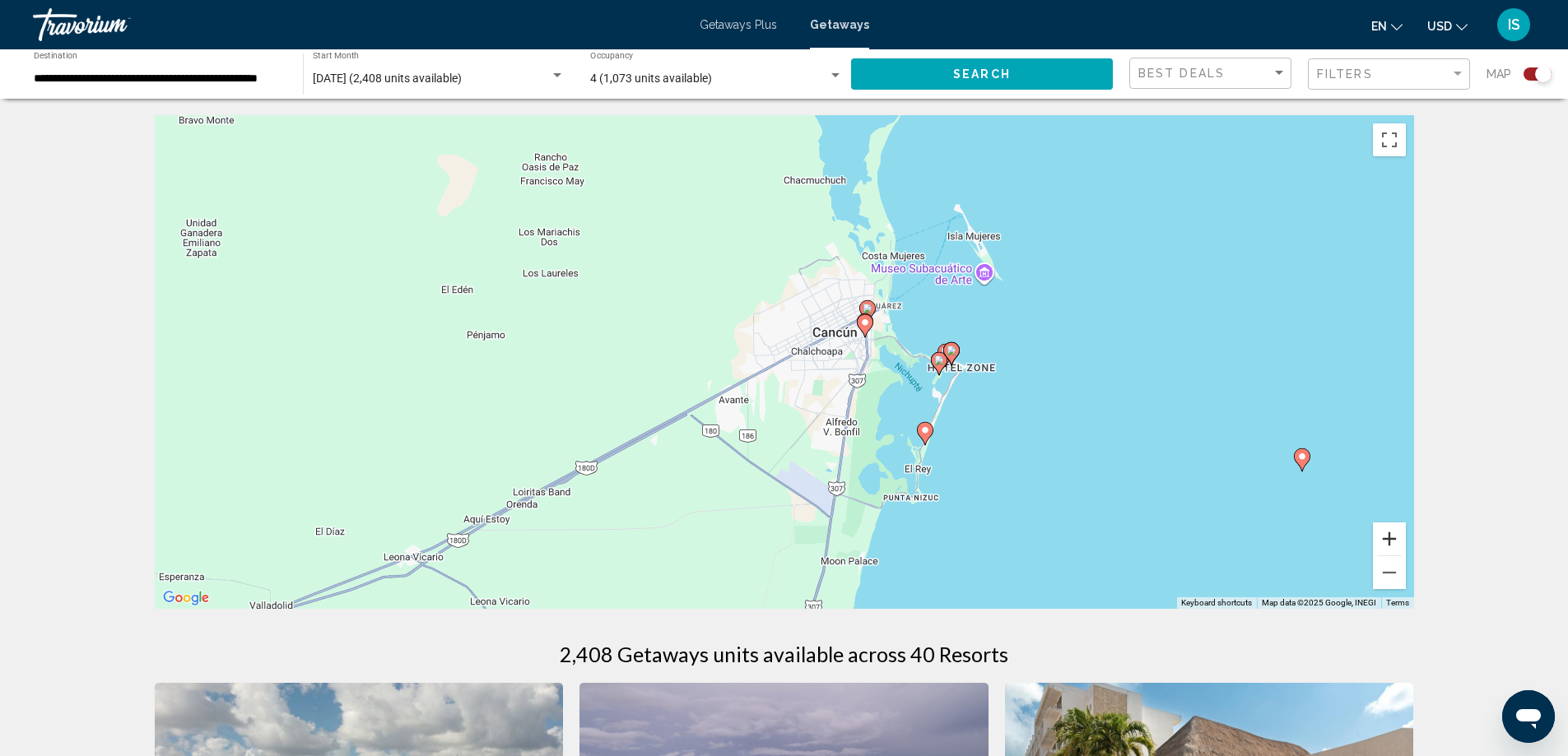
click at [1387, 540] on button "Zoom in" at bounding box center [1389, 538] width 33 height 33
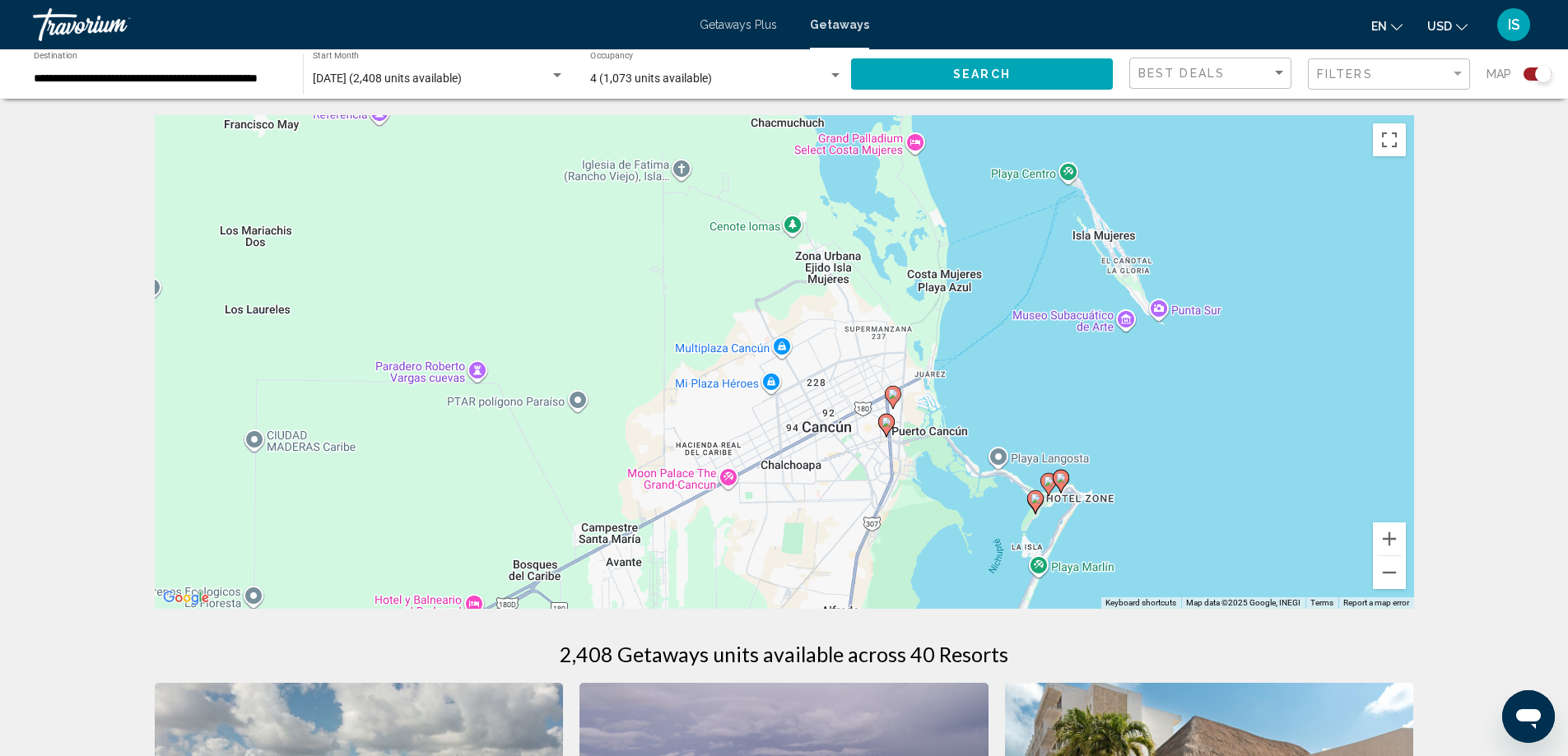
drag, startPoint x: 1208, startPoint y: 282, endPoint x: 1148, endPoint y: 411, distance: 142.3
click at [1148, 411] on div "To activate drag with keyboard, press Alt + Enter. Once in keyboard drag state,…" at bounding box center [784, 362] width 1259 height 494
click at [1387, 546] on button "Zoom in" at bounding box center [1389, 538] width 33 height 33
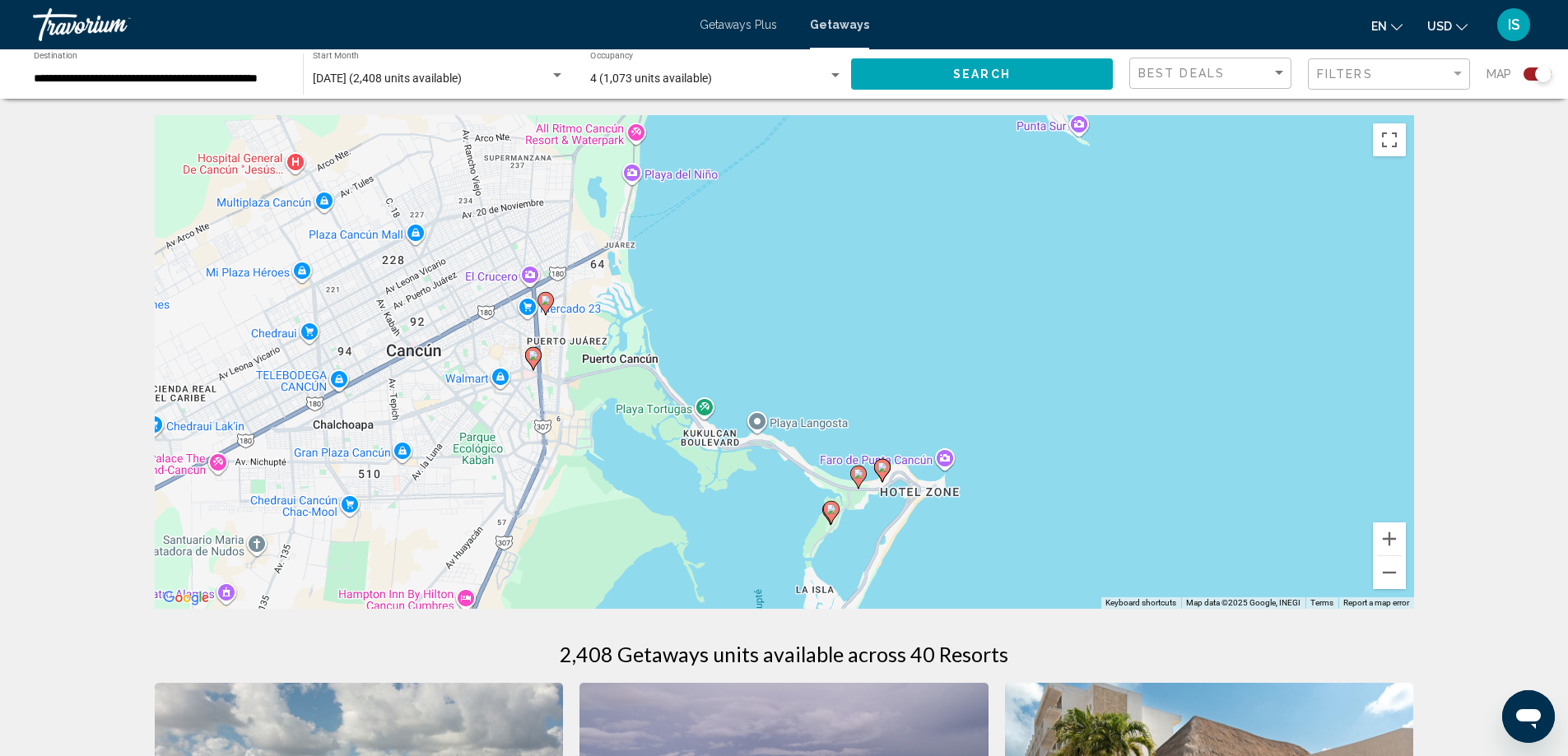
drag, startPoint x: 1294, startPoint y: 464, endPoint x: 838, endPoint y: 320, distance: 478.2
click at [838, 320] on div "To activate drag with keyboard, press Alt + Enter. Once in keyboard drag state,…" at bounding box center [784, 362] width 1259 height 494
click at [1395, 539] on button "Zoom in" at bounding box center [1389, 538] width 33 height 33
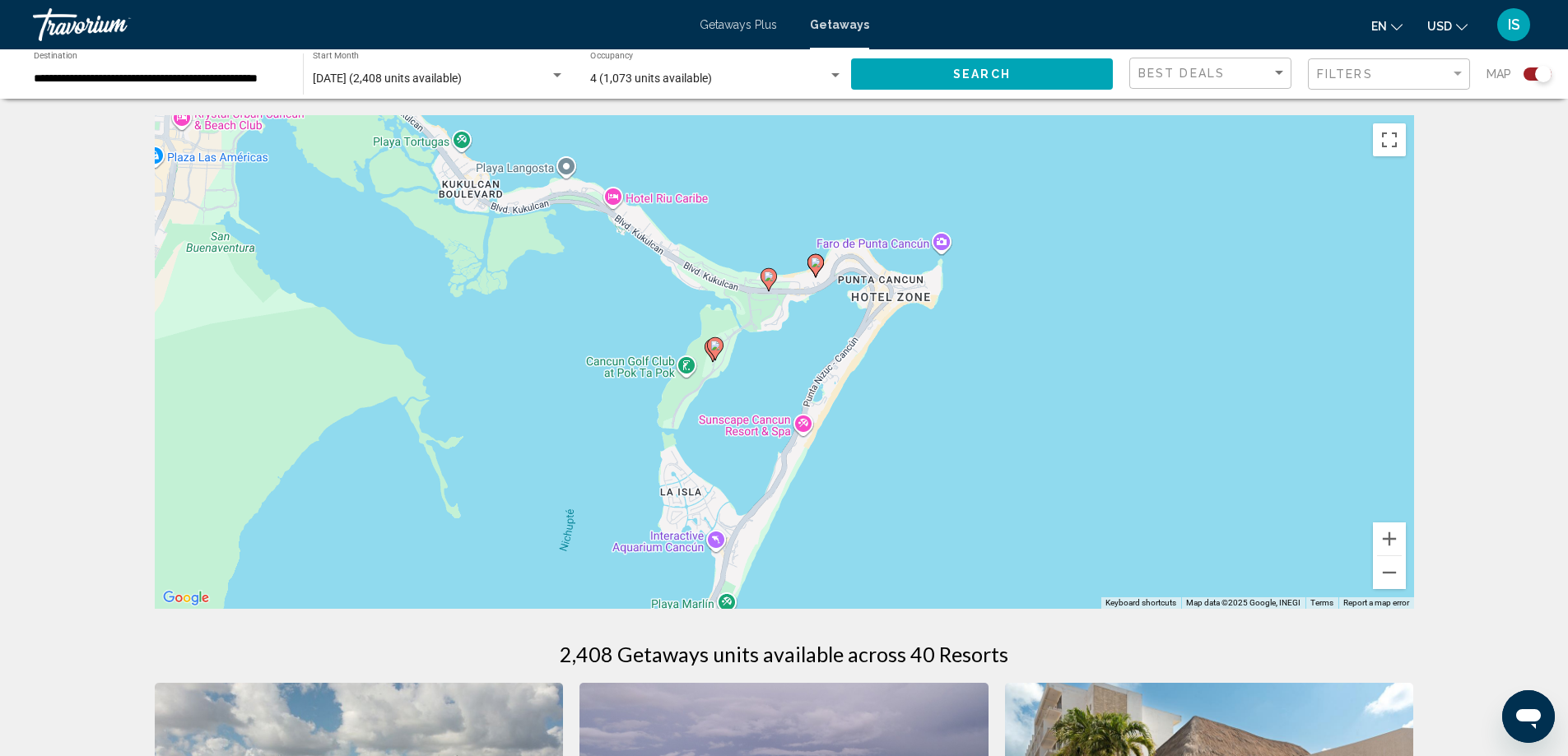
drag, startPoint x: 1225, startPoint y: 516, endPoint x: 1060, endPoint y: 186, distance: 369.0
click at [1060, 186] on div "To activate drag with keyboard, press Alt + Enter. Once in keyboard drag state,…" at bounding box center [784, 362] width 1259 height 494
click at [1387, 547] on button "Zoom in" at bounding box center [1389, 538] width 33 height 33
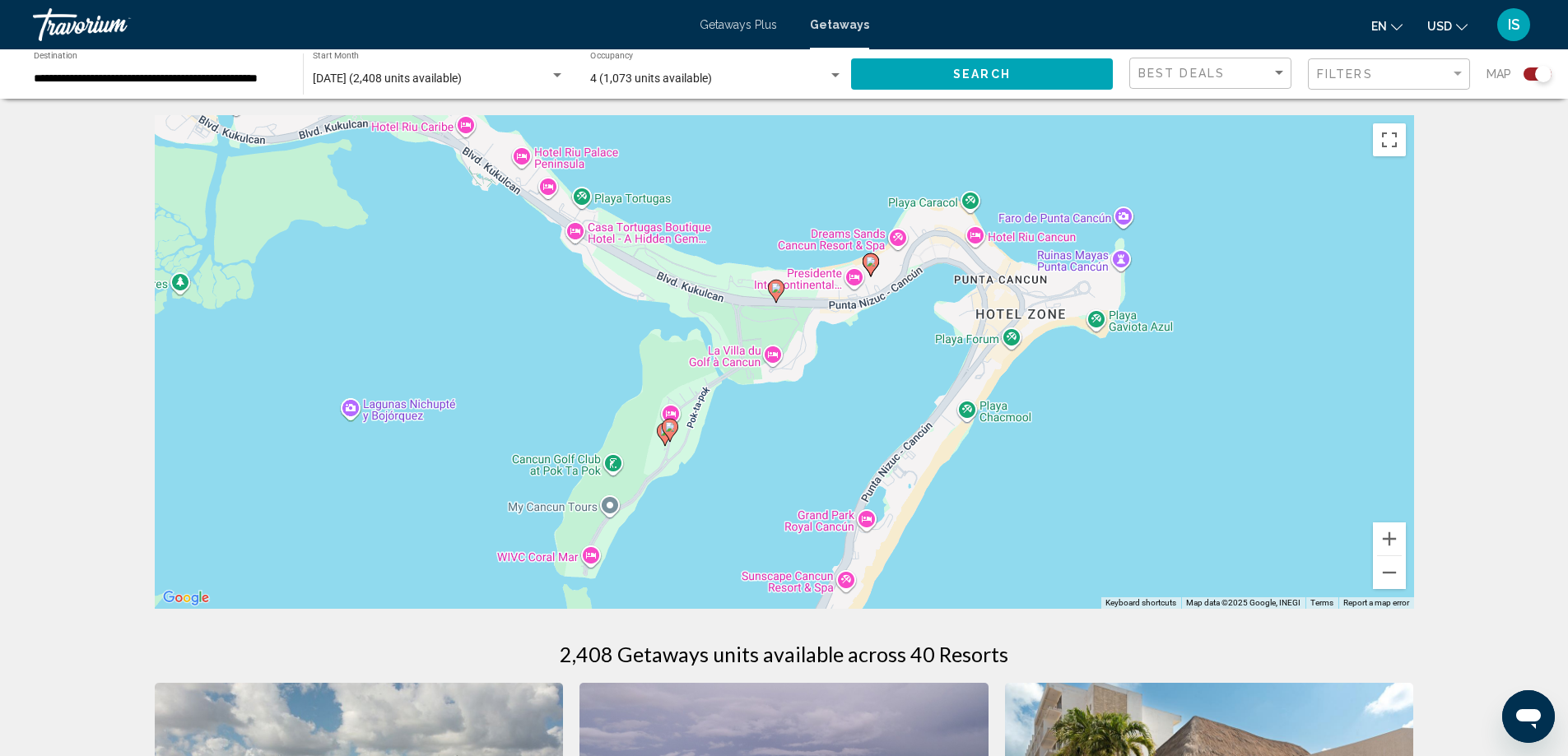
drag, startPoint x: 886, startPoint y: 268, endPoint x: 914, endPoint y: 353, distance: 89.5
click at [914, 353] on div "To activate drag with keyboard, press Alt + Enter. Once in keyboard drag state,…" at bounding box center [784, 362] width 1259 height 494
click at [1386, 538] on button "Zoom in" at bounding box center [1389, 538] width 33 height 33
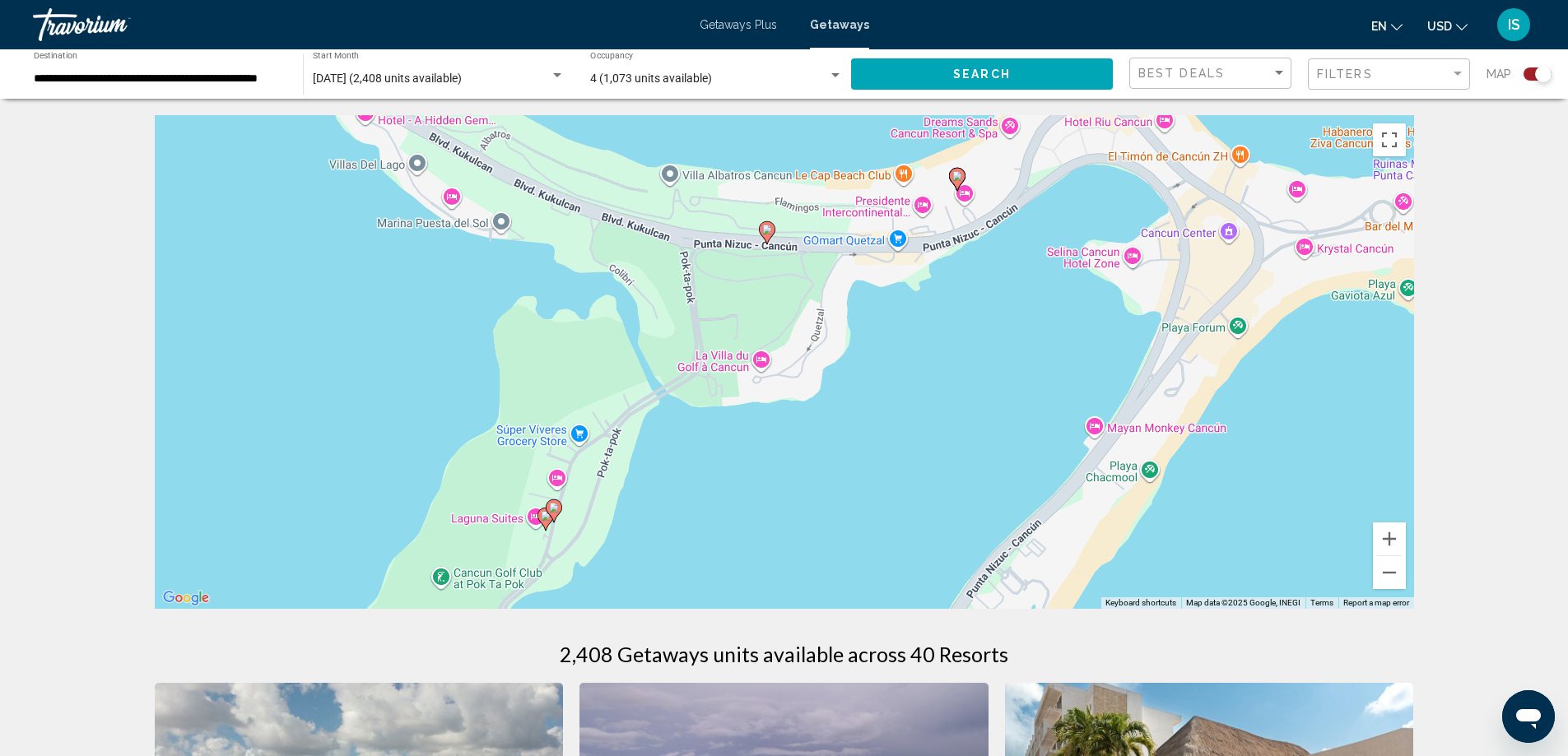
click at [765, 234] on image "Main content" at bounding box center [767, 230] width 10 height 10
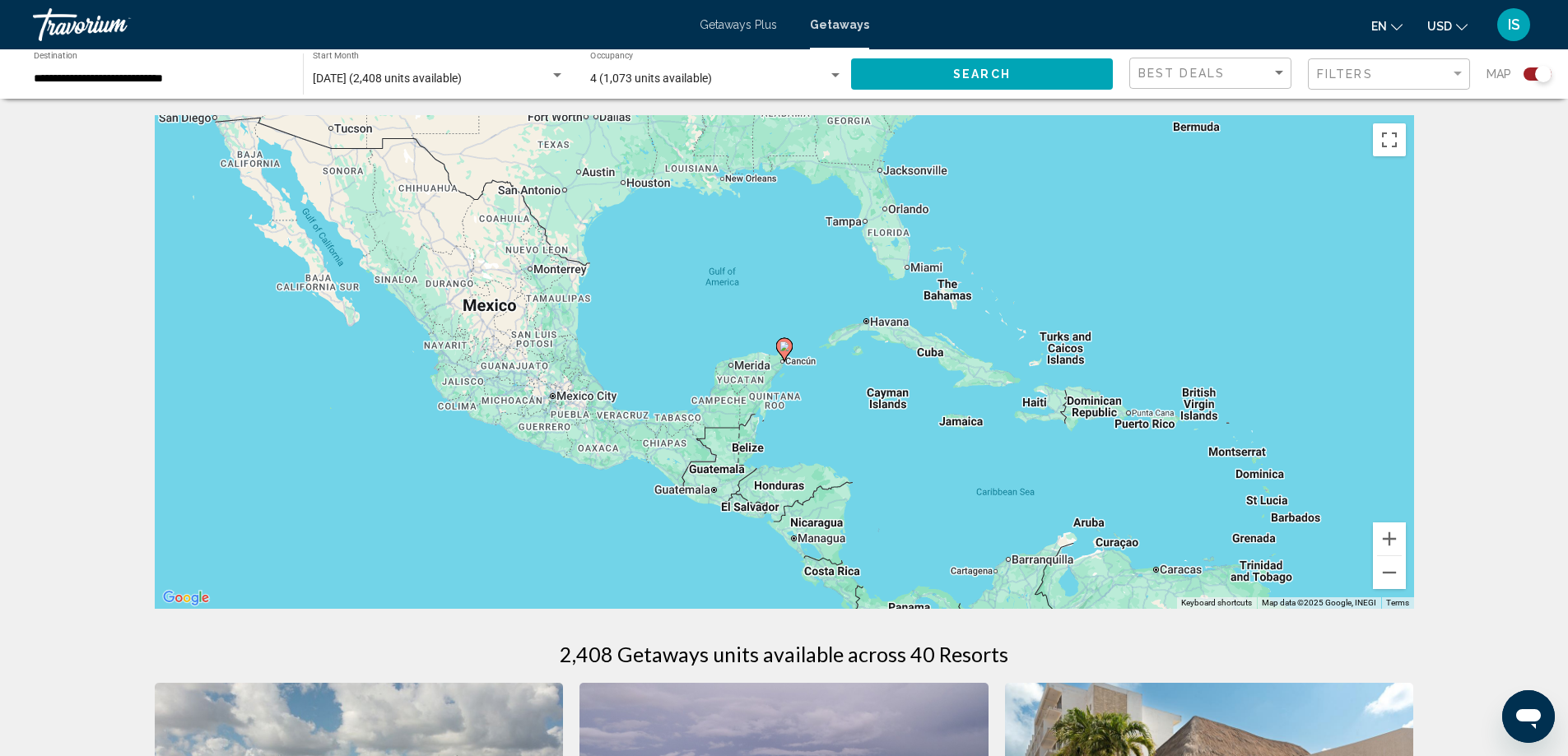
click at [786, 348] on image "Main content" at bounding box center [785, 347] width 10 height 10
type input "**********"
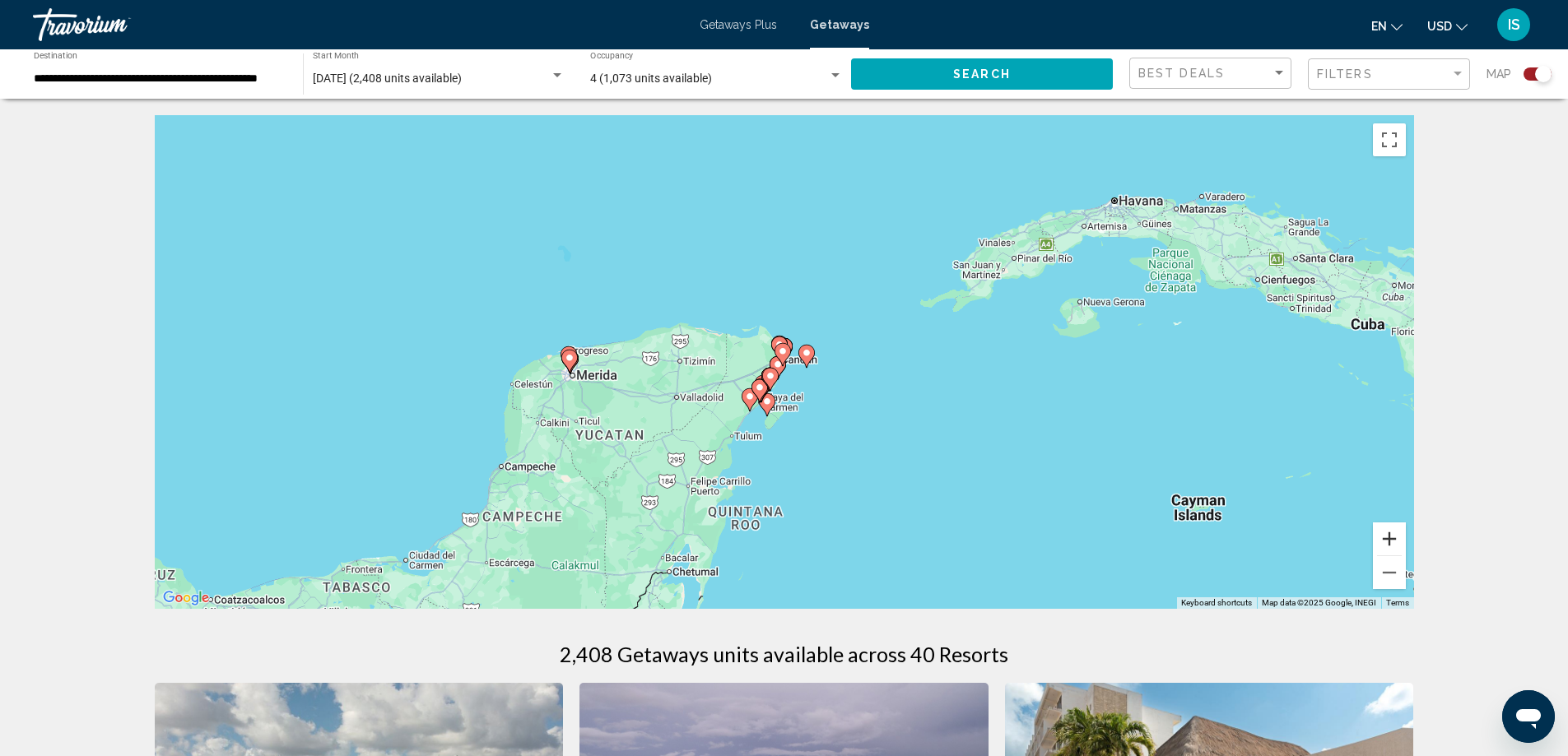
click at [1392, 539] on button "Zoom in" at bounding box center [1389, 538] width 33 height 33
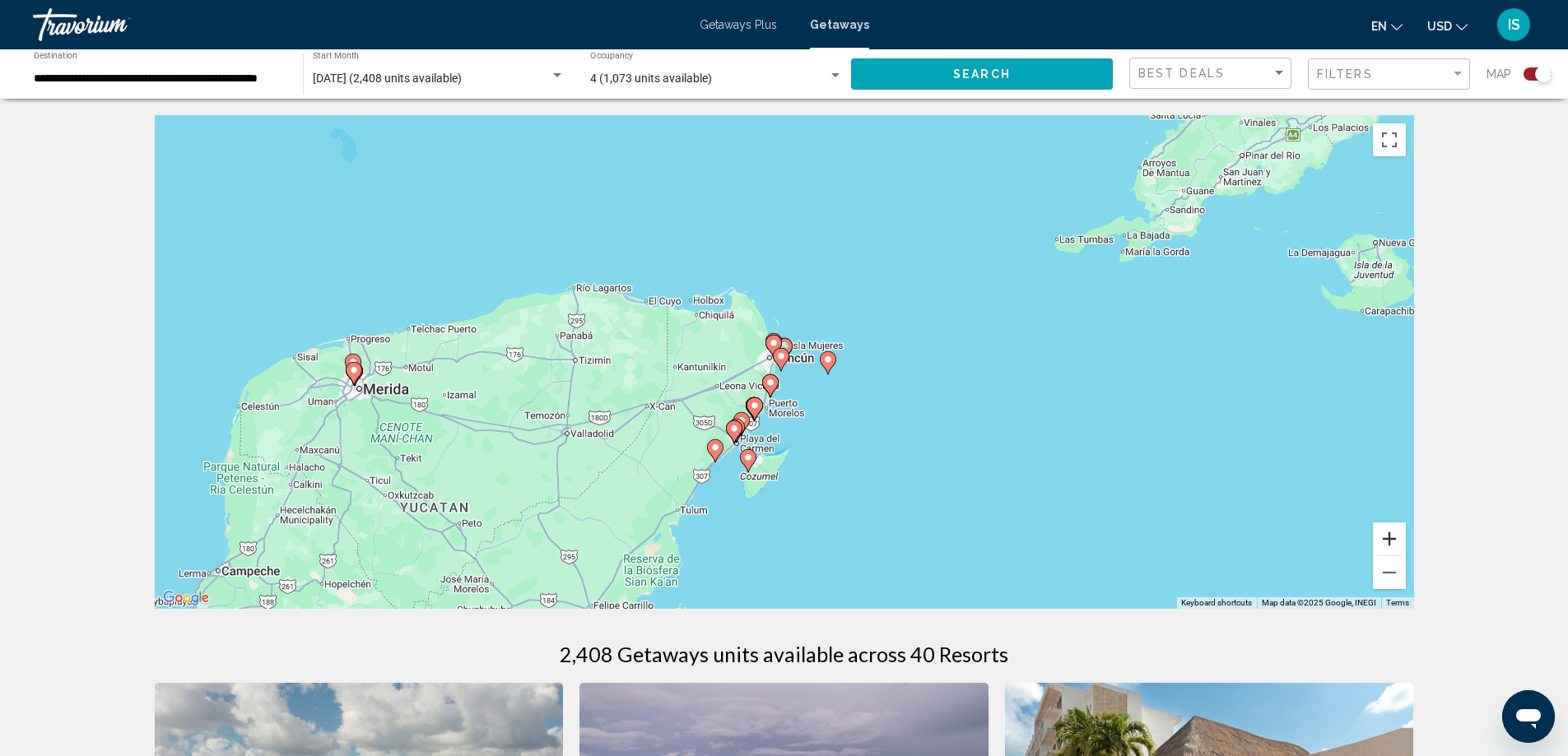
click at [1392, 539] on button "Zoom in" at bounding box center [1389, 538] width 33 height 33
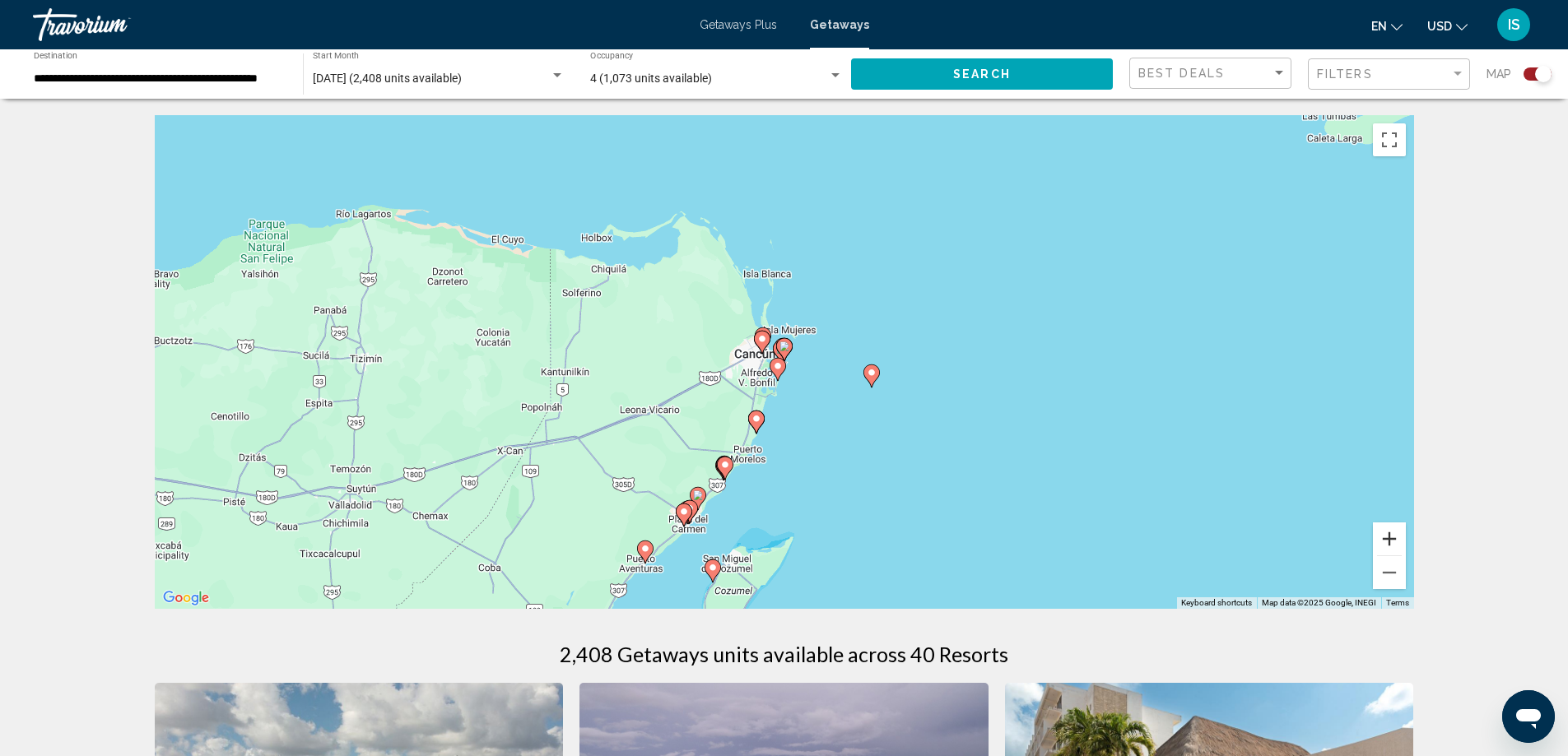
click at [1392, 539] on button "Zoom in" at bounding box center [1389, 538] width 33 height 33
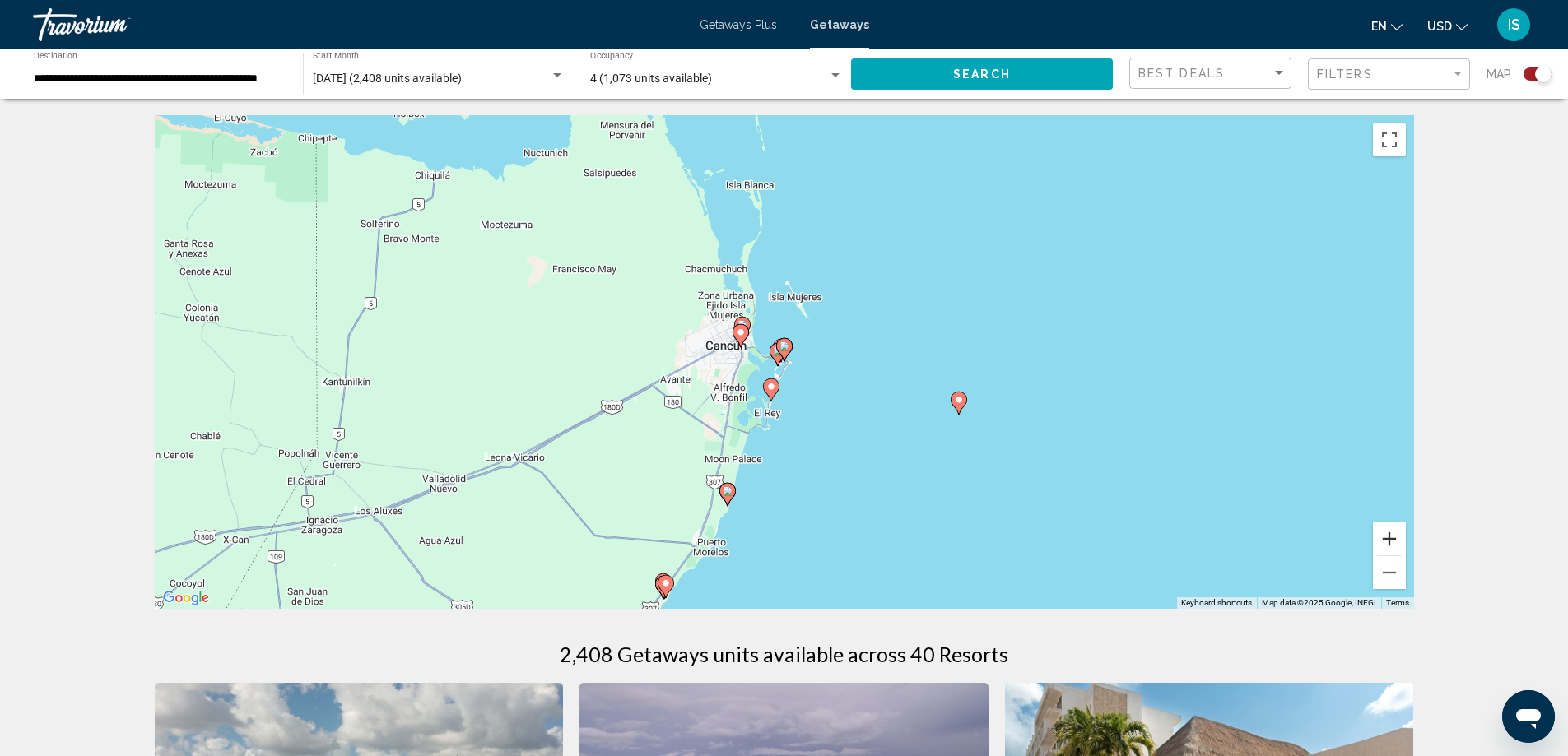
click at [1392, 539] on button "Zoom in" at bounding box center [1389, 538] width 33 height 33
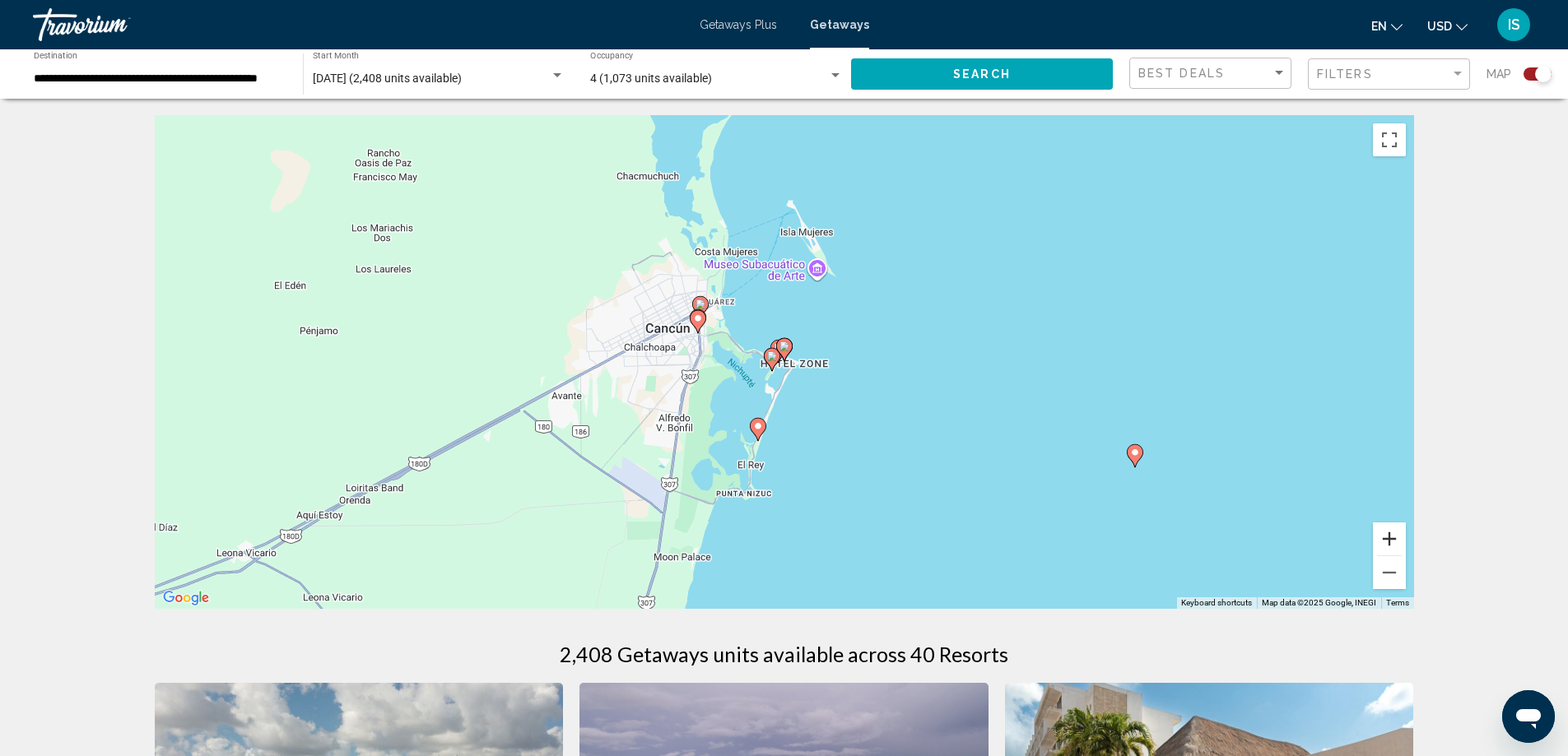
click at [1392, 539] on button "Zoom in" at bounding box center [1389, 538] width 33 height 33
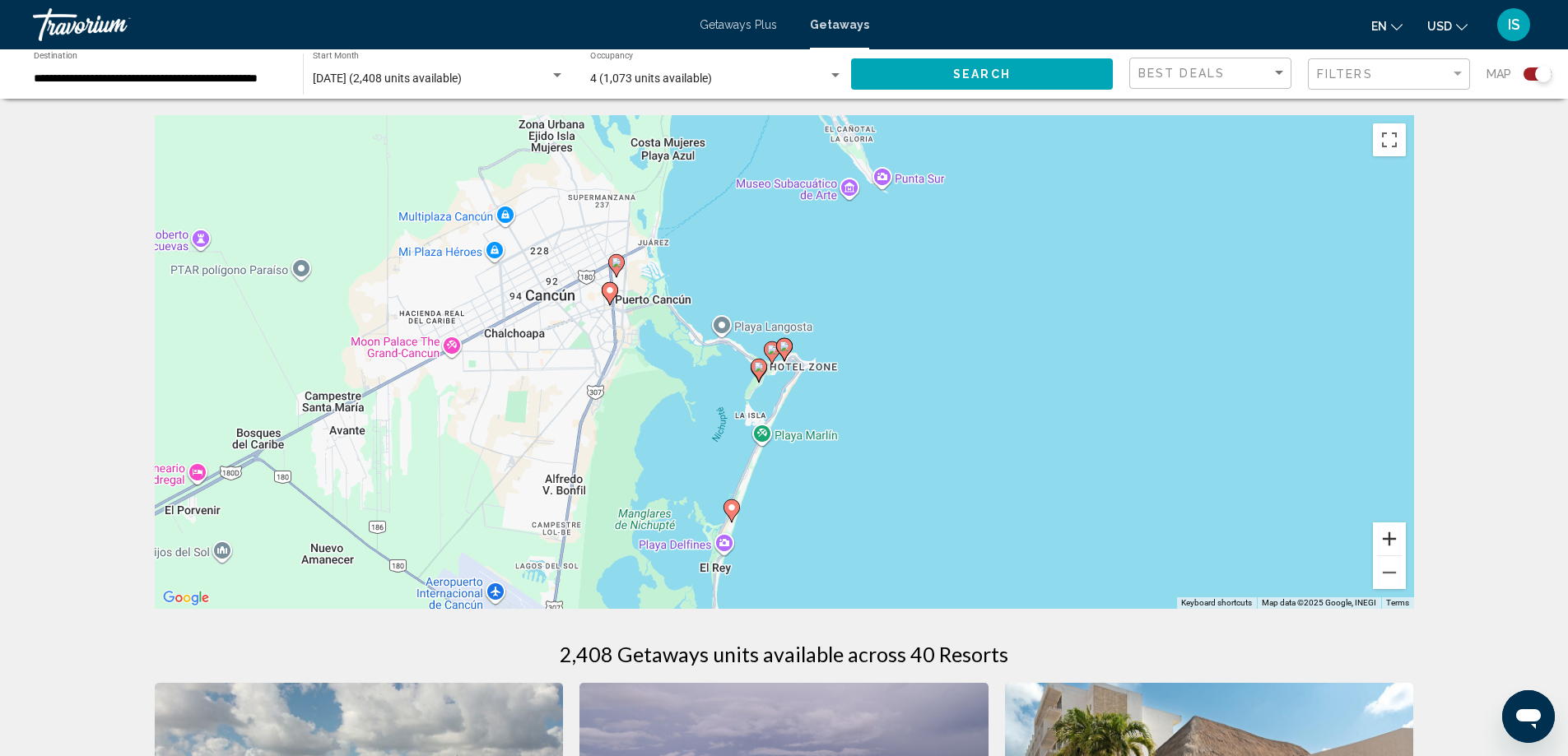
click at [1392, 539] on button "Zoom in" at bounding box center [1389, 538] width 33 height 33
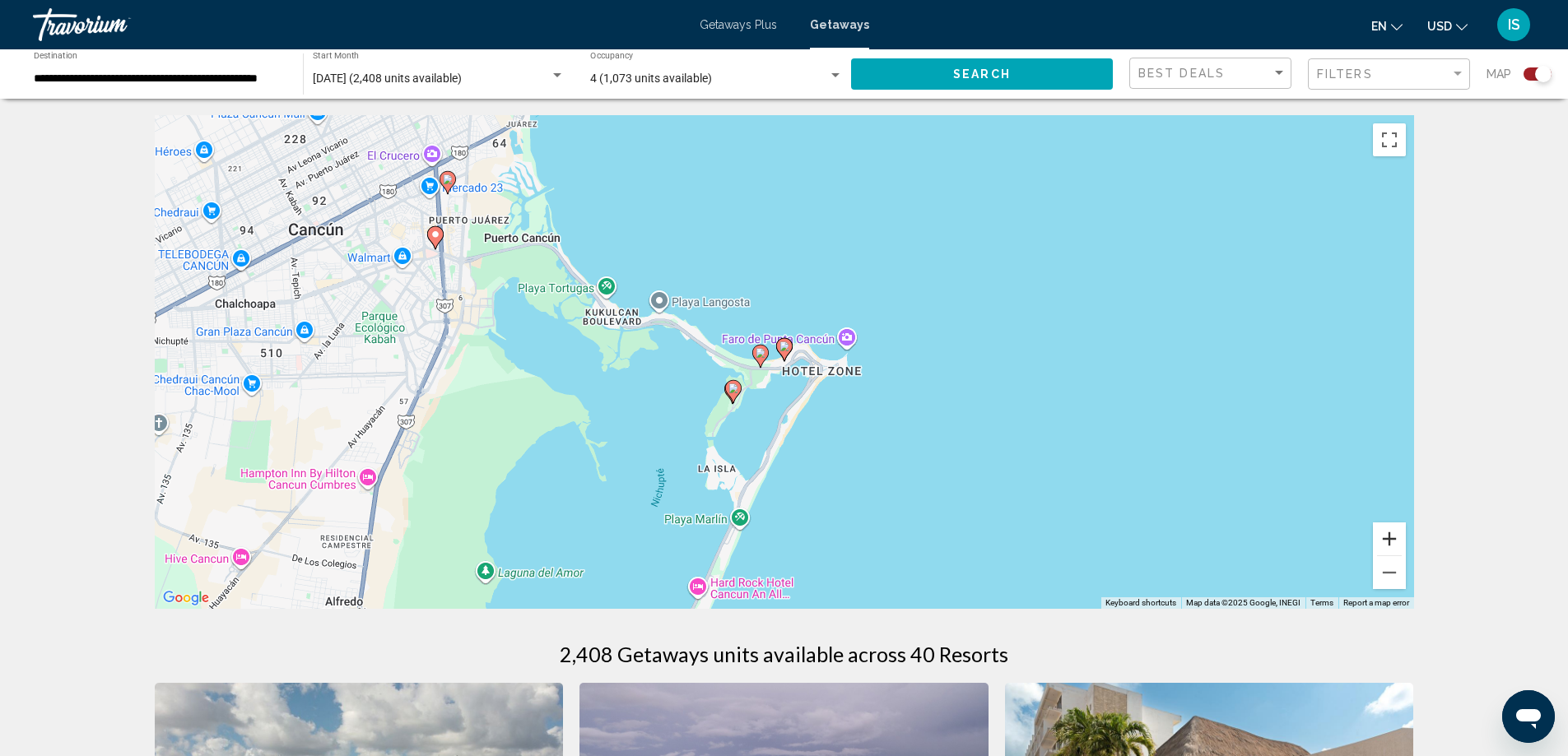
click at [1392, 539] on button "Zoom in" at bounding box center [1389, 538] width 33 height 33
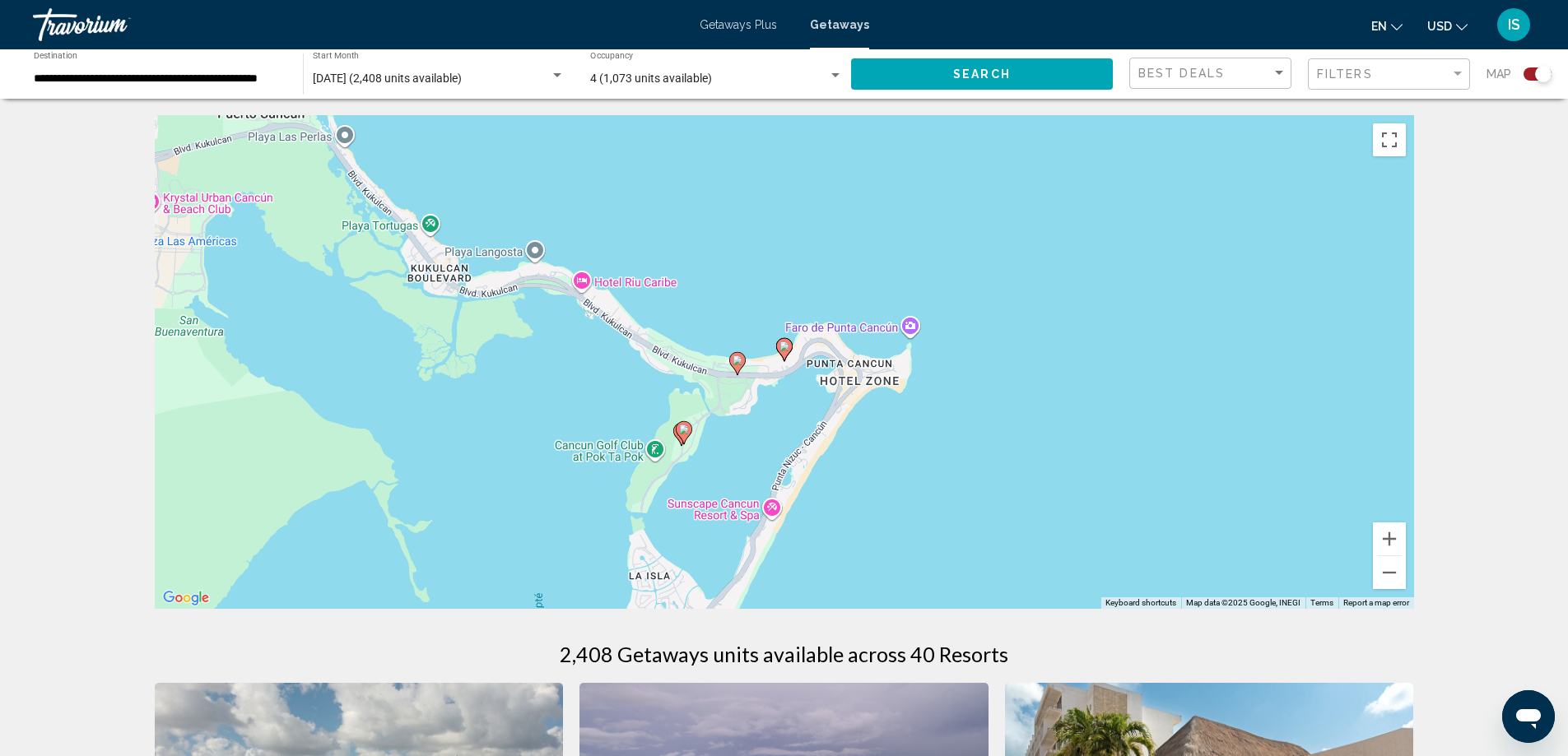
click at [1529, 76] on div "Search widget" at bounding box center [1537, 74] width 28 height 14
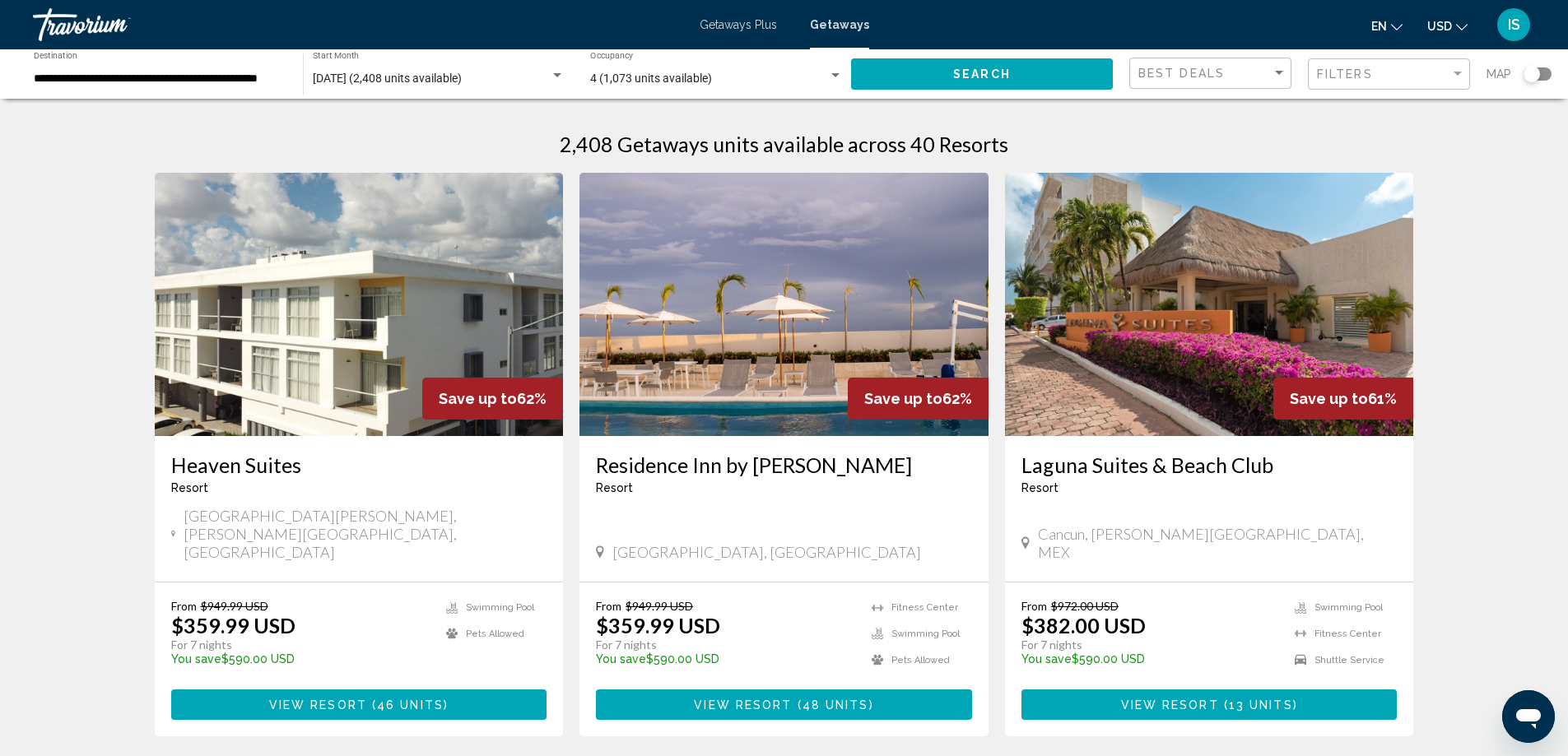
click at [1545, 74] on div "Search widget" at bounding box center [1537, 74] width 28 height 14
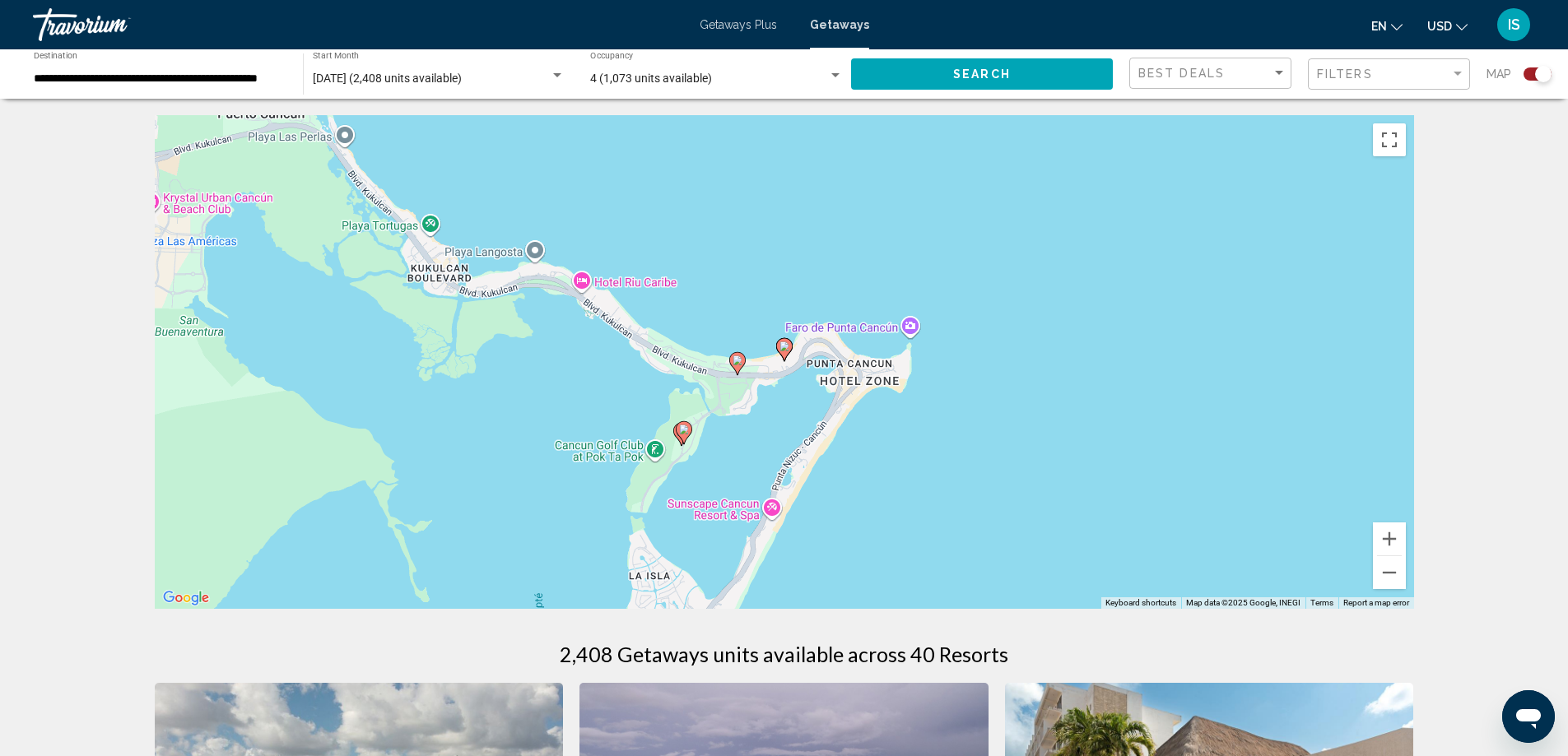
click at [783, 347] on image "Main content" at bounding box center [785, 347] width 10 height 10
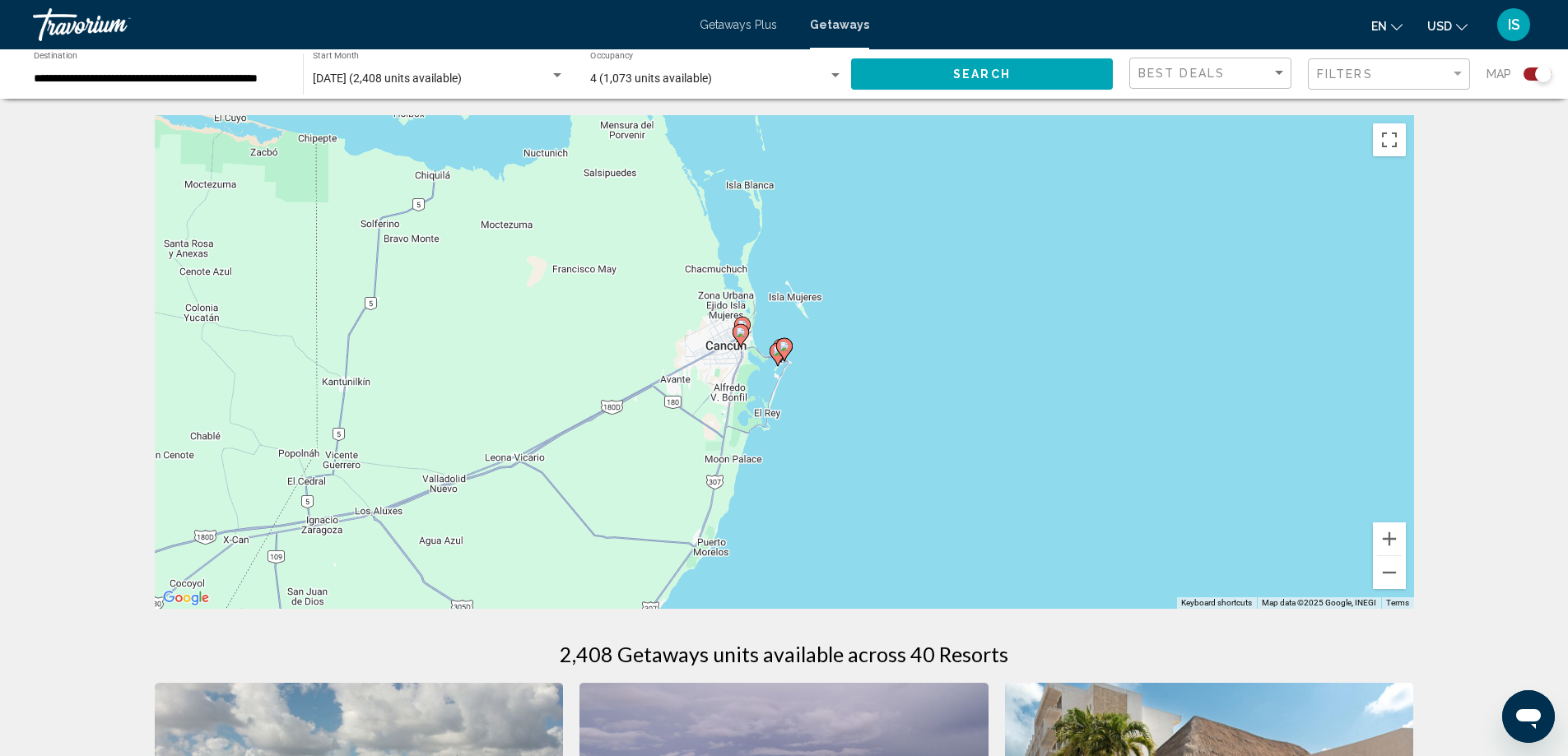
click at [783, 347] on image "Main content" at bounding box center [785, 347] width 10 height 10
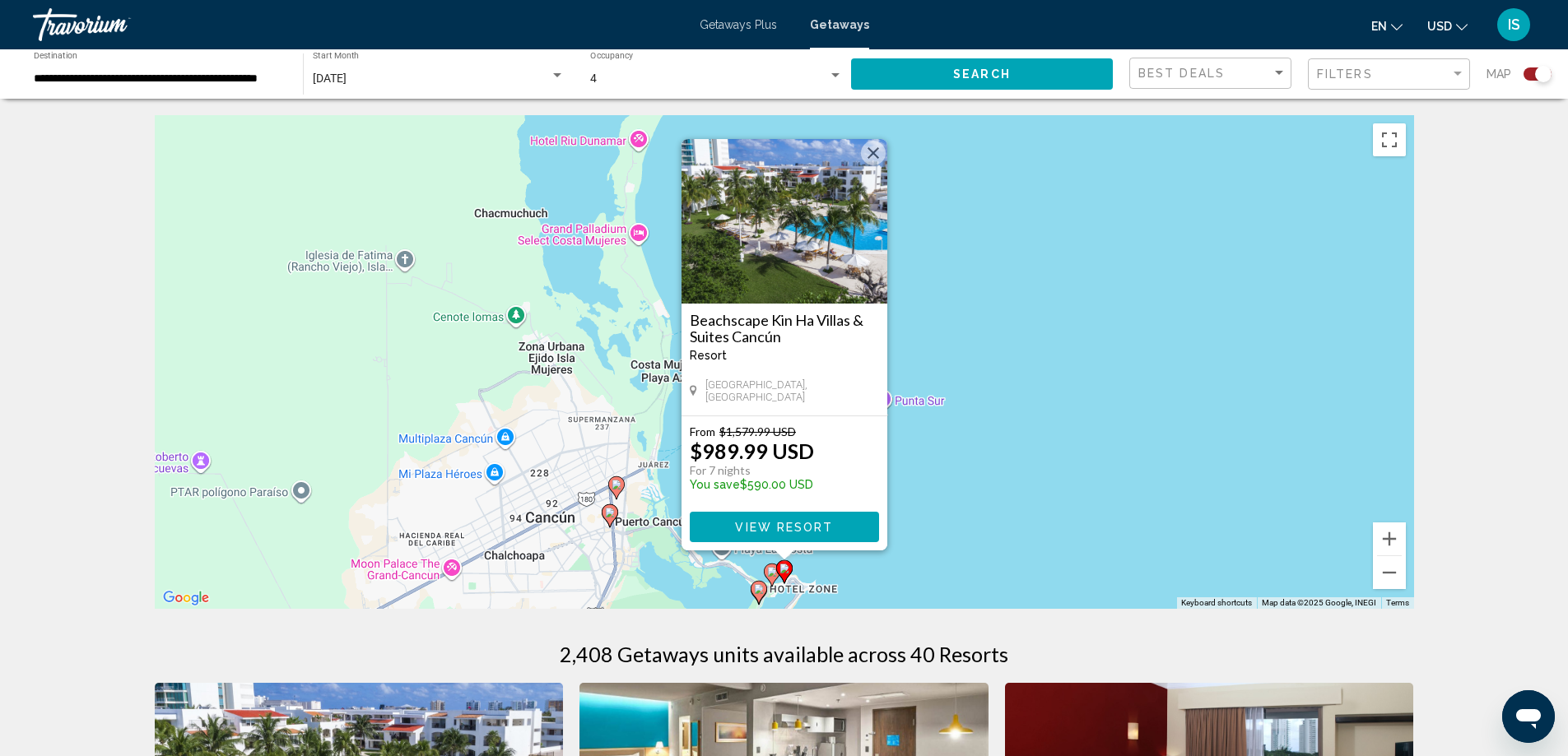
click at [873, 147] on button "Close" at bounding box center [873, 153] width 24 height 24
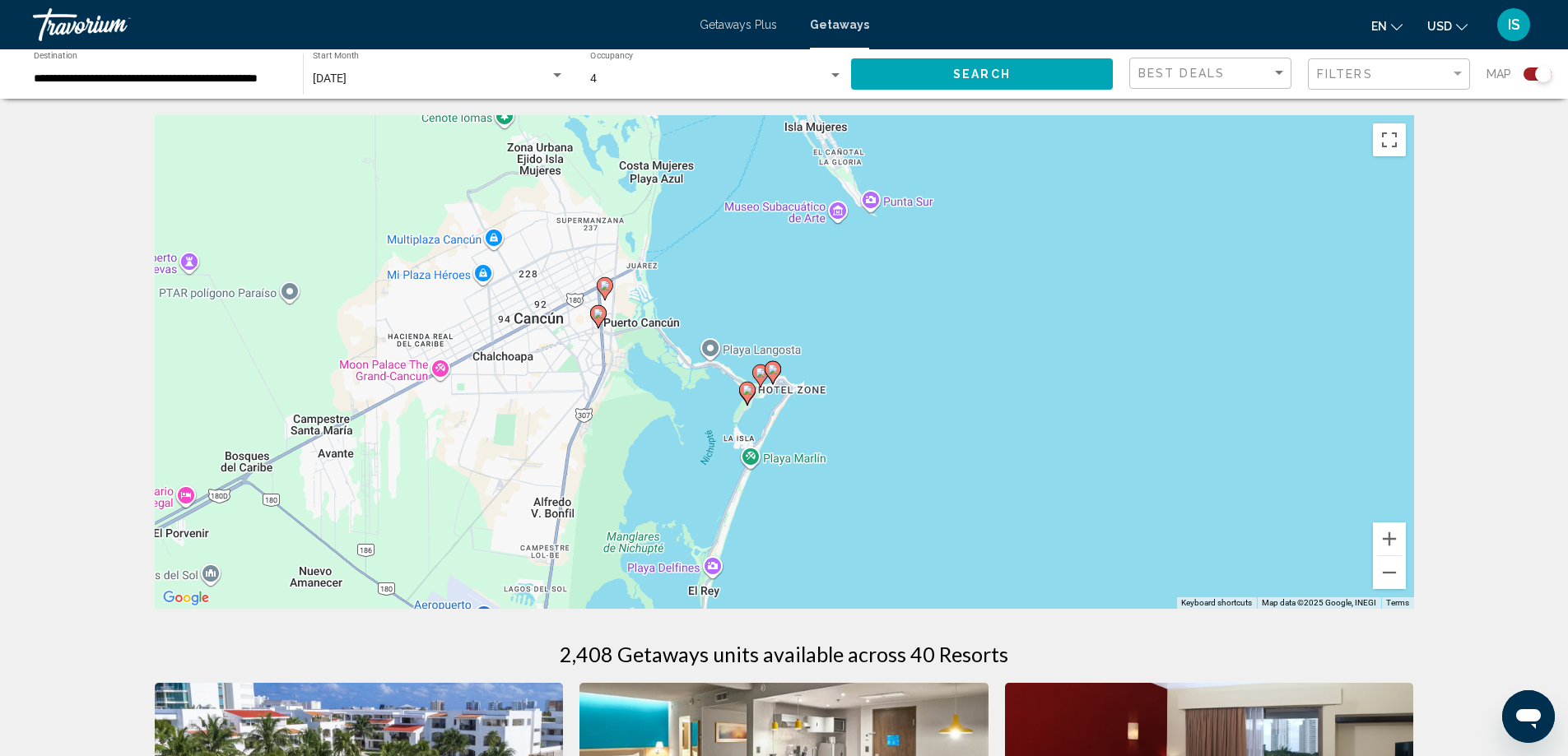
drag, startPoint x: 914, startPoint y: 543, endPoint x: 900, endPoint y: 338, distance: 205.5
click at [900, 338] on div "To activate drag with keyboard, press Alt + Enter. Once in keyboard drag state,…" at bounding box center [784, 362] width 1259 height 494
click at [718, 531] on image "Main content" at bounding box center [720, 530] width 10 height 10
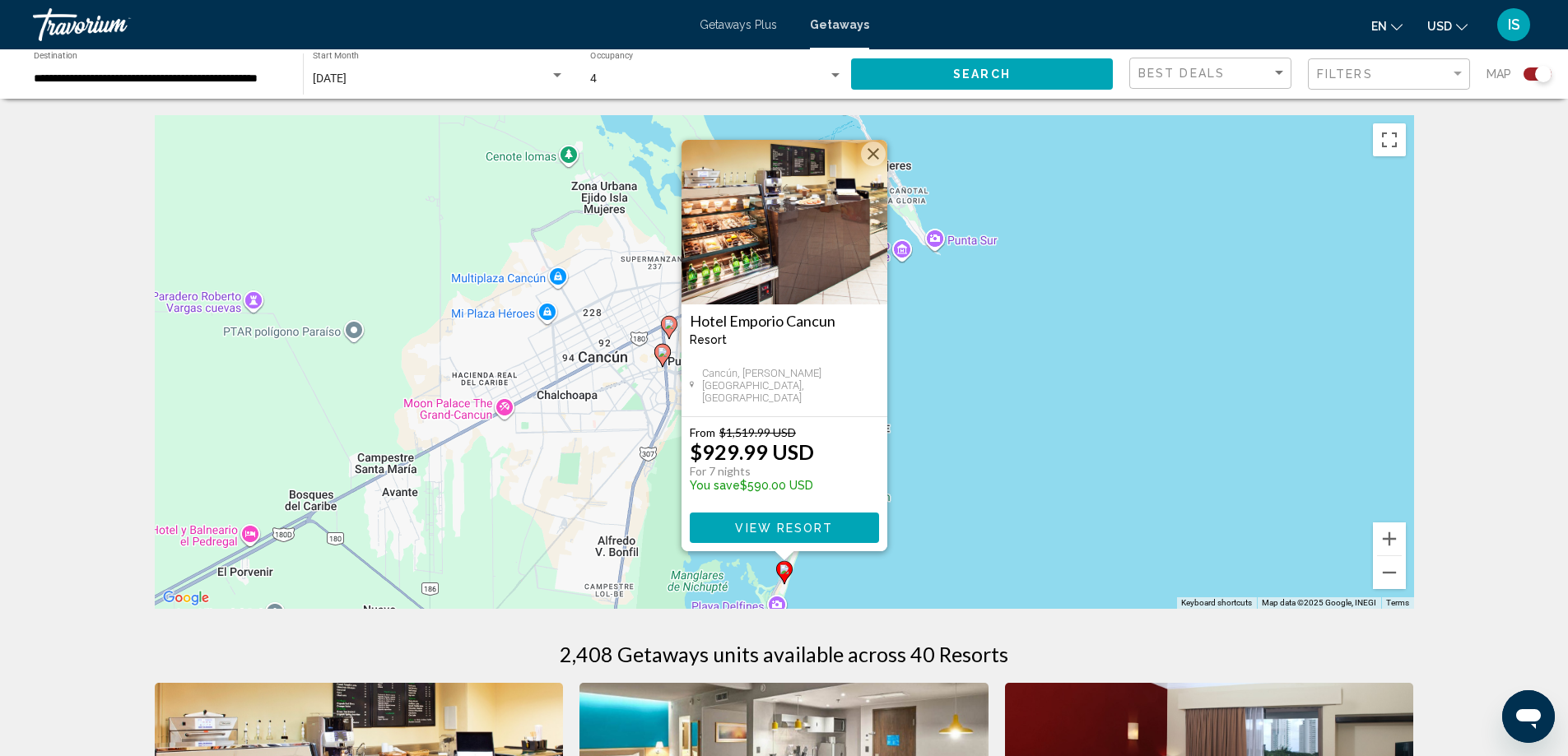
click at [873, 150] on button "Close" at bounding box center [873, 154] width 24 height 24
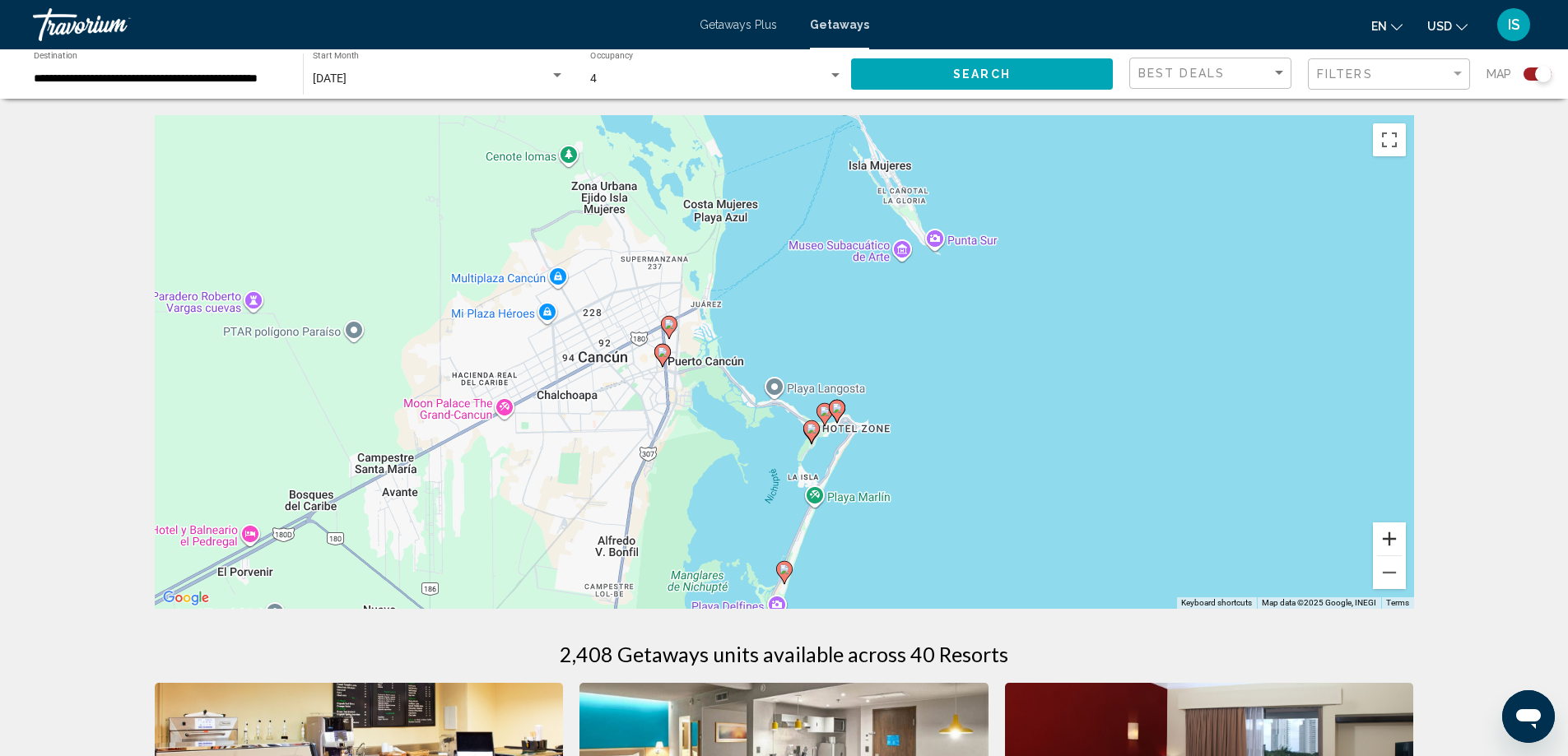
click at [1383, 540] on button "Zoom in" at bounding box center [1389, 538] width 33 height 33
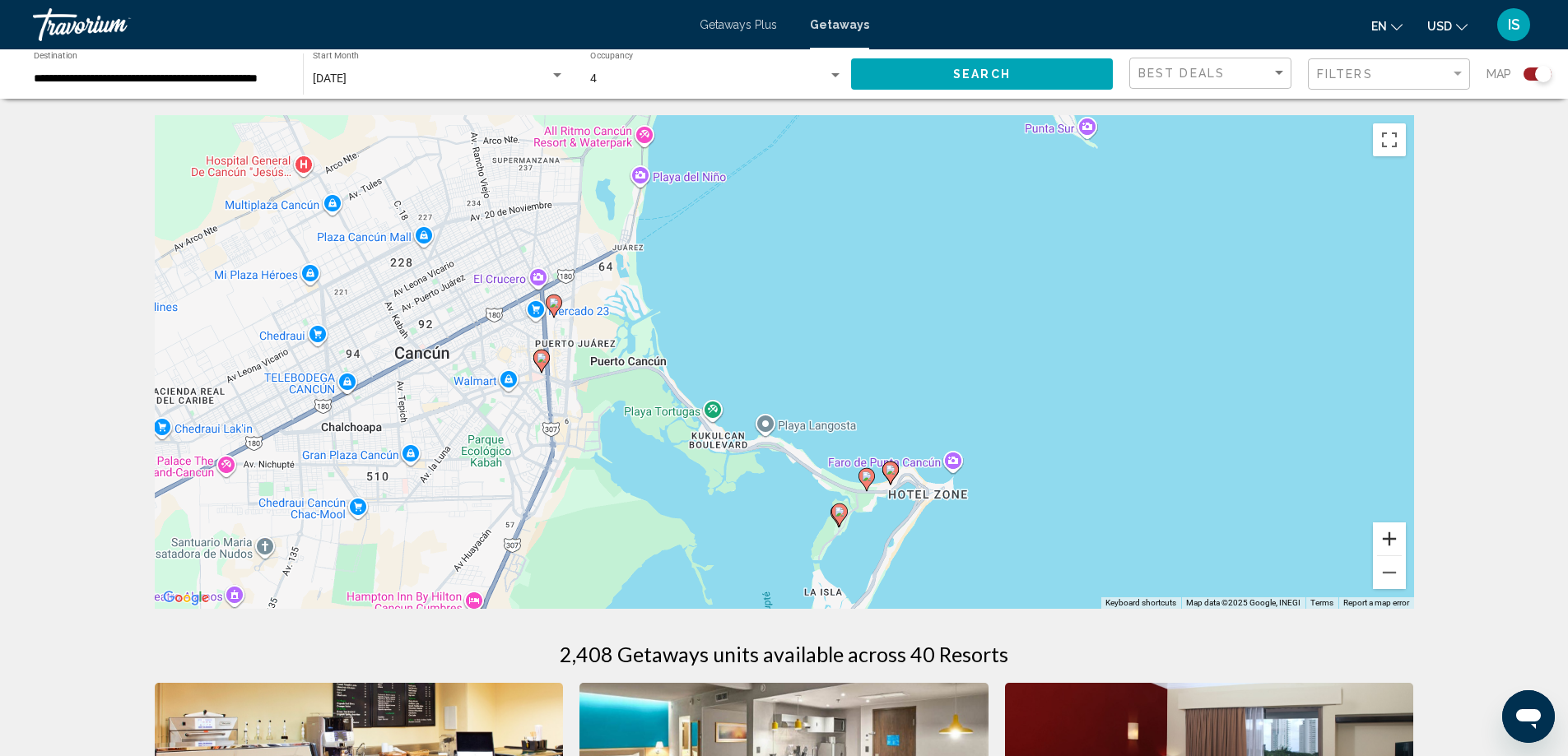
click at [1383, 540] on button "Zoom in" at bounding box center [1389, 538] width 33 height 33
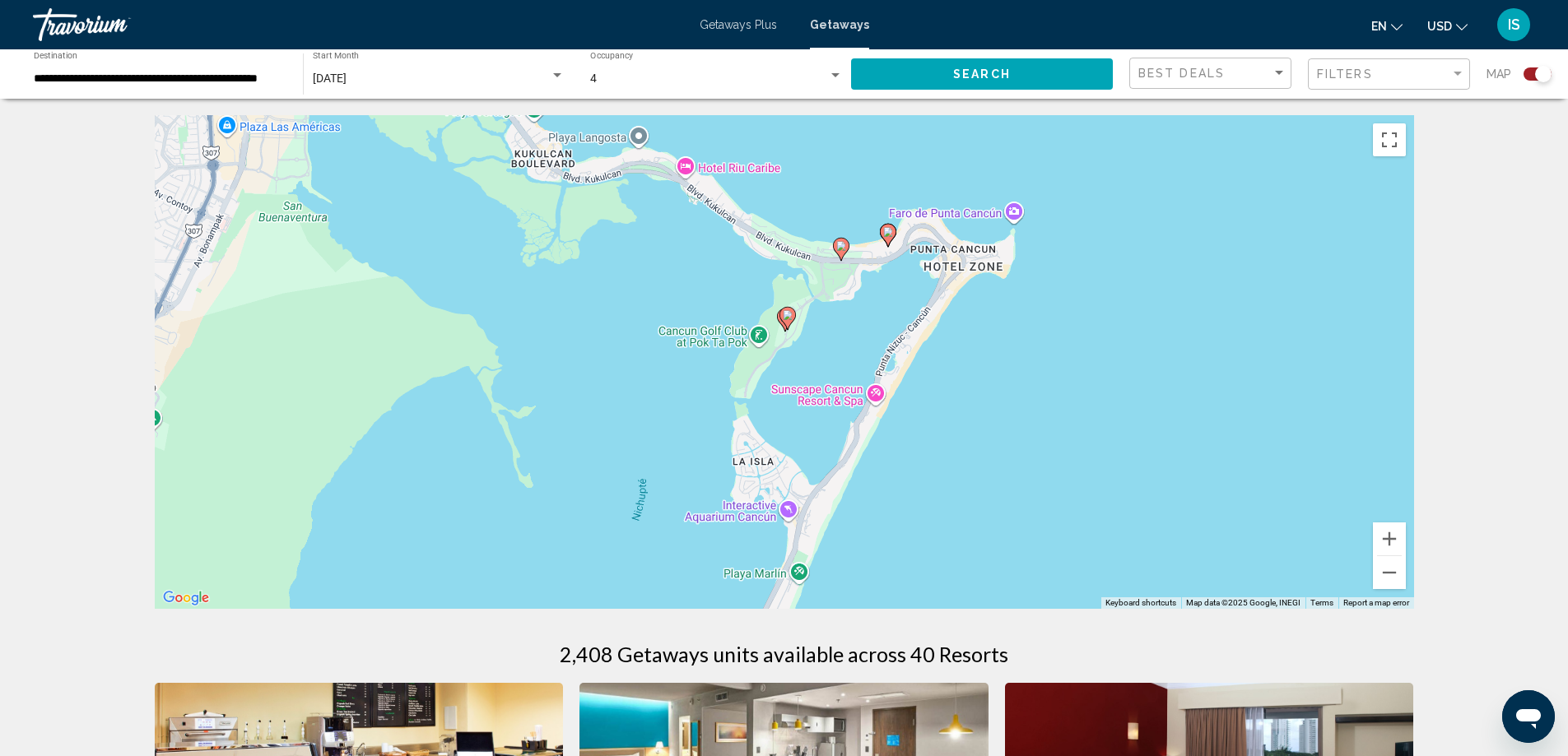
drag, startPoint x: 1218, startPoint y: 578, endPoint x: 1111, endPoint y: 217, distance: 376.5
click at [1111, 217] on div "To activate drag with keyboard, press Alt + Enter. Once in keyboard drag state,…" at bounding box center [784, 362] width 1259 height 494
click at [841, 245] on image "Main content" at bounding box center [841, 246] width 10 height 10
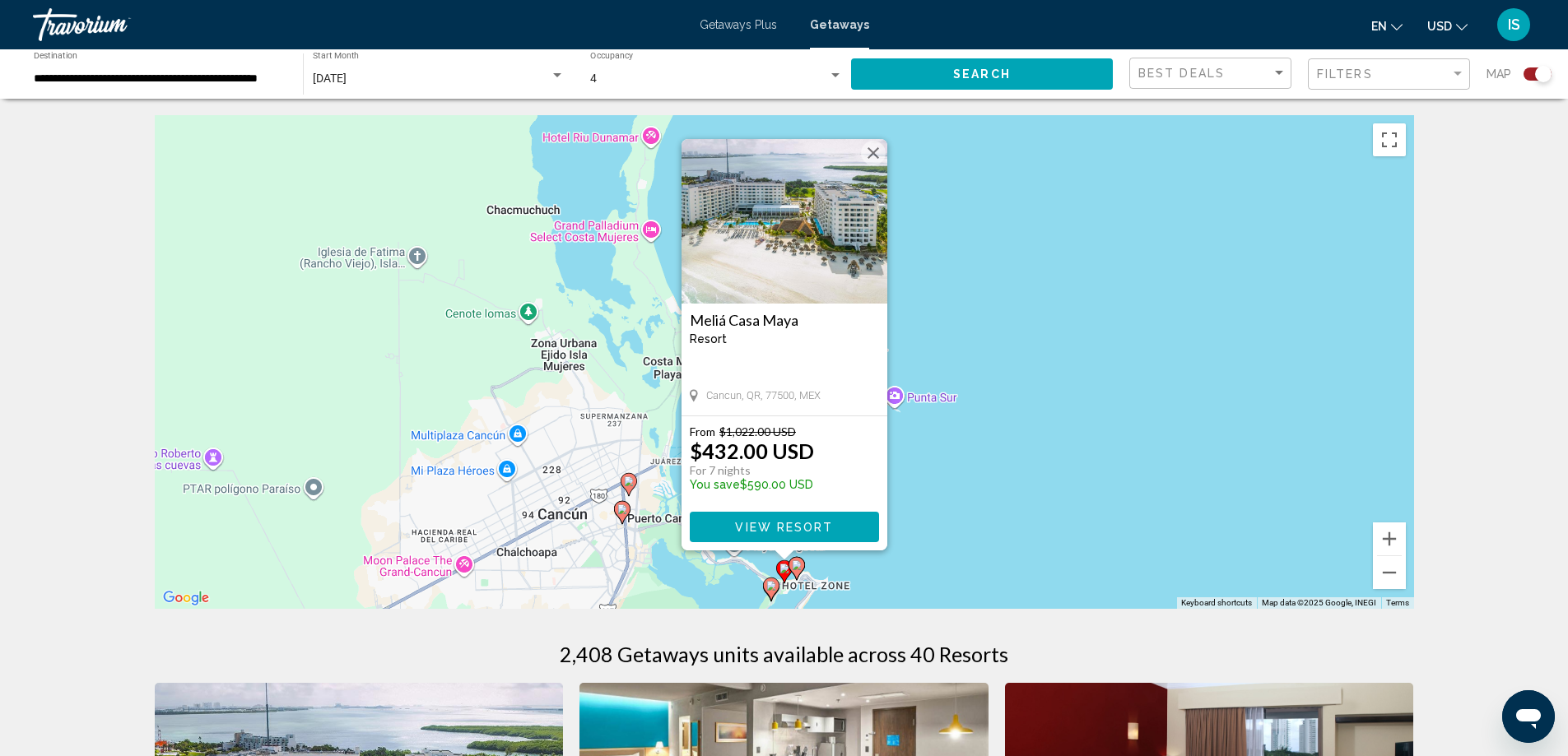
click at [762, 521] on span "View Resort" at bounding box center [784, 527] width 98 height 14
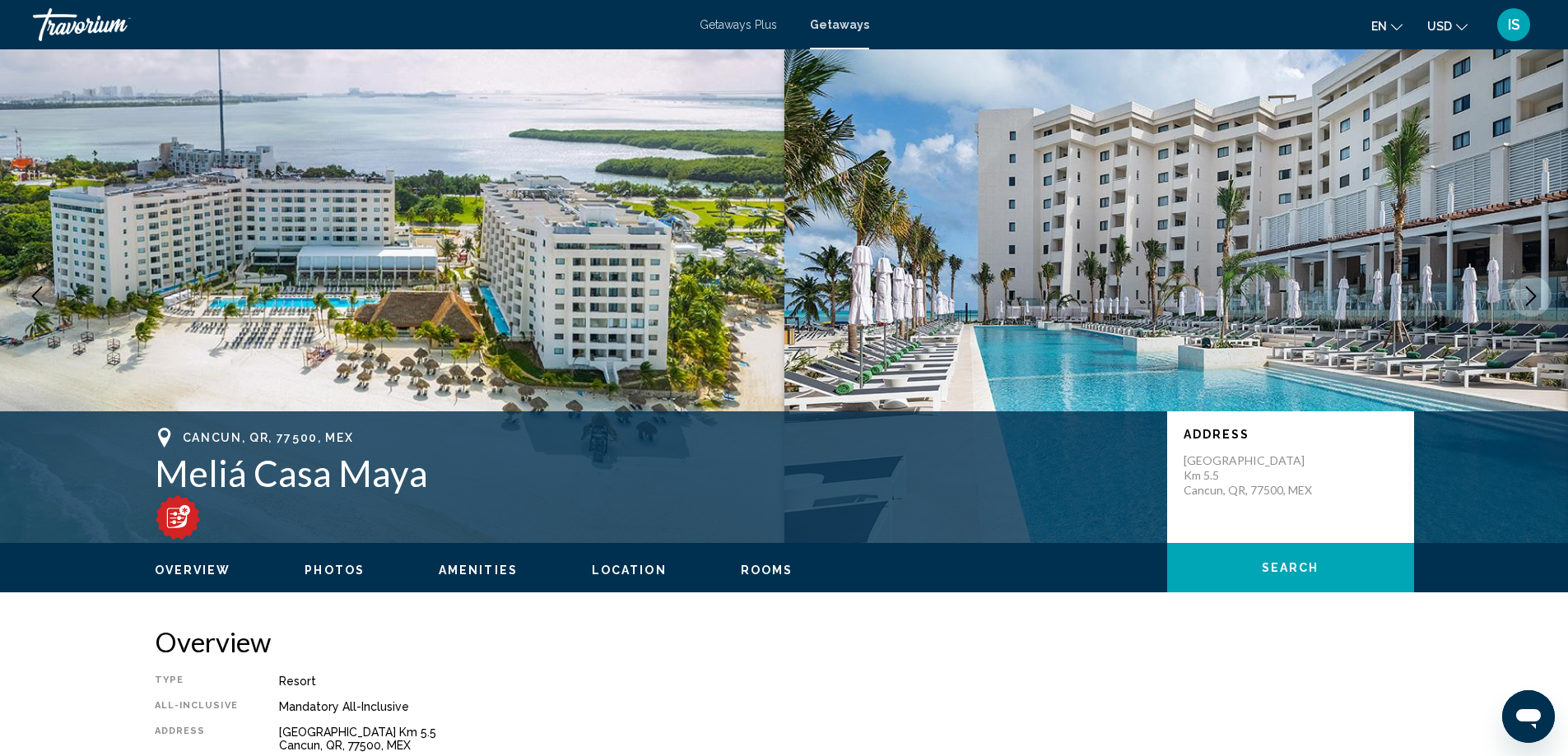
click at [476, 571] on span "Amenities" at bounding box center [479, 570] width 79 height 14
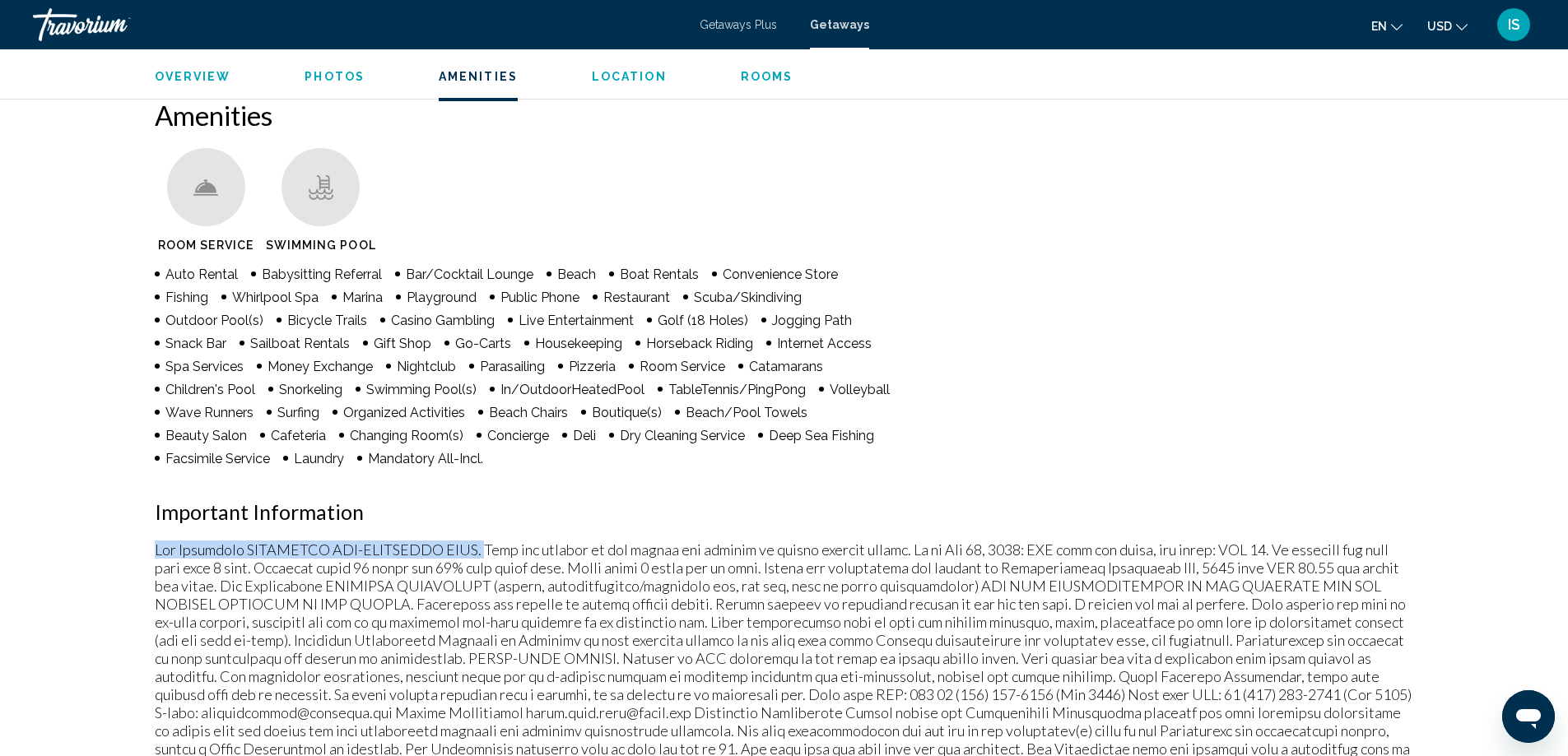
drag, startPoint x: 150, startPoint y: 549, endPoint x: 475, endPoint y: 558, distance: 325.1
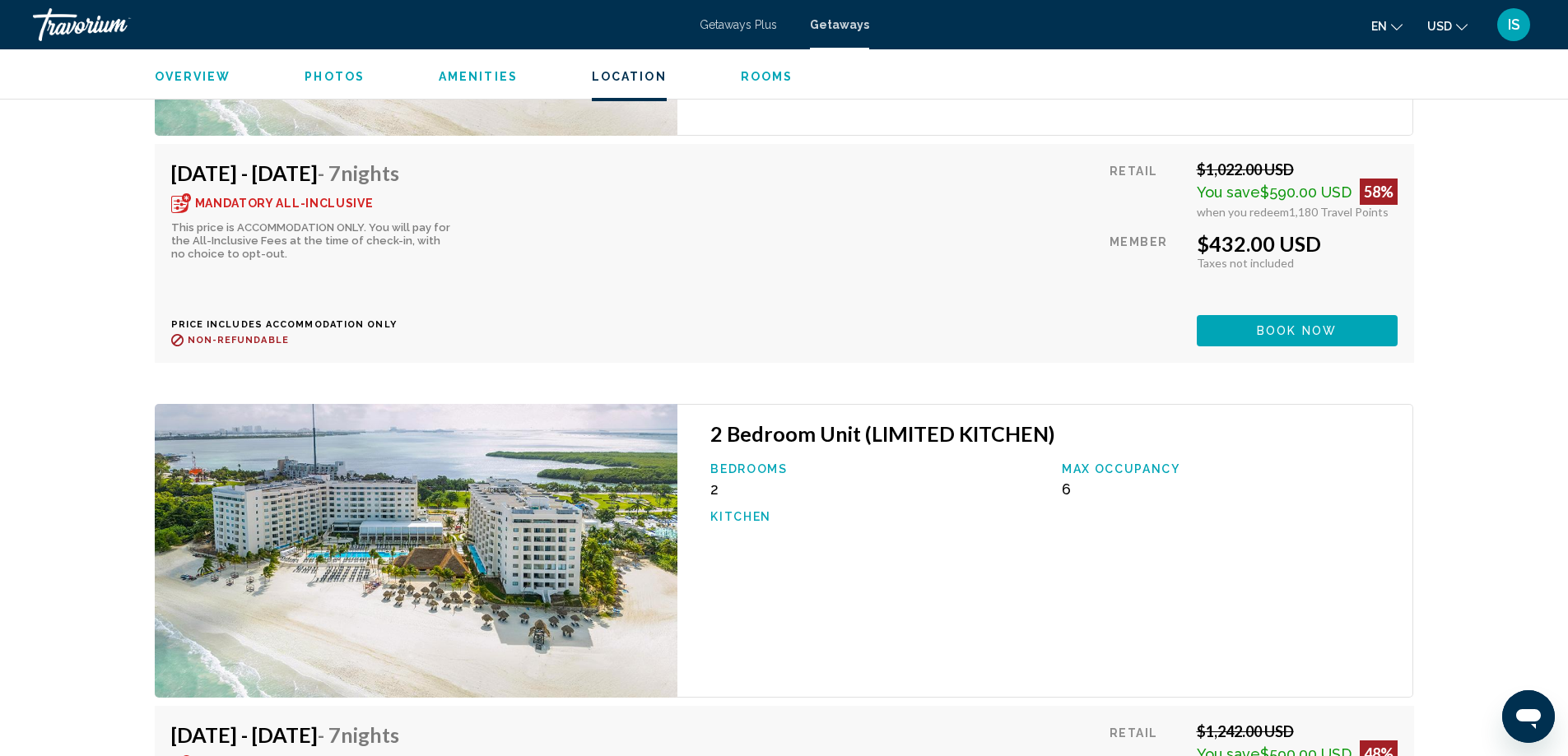
scroll to position [3010, 0]
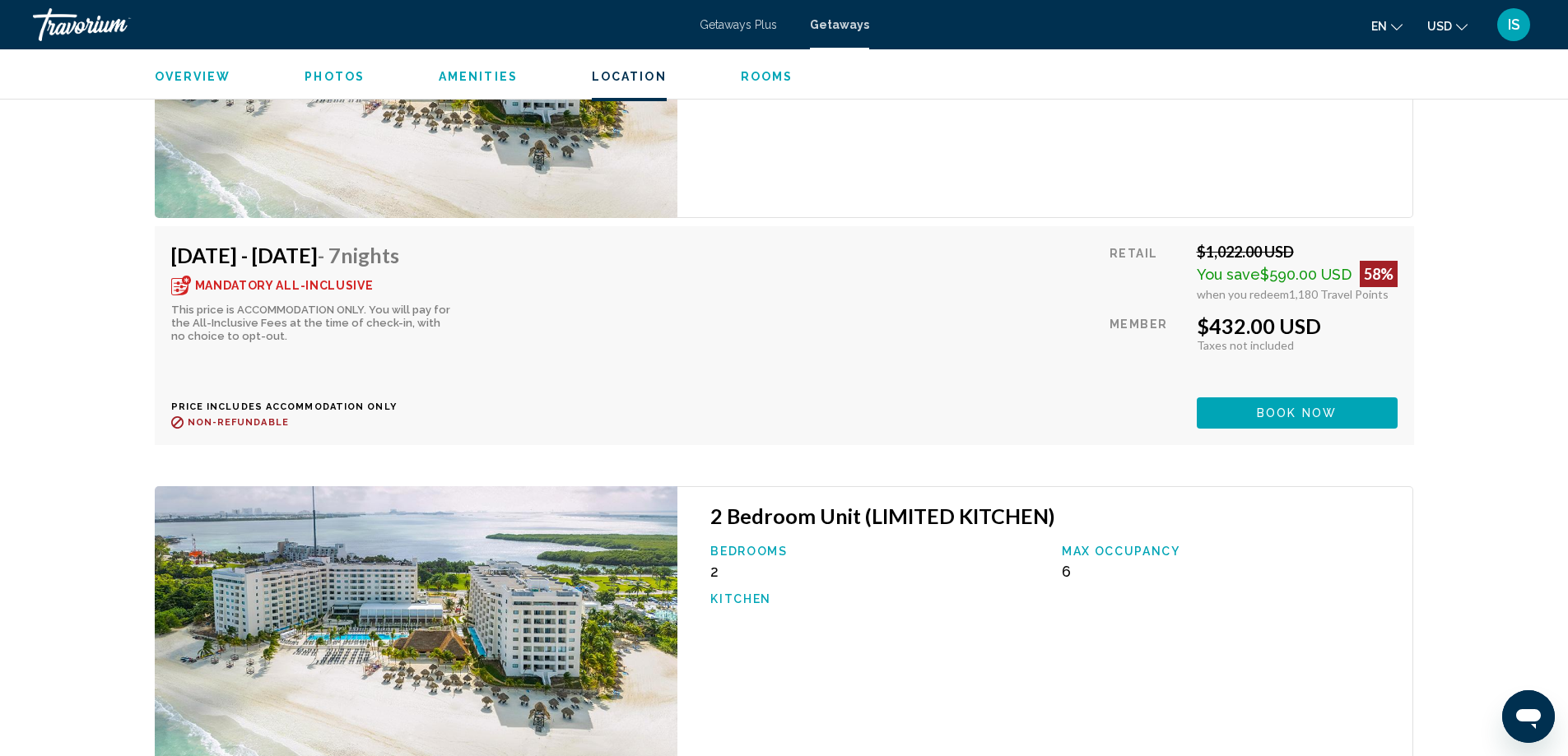
click at [333, 74] on span "Photos" at bounding box center [334, 77] width 60 height 14
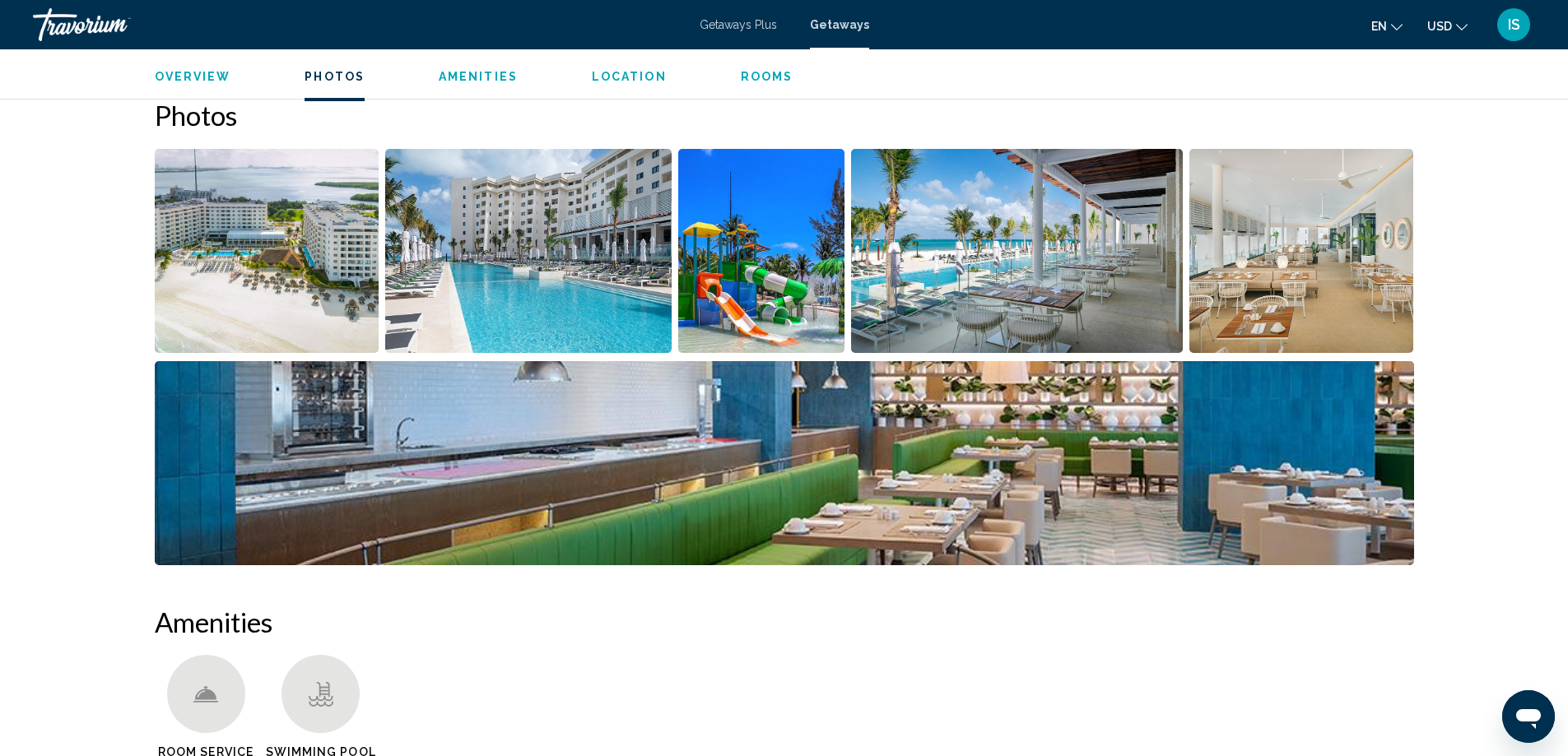
click at [253, 277] on img "Open full-screen image slider" at bounding box center [267, 251] width 224 height 204
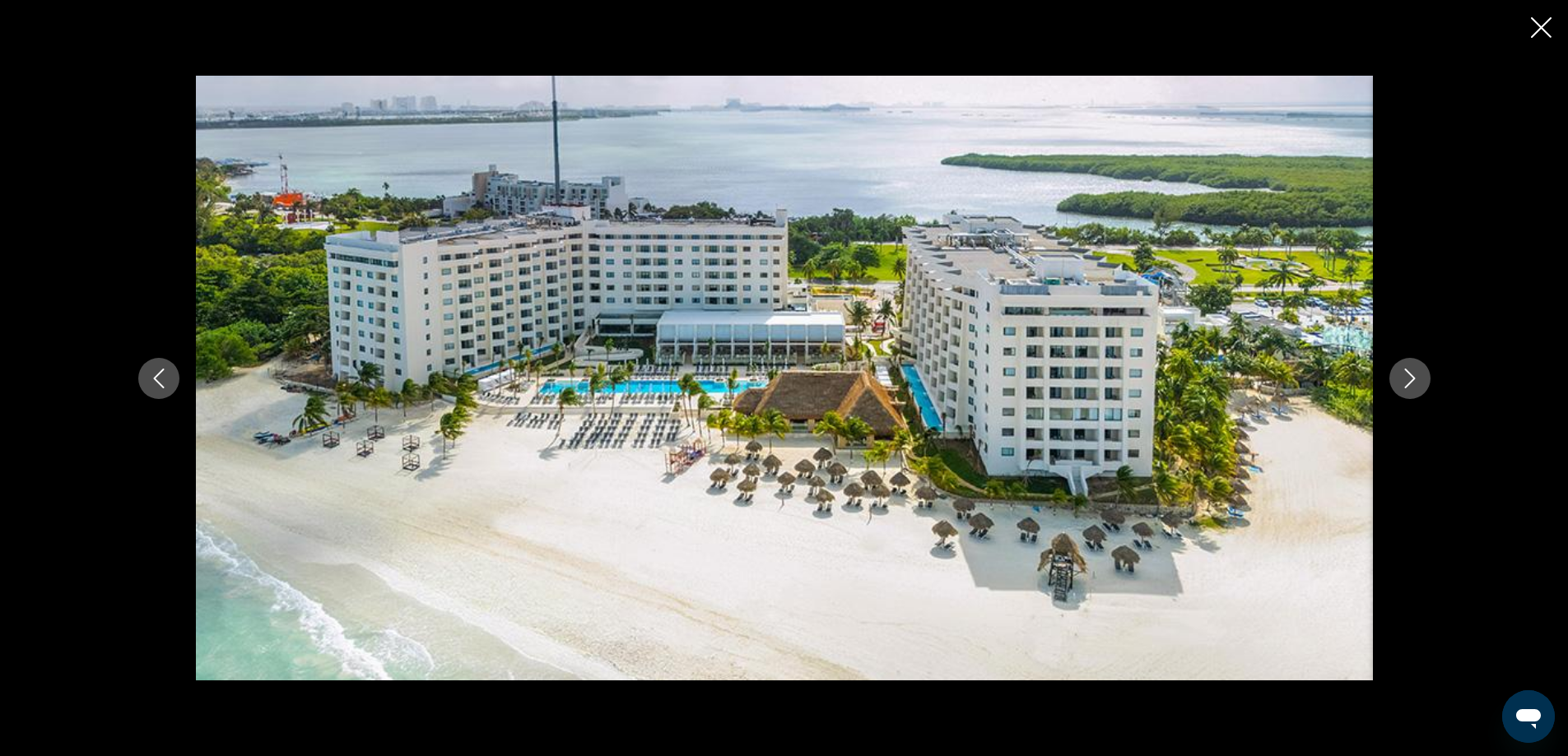
click at [1403, 381] on icon "Next image" at bounding box center [1409, 378] width 19 height 19
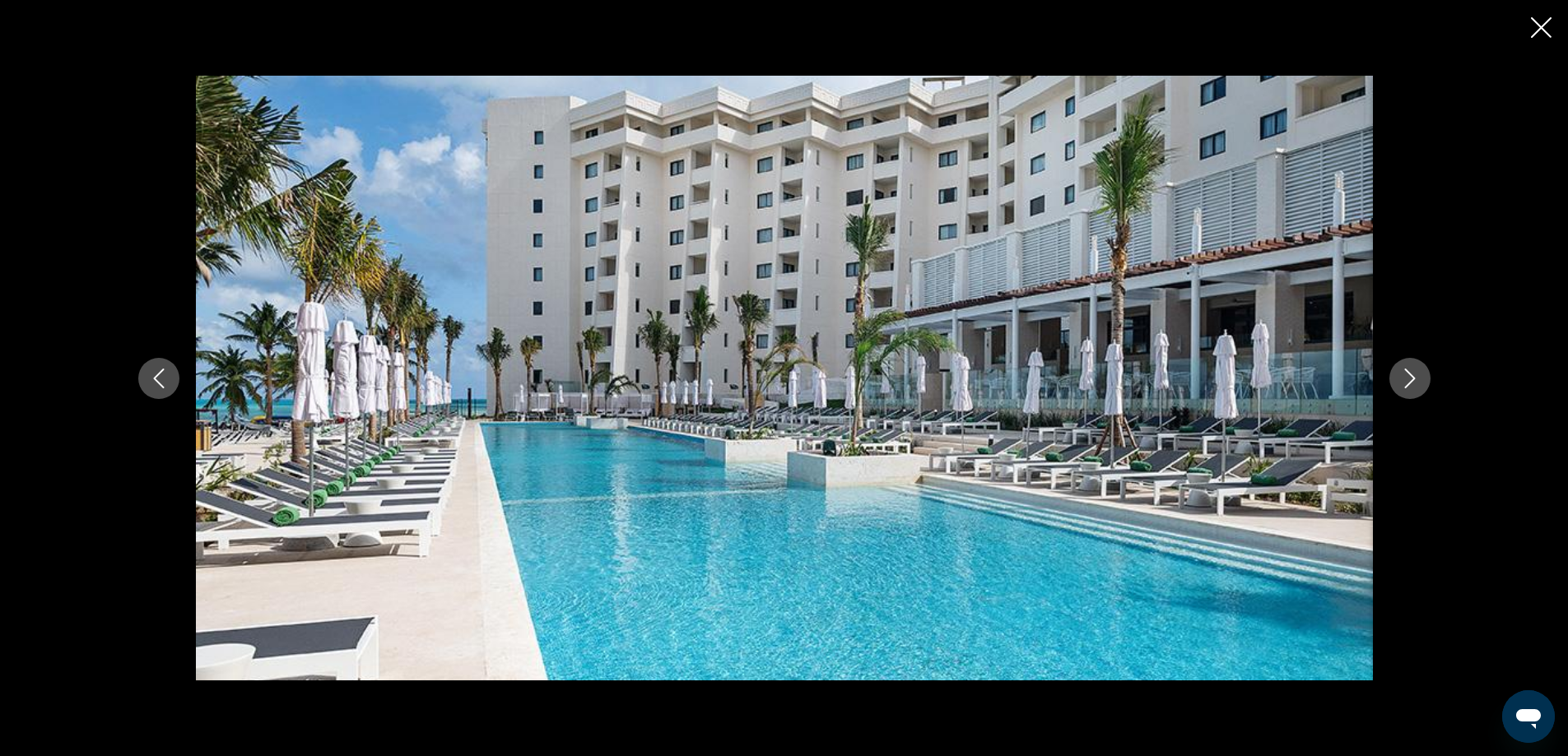
click at [1408, 389] on button "Next image" at bounding box center [1409, 378] width 41 height 41
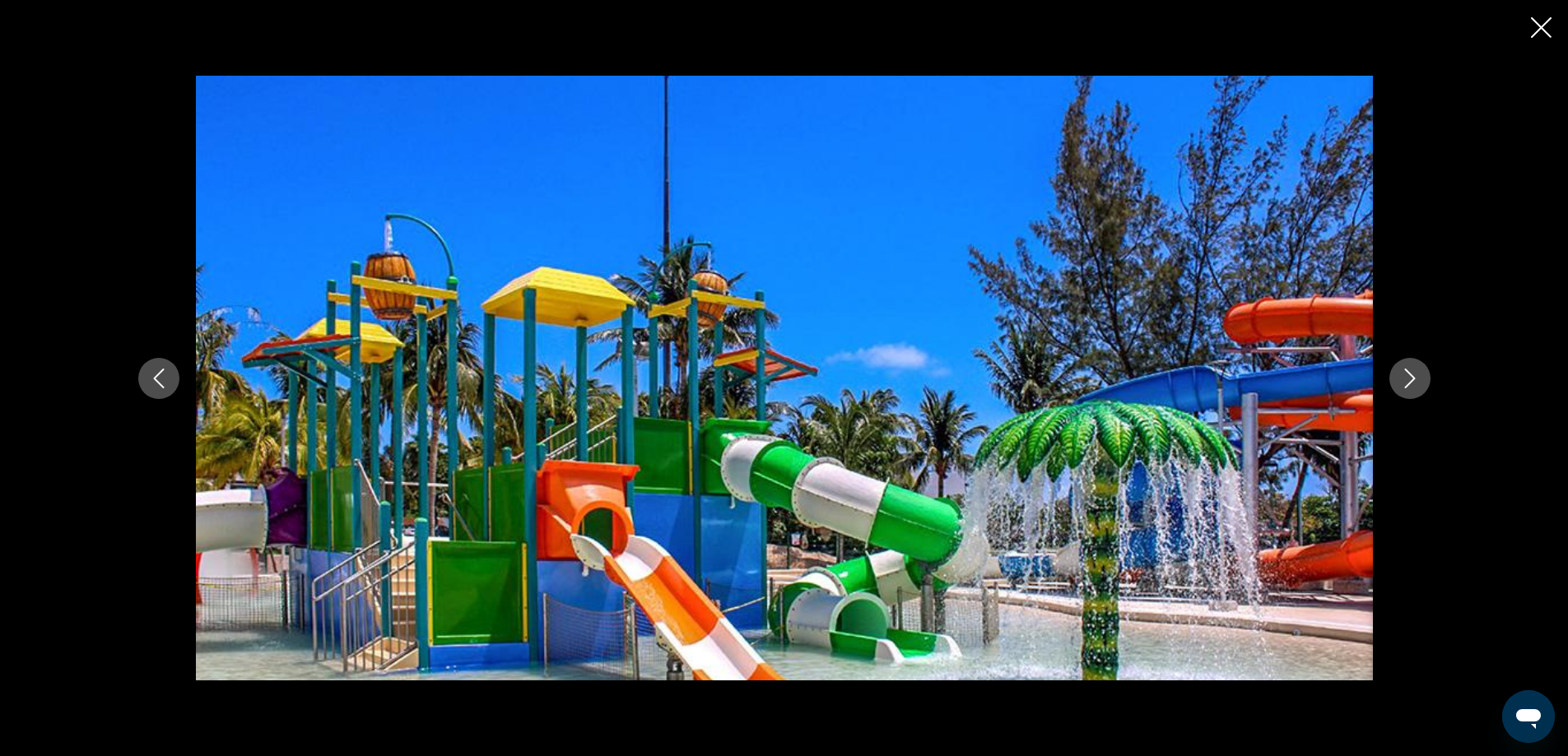
click at [1408, 389] on button "Next image" at bounding box center [1409, 378] width 41 height 41
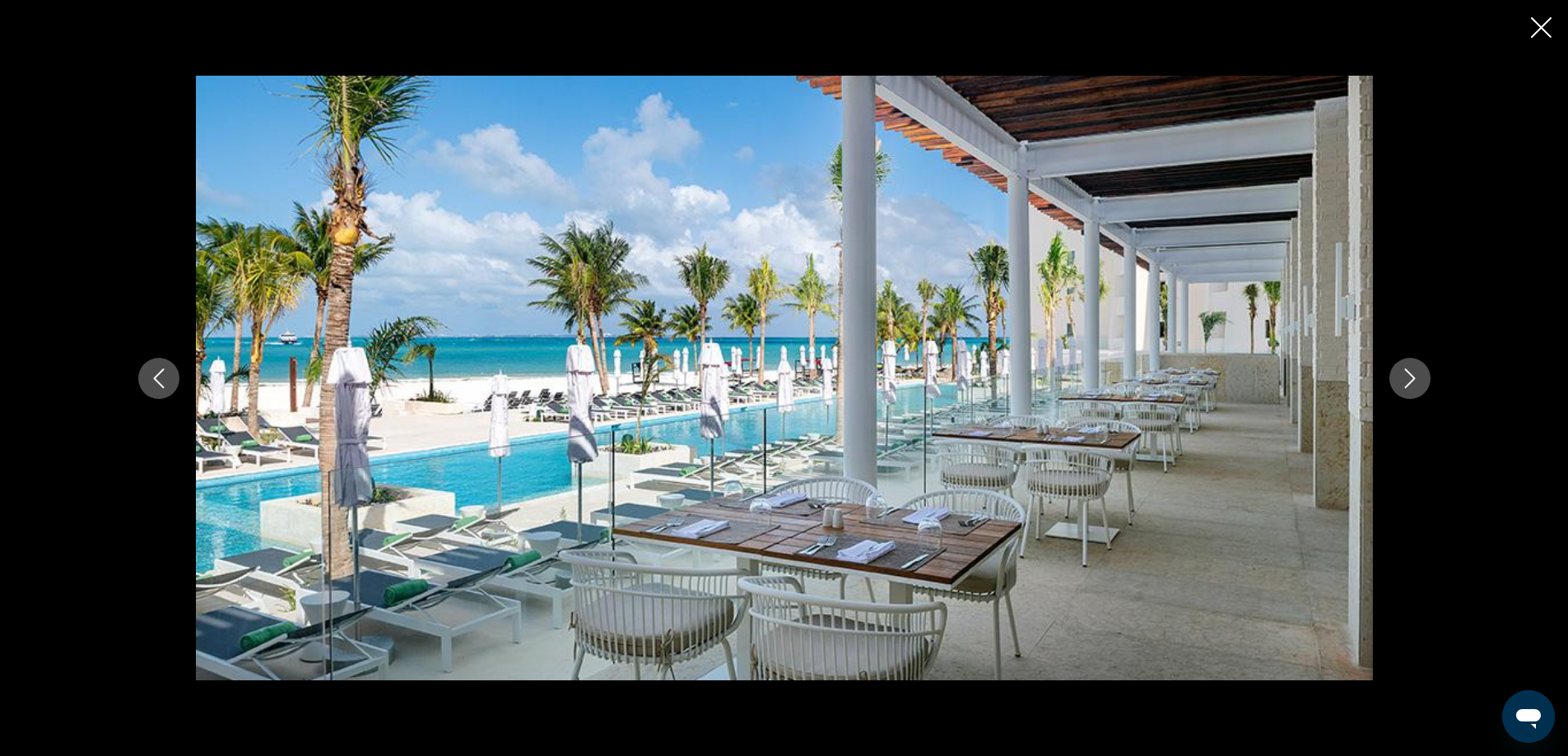
click at [1408, 389] on button "Next image" at bounding box center [1409, 378] width 41 height 41
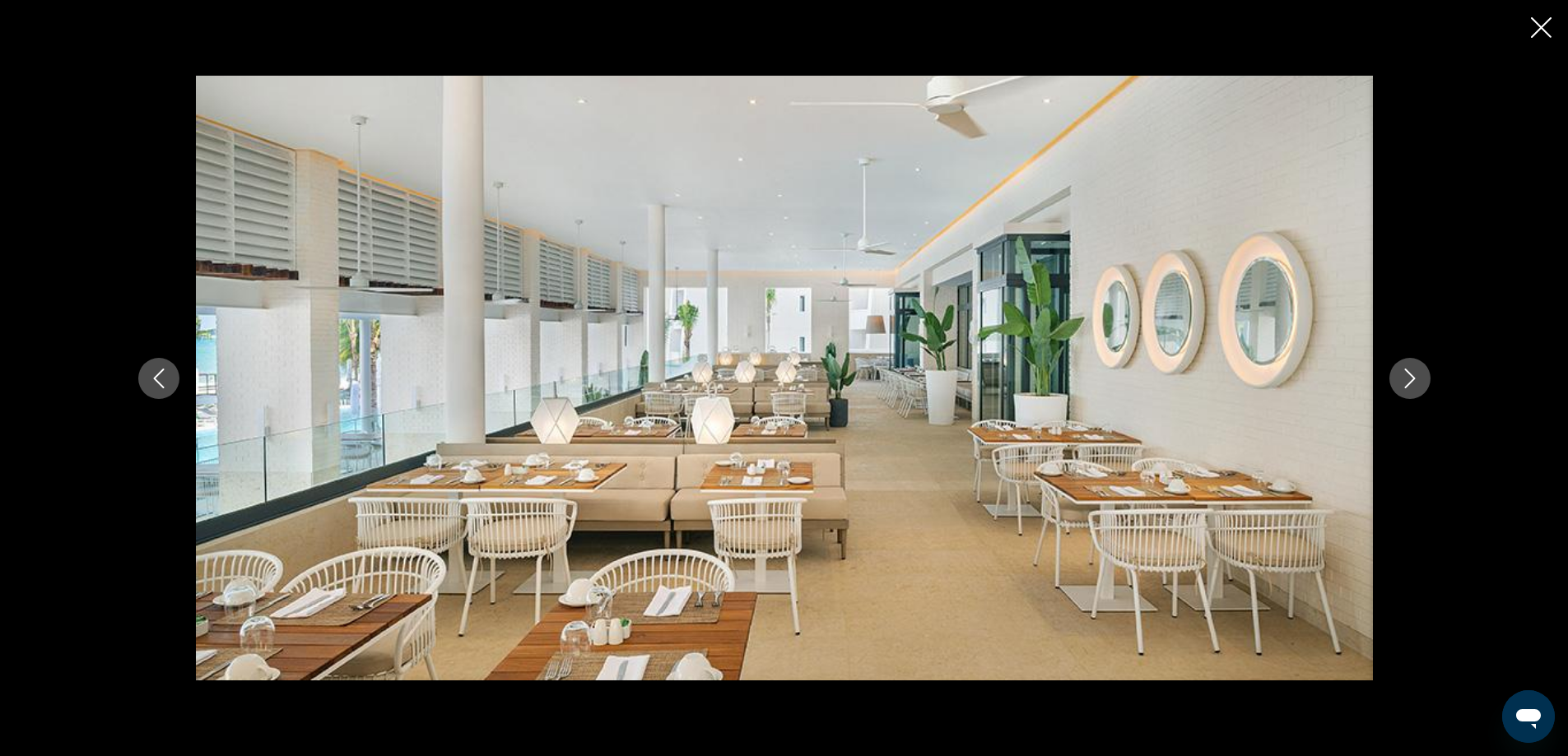
click at [1408, 389] on button "Next image" at bounding box center [1409, 378] width 41 height 41
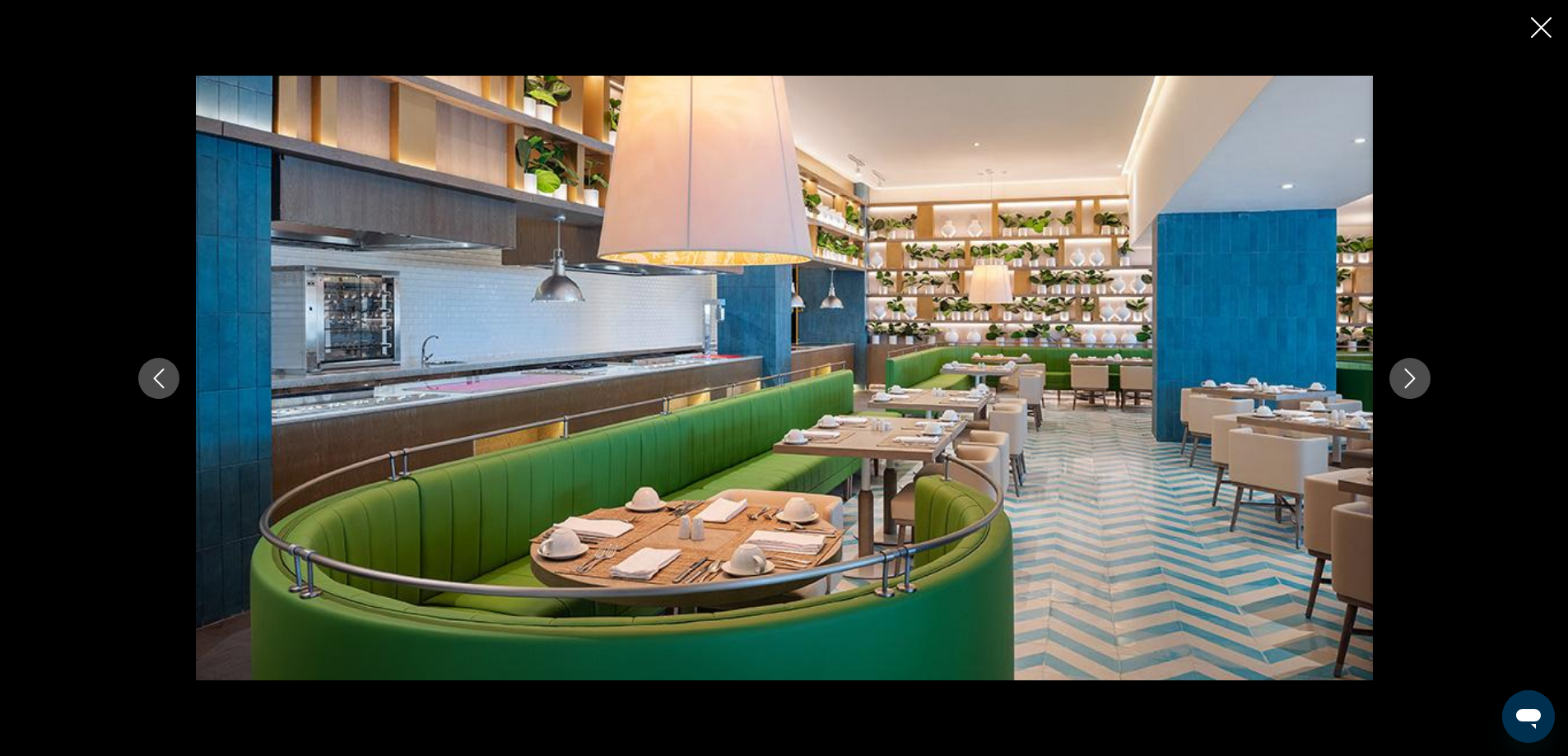
click at [1408, 389] on button "Next image" at bounding box center [1409, 378] width 41 height 41
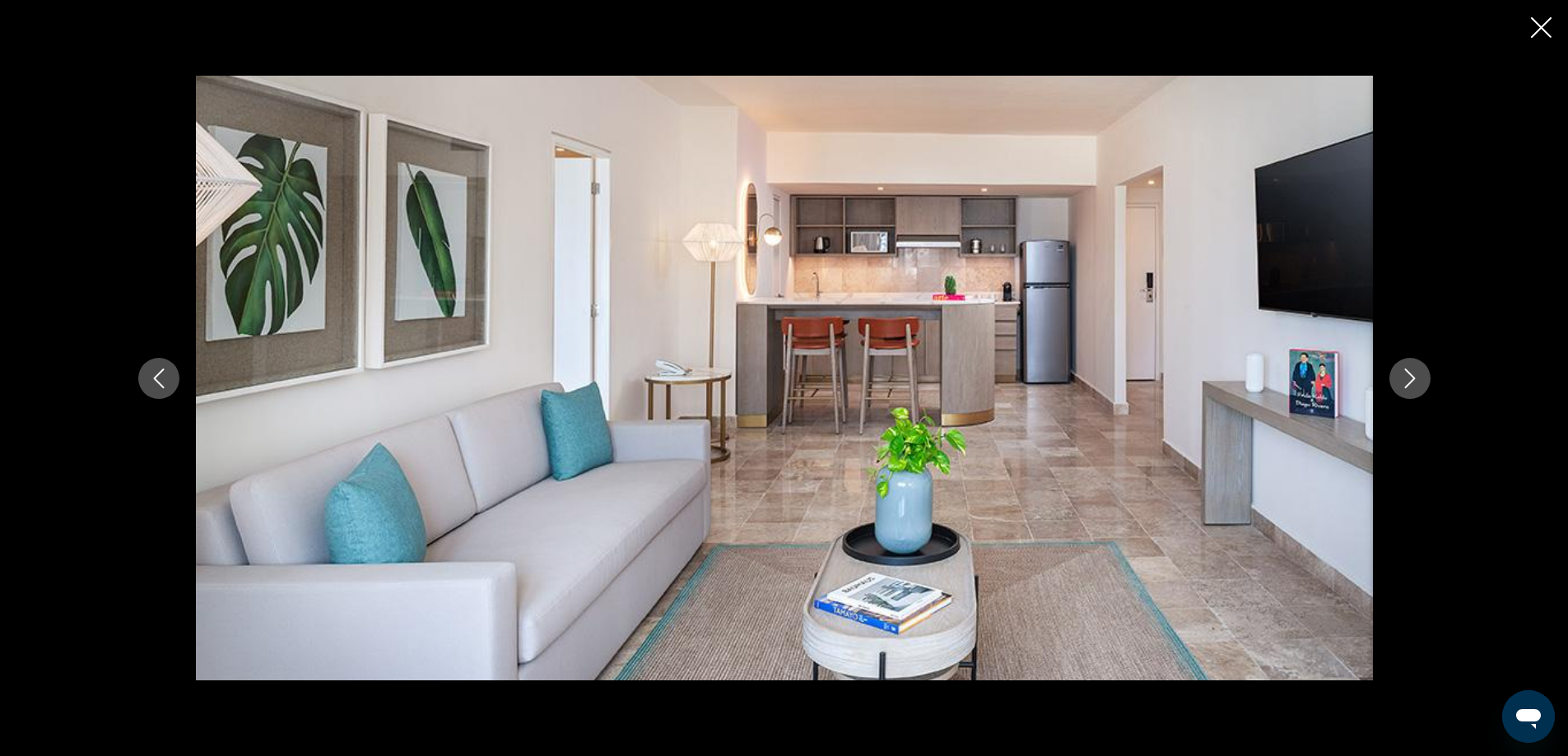
click at [1408, 389] on button "Next image" at bounding box center [1409, 378] width 41 height 41
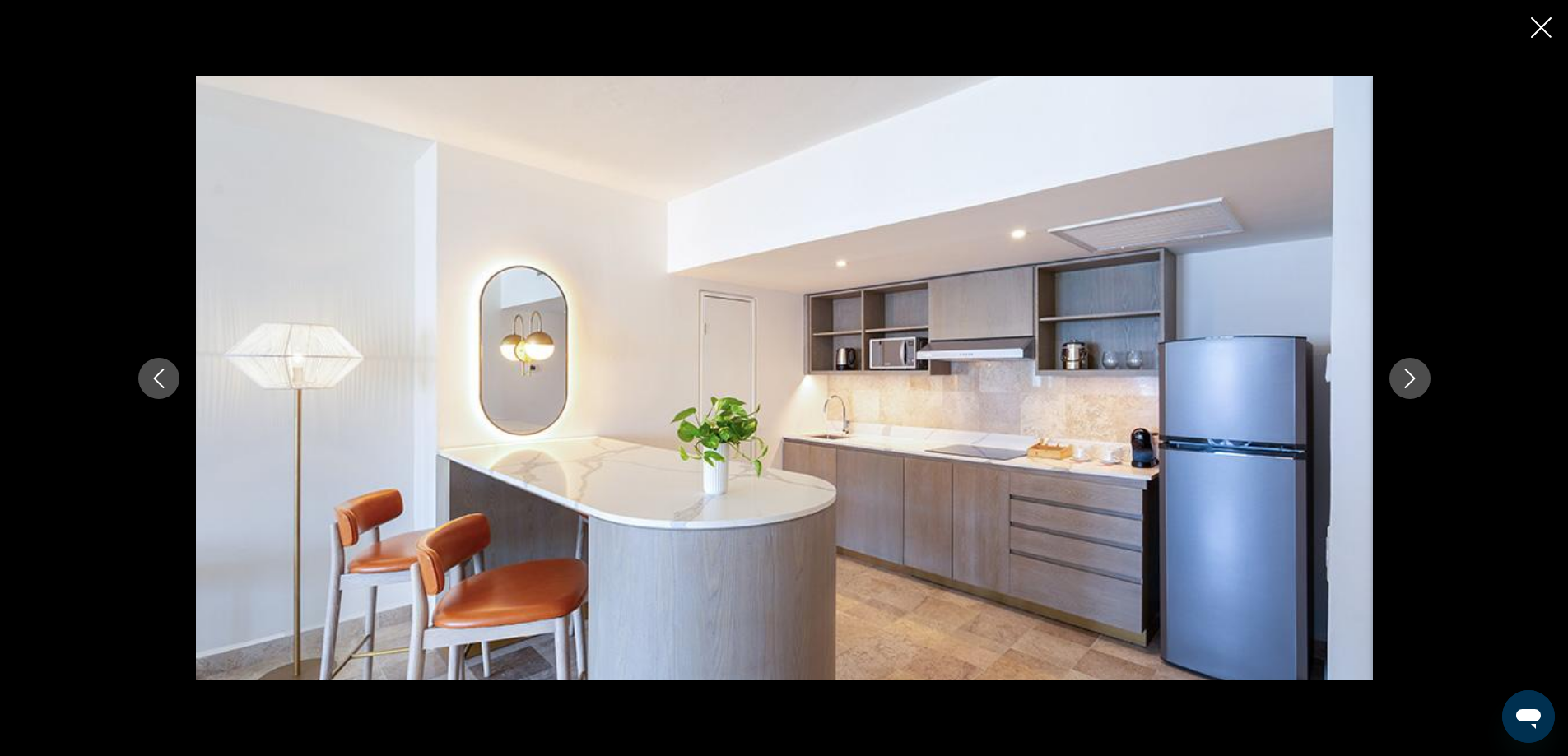
click at [1408, 389] on button "Next image" at bounding box center [1409, 378] width 41 height 41
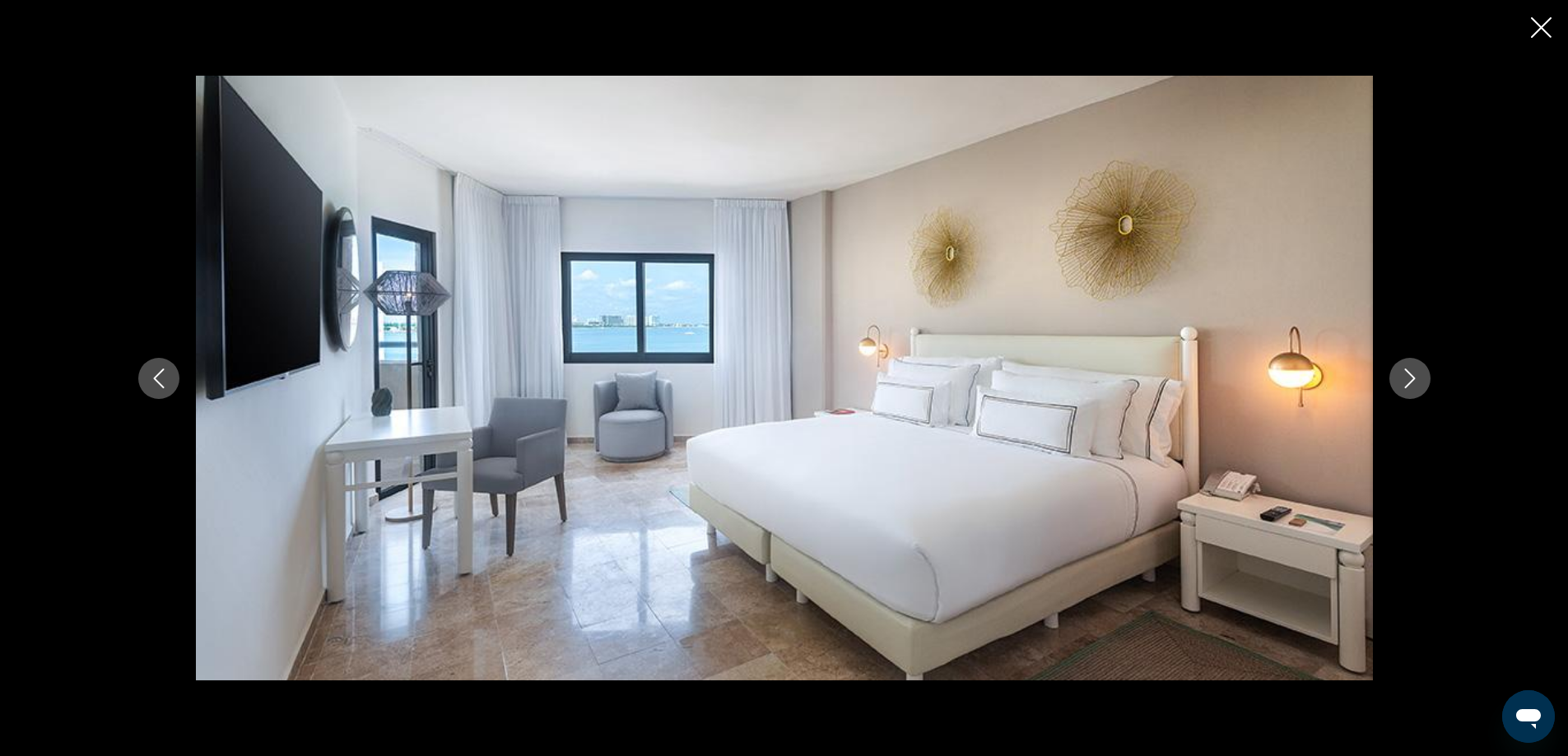
click at [1408, 389] on button "Next image" at bounding box center [1409, 378] width 41 height 41
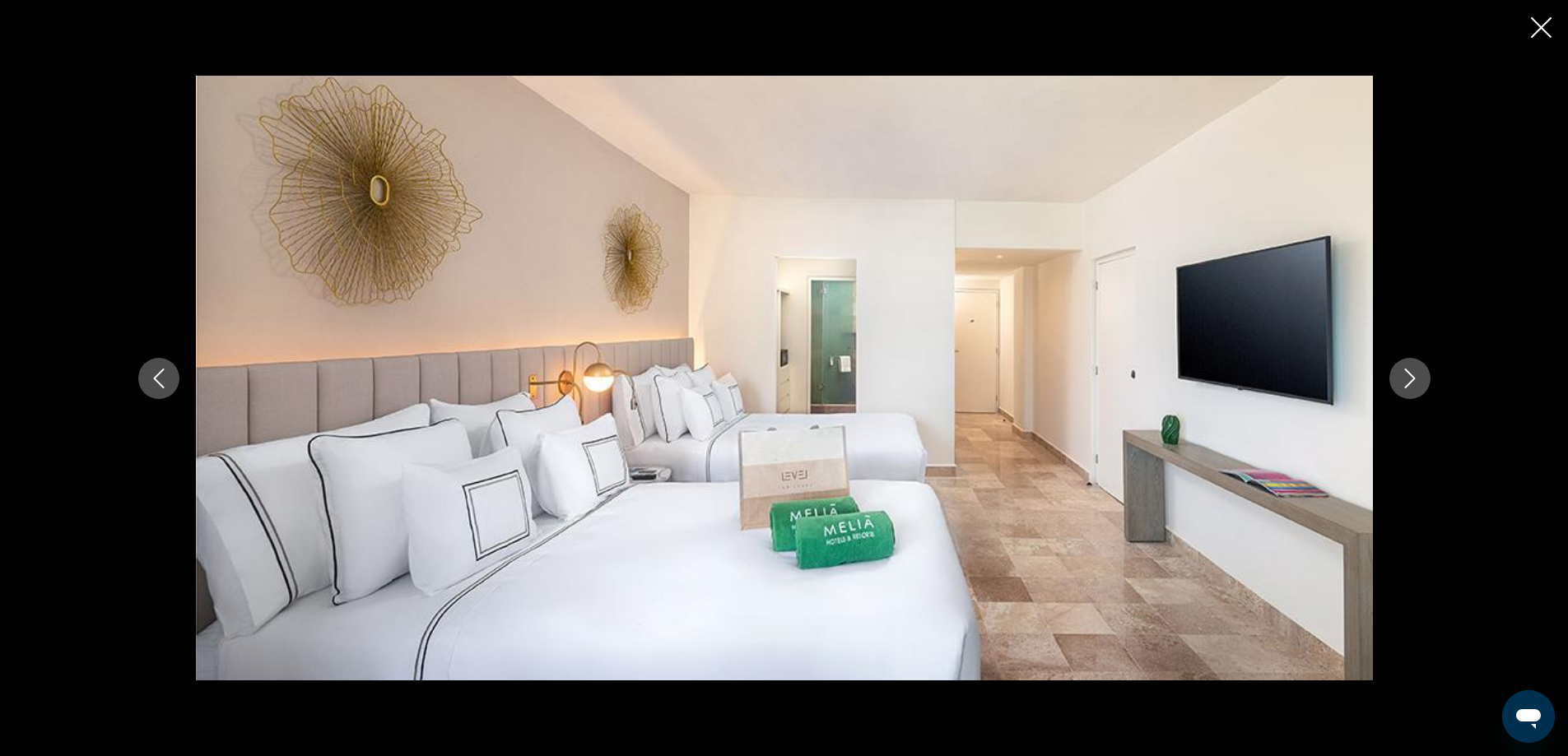
click at [1408, 389] on button "Next image" at bounding box center [1409, 378] width 41 height 41
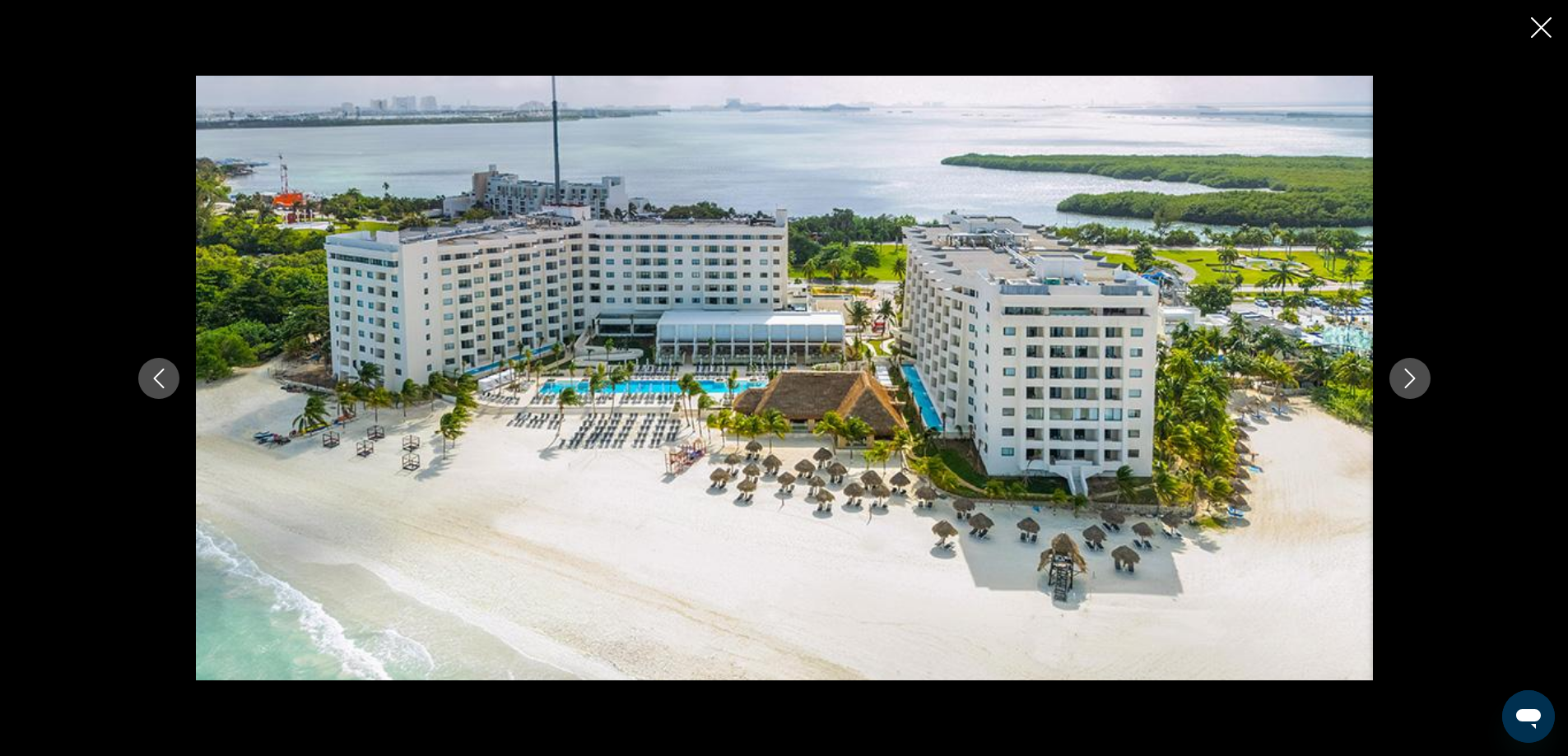
click at [1408, 389] on button "Next image" at bounding box center [1409, 378] width 41 height 41
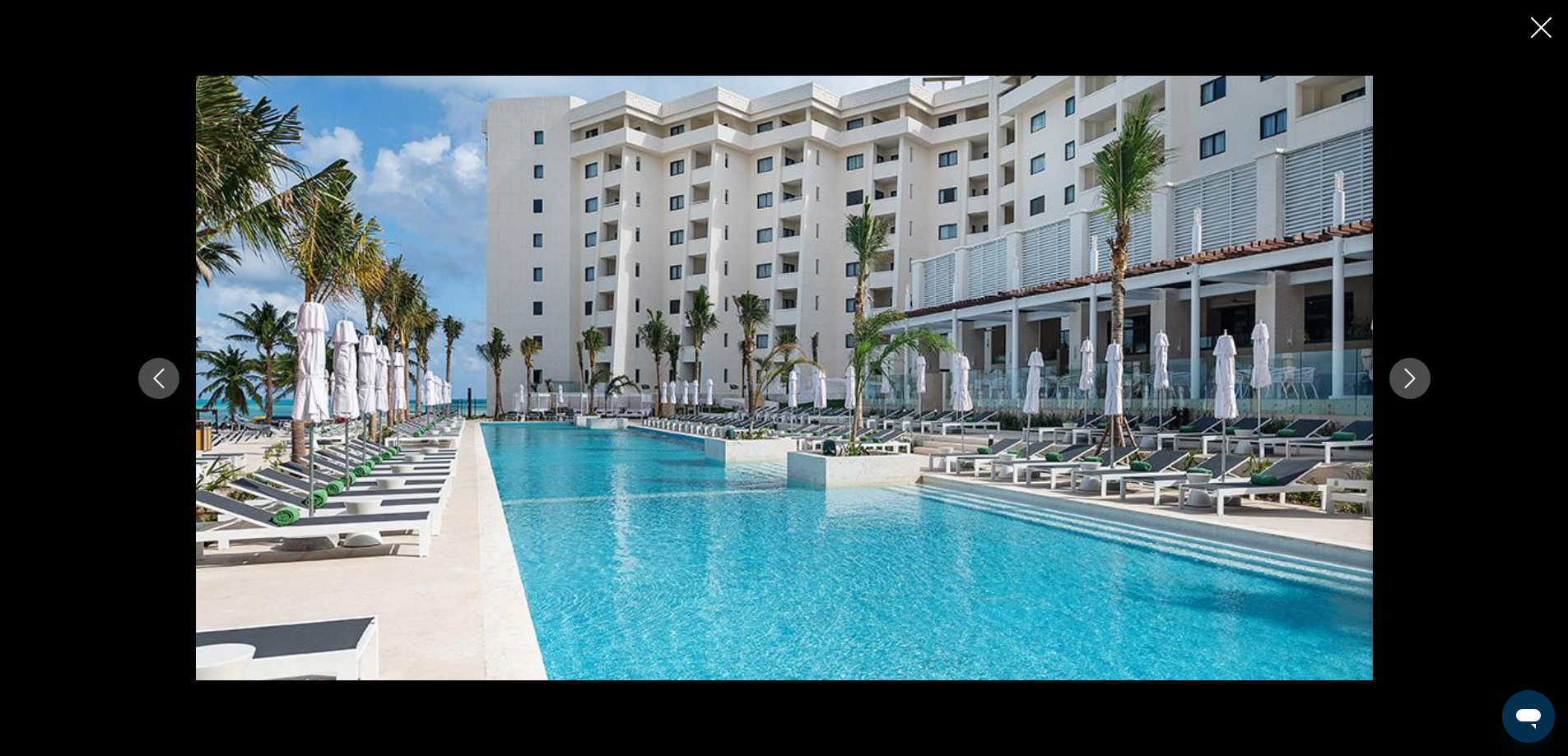
click at [1550, 29] on icon "Close slideshow" at bounding box center [1541, 27] width 20 height 20
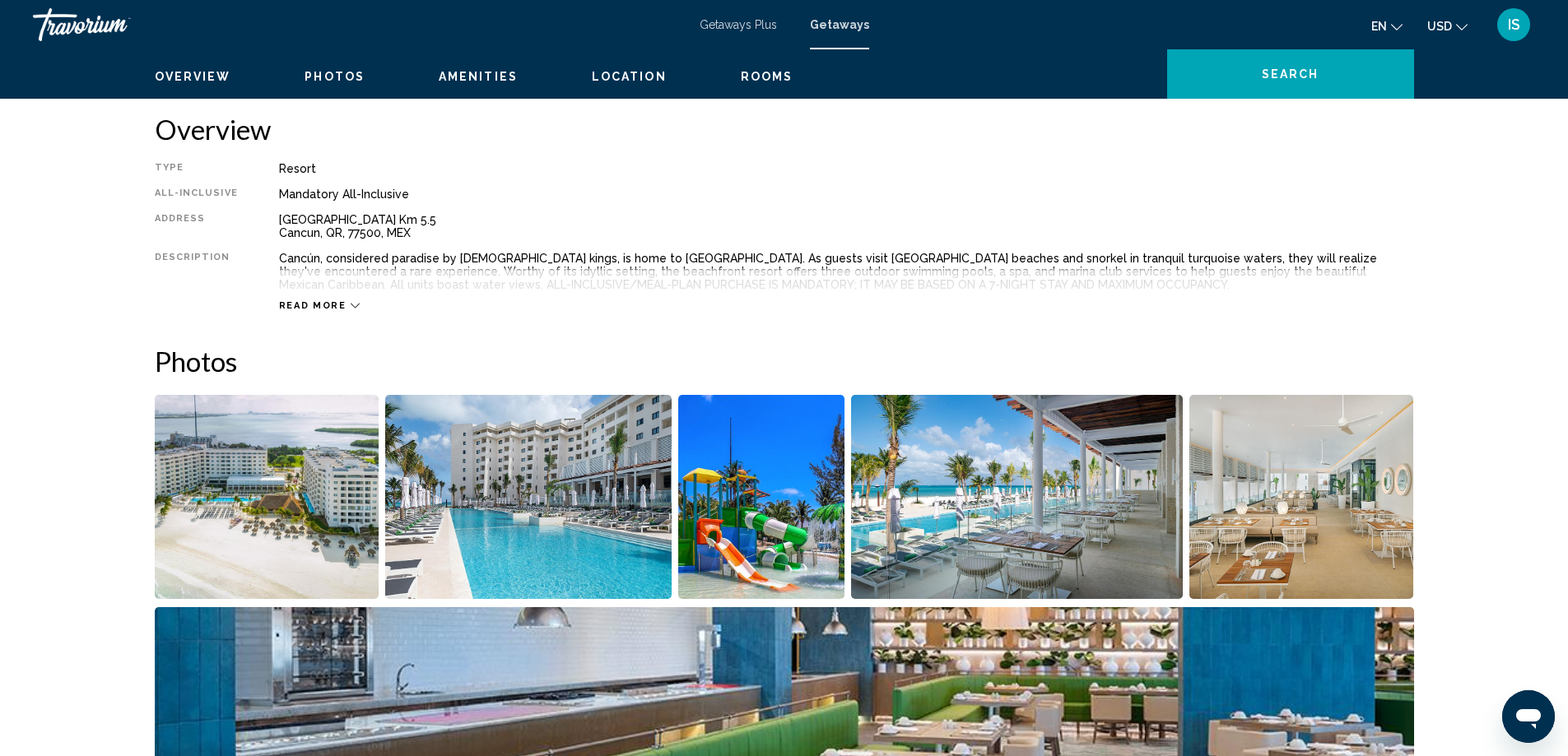
scroll to position [266, 0]
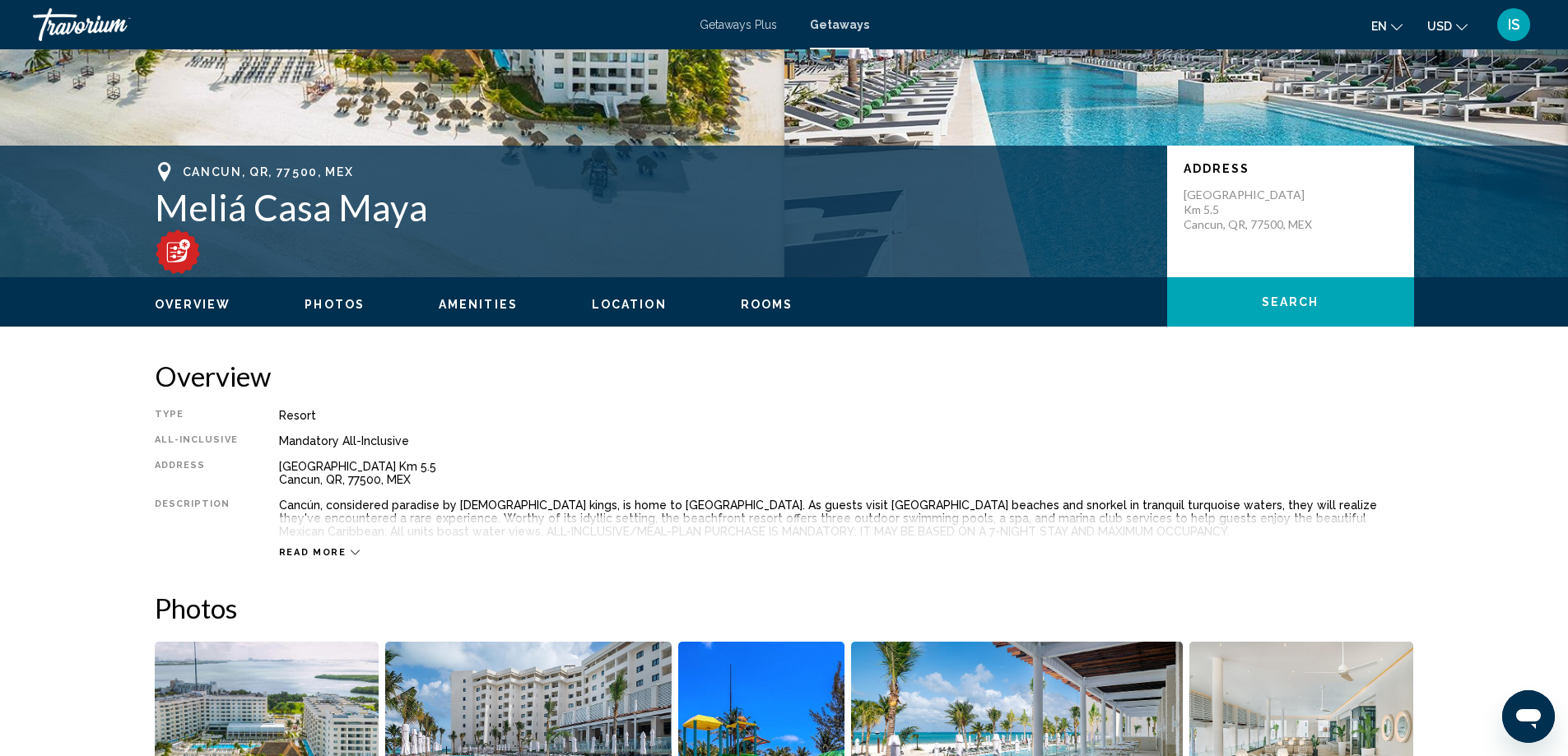
click at [638, 299] on span "Location" at bounding box center [629, 305] width 75 height 14
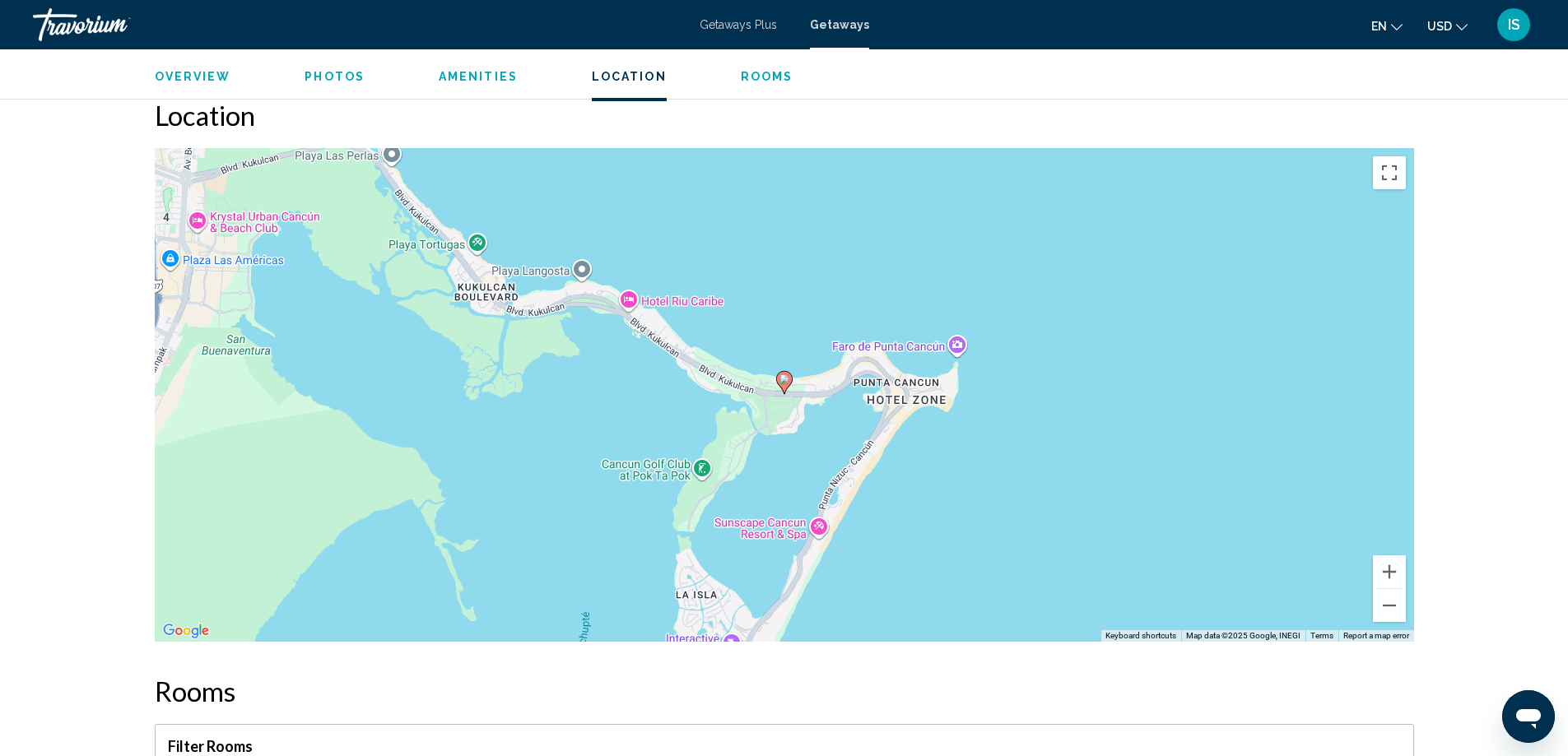
click at [749, 76] on span "Rooms" at bounding box center [767, 77] width 52 height 14
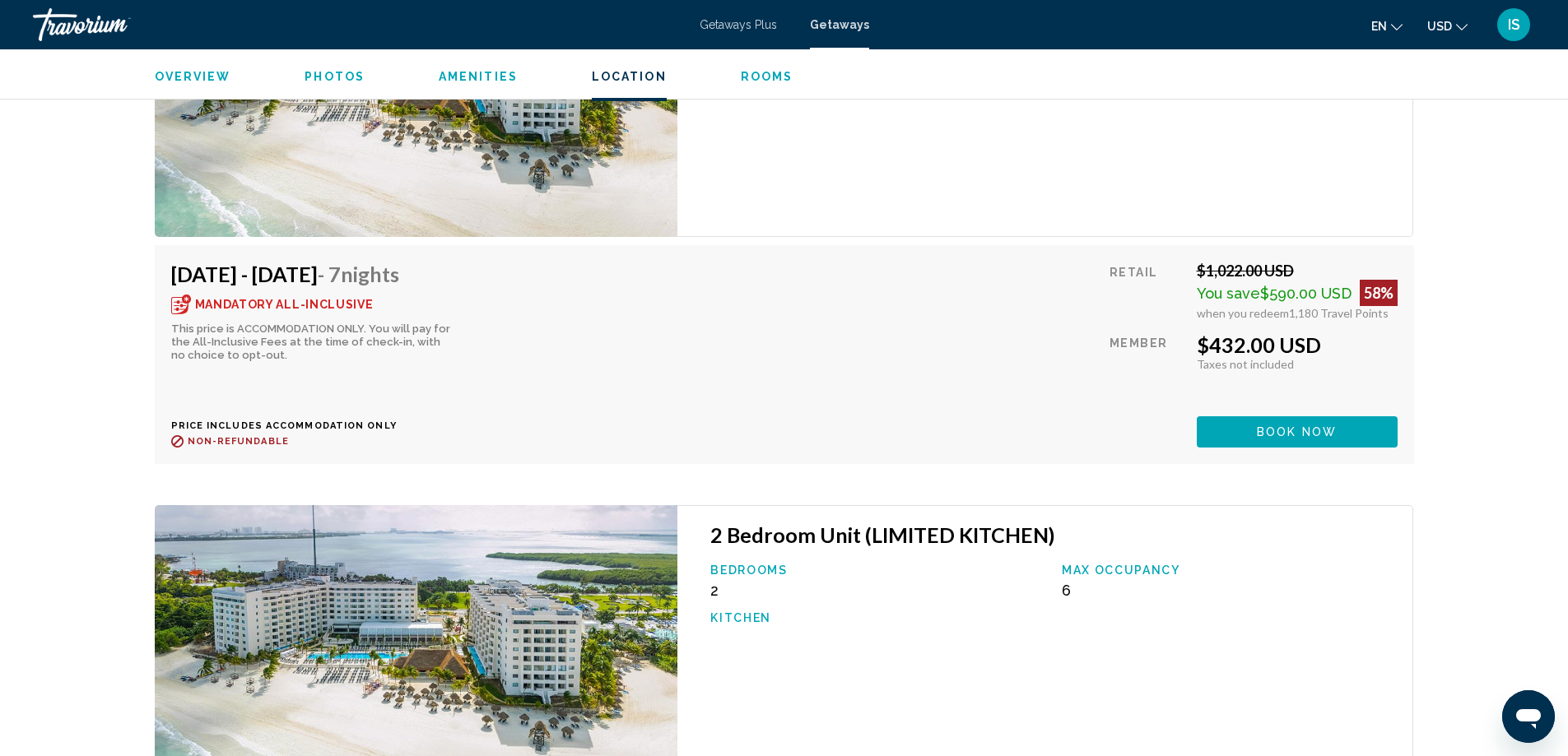
scroll to position [3402, 0]
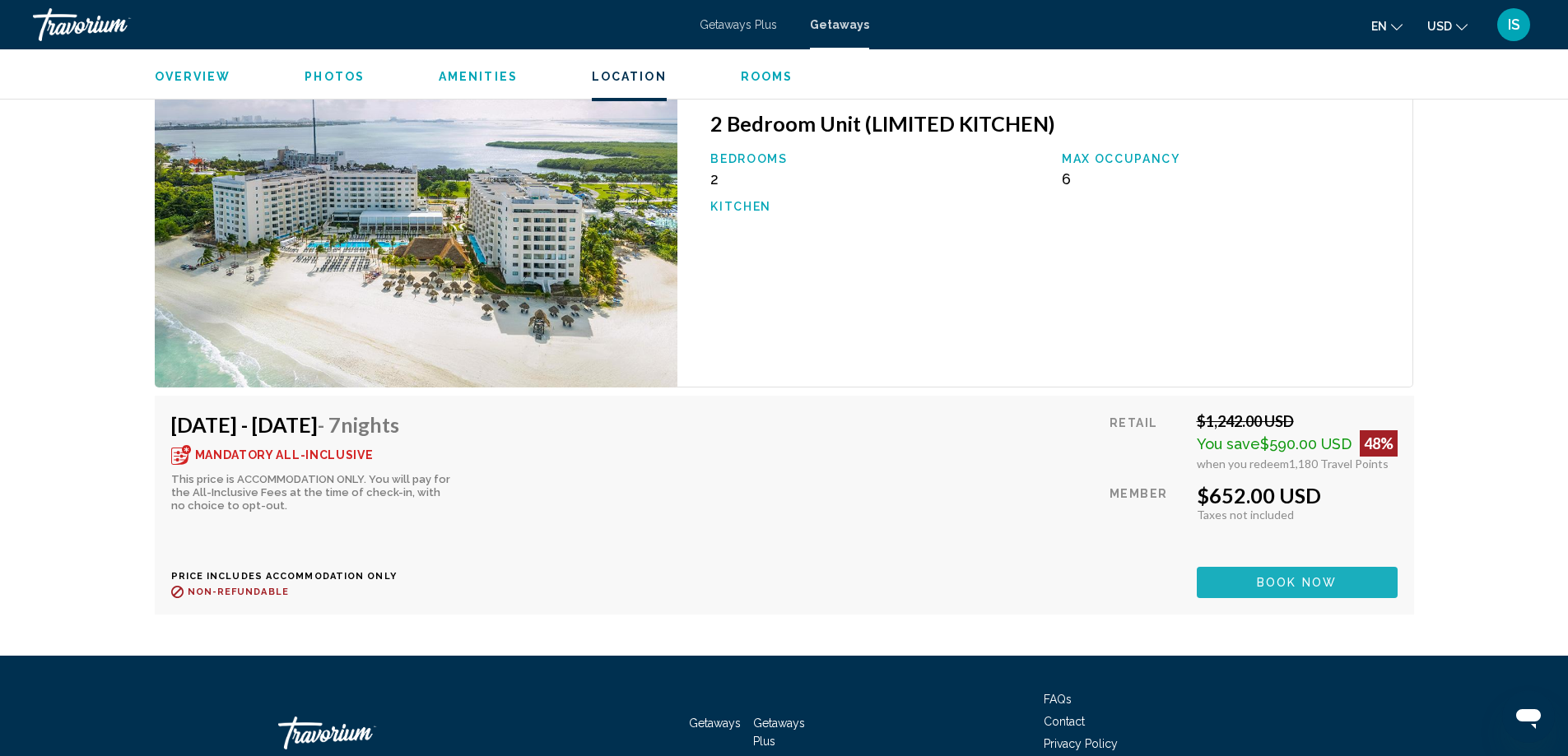
click at [1237, 580] on button "Book now" at bounding box center [1297, 582] width 201 height 30
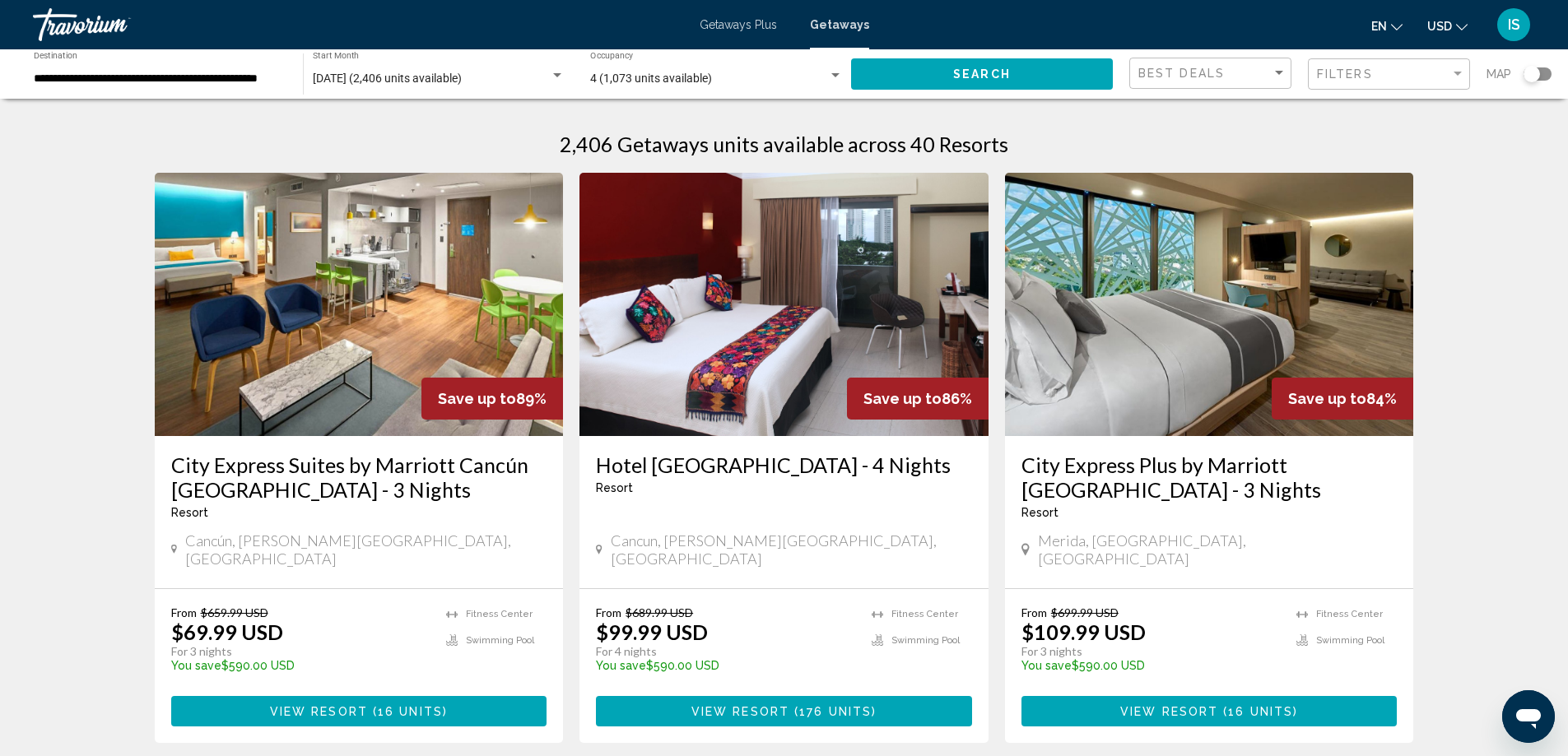
scroll to position [83, 0]
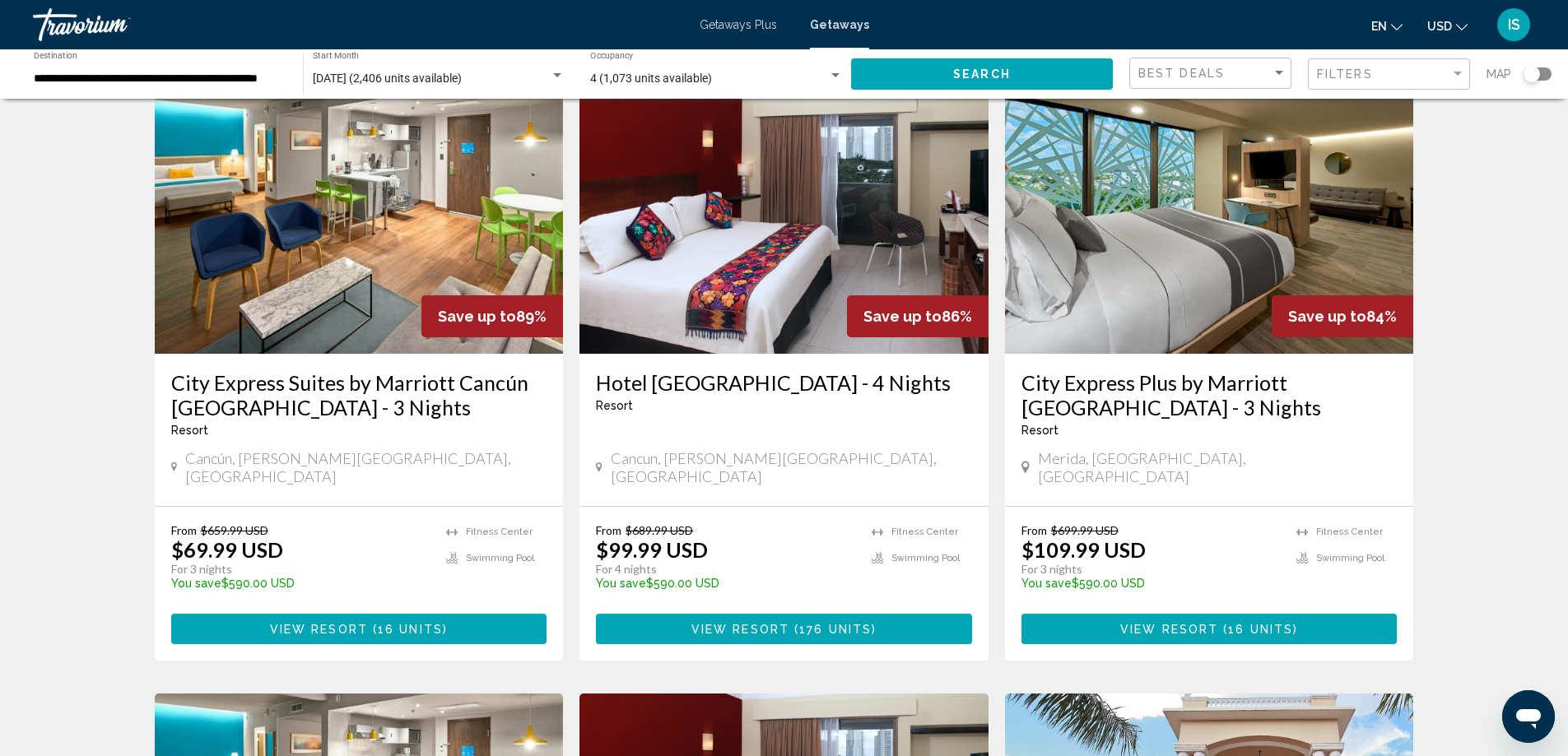
click at [1541, 78] on div "Search widget" at bounding box center [1537, 74] width 28 height 14
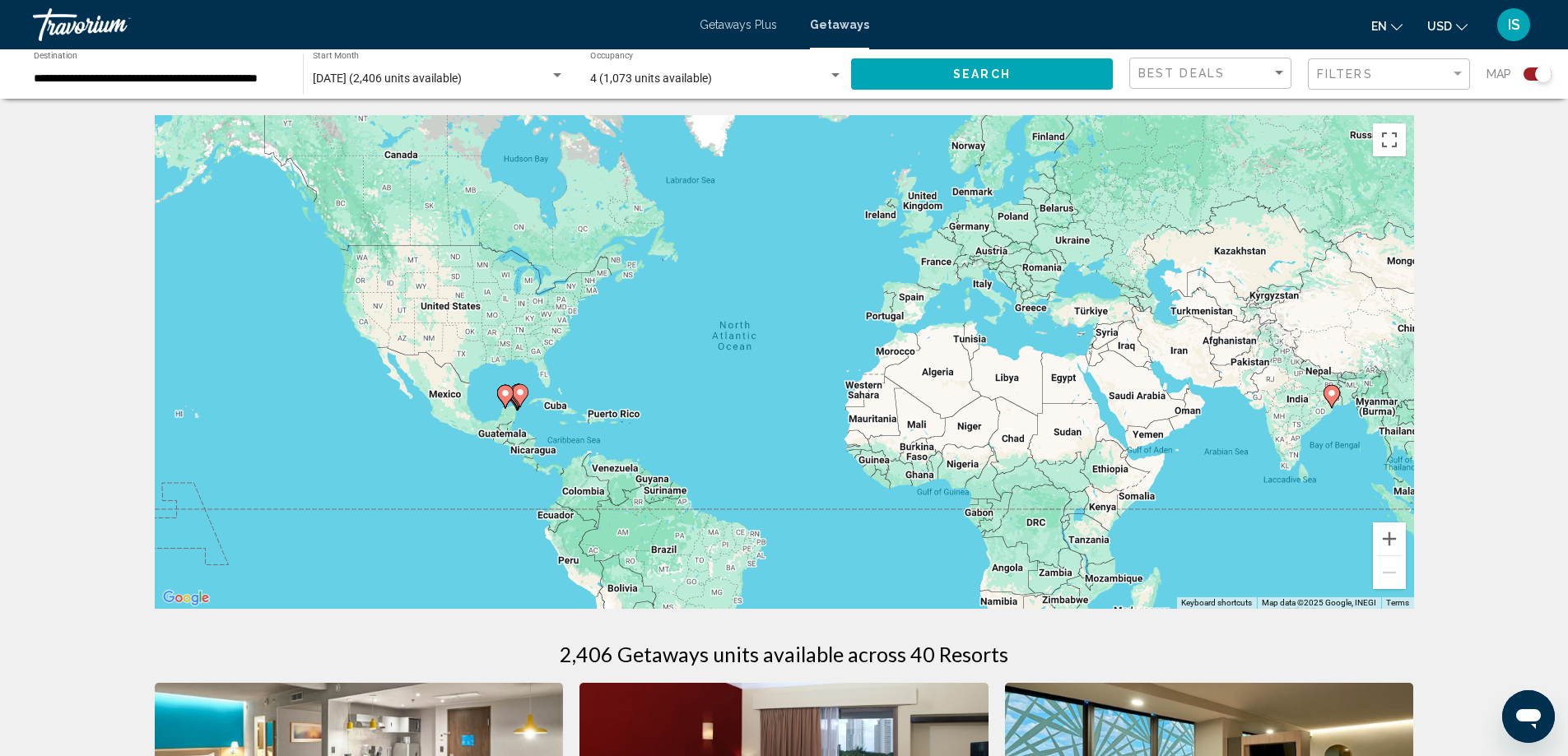
scroll to position [165, 0]
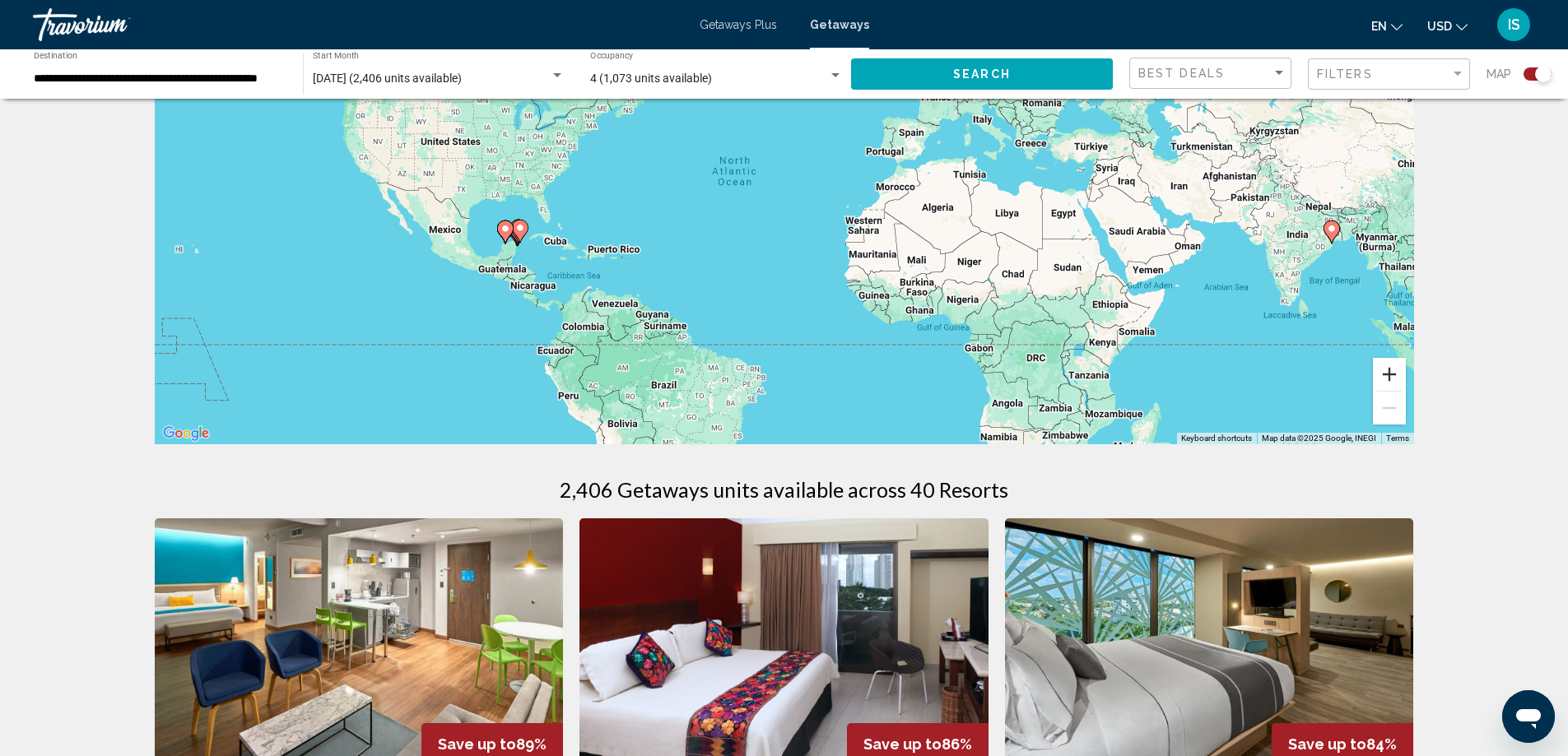
click at [1388, 371] on button "Zoom in" at bounding box center [1389, 374] width 33 height 33
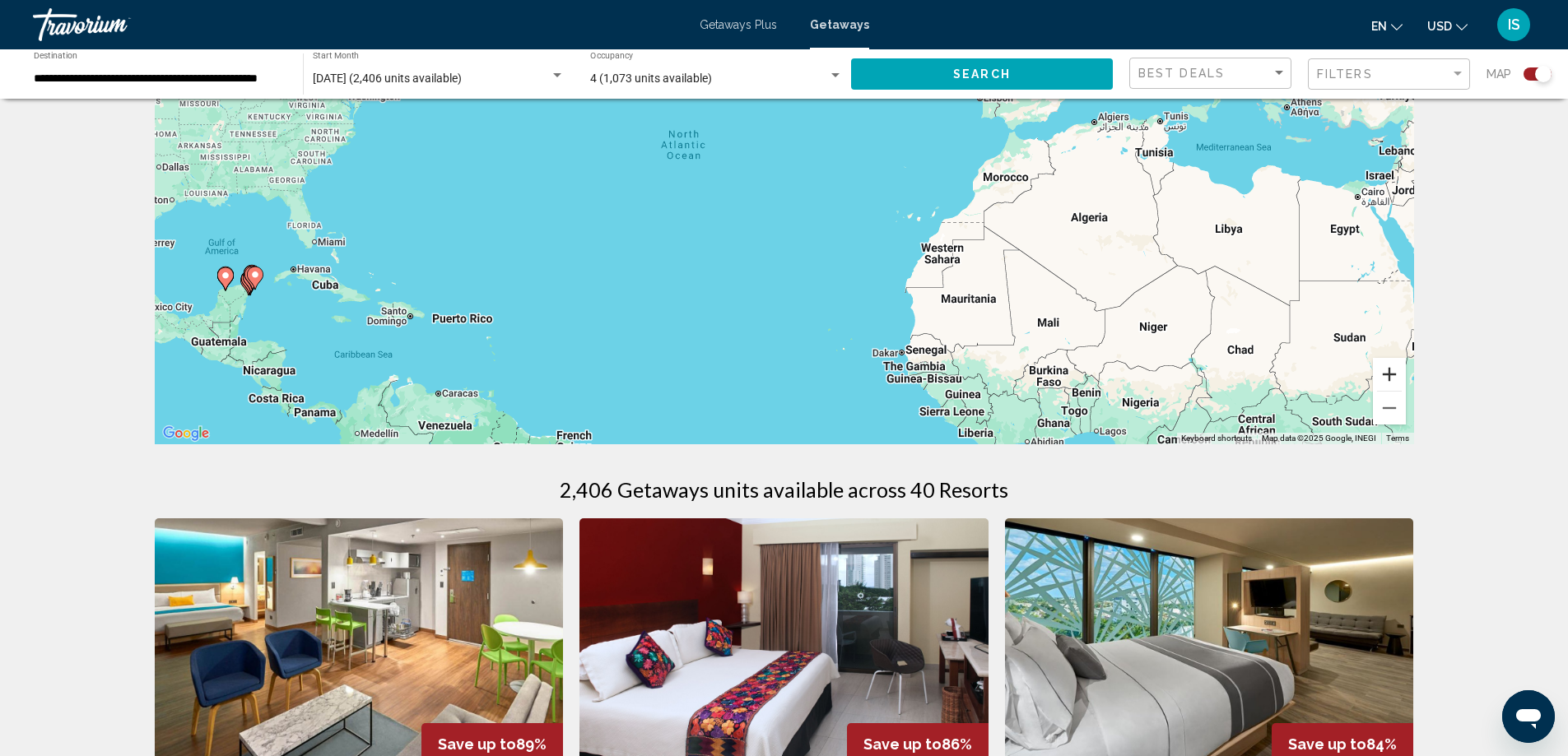
click at [1388, 371] on button "Zoom in" at bounding box center [1389, 374] width 33 height 33
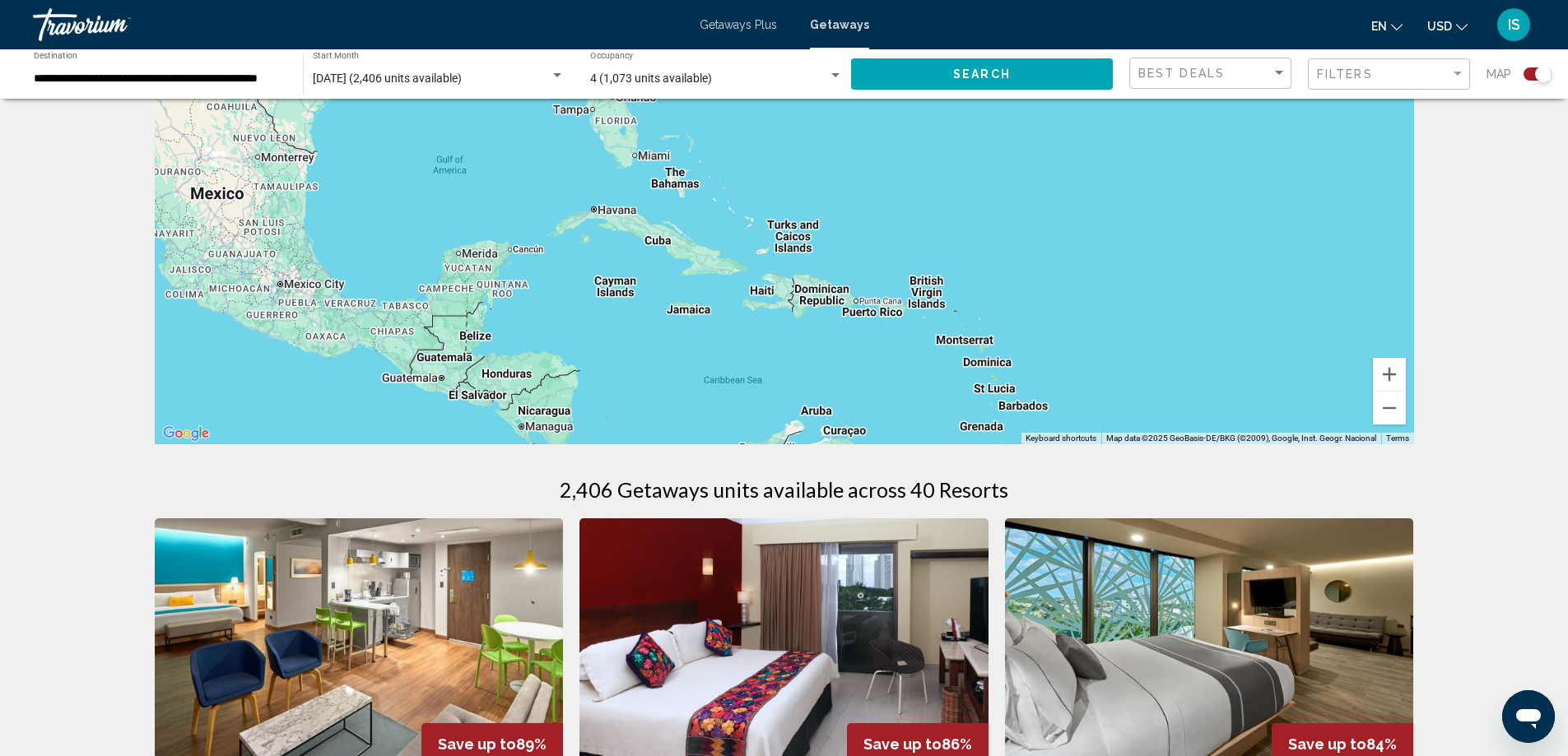
drag, startPoint x: 541, startPoint y: 332, endPoint x: 1369, endPoint y: 183, distance: 841.3
click at [1369, 183] on div "Main content" at bounding box center [784, 197] width 1259 height 494
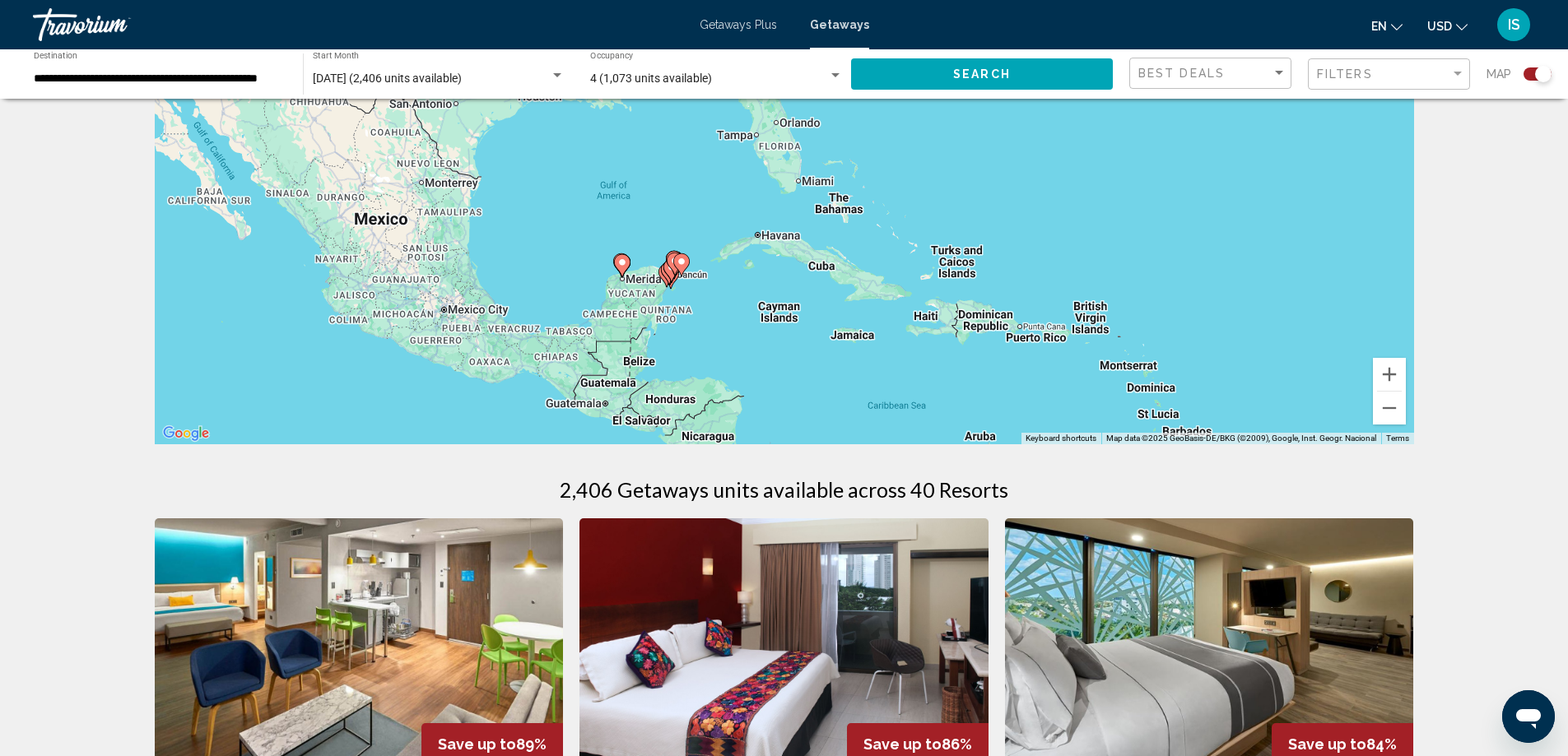
drag, startPoint x: 598, startPoint y: 348, endPoint x: 756, endPoint y: 381, distance: 161.4
click at [756, 381] on div "To activate drag with keyboard, press Alt + Enter. Once in keyboard drag state,…" at bounding box center [784, 197] width 1259 height 494
click at [1396, 373] on button "Zoom in" at bounding box center [1389, 374] width 33 height 33
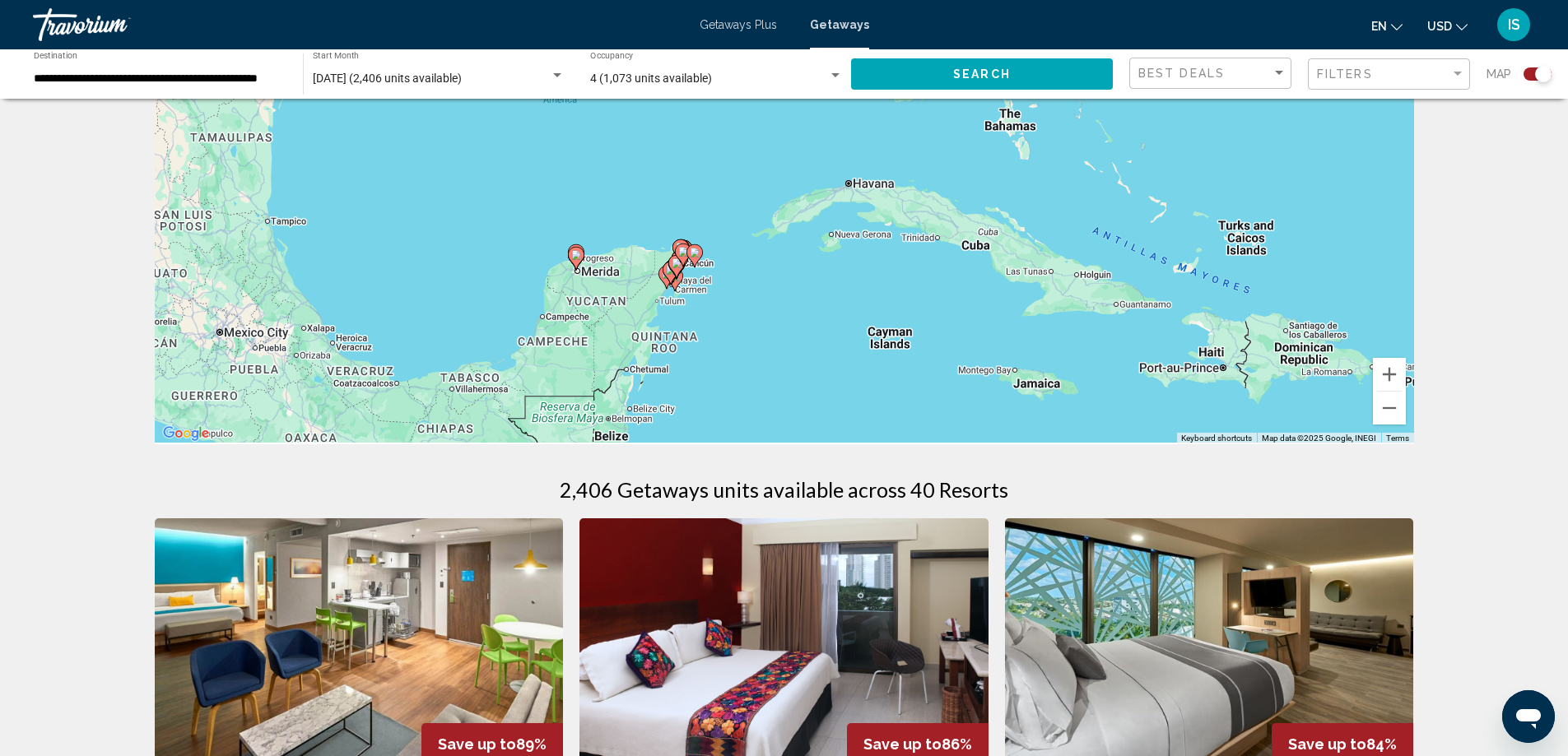
drag, startPoint x: 601, startPoint y: 371, endPoint x: 742, endPoint y: 288, distance: 163.6
click at [722, 281] on div "To activate drag with keyboard, press Alt + Enter. Once in keyboard drag state,…" at bounding box center [784, 197] width 1259 height 494
click at [1392, 377] on button "Zoom in" at bounding box center [1389, 374] width 33 height 33
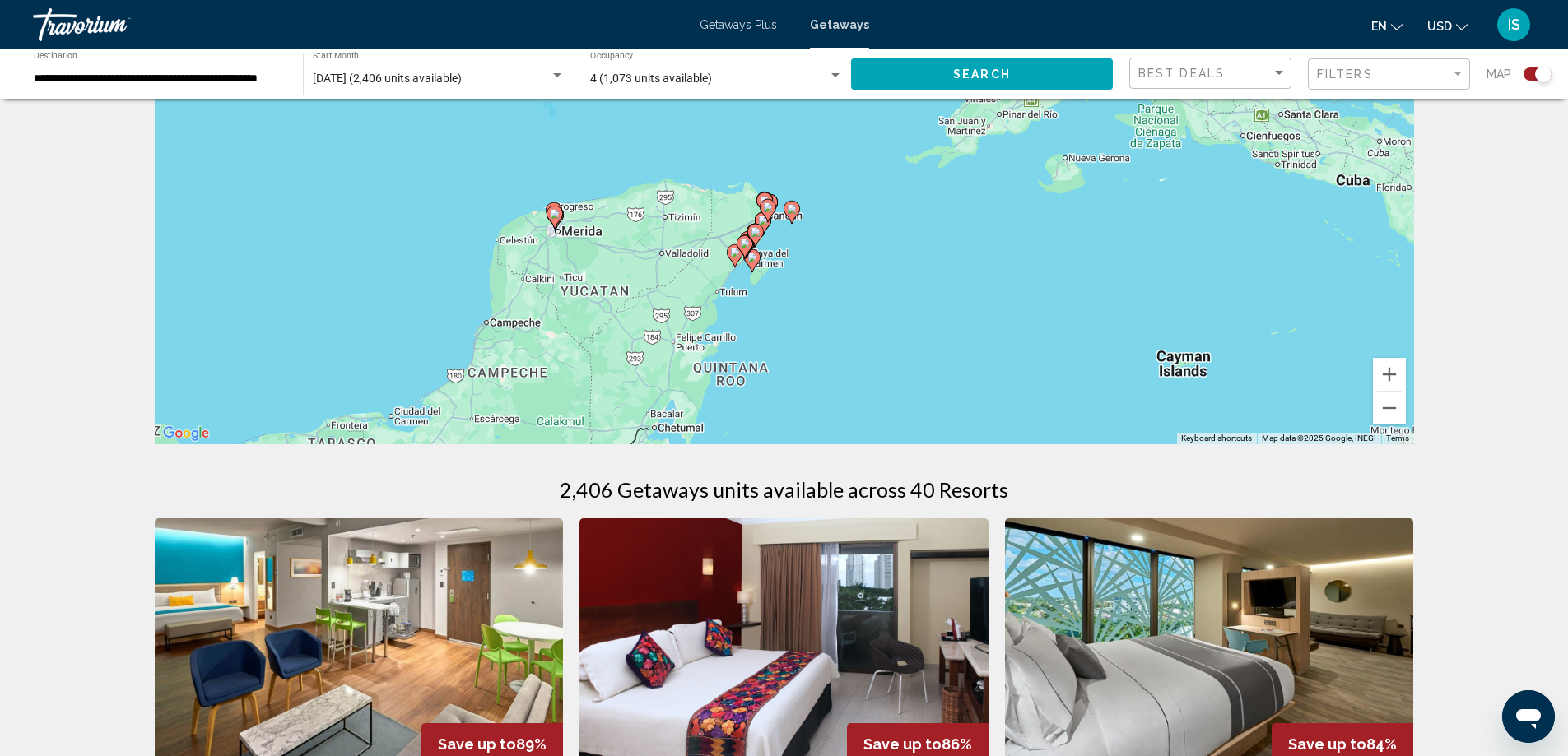
drag, startPoint x: 645, startPoint y: 368, endPoint x: 848, endPoint y: 246, distance: 236.8
click at [842, 243] on div "To activate drag with keyboard, press Alt + Enter. Once in keyboard drag state,…" at bounding box center [784, 197] width 1259 height 494
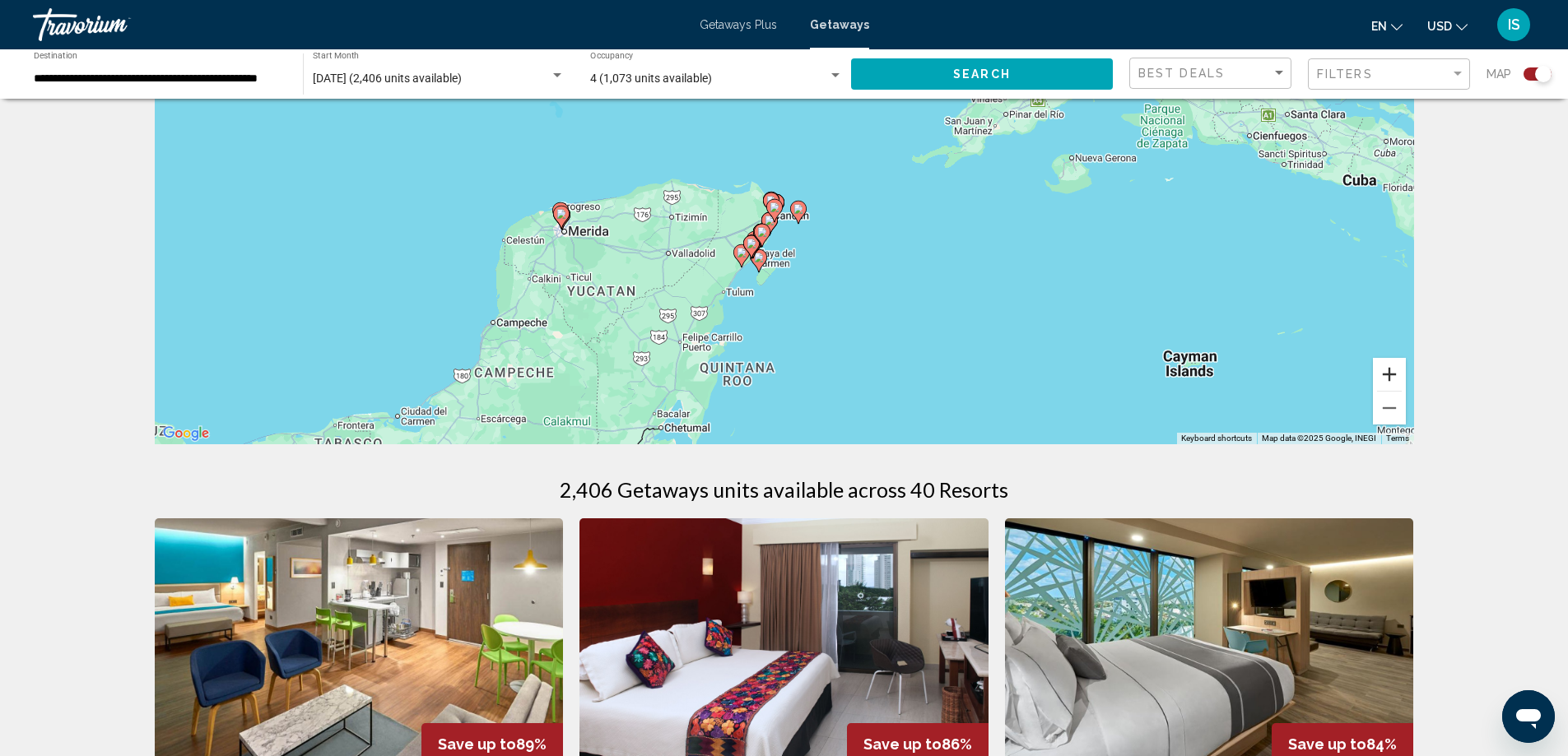
click at [1393, 376] on button "Zoom in" at bounding box center [1389, 374] width 33 height 33
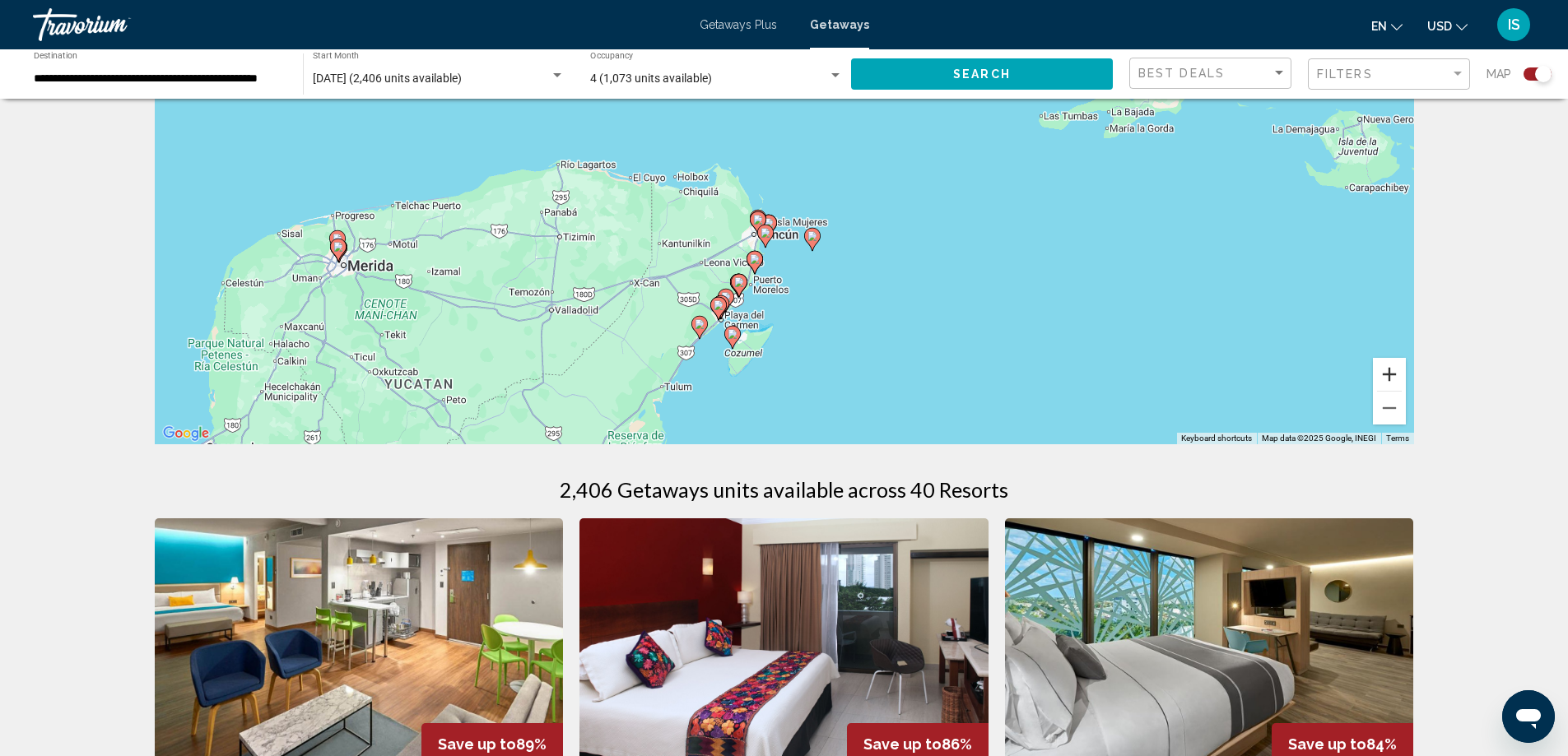
click at [1393, 376] on button "Zoom in" at bounding box center [1389, 374] width 33 height 33
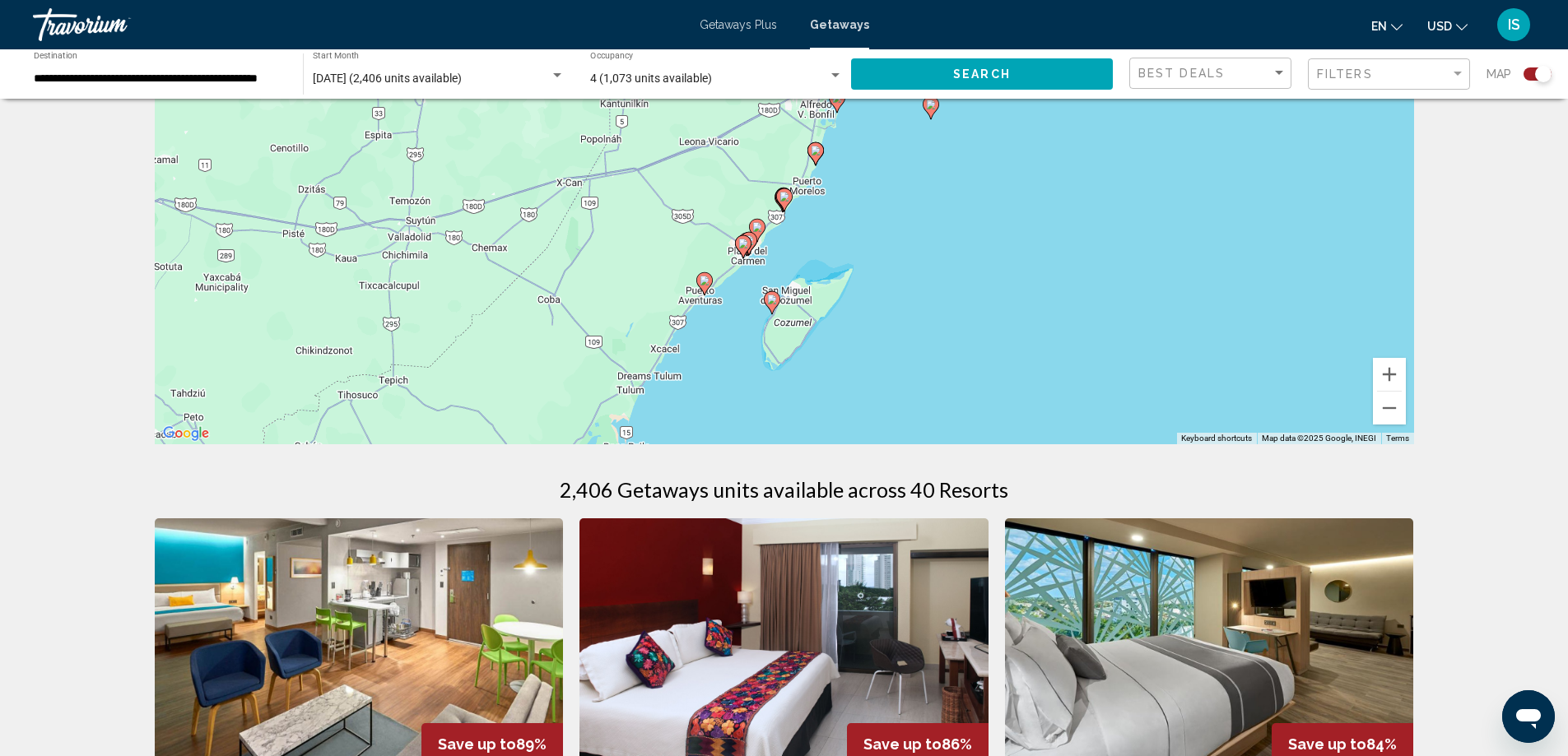
drag, startPoint x: 830, startPoint y: 357, endPoint x: 920, endPoint y: 170, distance: 207.5
click at [920, 170] on div "To activate drag with keyboard, press Alt + Enter. Once in keyboard drag state,…" at bounding box center [784, 197] width 1259 height 494
click at [1390, 373] on button "Zoom in" at bounding box center [1389, 374] width 33 height 33
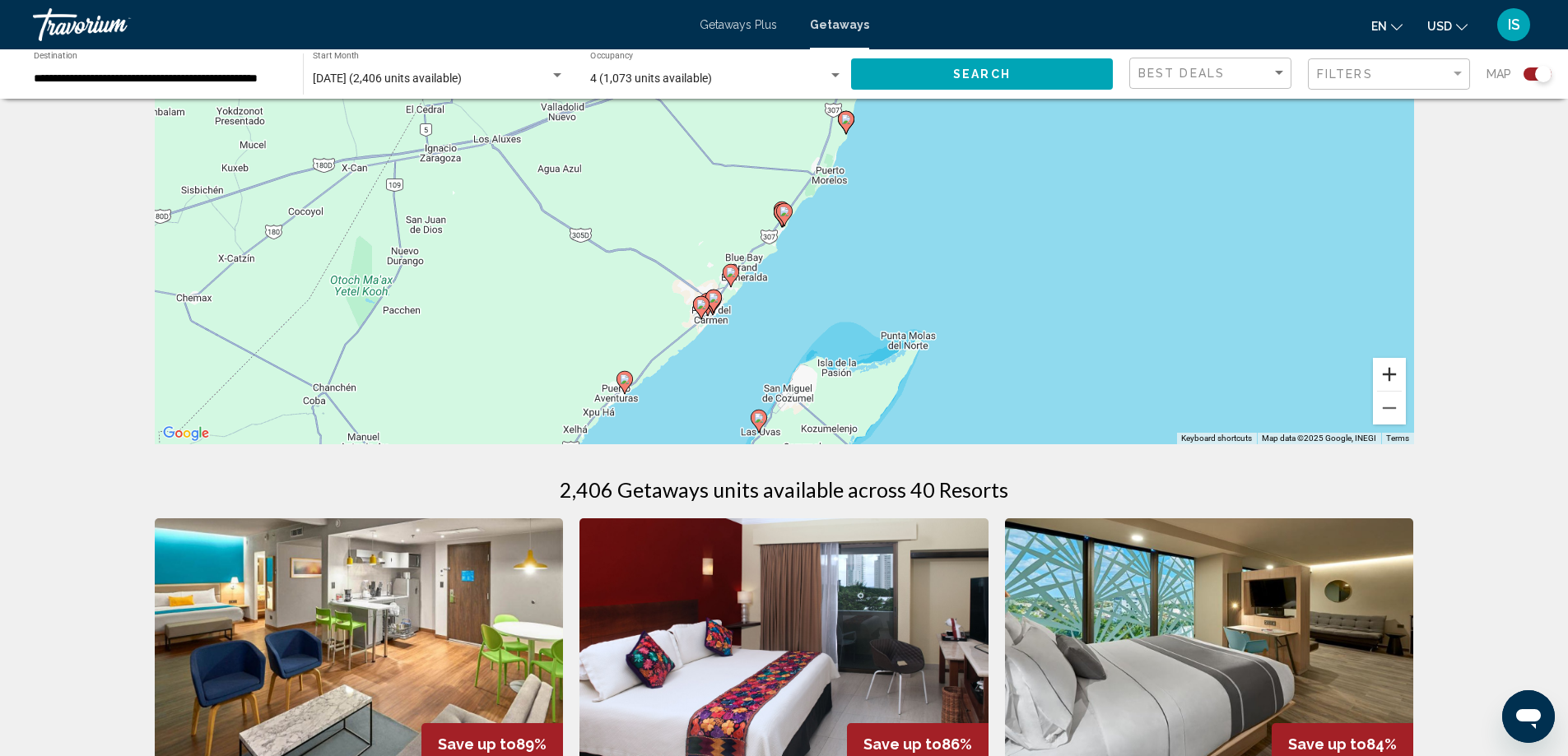
click at [1396, 372] on button "Zoom in" at bounding box center [1389, 374] width 33 height 33
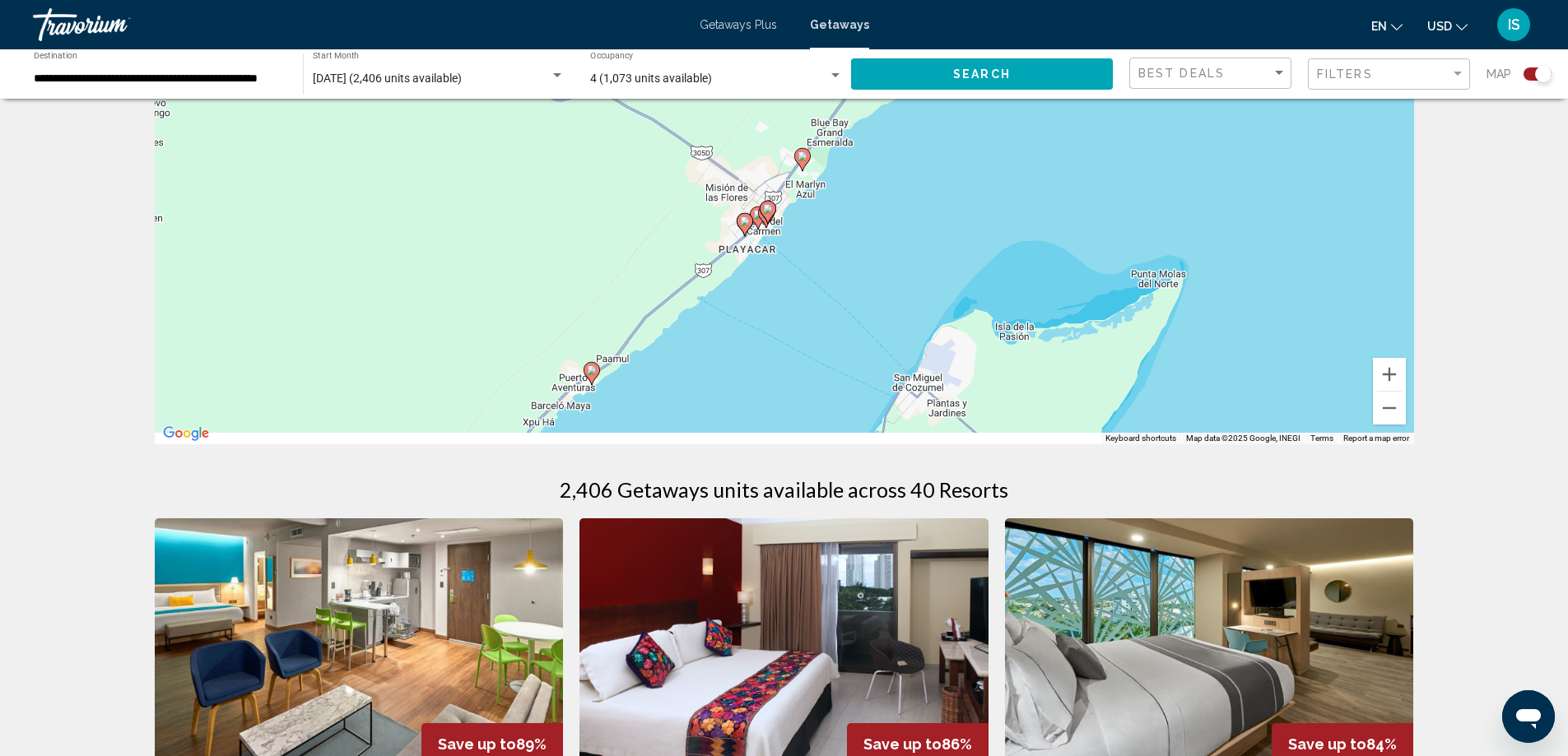
drag, startPoint x: 976, startPoint y: 325, endPoint x: 1102, endPoint y: 120, distance: 240.6
click at [1102, 120] on div "To activate drag with keyboard, press Alt + Enter. Once in keyboard drag state,…" at bounding box center [784, 197] width 1259 height 494
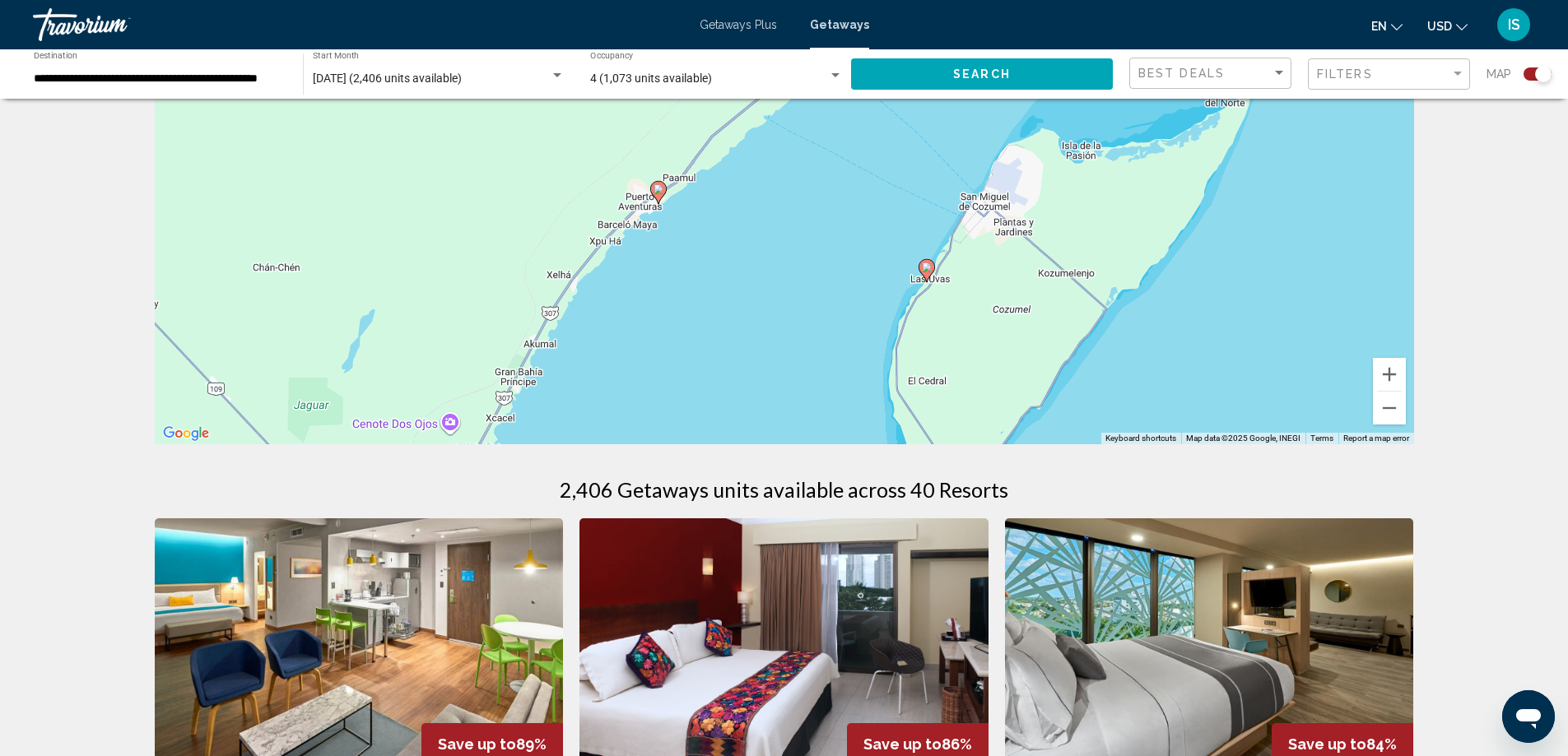
drag, startPoint x: 882, startPoint y: 358, endPoint x: 948, endPoint y: 176, distance: 193.6
click at [948, 176] on div "To activate drag with keyboard, press Alt + Enter. Once in keyboard drag state,…" at bounding box center [784, 197] width 1259 height 494
click at [926, 265] on image "Main content" at bounding box center [927, 267] width 10 height 10
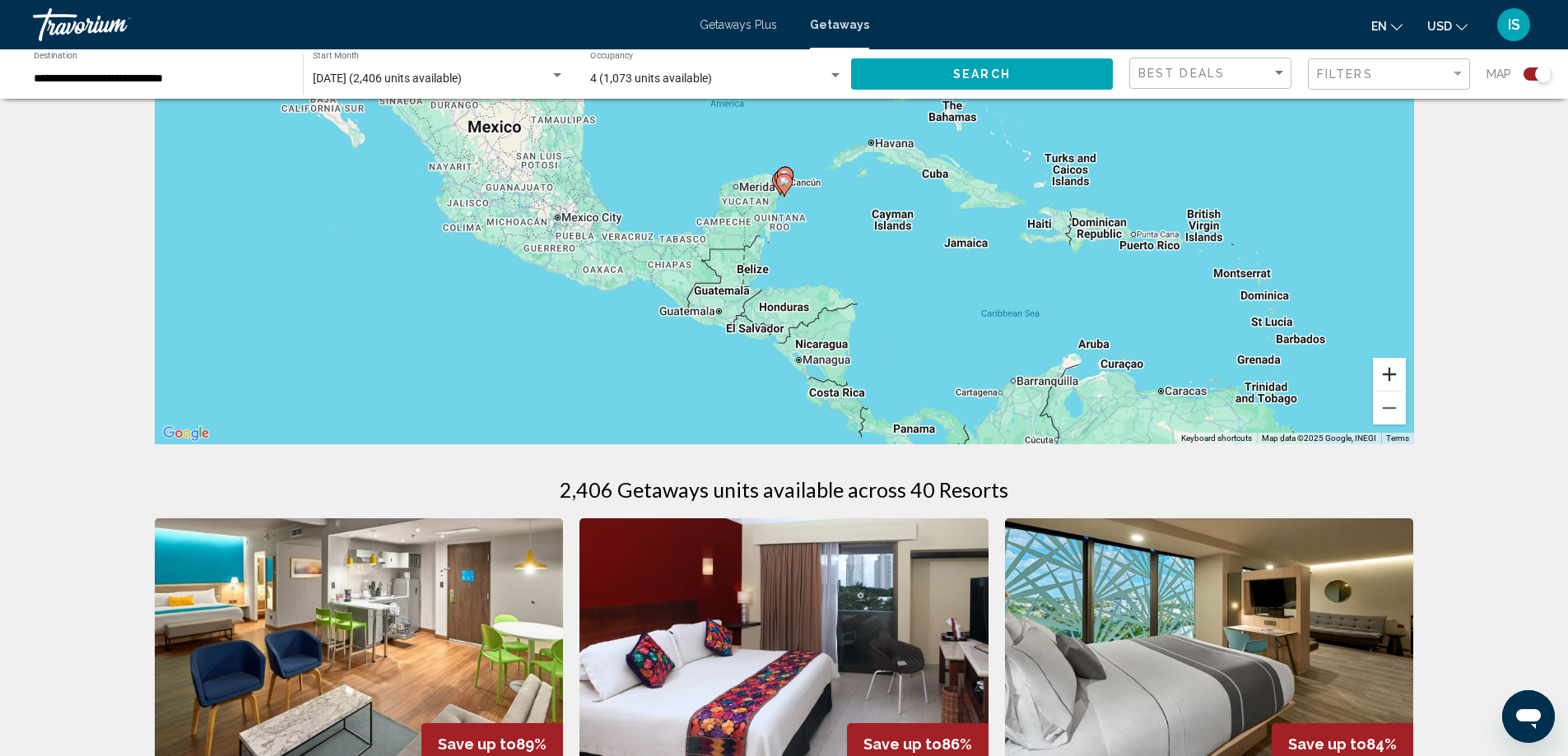
click at [1387, 376] on button "Zoom in" at bounding box center [1389, 374] width 33 height 33
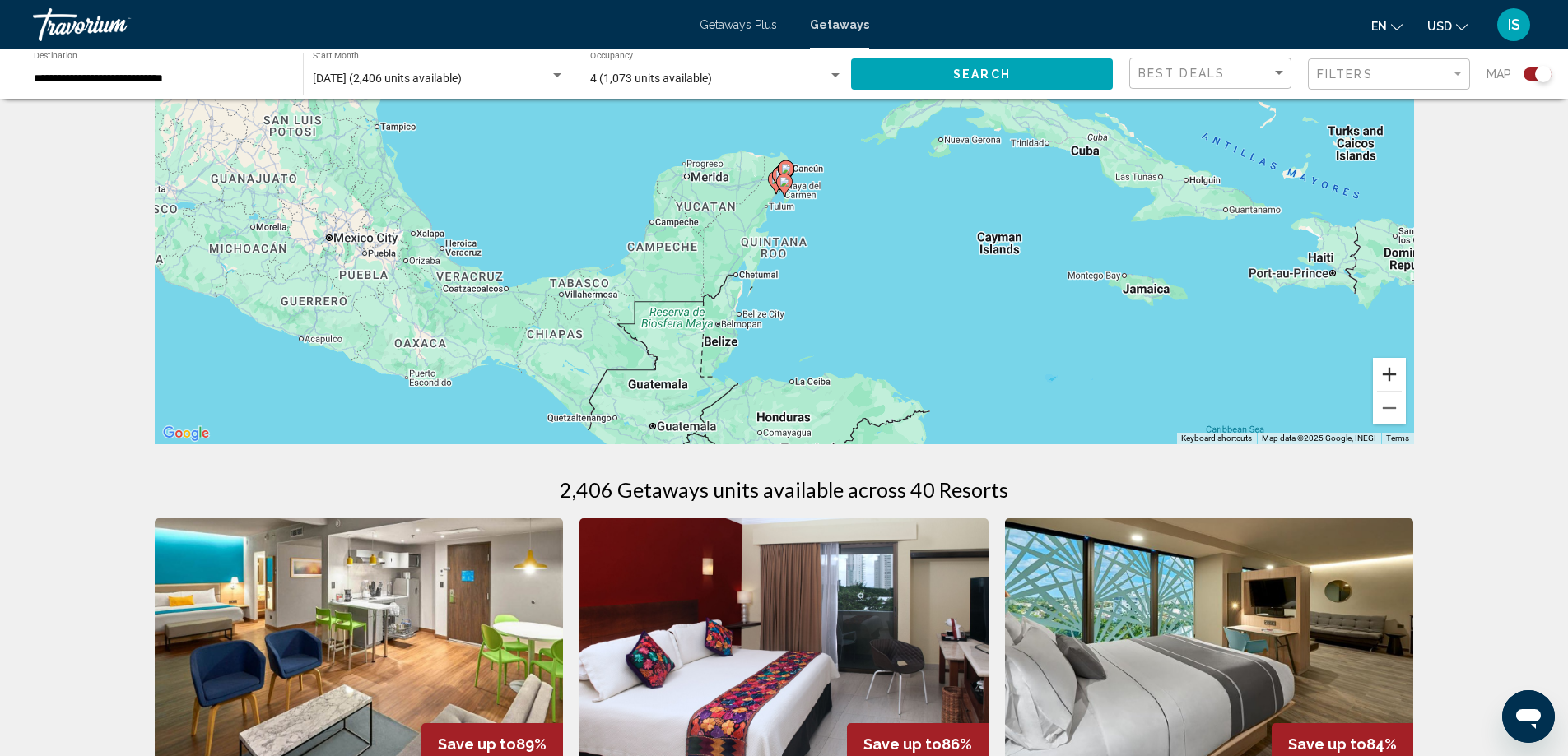
click at [1387, 376] on button "Zoom in" at bounding box center [1389, 374] width 33 height 33
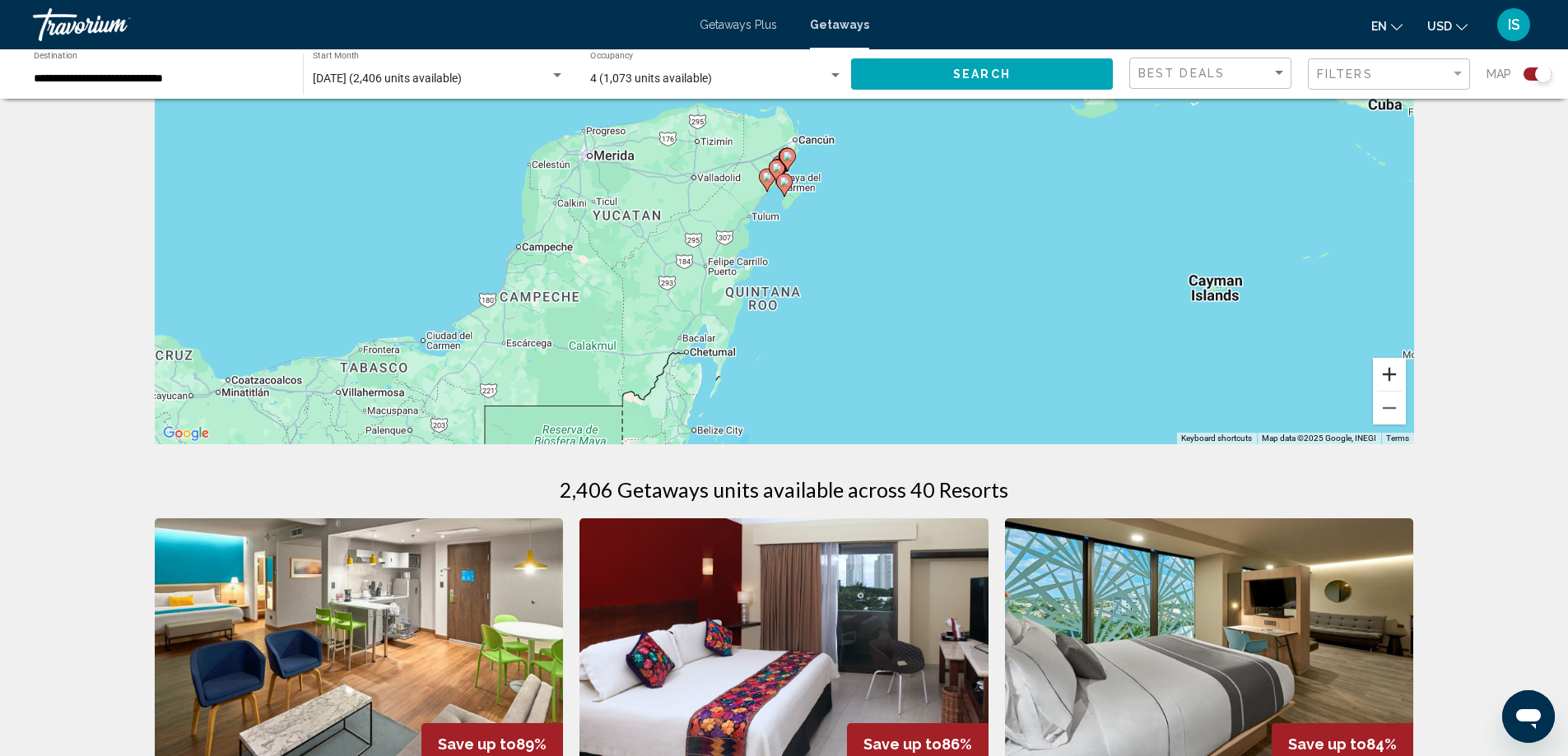
click at [1387, 376] on button "Zoom in" at bounding box center [1389, 374] width 33 height 33
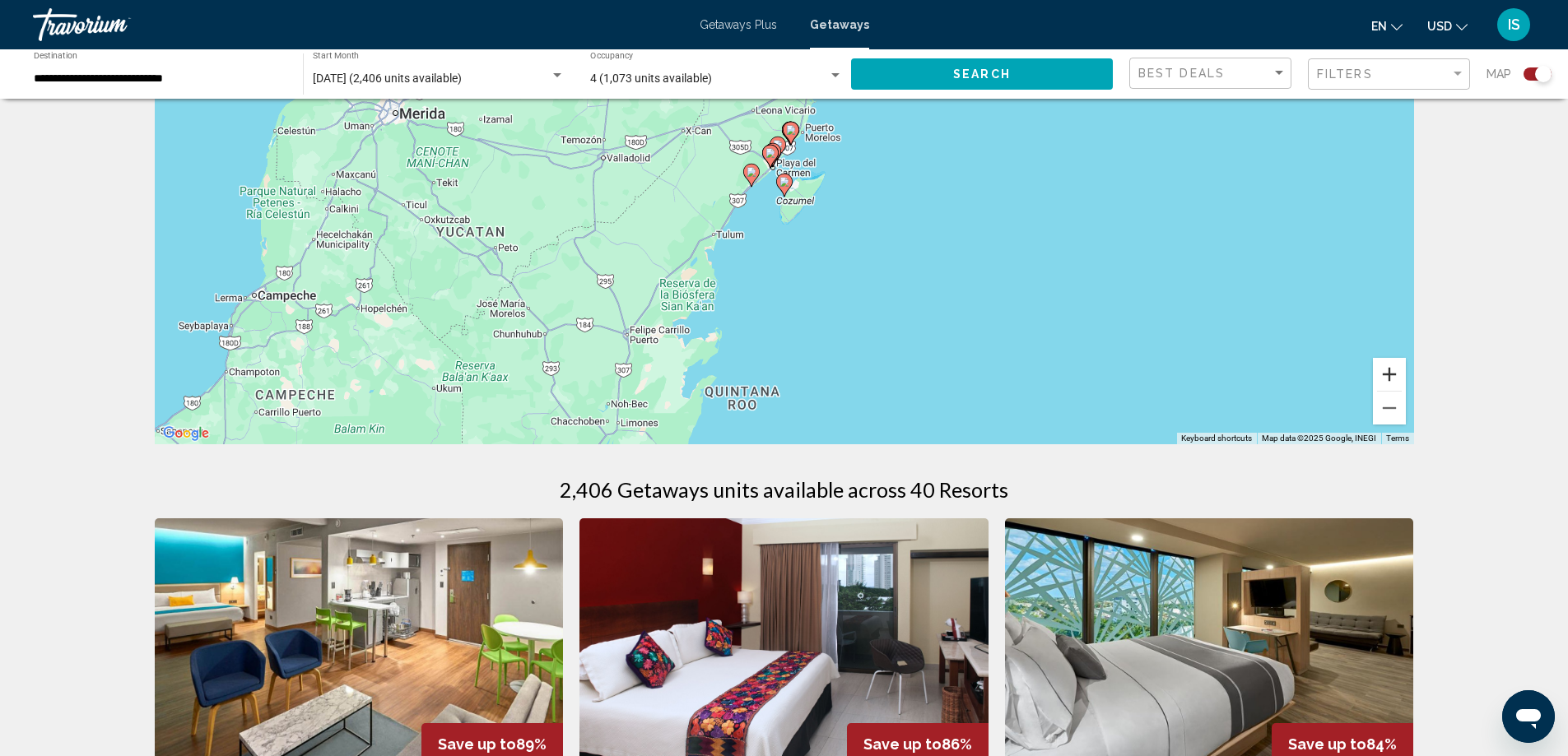
click at [1387, 376] on button "Zoom in" at bounding box center [1389, 374] width 33 height 33
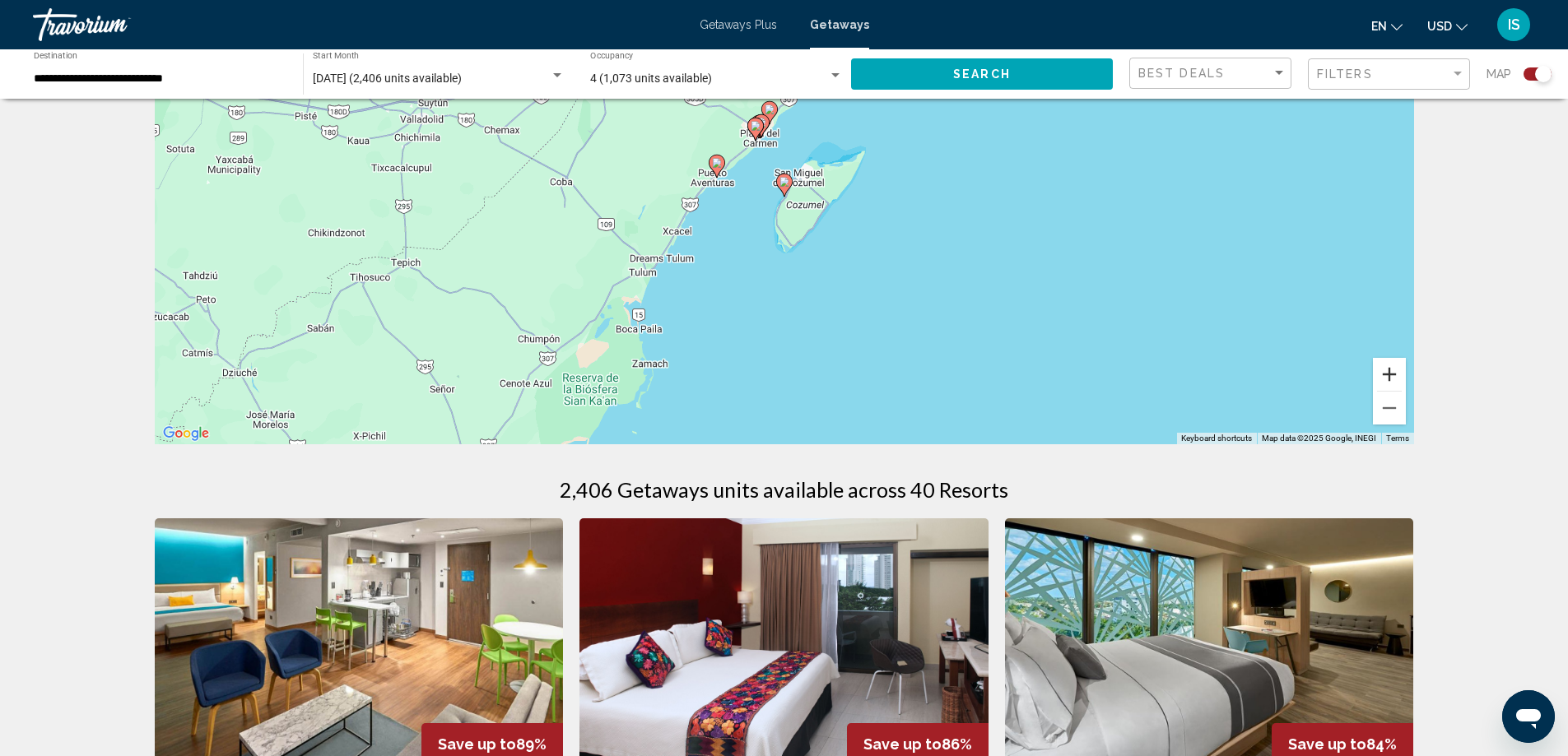
click at [1387, 376] on button "Zoom in" at bounding box center [1389, 374] width 33 height 33
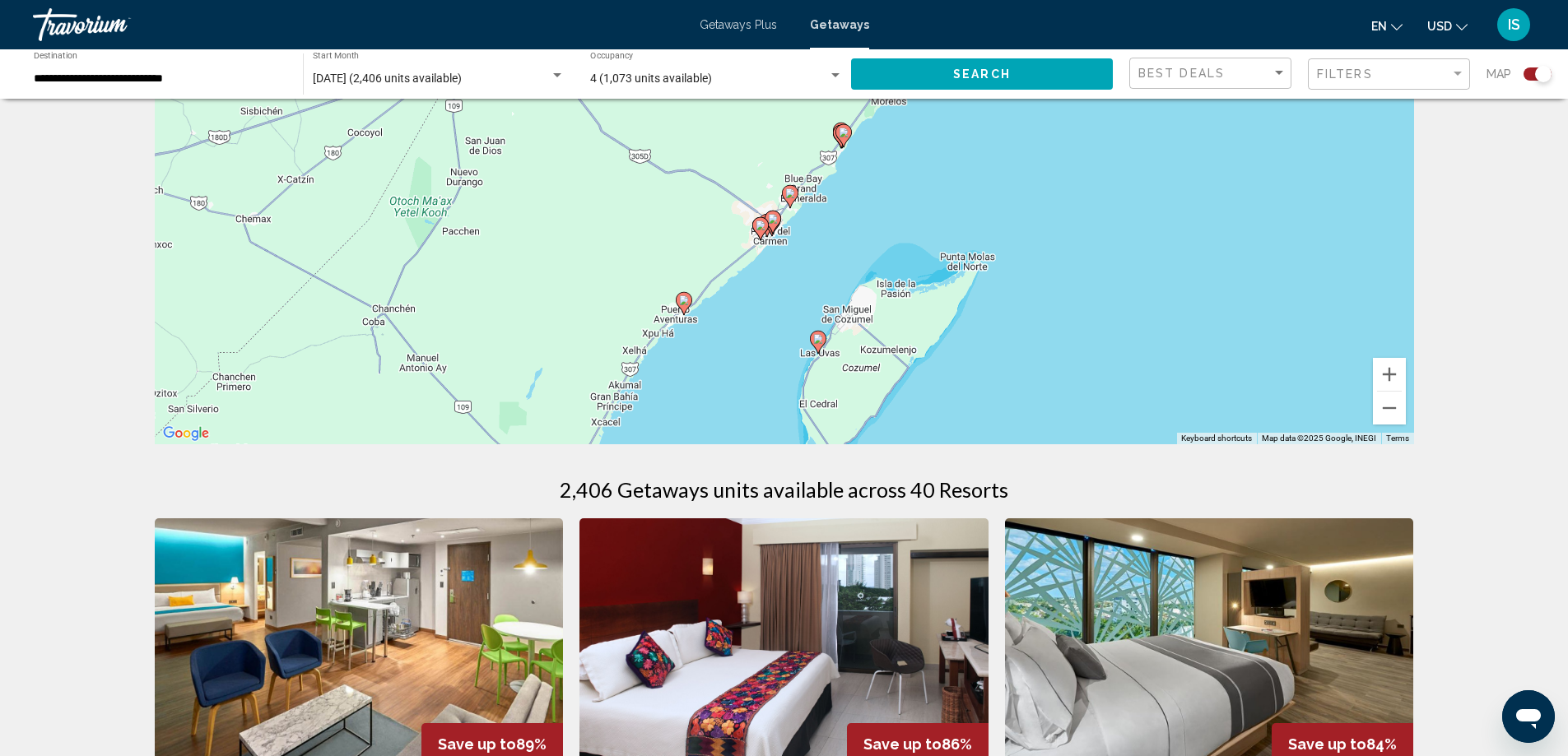
drag, startPoint x: 1129, startPoint y: 274, endPoint x: 1168, endPoint y: 445, distance: 175.4
click at [815, 347] on image "Main content" at bounding box center [819, 343] width 10 height 10
type input "**********"
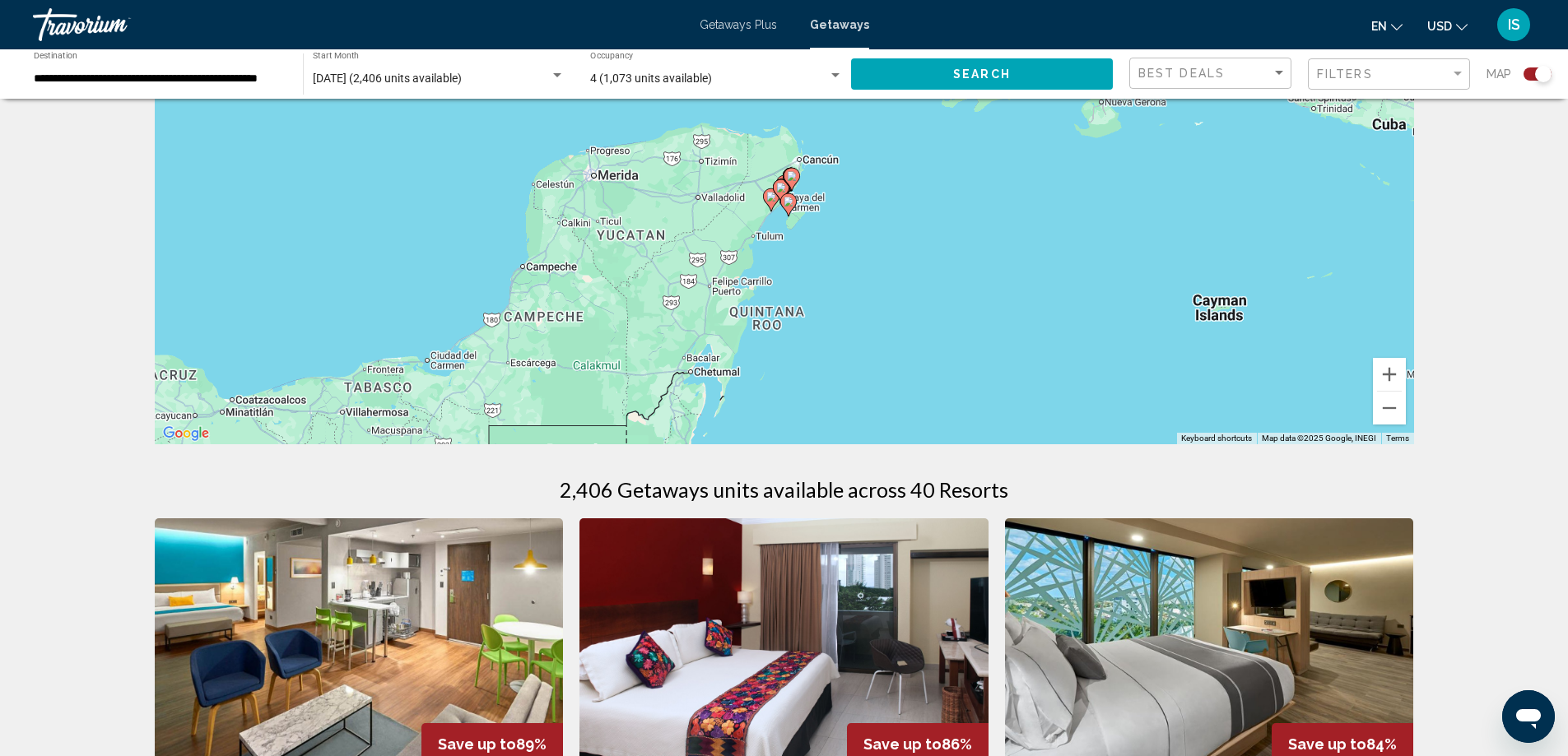
click at [789, 206] on image "Main content" at bounding box center [788, 202] width 10 height 10
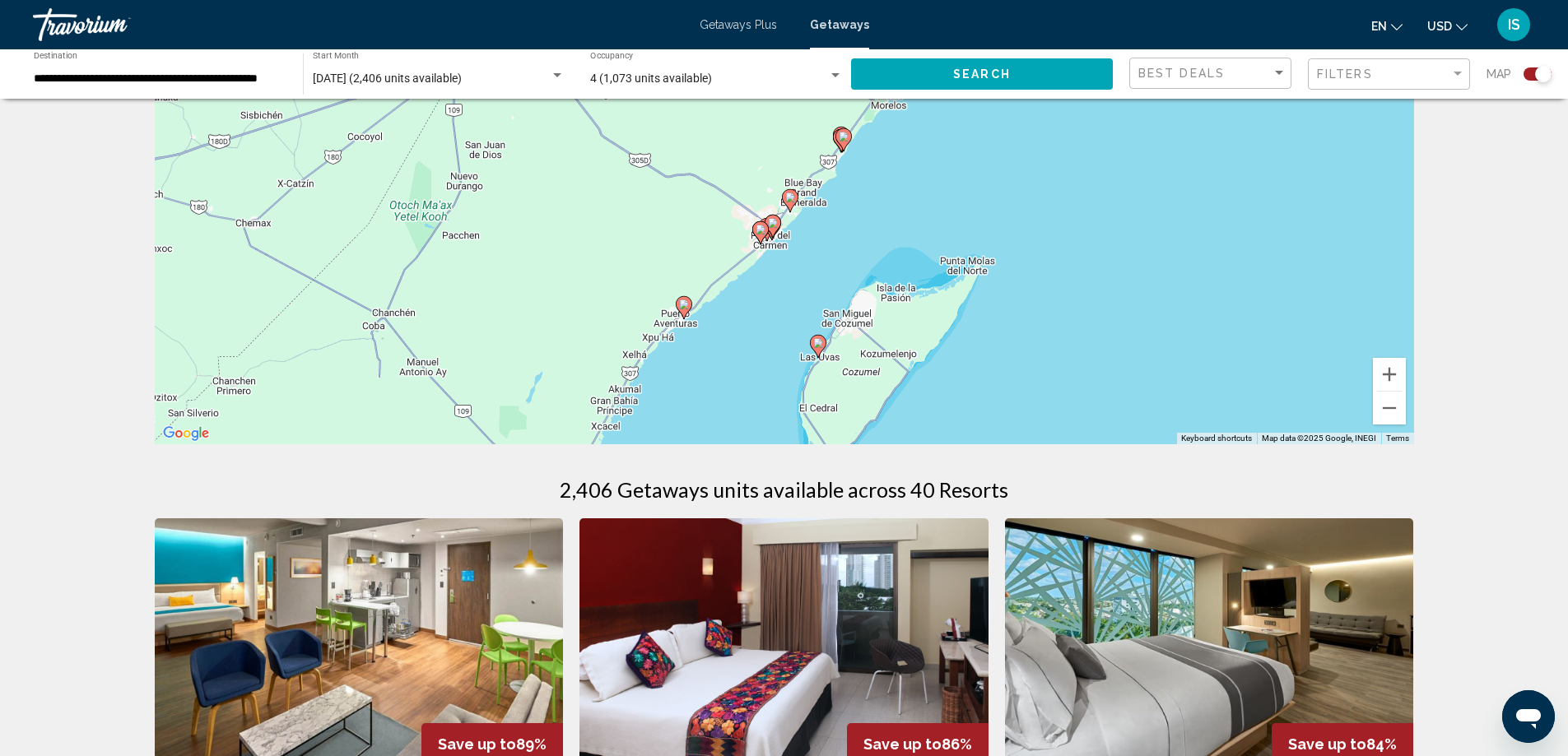
click at [819, 348] on icon "Main content" at bounding box center [818, 346] width 15 height 21
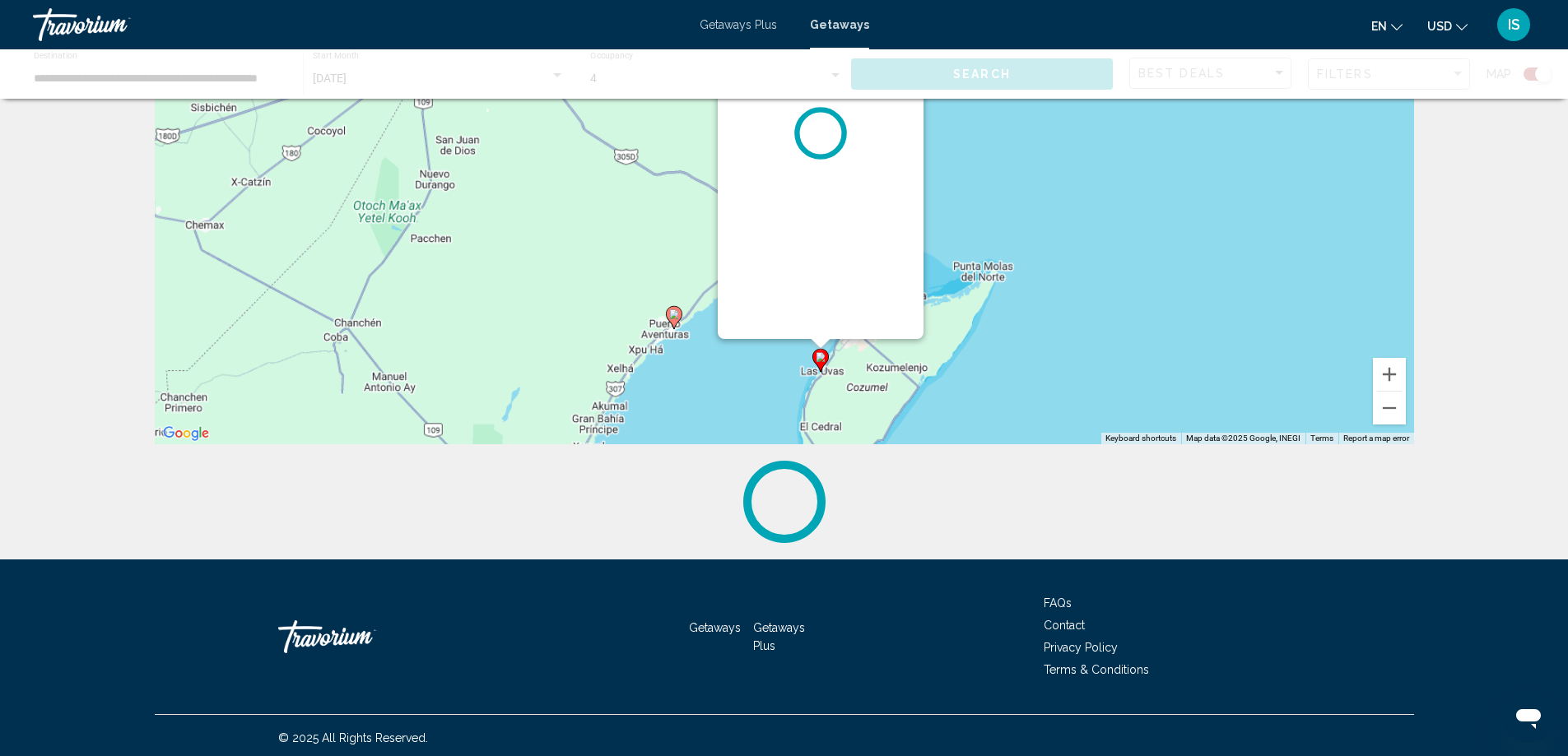
scroll to position [0, 0]
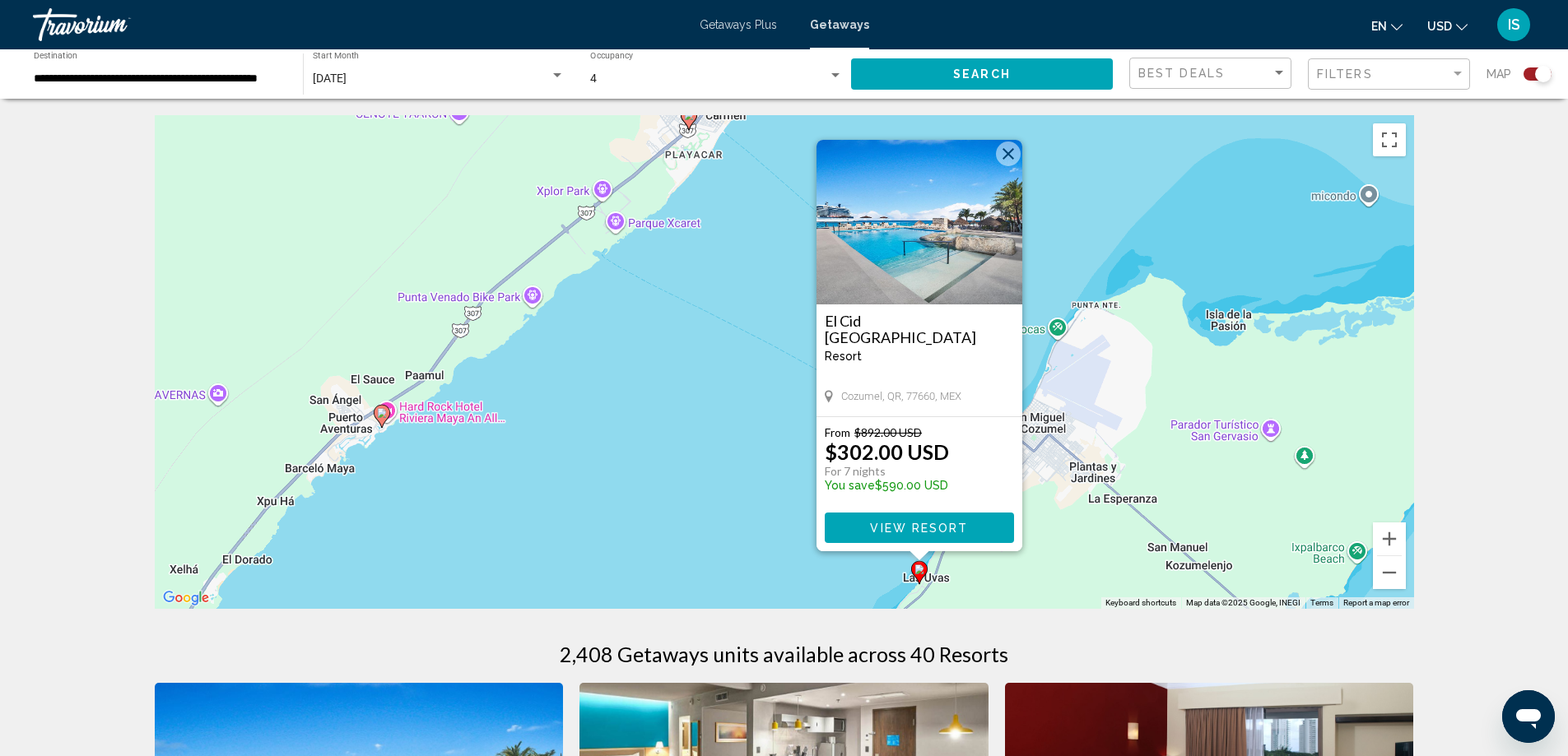
click at [992, 319] on h3 "El Cid [GEOGRAPHIC_DATA]" at bounding box center [919, 329] width 189 height 33
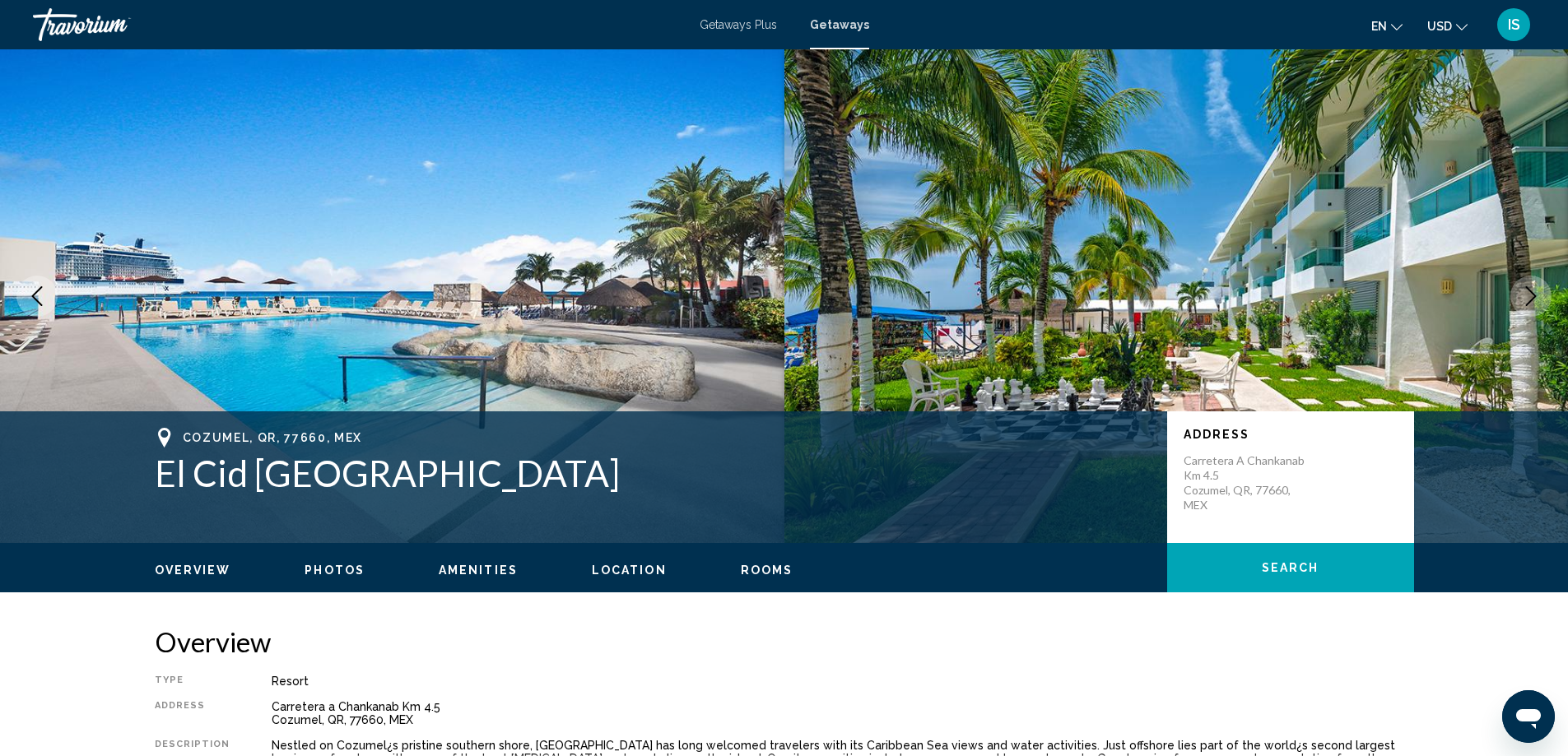
scroll to position [83, 0]
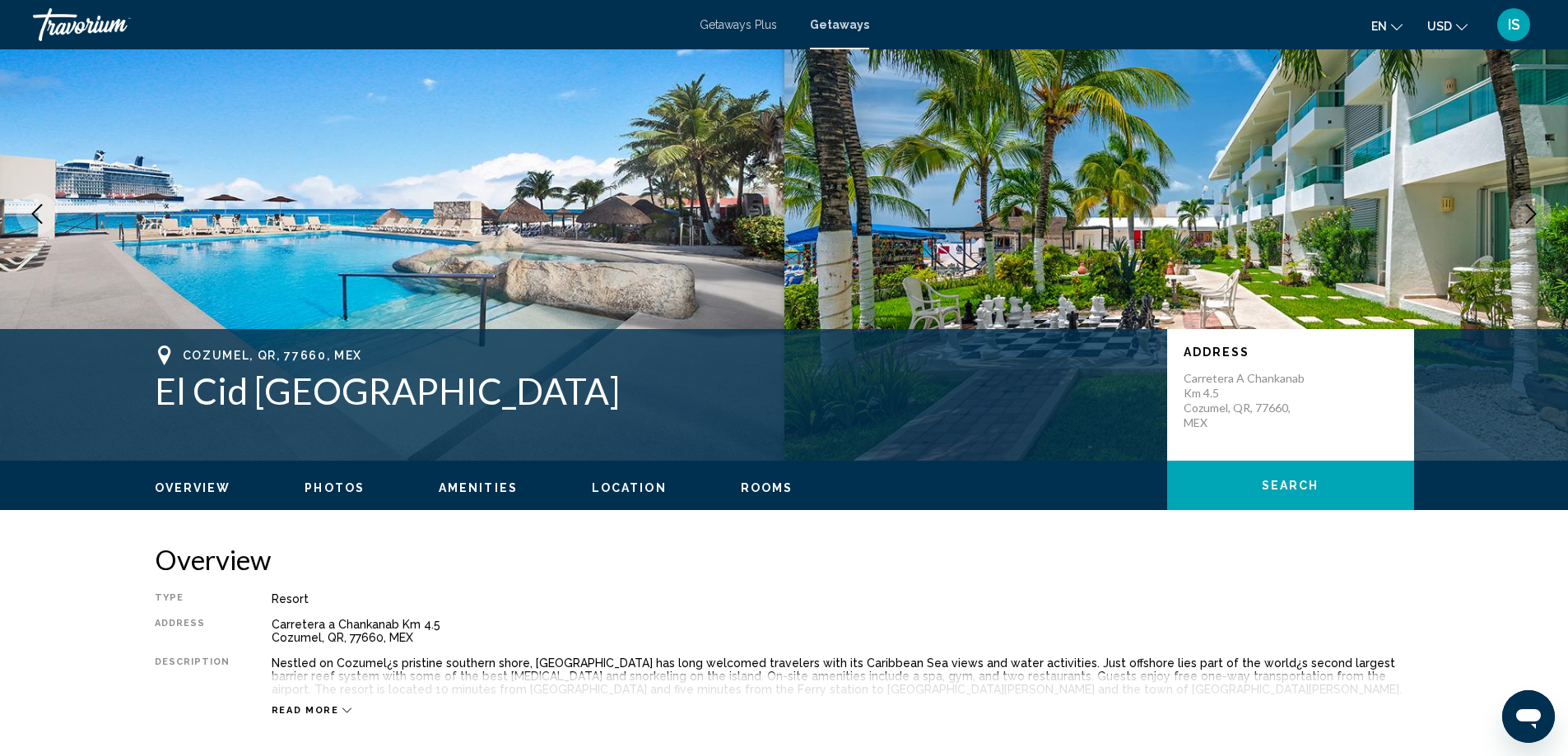
click at [336, 494] on button "Photos" at bounding box center [334, 489] width 60 height 15
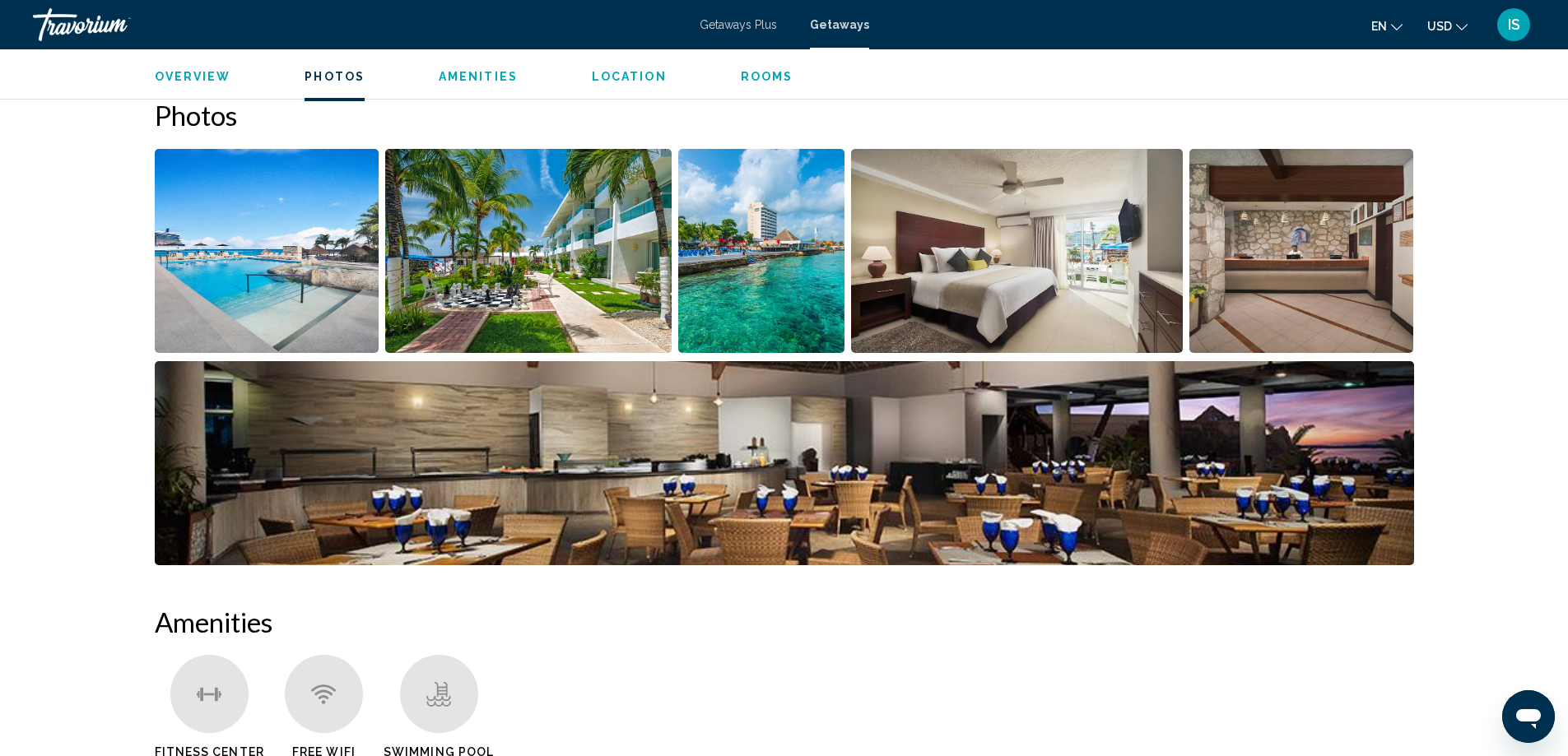
click at [641, 261] on img "Open full-screen image slider" at bounding box center [527, 251] width 286 height 204
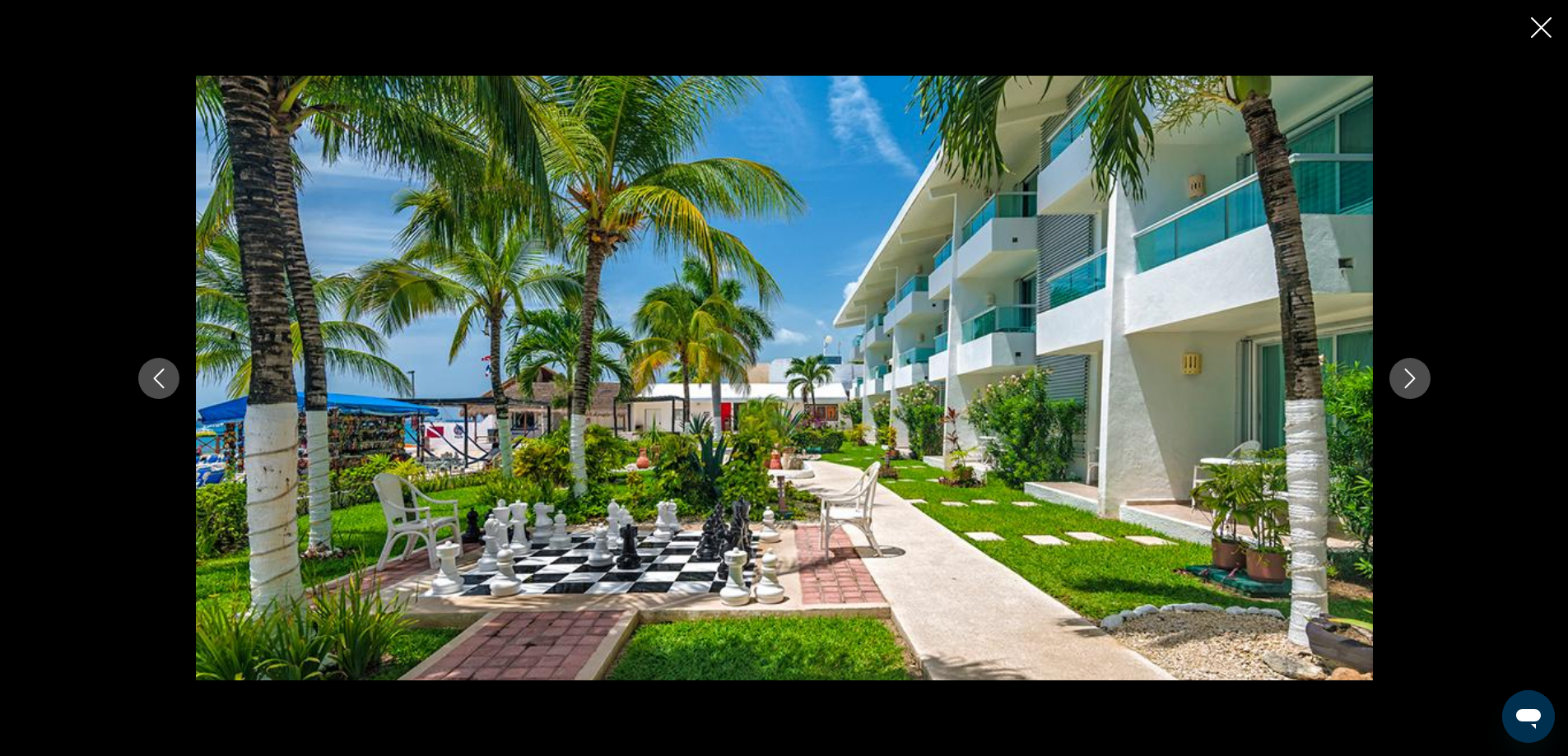
click at [1404, 366] on button "Next image" at bounding box center [1409, 378] width 41 height 41
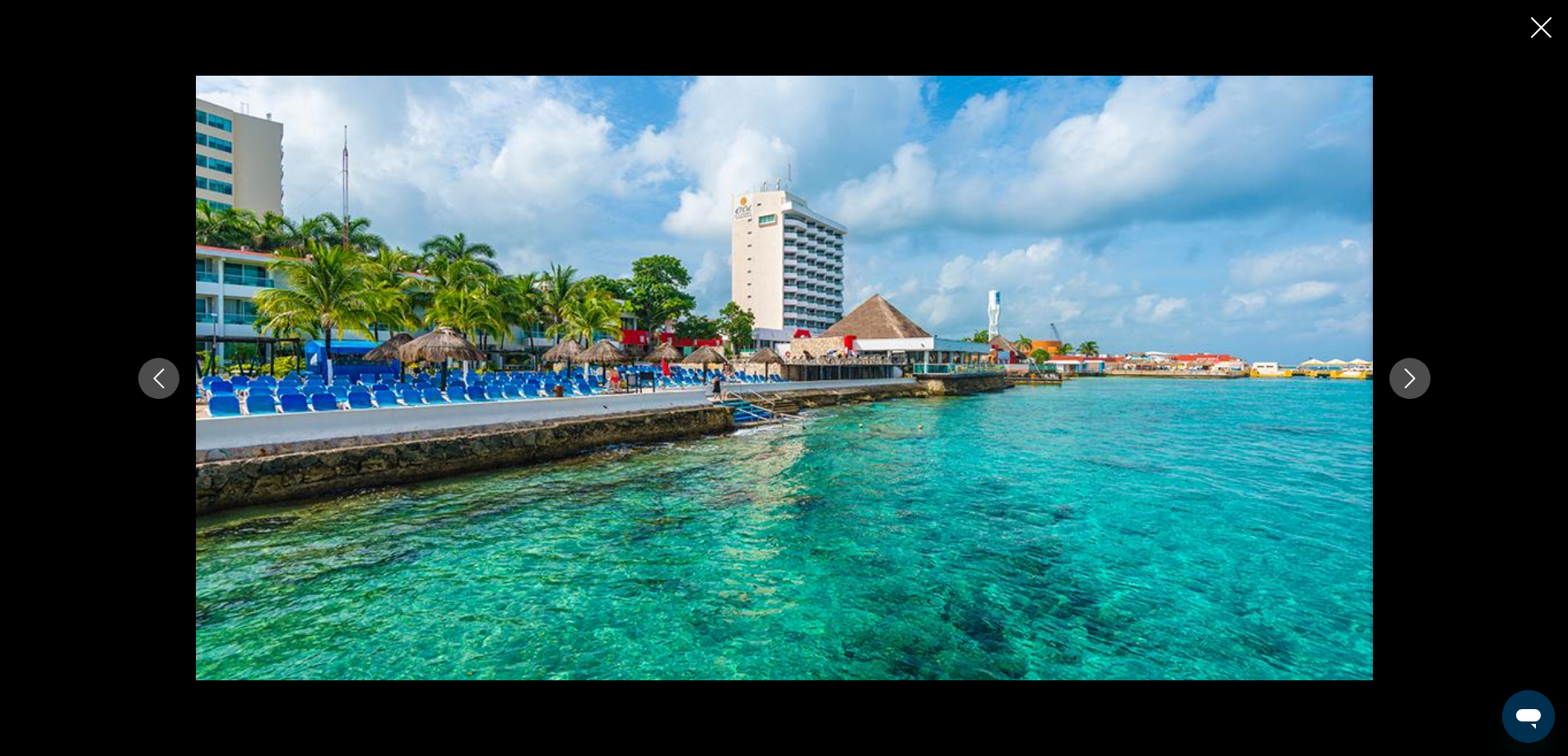
click at [1404, 366] on button "Next image" at bounding box center [1409, 378] width 41 height 41
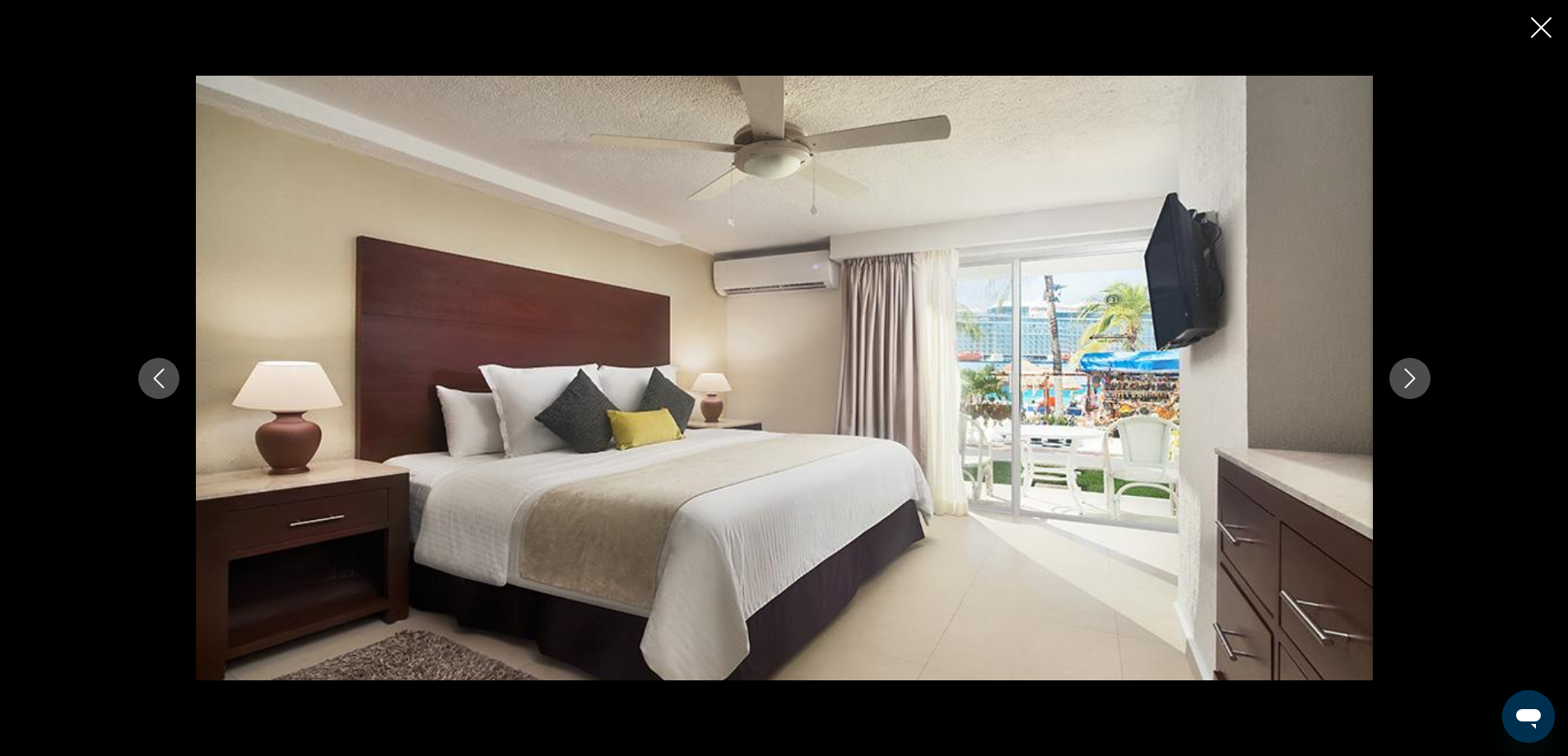
click at [1404, 366] on button "Next image" at bounding box center [1409, 378] width 41 height 41
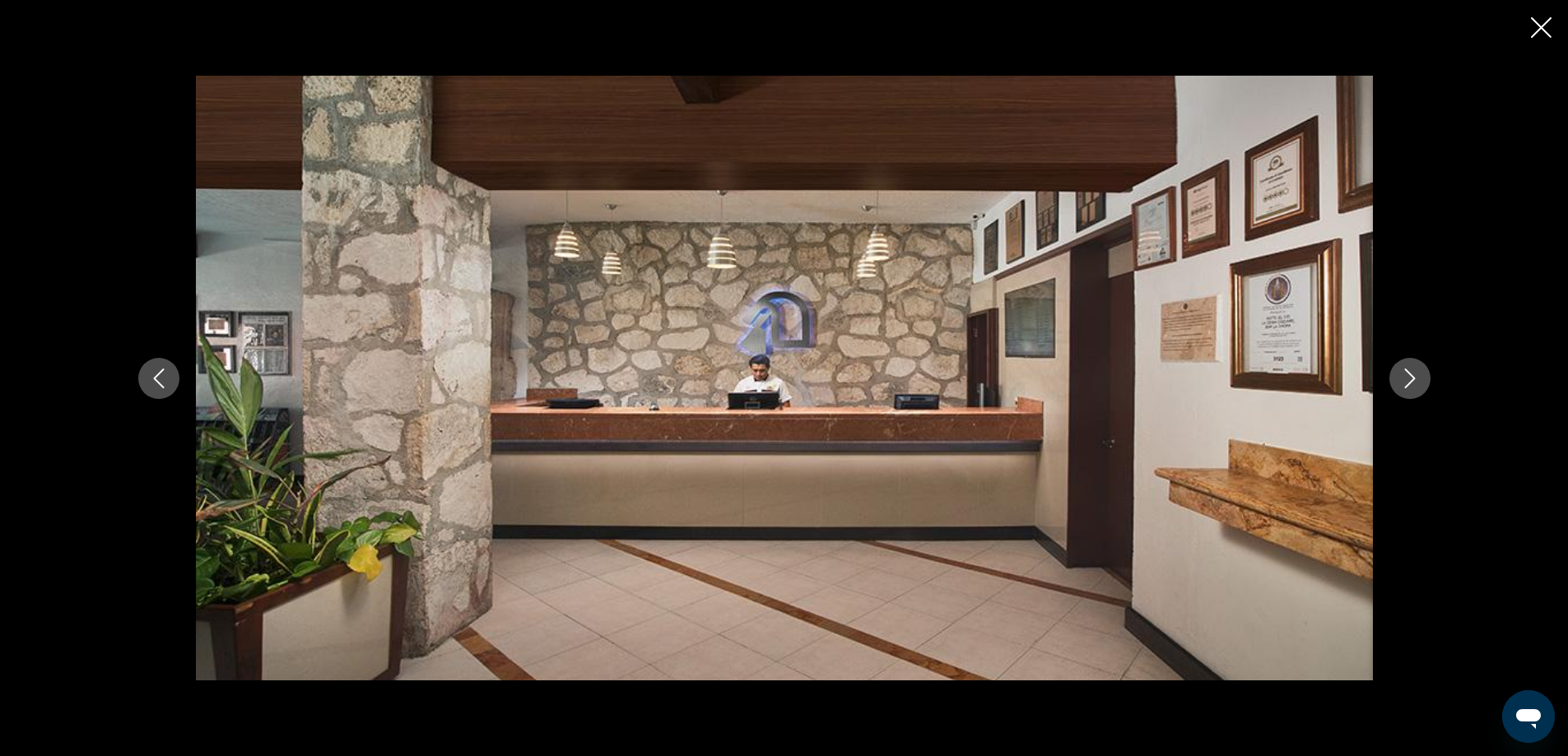
click at [1404, 366] on button "Next image" at bounding box center [1409, 378] width 41 height 41
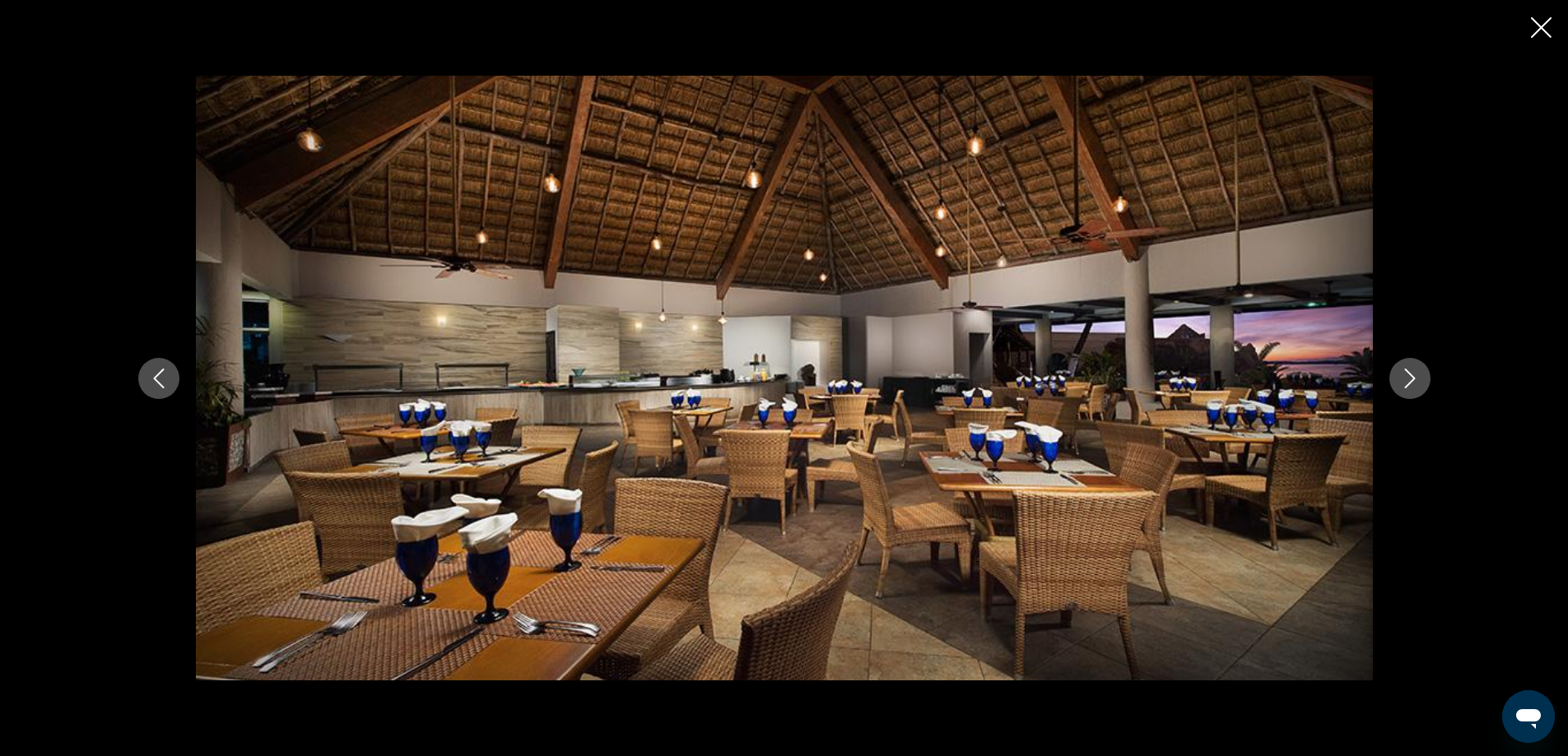
click at [1404, 366] on button "Next image" at bounding box center [1409, 378] width 41 height 41
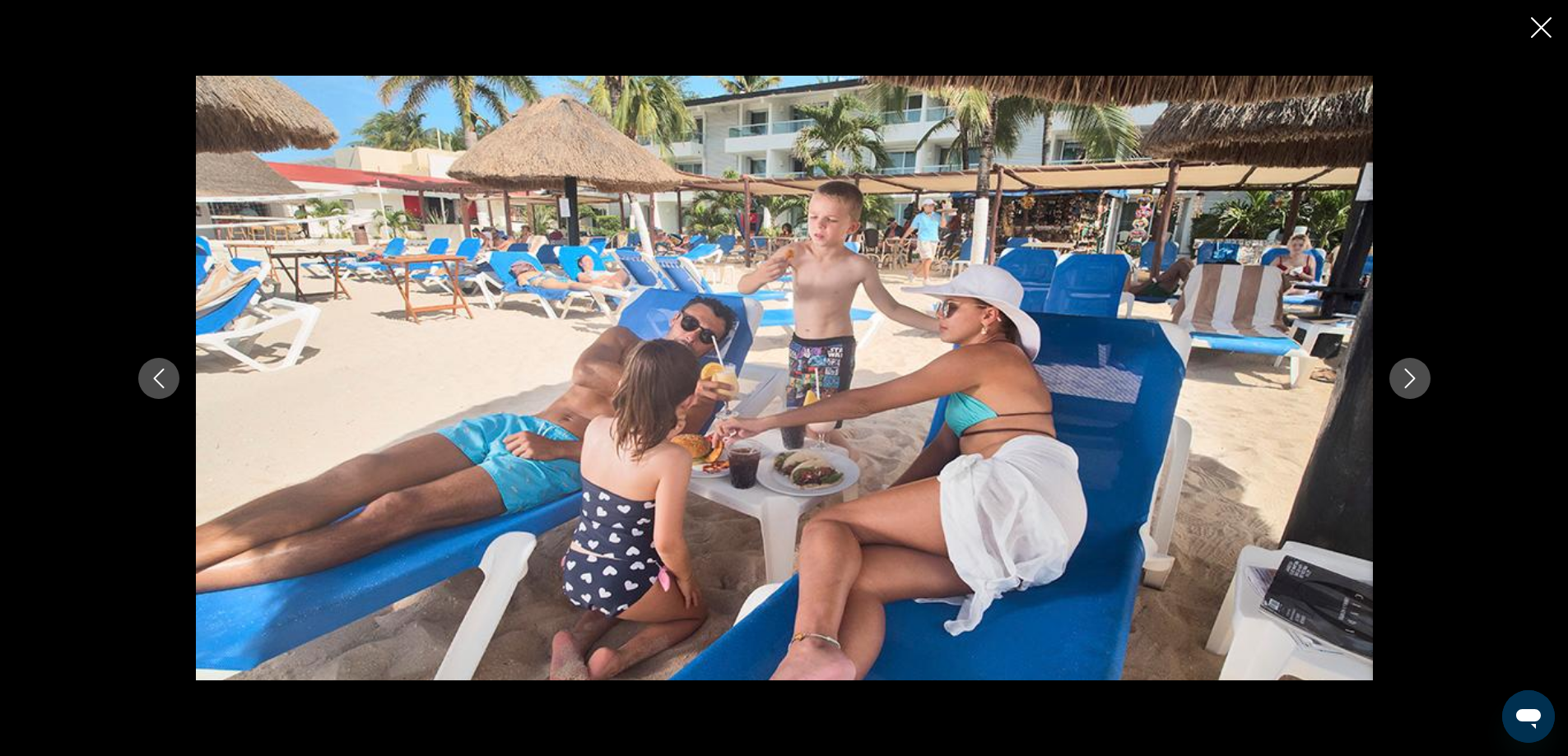
click at [1404, 366] on button "Next image" at bounding box center [1409, 378] width 41 height 41
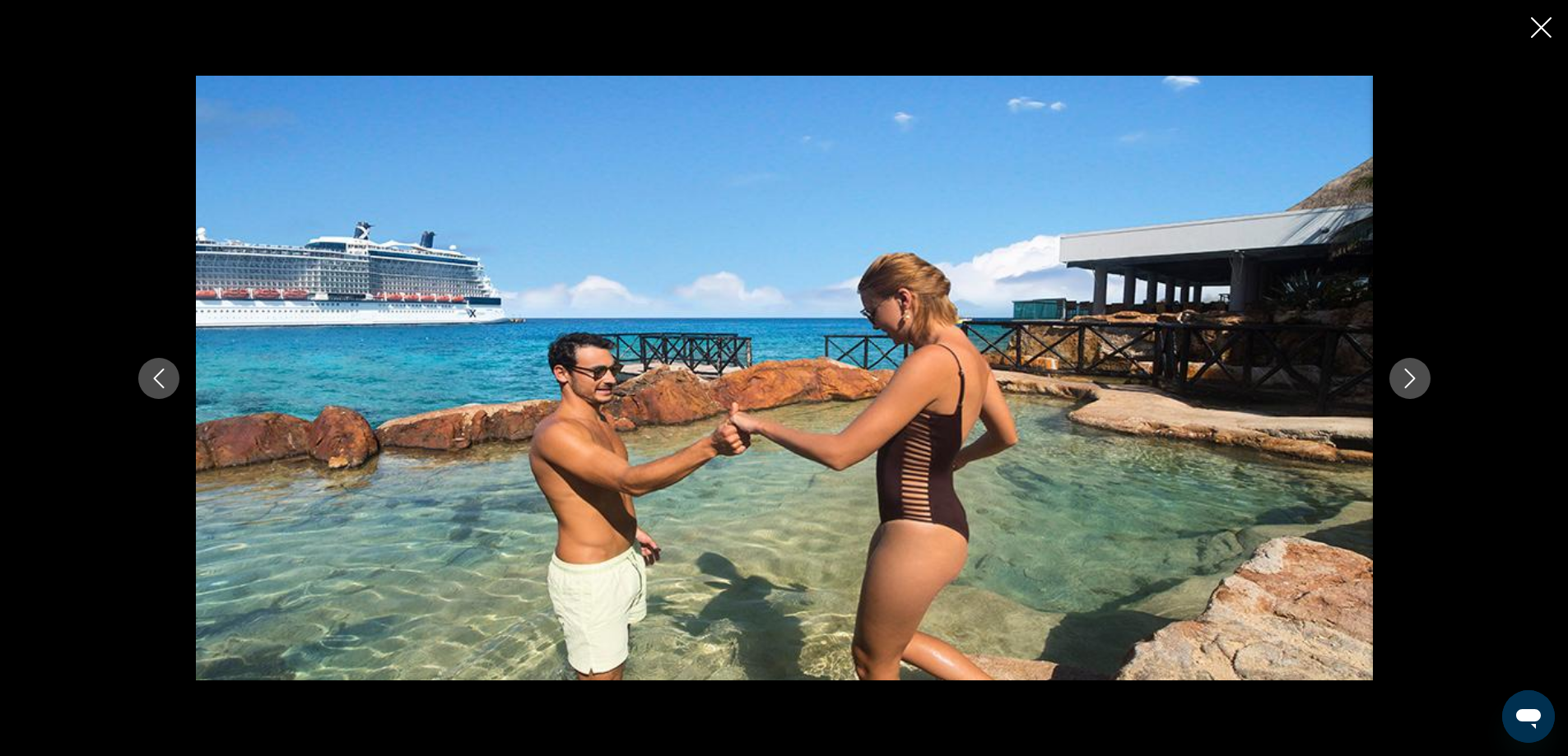
click at [1404, 366] on button "Next image" at bounding box center [1409, 378] width 41 height 41
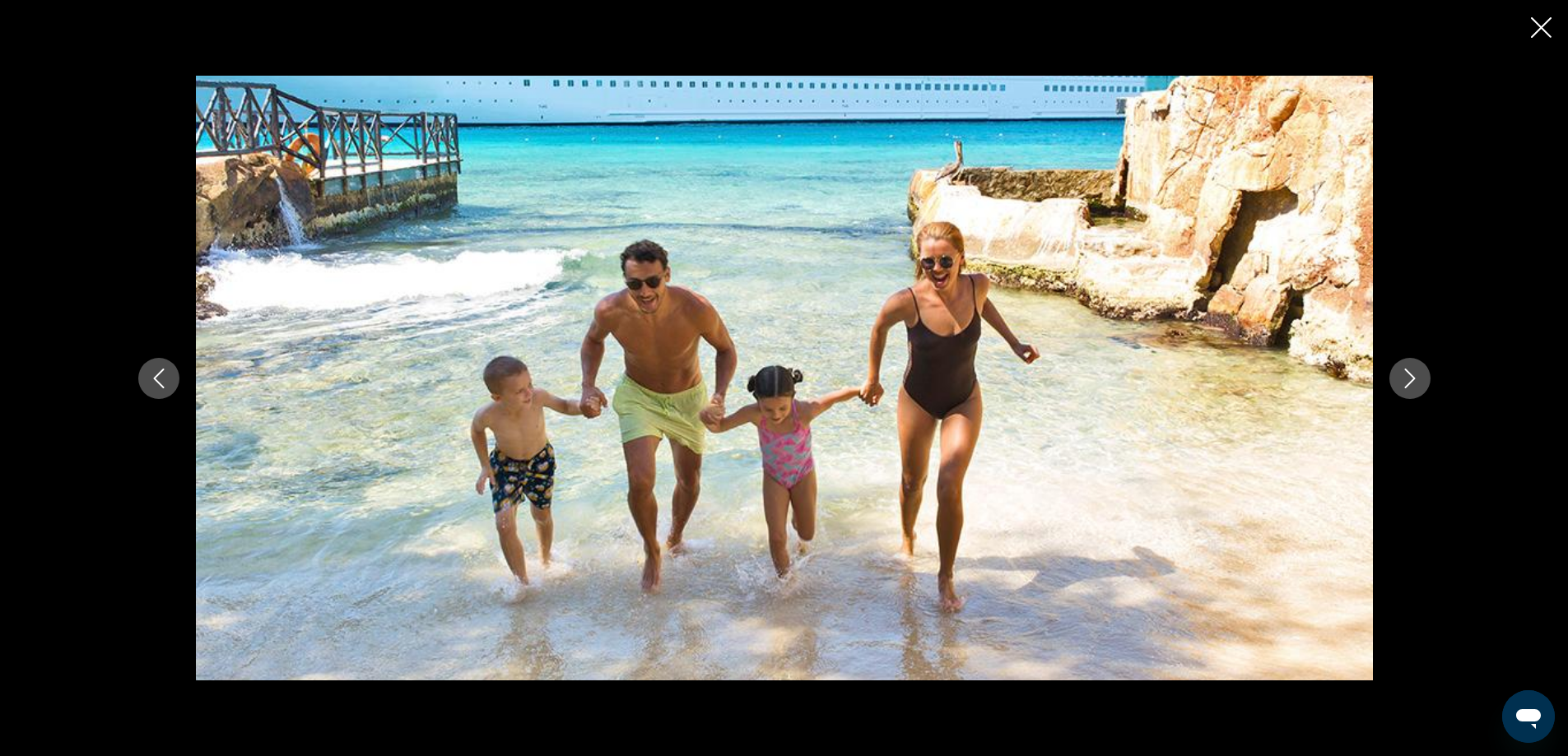
click at [1404, 366] on button "Next image" at bounding box center [1409, 378] width 41 height 41
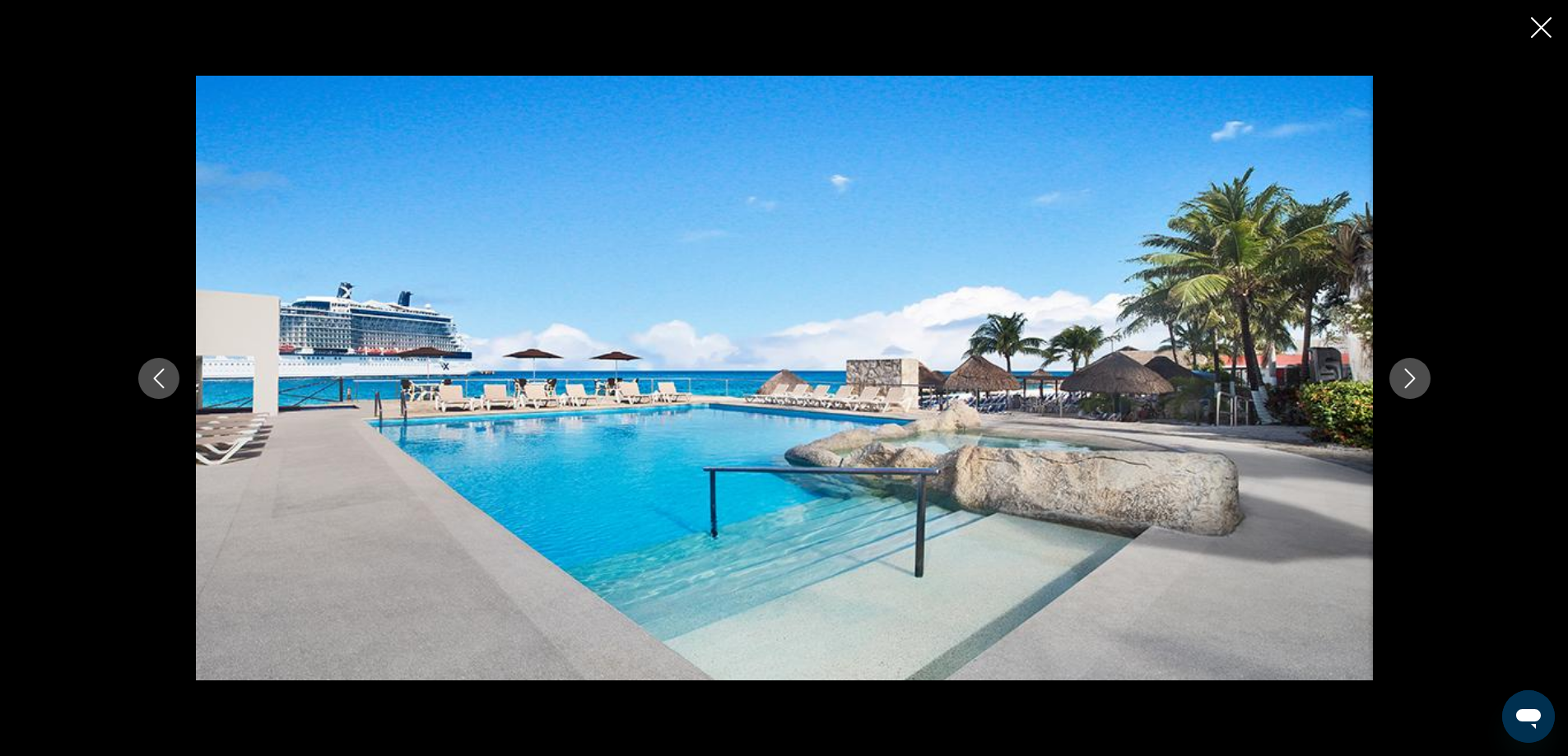
click at [1404, 366] on button "Next image" at bounding box center [1409, 378] width 41 height 41
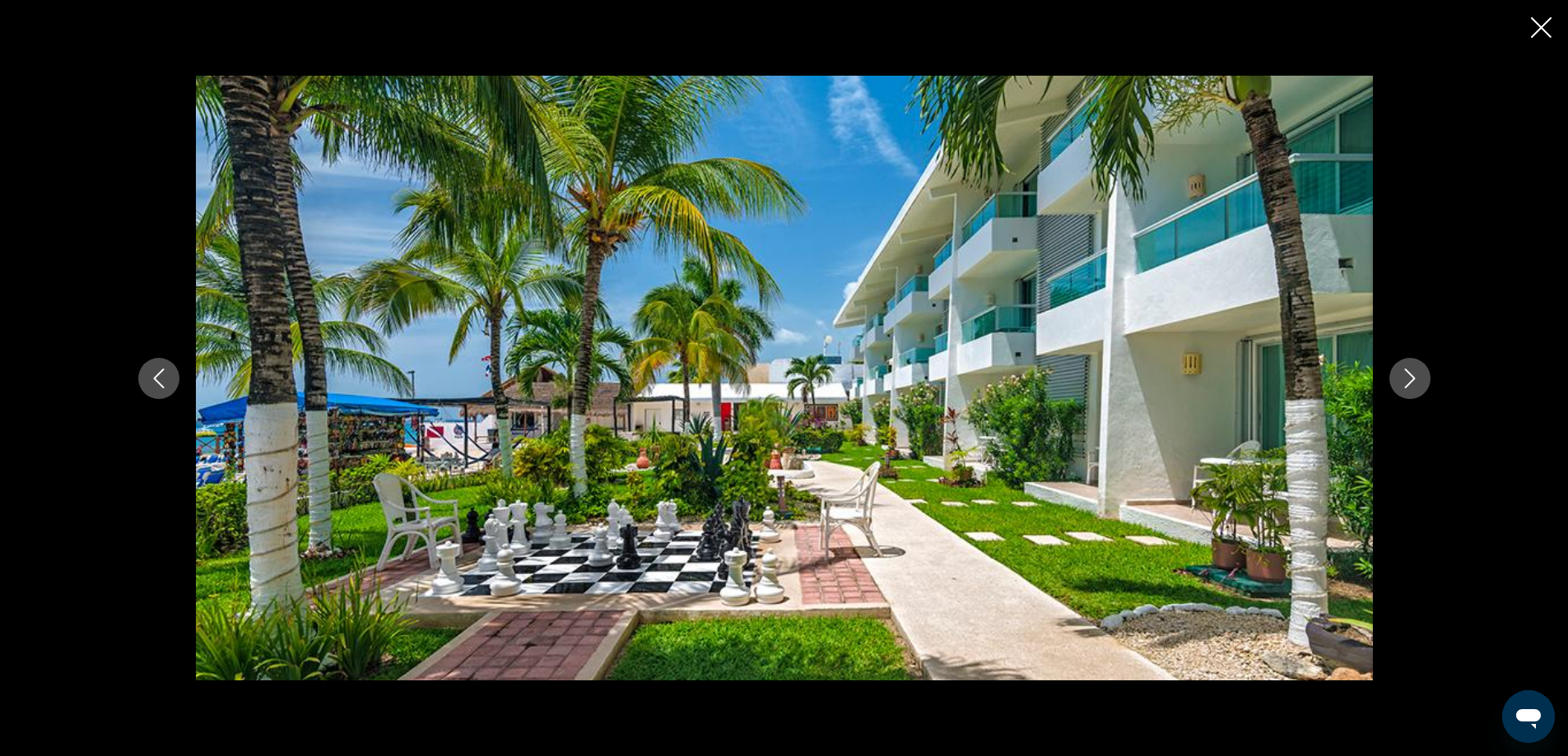
click at [1539, 47] on div "Main content" at bounding box center [784, 378] width 1568 height 756
click at [1539, 28] on icon "Close slideshow" at bounding box center [1541, 27] width 20 height 20
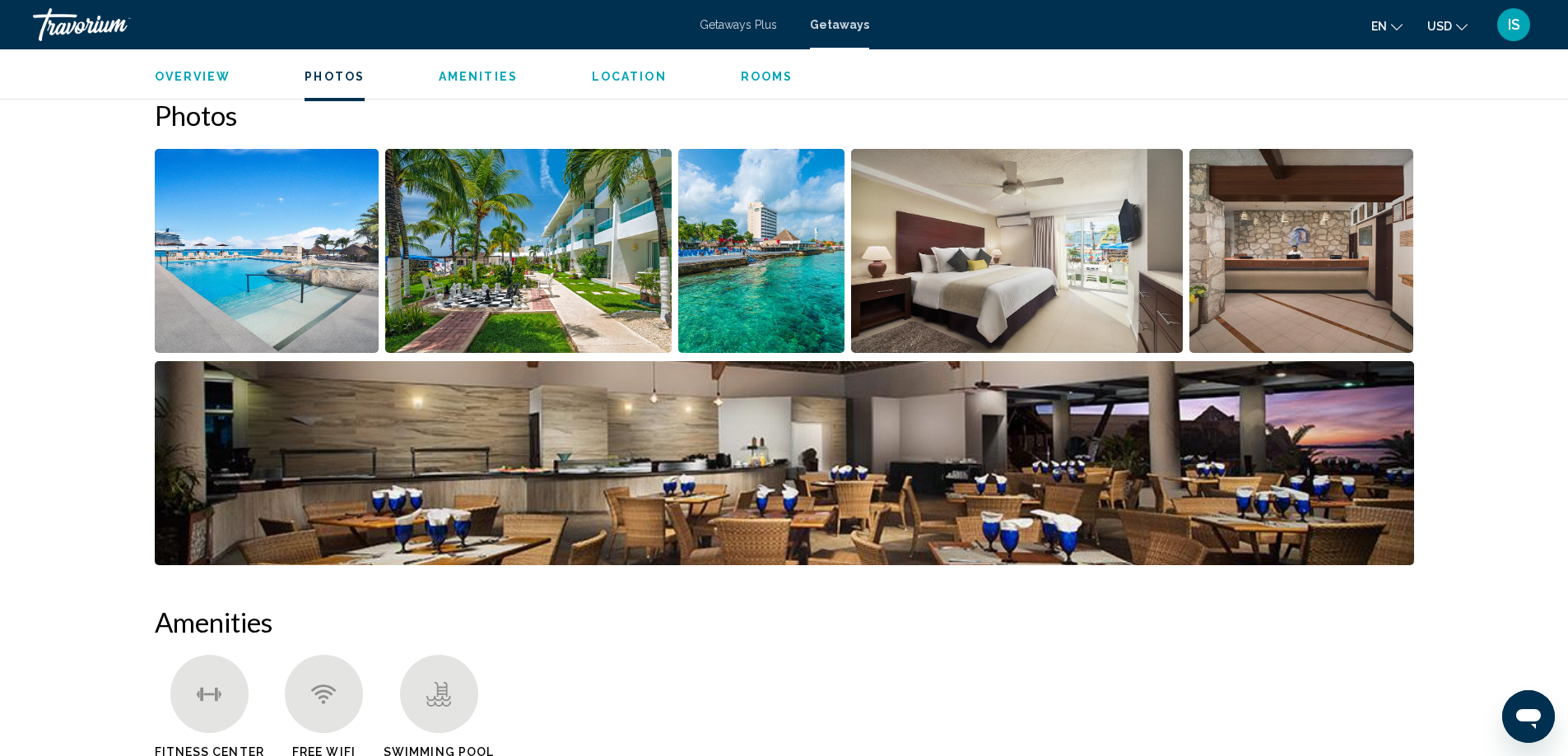
click at [484, 81] on span "Amenities" at bounding box center [479, 77] width 79 height 14
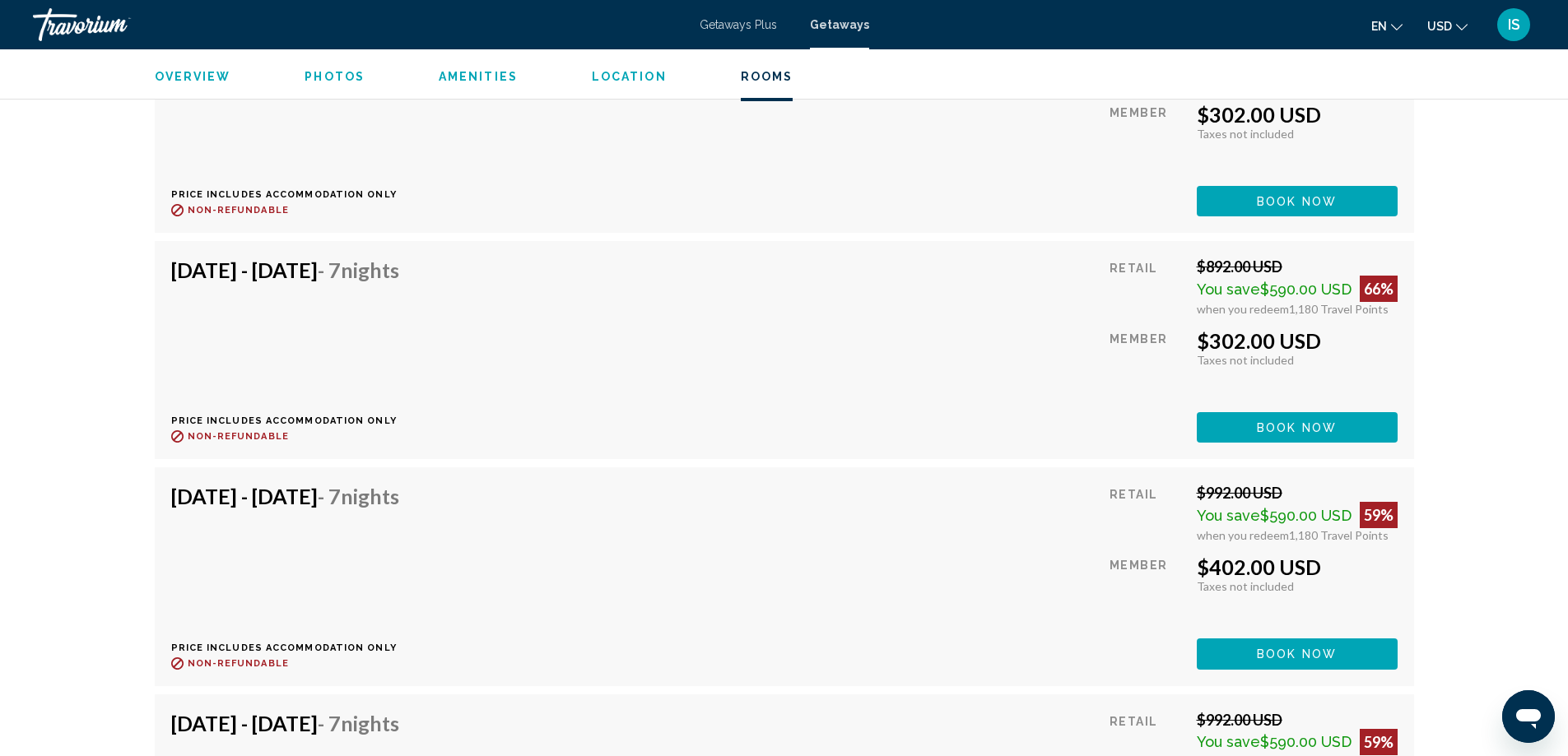
scroll to position [4039, 0]
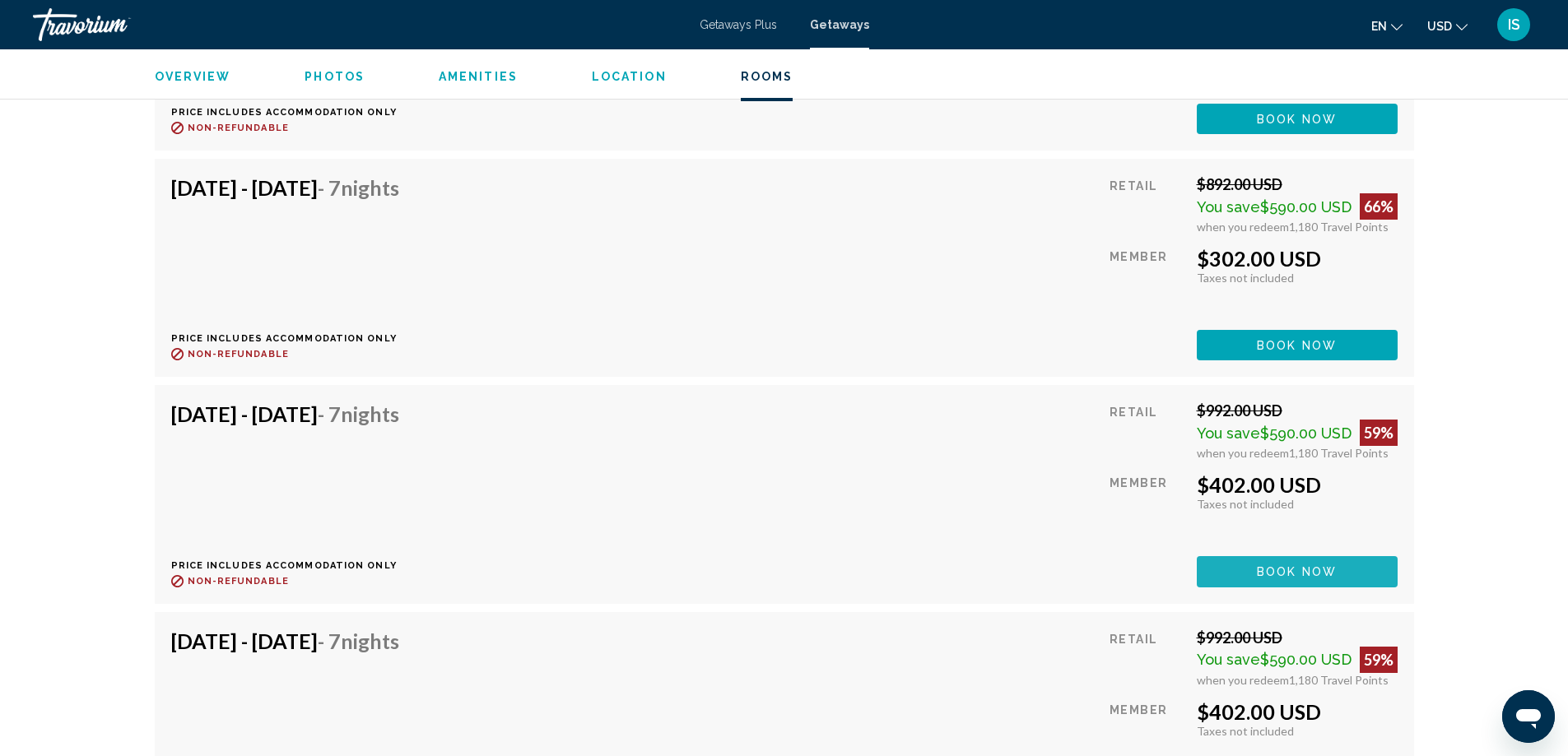
click at [1260, 566] on span "Book now" at bounding box center [1296, 573] width 80 height 14
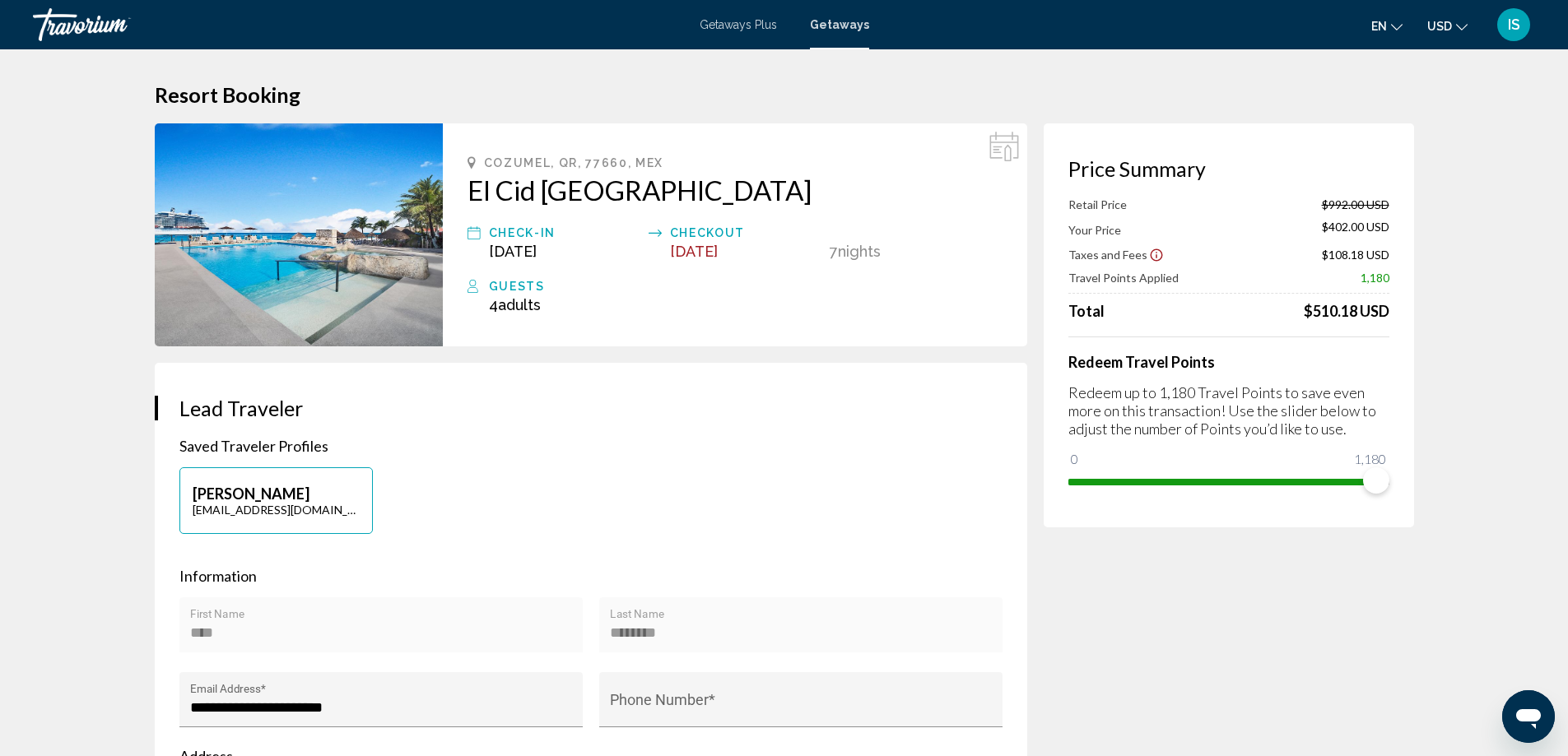
drag, startPoint x: 672, startPoint y: 186, endPoint x: 869, endPoint y: 212, distance: 198.7
click at [869, 212] on div "Cozumel, QR, 77660, MEX [GEOGRAPHIC_DATA] Check-In [DATE] Checkout [DATE] 7 Nig…" at bounding box center [735, 235] width 584 height 223
drag, startPoint x: 487, startPoint y: 161, endPoint x: 821, endPoint y: 192, distance: 335.4
click at [834, 192] on div "Cozumel, QR, 77660, MEX [GEOGRAPHIC_DATA] Check-In [DATE] Checkout [DATE] 7 Nig…" at bounding box center [735, 235] width 584 height 223
copy div "Cozumel, QR, 77660, MEX [GEOGRAPHIC_DATA]"
